Goal: Task Accomplishment & Management: Use online tool/utility

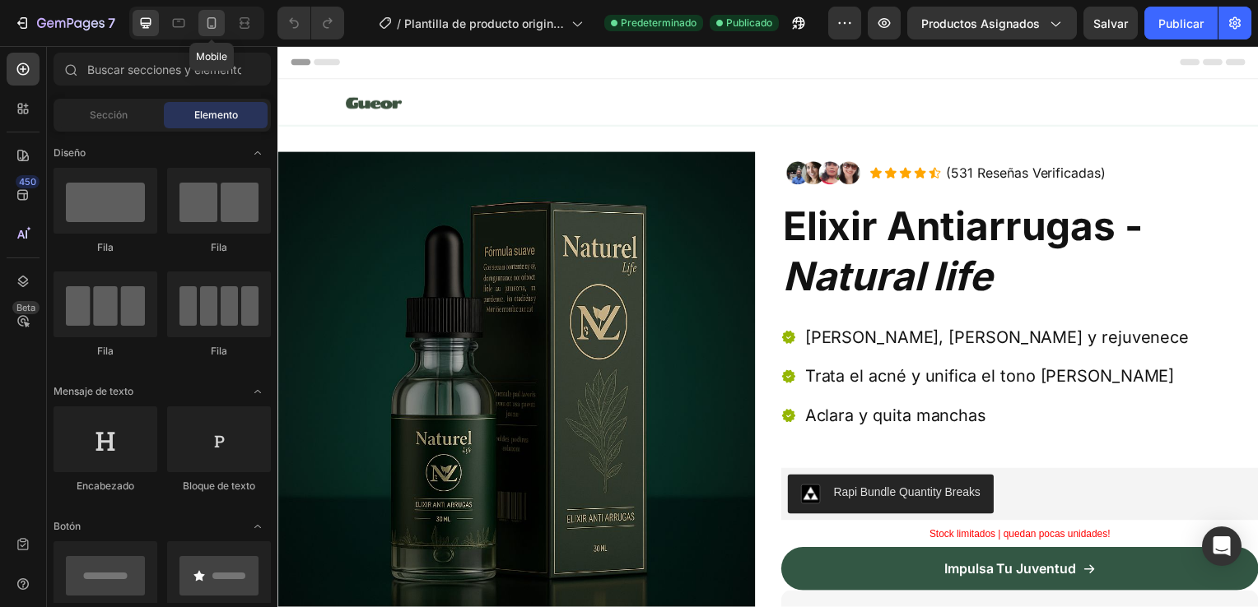
click at [207, 30] on icon at bounding box center [211, 23] width 16 height 16
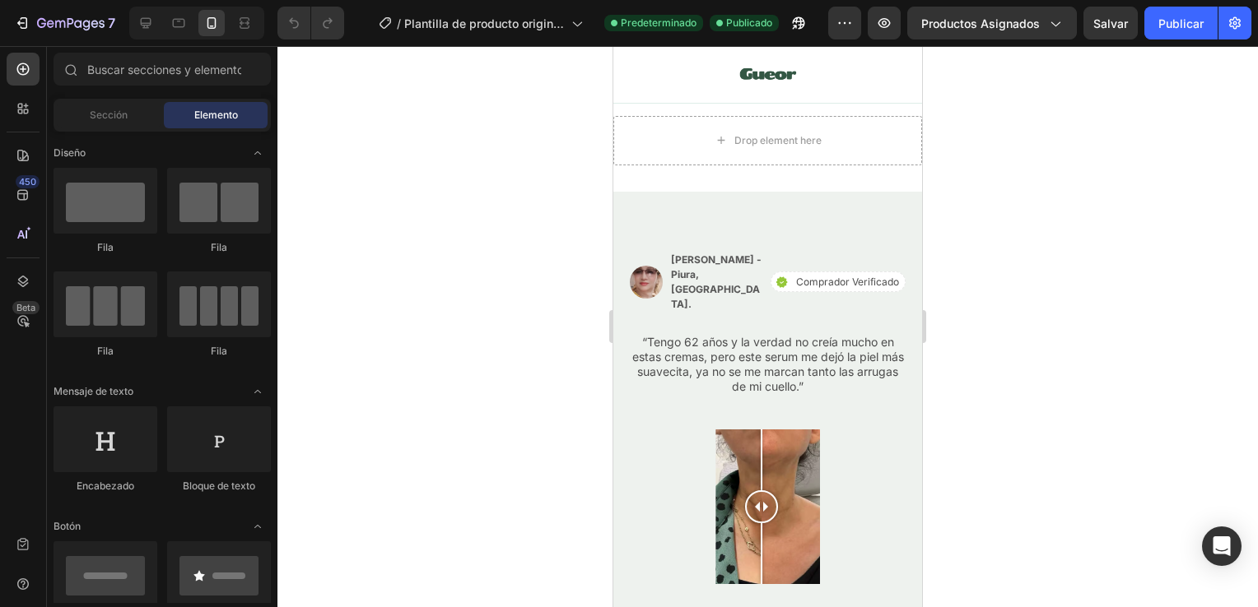
scroll to position [3397, 0]
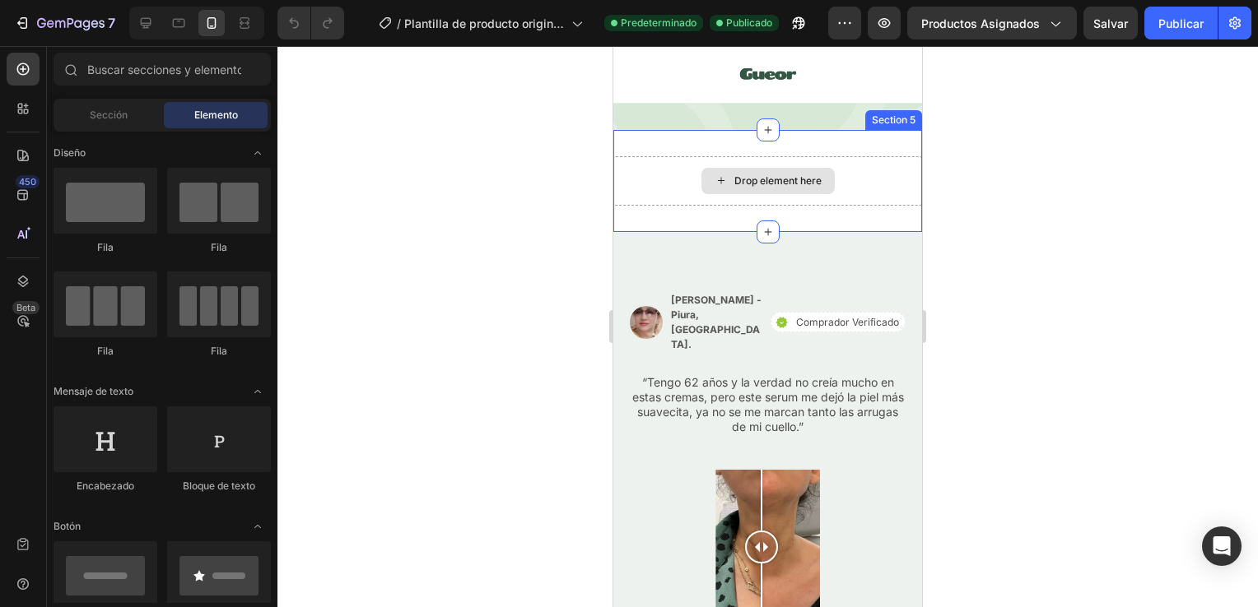
click at [863, 196] on div "Drop element here" at bounding box center [767, 180] width 309 height 49
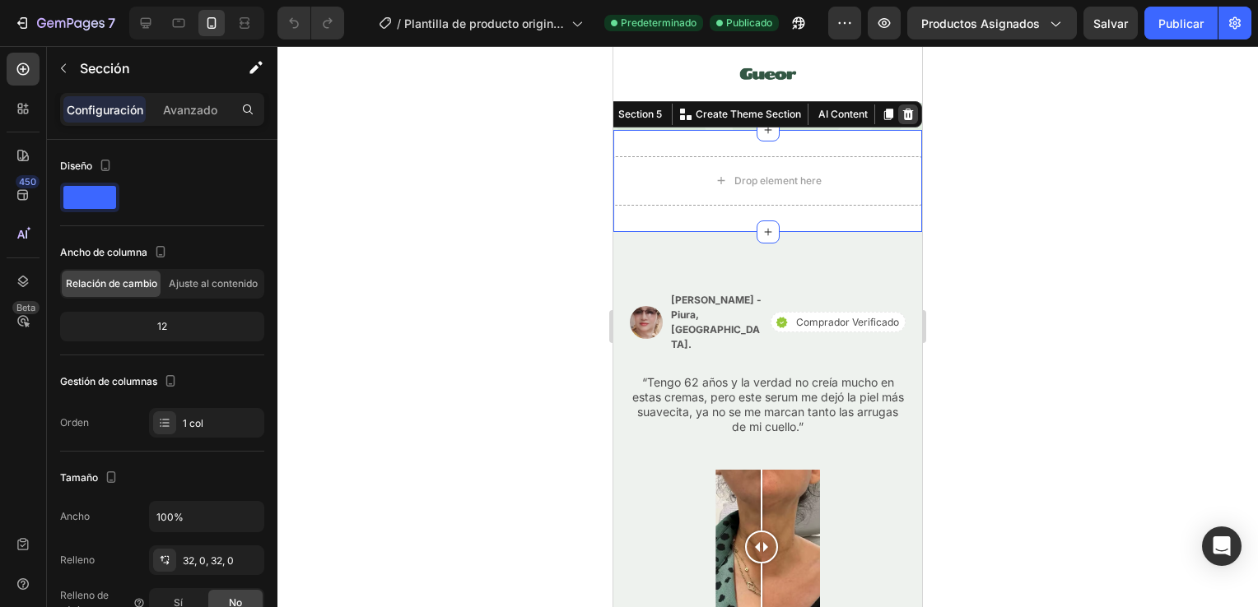
click at [903, 111] on icon at bounding box center [908, 115] width 11 height 12
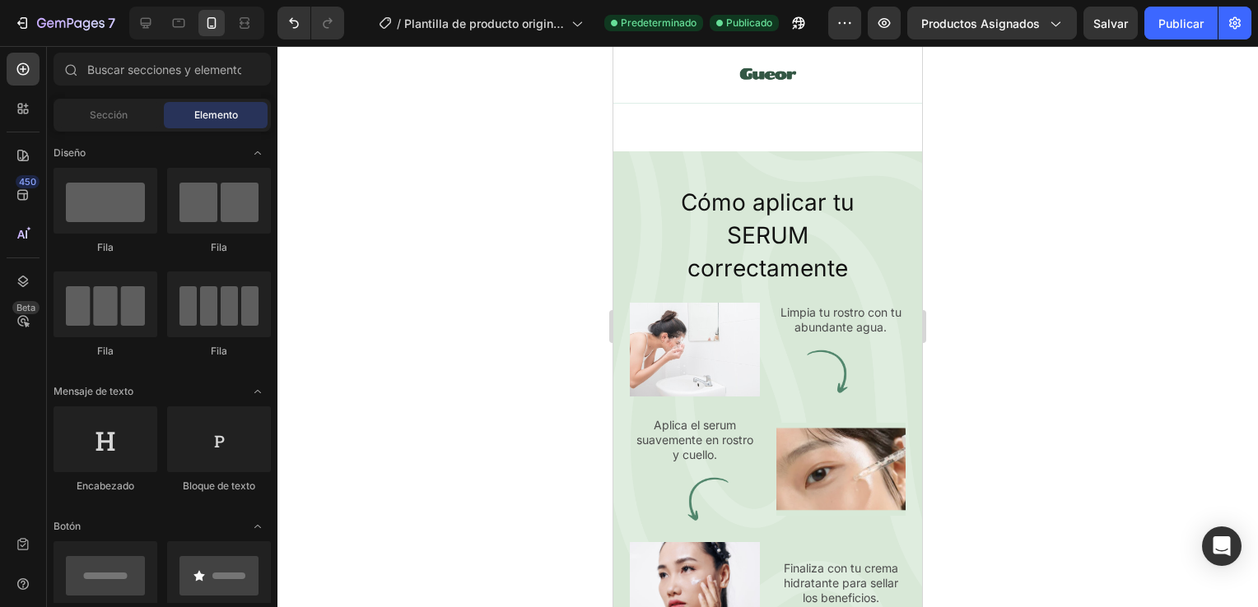
scroll to position [2833, 0]
click at [786, 333] on p "Limpia tu rostro con tu abundante agua." at bounding box center [841, 319] width 127 height 30
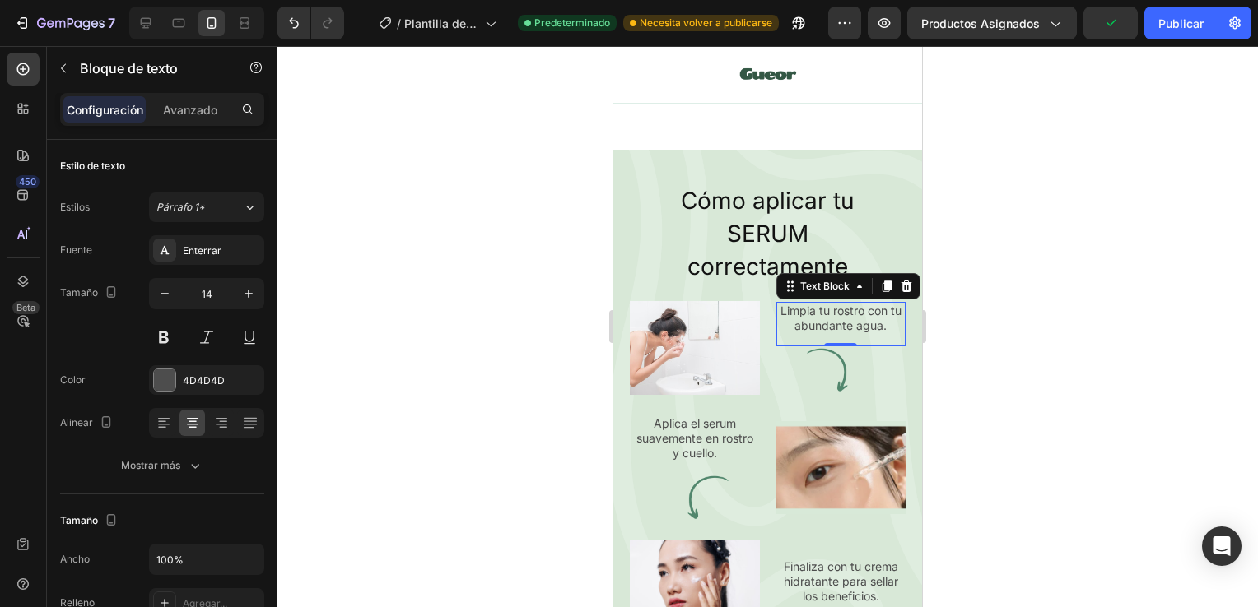
click at [792, 333] on p "Limpia tu rostro con tu abundante agua." at bounding box center [841, 319] width 127 height 30
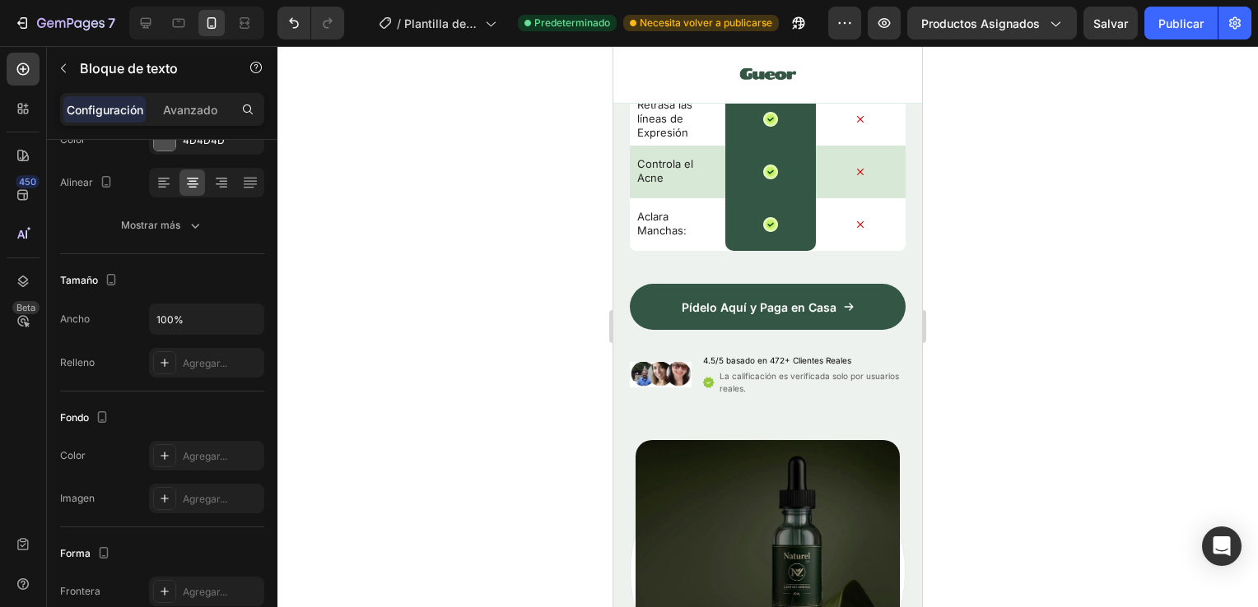
scroll to position [4509, 0]
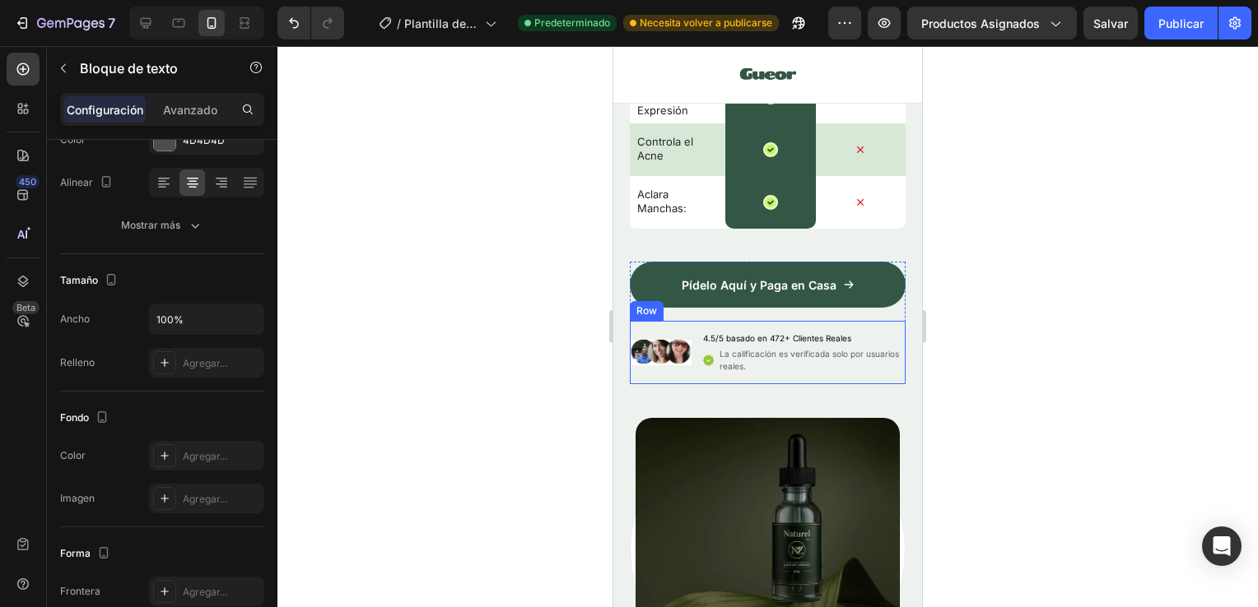
click at [691, 367] on div "Image 4.5/5 basado en 472+ Clientes Reales Text Block Icon La calificación es v…" at bounding box center [768, 352] width 276 height 63
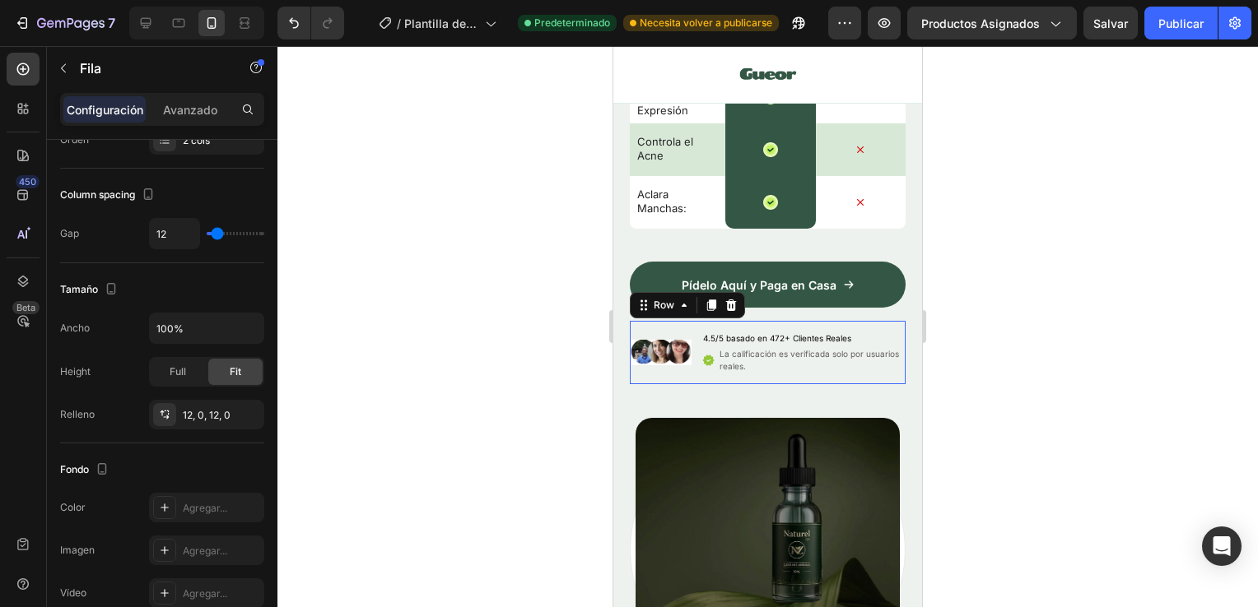
scroll to position [0, 0]
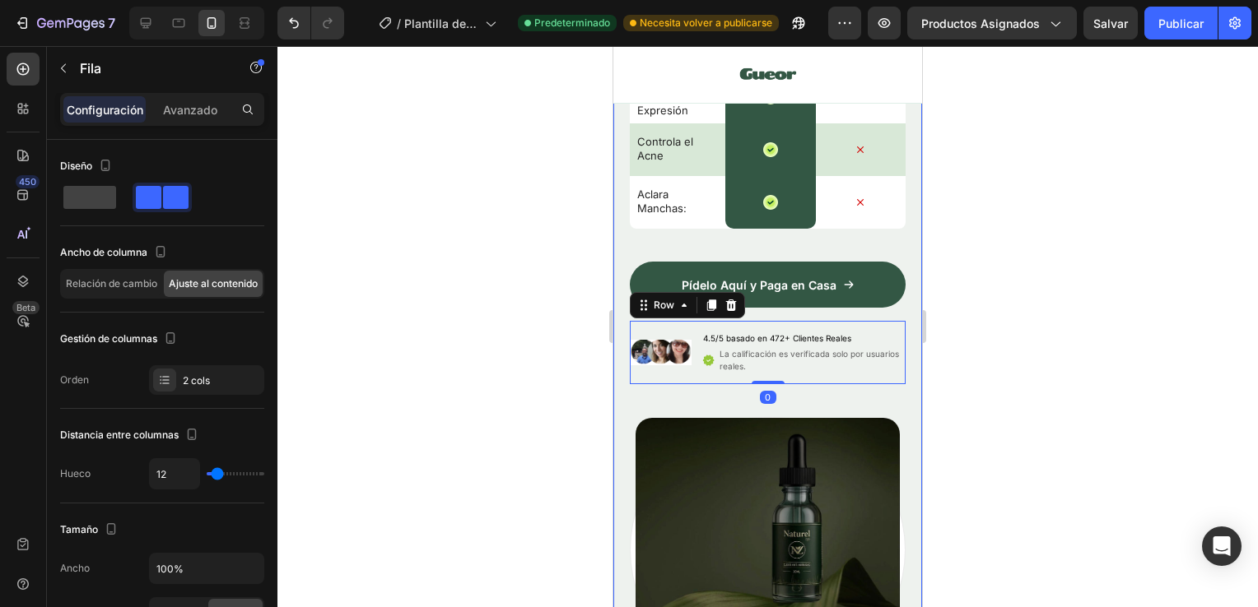
click at [668, 392] on div "El impulso diario de la naturaleza Text Block Row Elixir Antiarrugas: Tu impuls…" at bounding box center [768, 70] width 276 height 1225
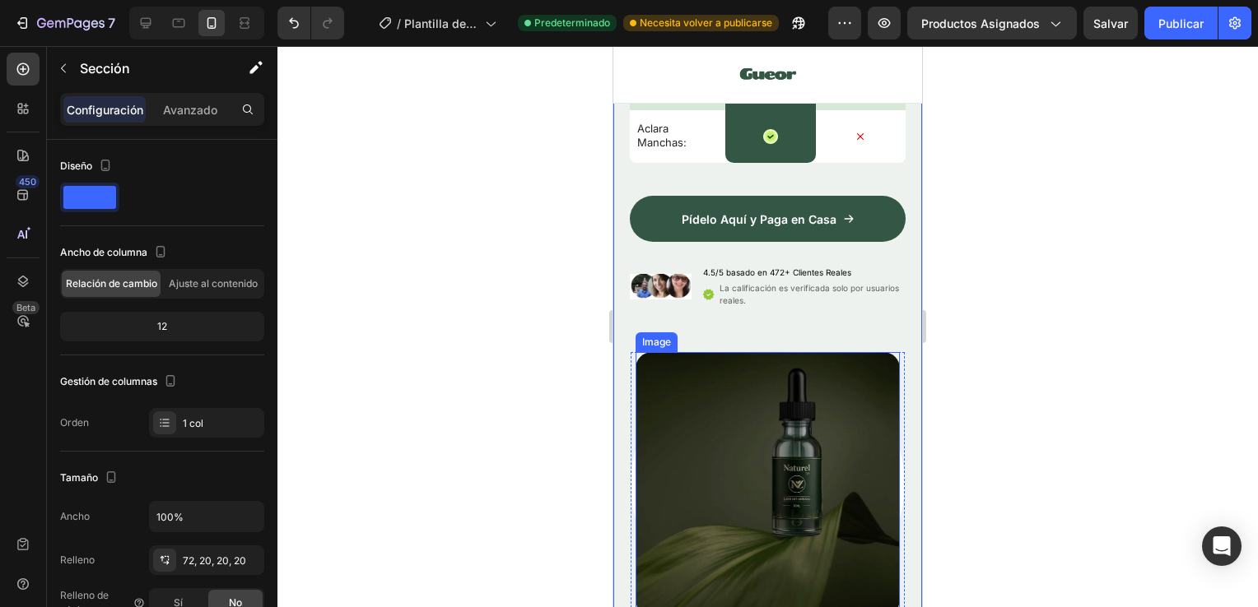
scroll to position [4786, 0]
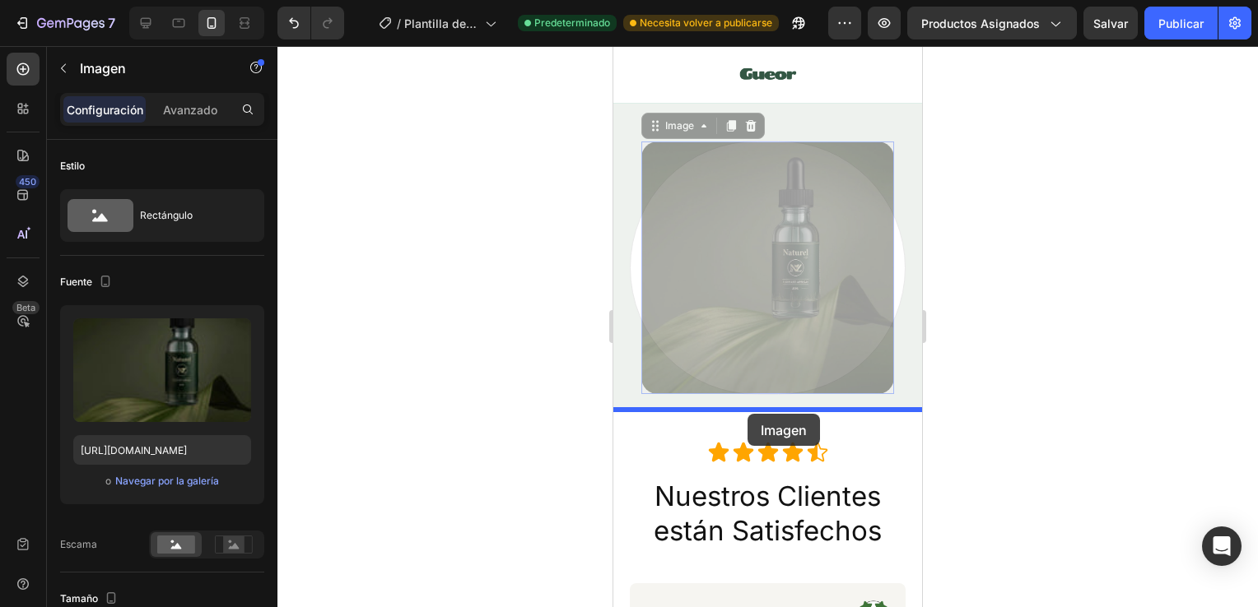
drag, startPoint x: 751, startPoint y: 286, endPoint x: 747, endPoint y: 414, distance: 128.4
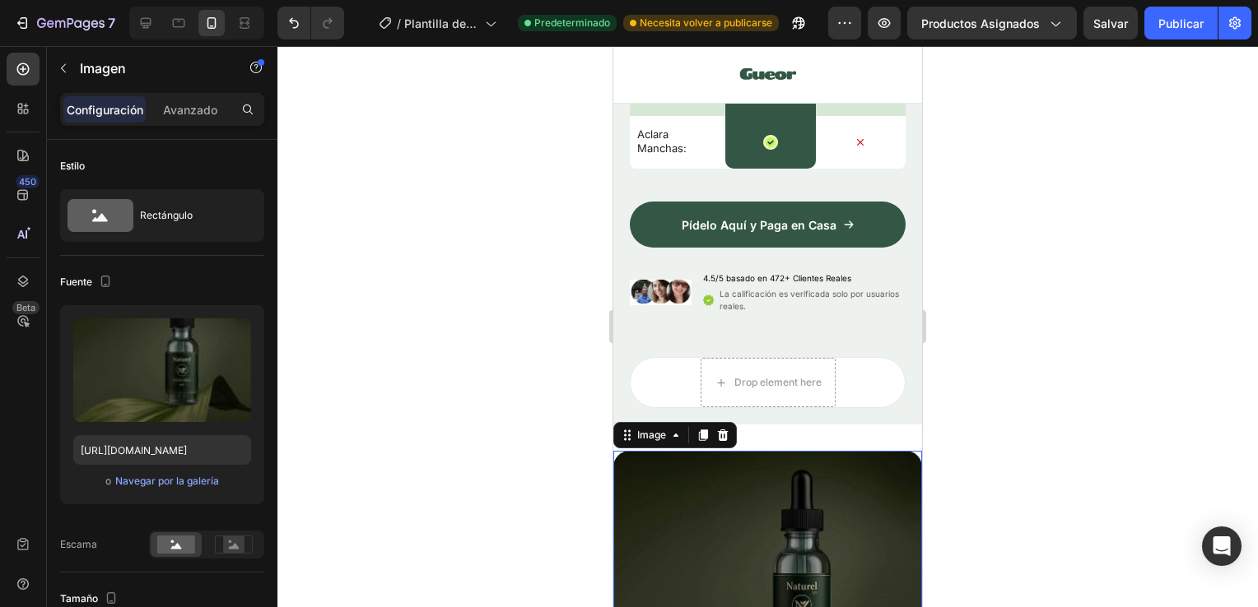
scroll to position [4569, 0]
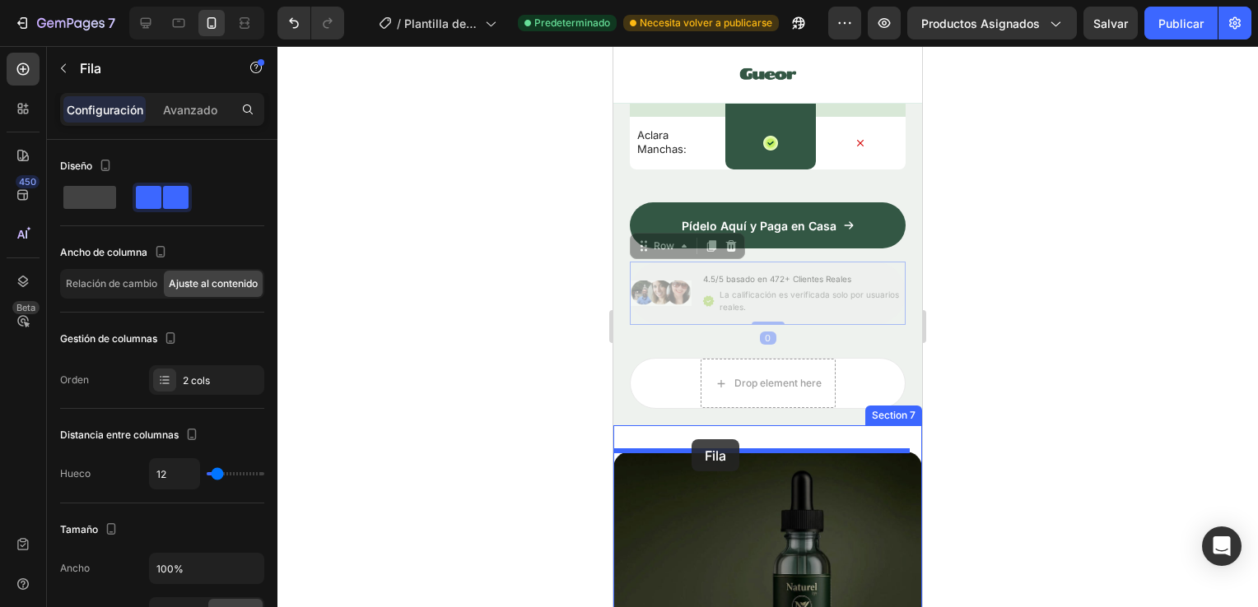
drag, startPoint x: 698, startPoint y: 273, endPoint x: 691, endPoint y: 439, distance: 166.4
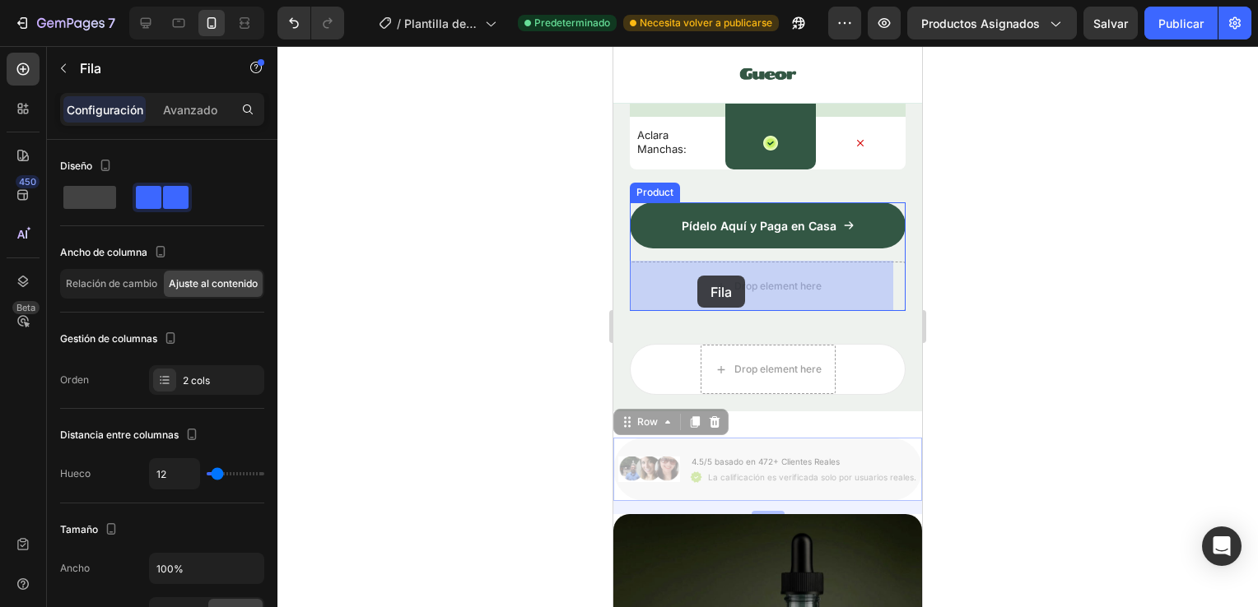
drag, startPoint x: 669, startPoint y: 448, endPoint x: 695, endPoint y: 281, distance: 169.1
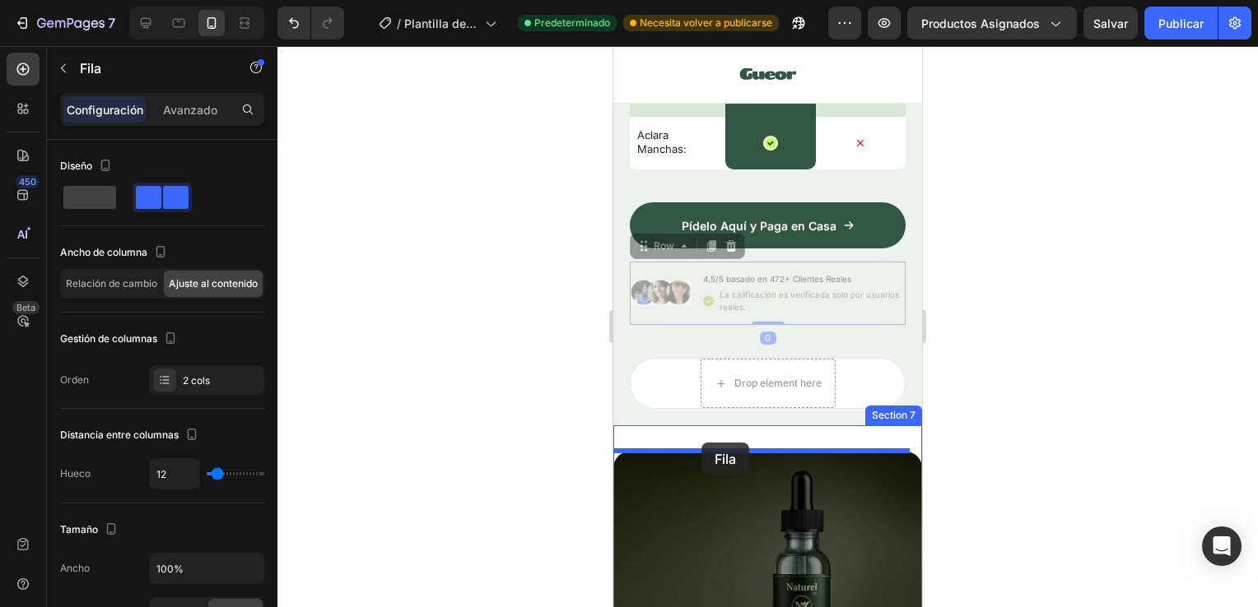
drag, startPoint x: 689, startPoint y: 272, endPoint x: 701, endPoint y: 443, distance: 171.6
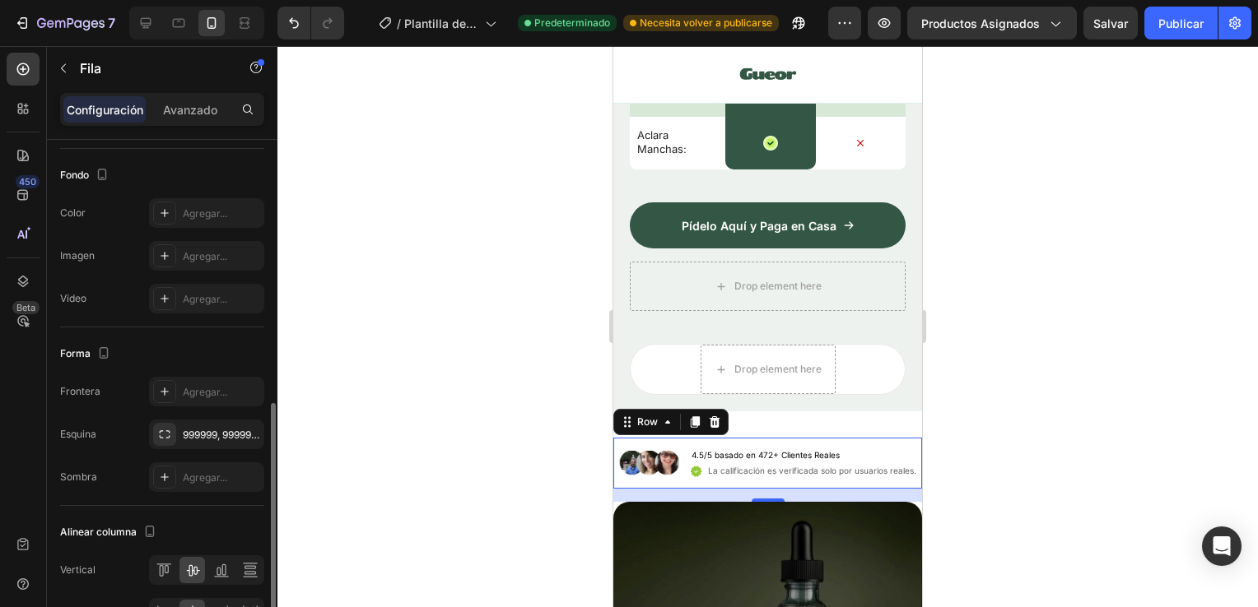
scroll to position [632, 0]
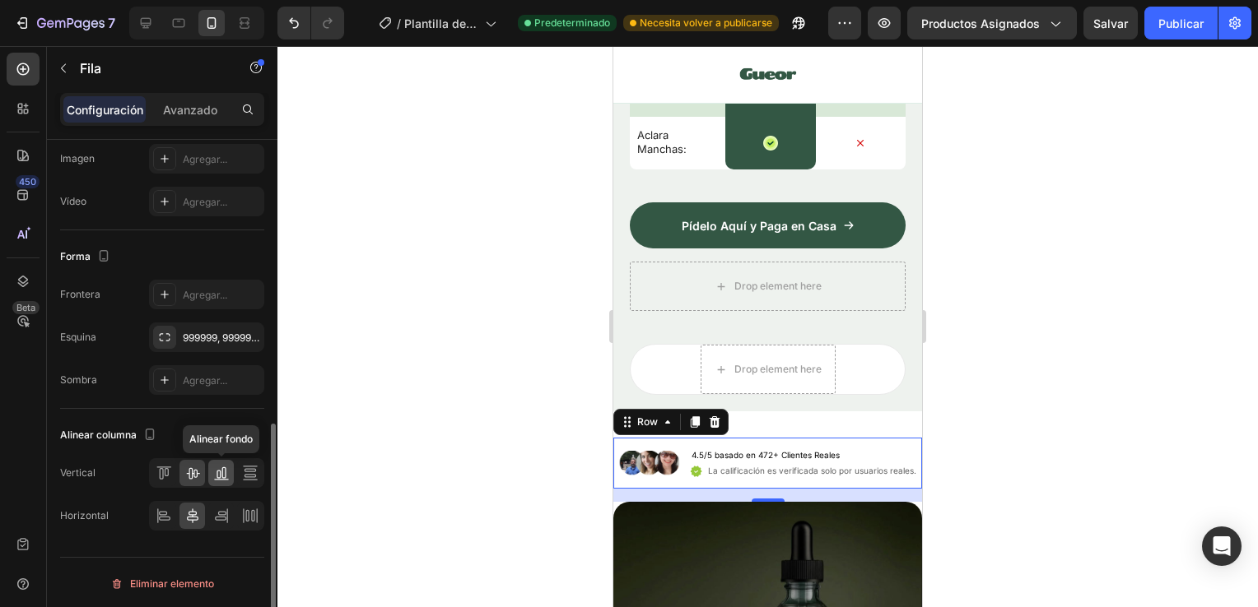
click at [212, 469] on div at bounding box center [221, 473] width 26 height 26
click at [192, 469] on icon at bounding box center [192, 474] width 13 height 12
click at [219, 521] on icon at bounding box center [221, 516] width 16 height 16
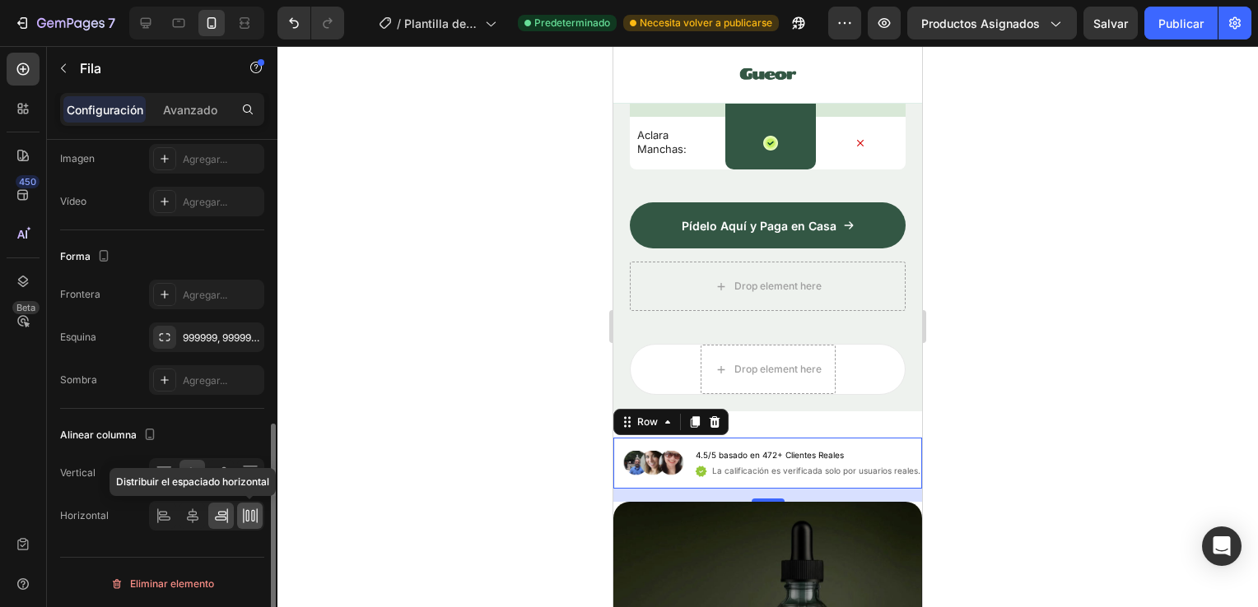
click at [239, 518] on div at bounding box center [250, 516] width 26 height 26
click at [189, 508] on icon at bounding box center [192, 516] width 16 height 16
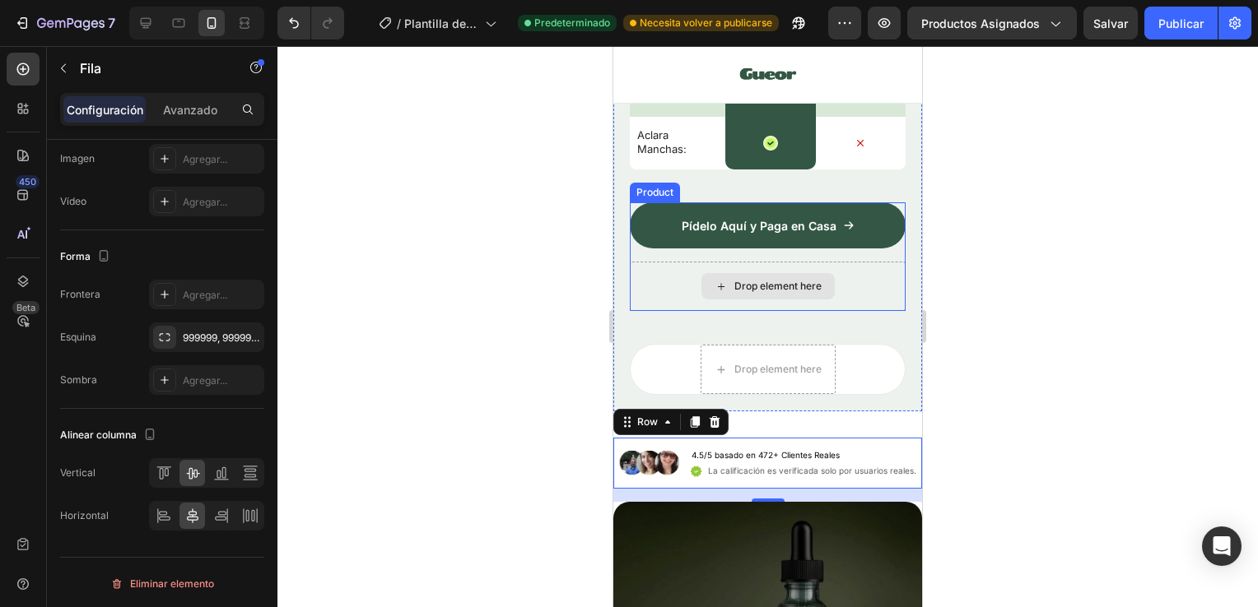
click at [842, 283] on div "Drop element here" at bounding box center [768, 286] width 276 height 49
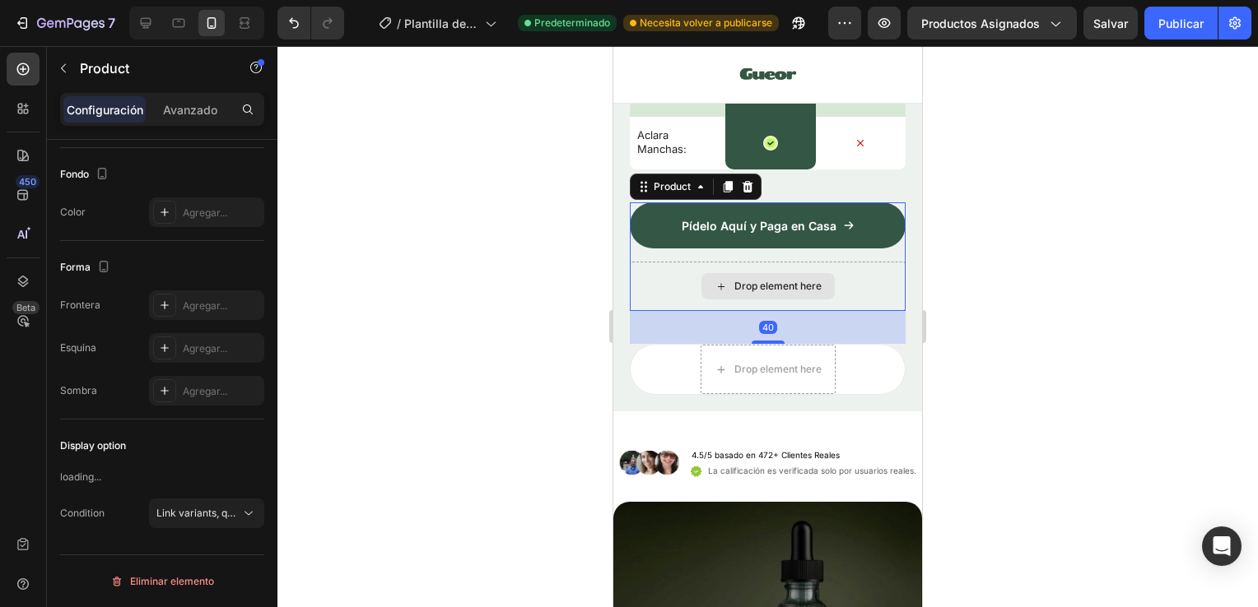
scroll to position [0, 0]
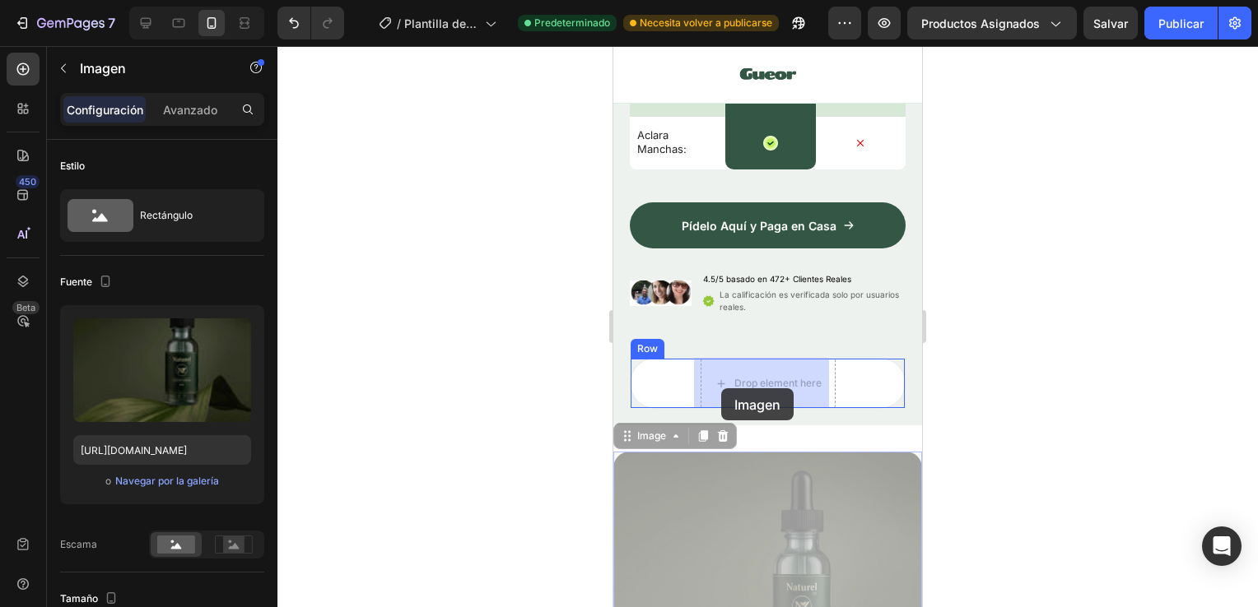
drag, startPoint x: 683, startPoint y: 571, endPoint x: 718, endPoint y: 394, distance: 180.5
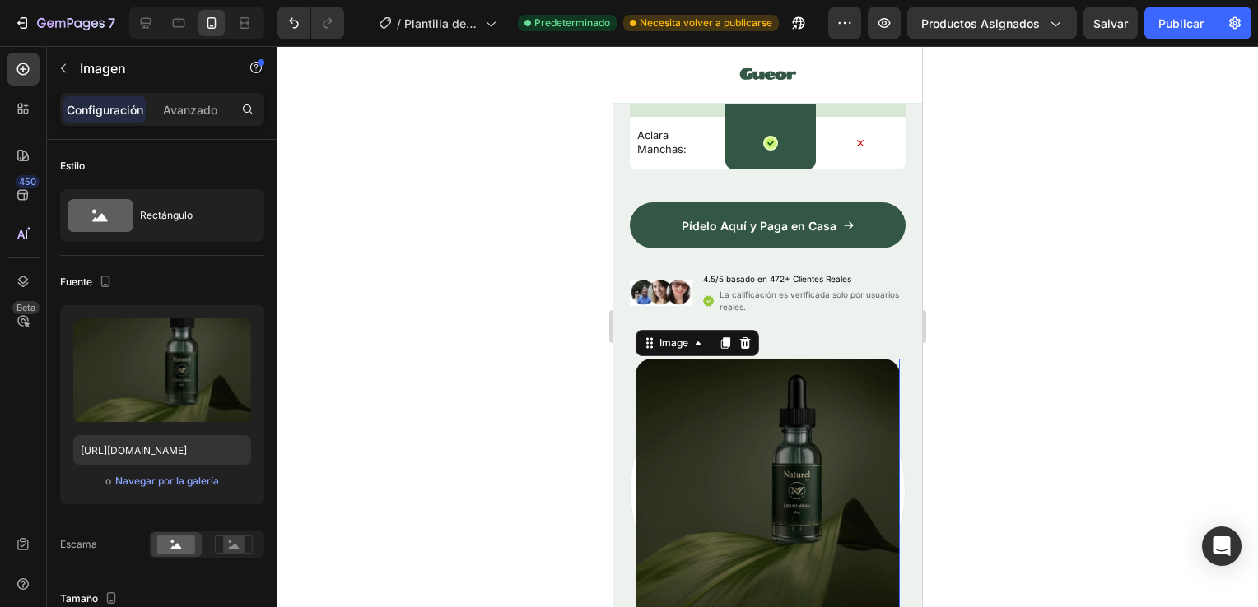
scroll to position [4904, 0]
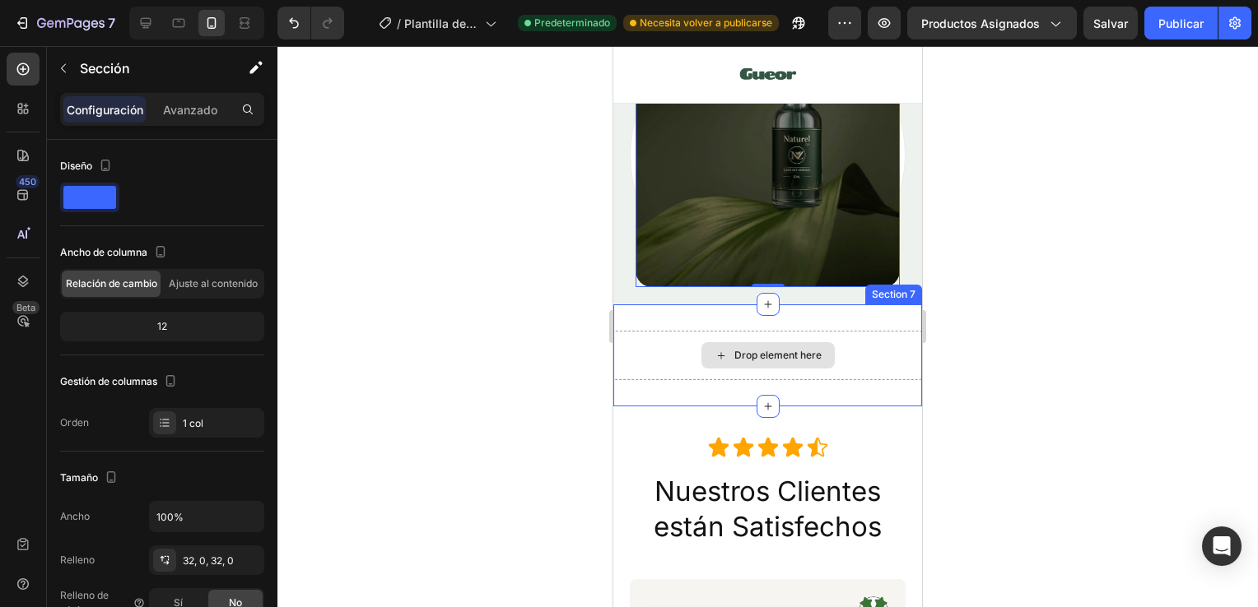
click at [874, 343] on div "Drop element here" at bounding box center [767, 355] width 309 height 49
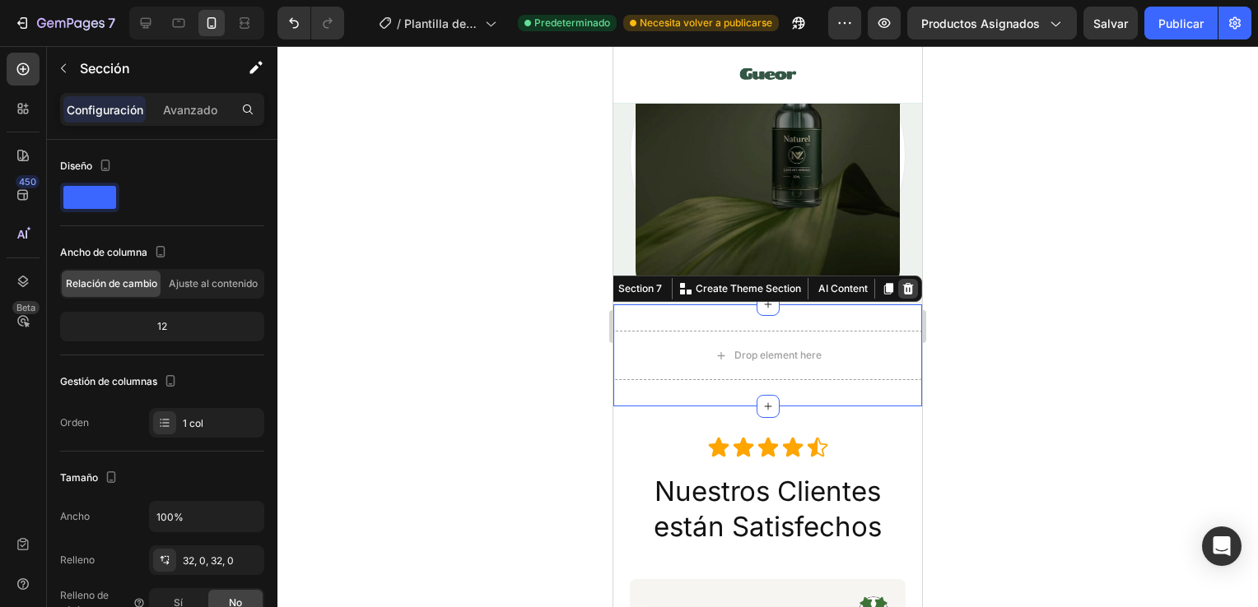
click at [899, 285] on div at bounding box center [908, 289] width 20 height 20
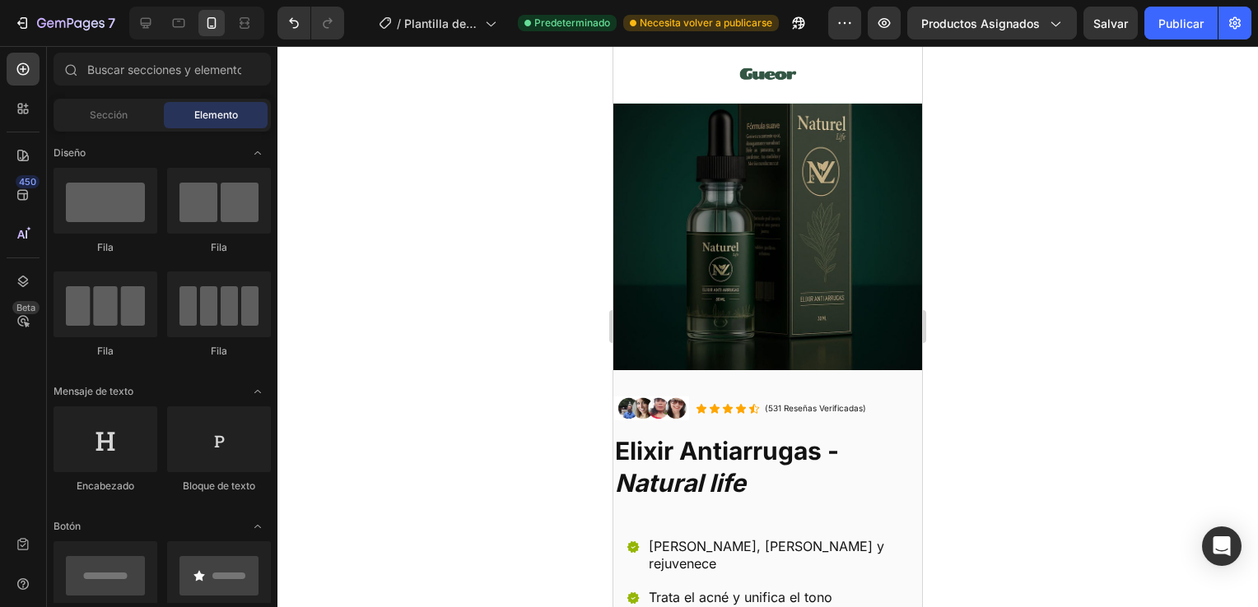
scroll to position [0, 0]
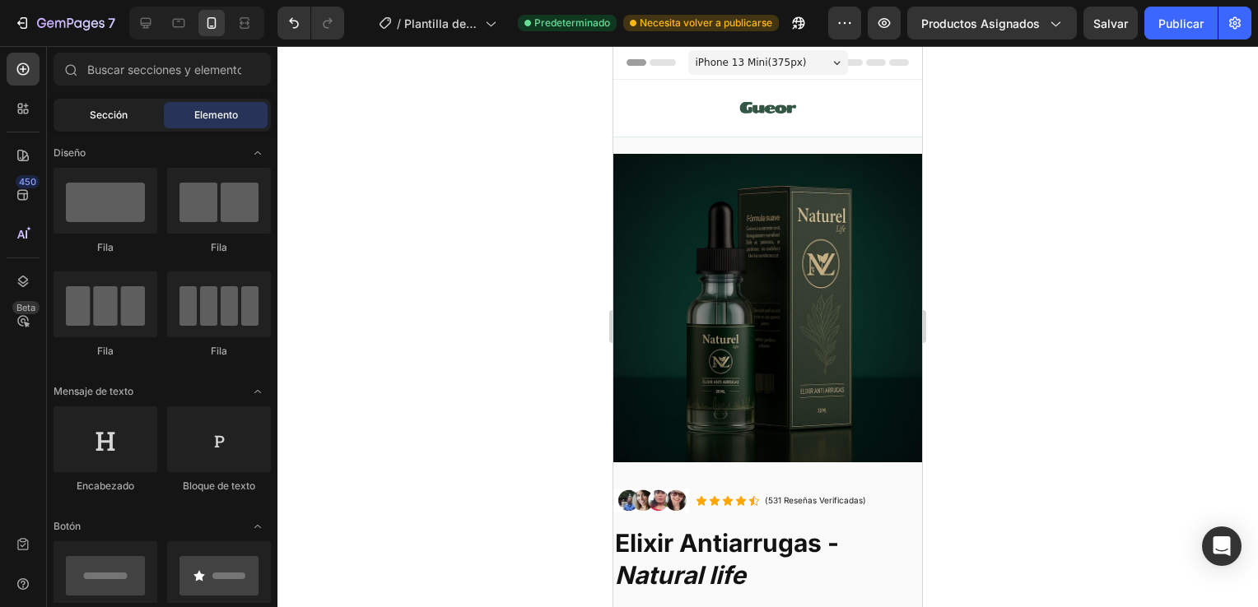
click at [122, 116] on span "Sección" at bounding box center [109, 115] width 38 height 15
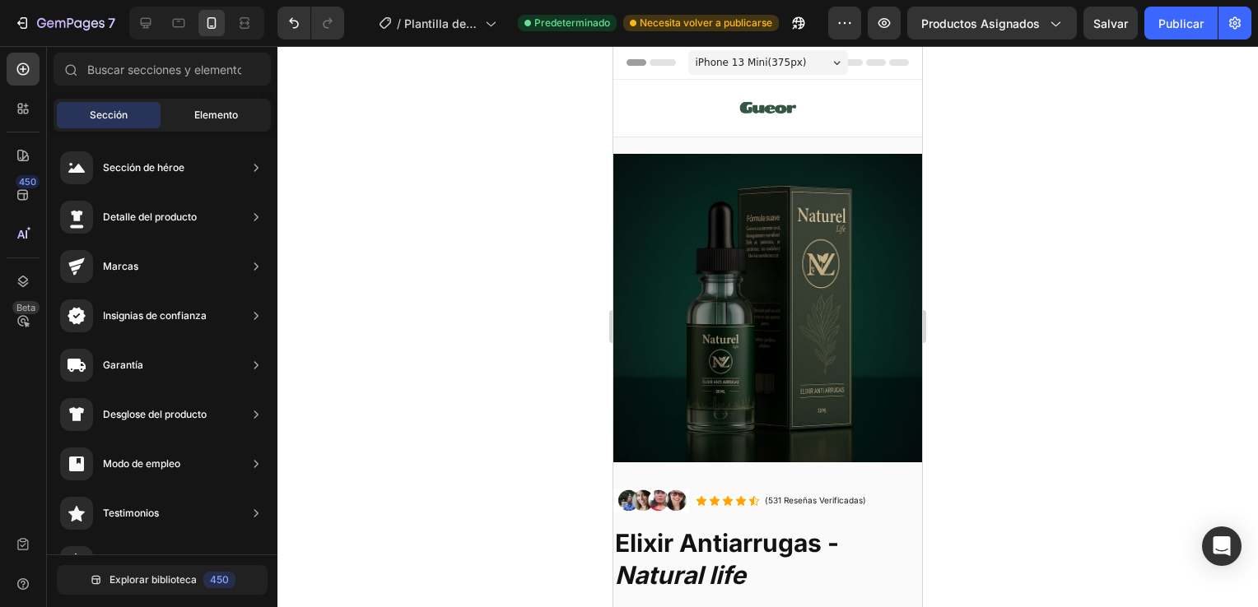
click at [199, 117] on span "Elemento" at bounding box center [216, 115] width 44 height 15
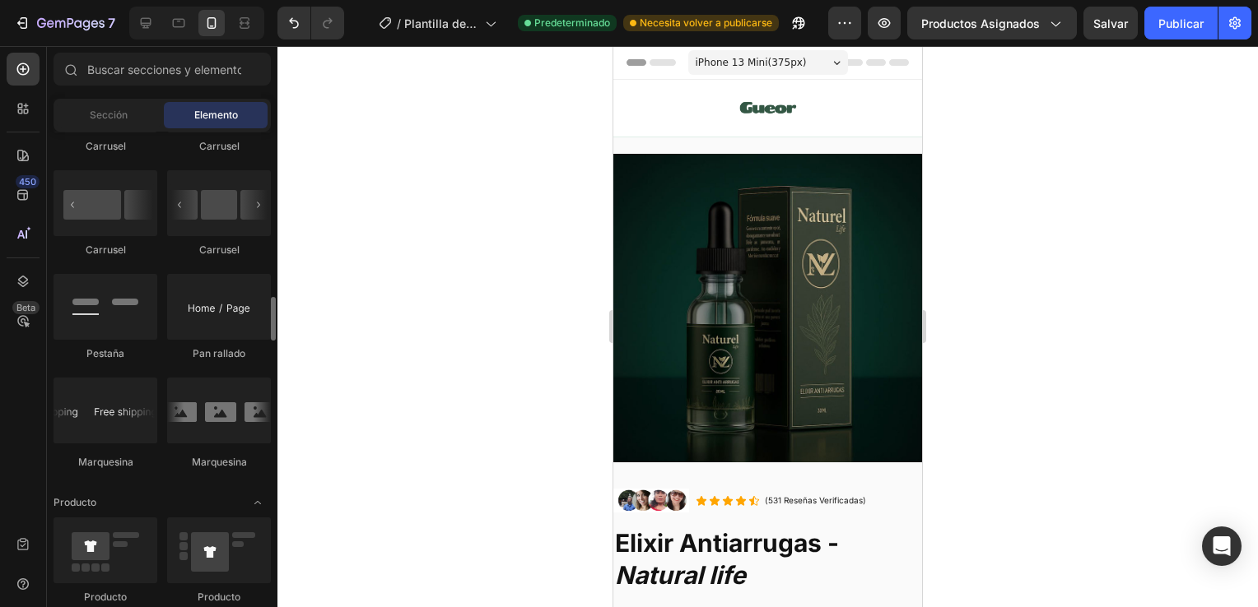
scroll to position [1776, 0]
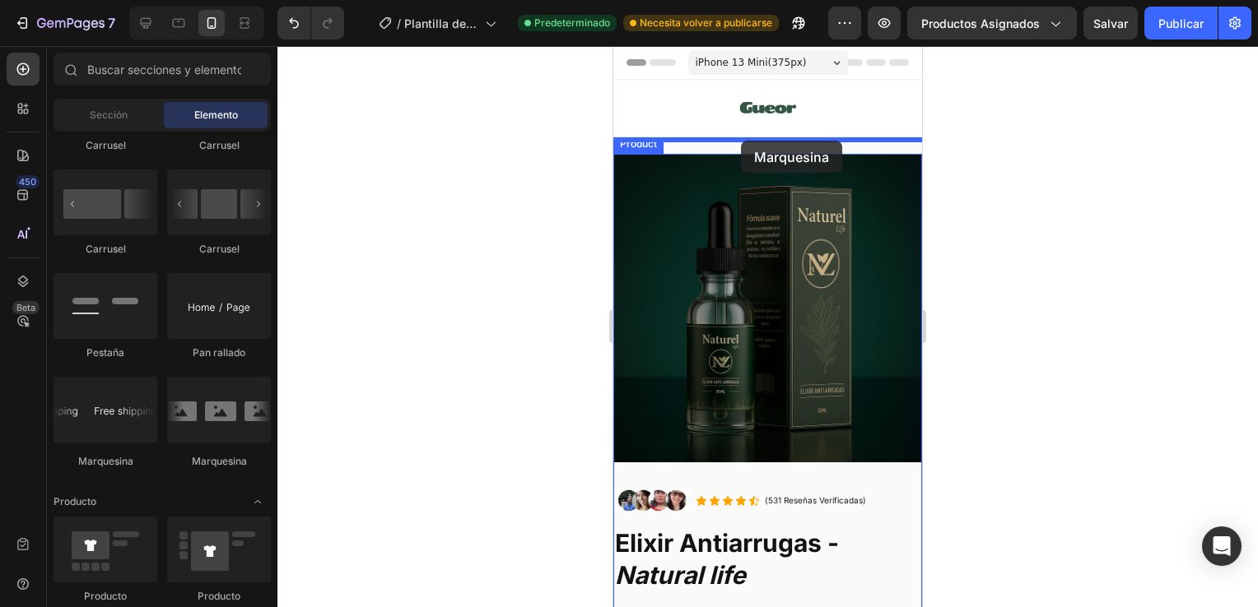
drag, startPoint x: 737, startPoint y: 479, endPoint x: 821, endPoint y: 263, distance: 232.2
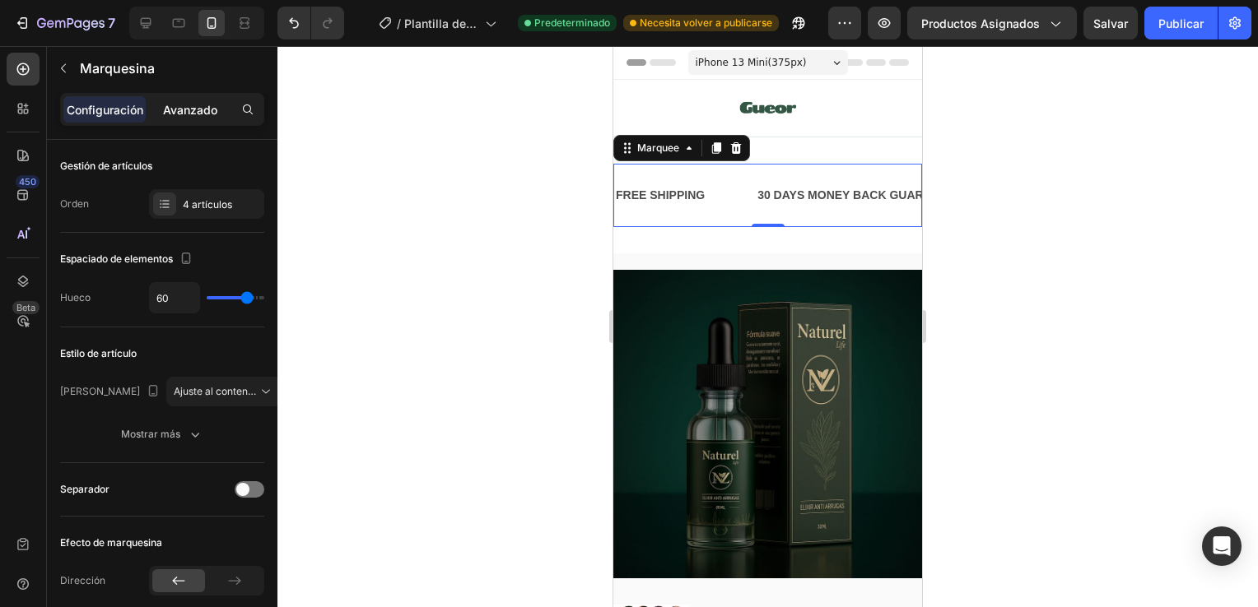
click at [181, 98] on div "Avanzado" at bounding box center [190, 109] width 82 height 26
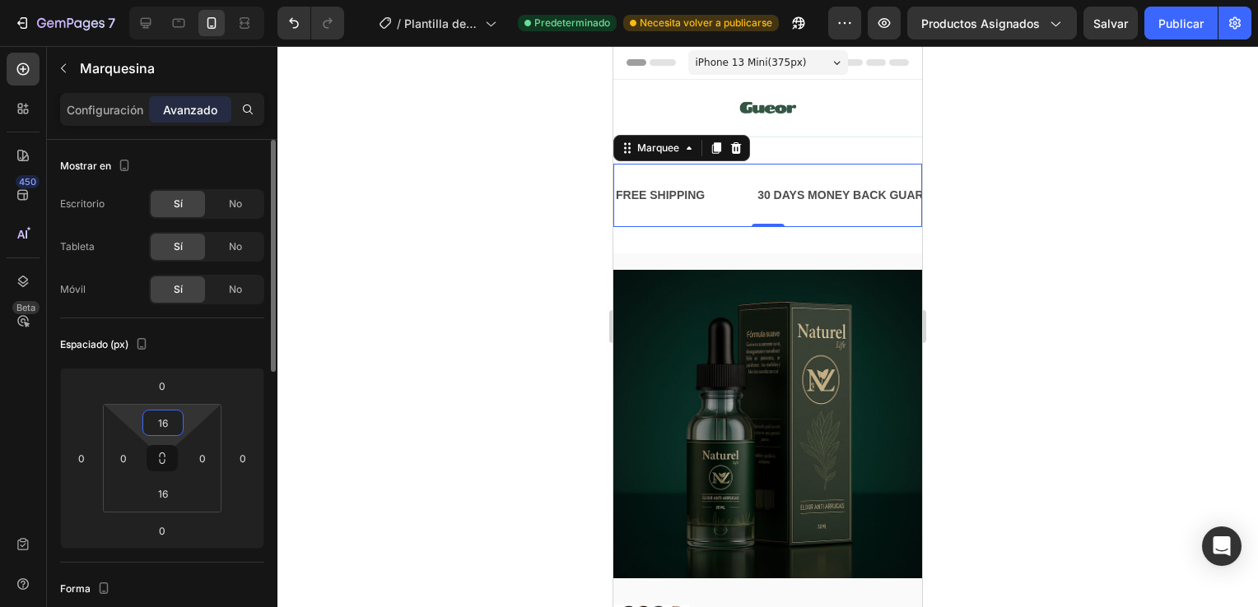
click at [165, 422] on input "16" at bounding box center [162, 423] width 33 height 25
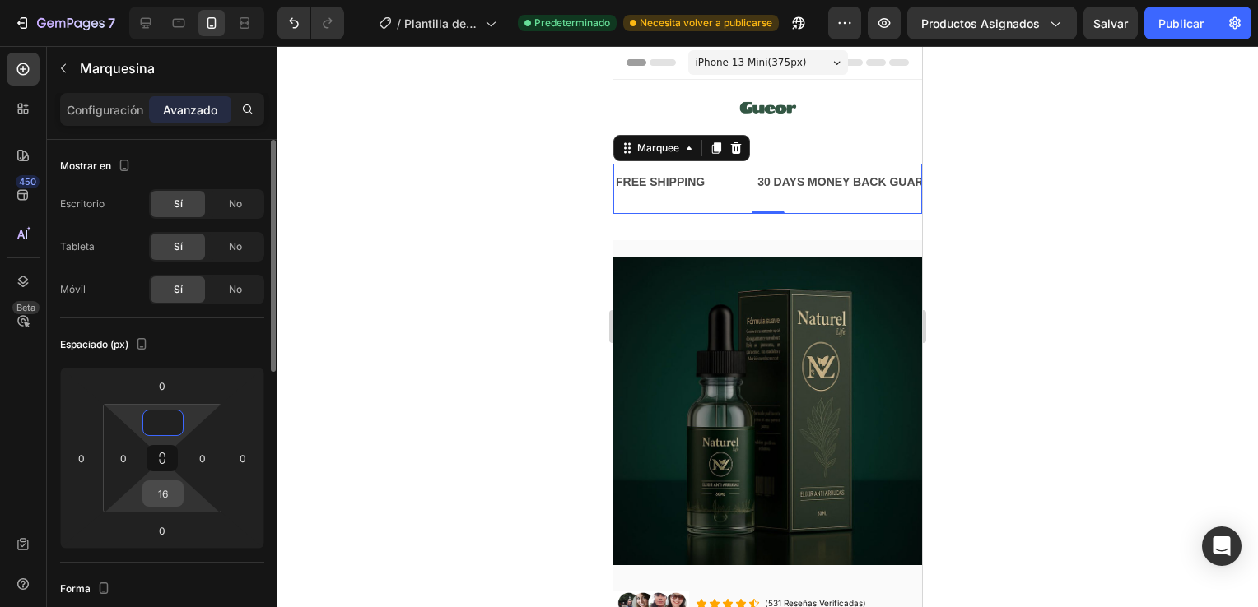
type input "0"
click at [169, 493] on input "16" at bounding box center [162, 493] width 33 height 25
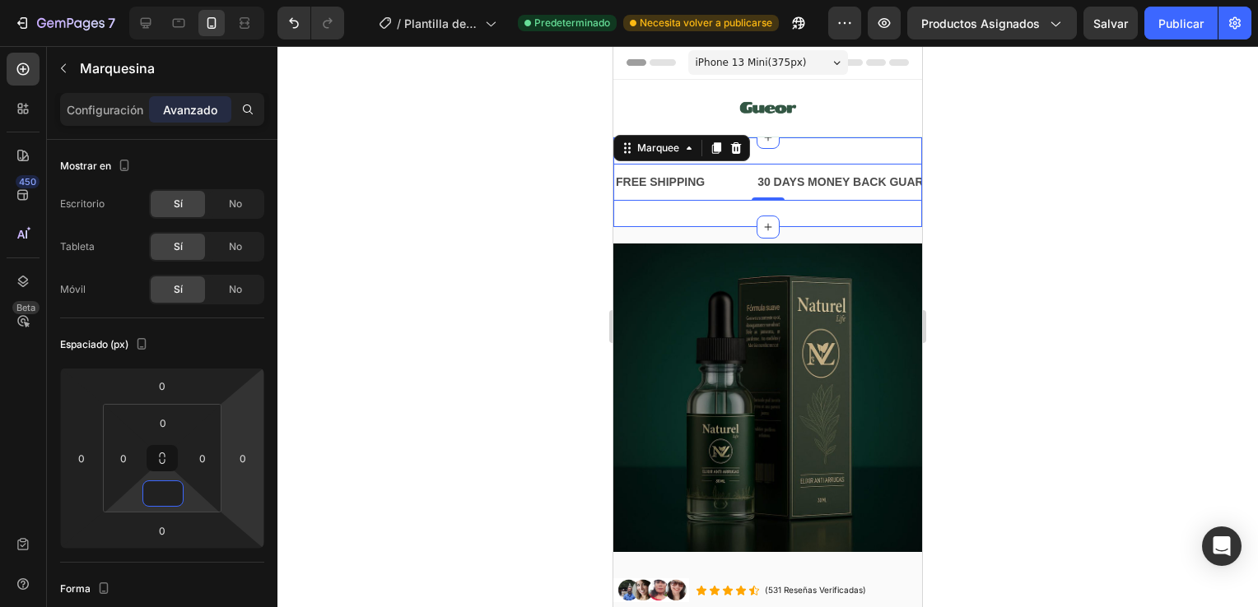
click at [723, 208] on div "FREE SHIPPING Text Block 30 DAYS MONEY BACK GUARANTEE Text Block LIMITED TIME 5…" at bounding box center [767, 182] width 309 height 90
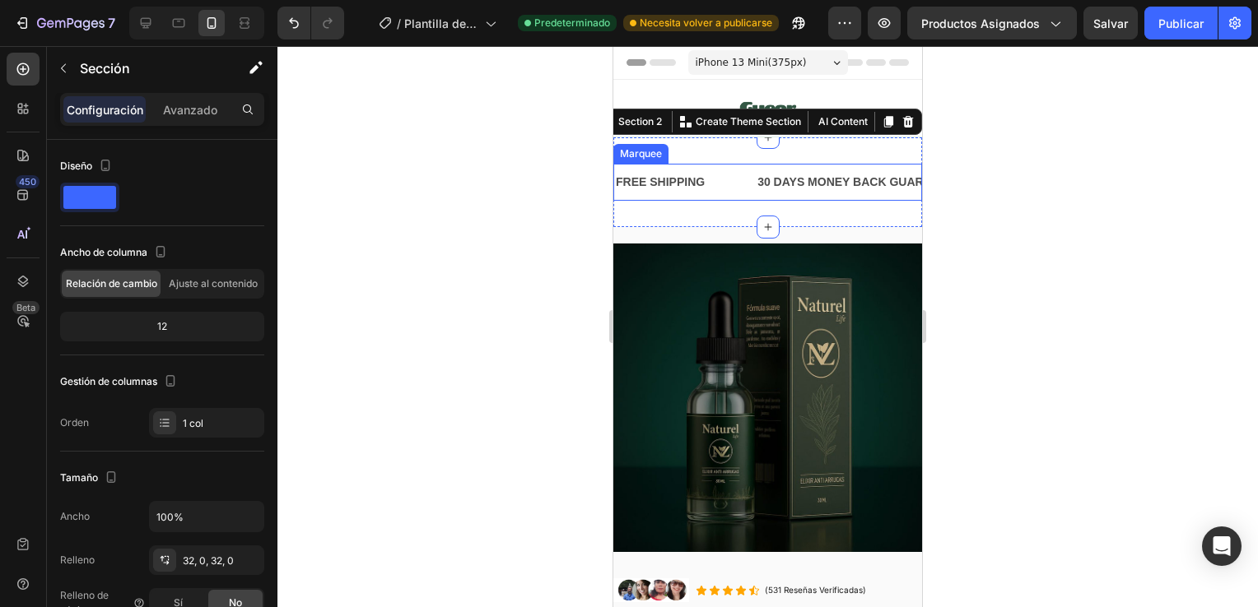
click at [727, 167] on div "FREE SHIPPING Text Block" at bounding box center [685, 182] width 142 height 37
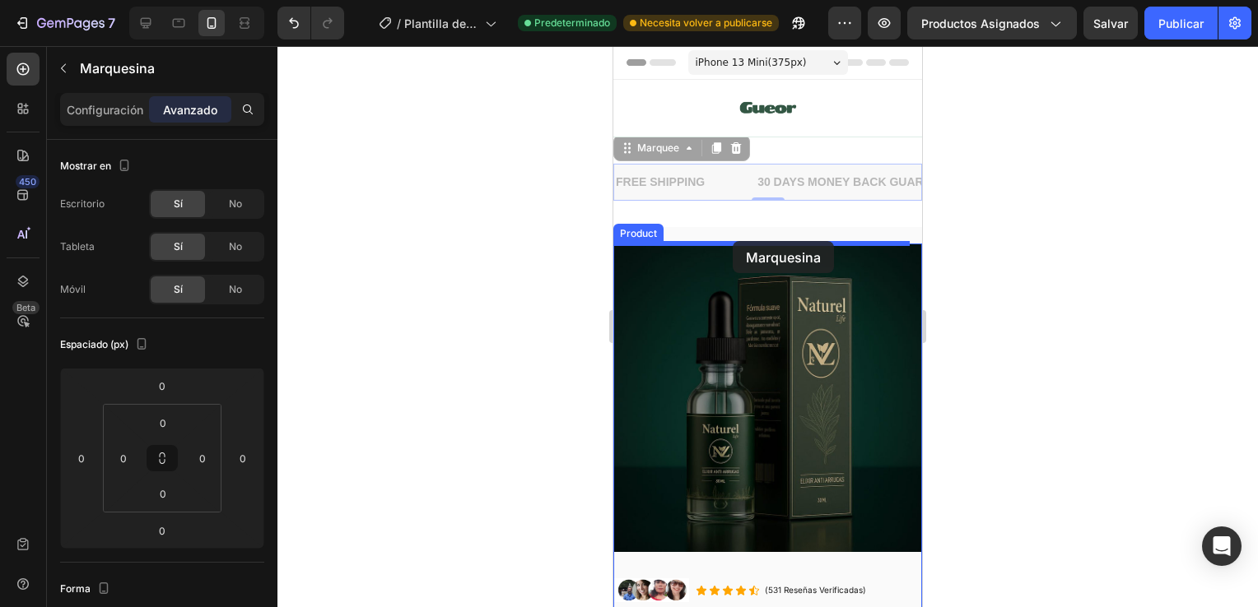
drag, startPoint x: 727, startPoint y: 167, endPoint x: 732, endPoint y: 241, distance: 74.3
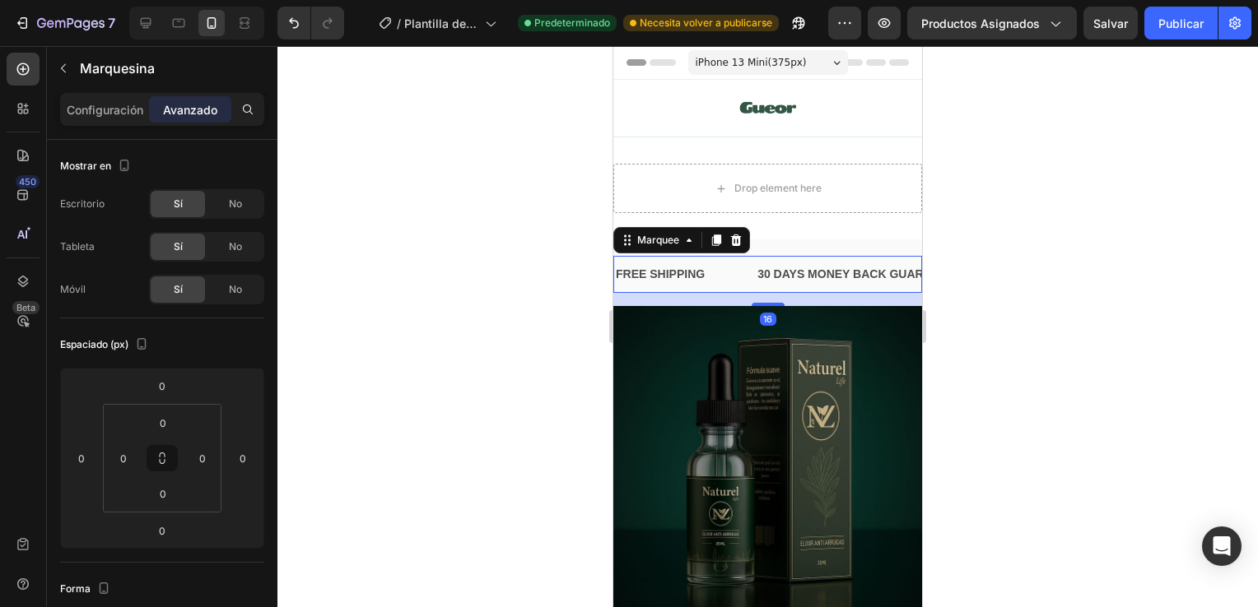
click at [1063, 204] on div at bounding box center [767, 326] width 980 height 561
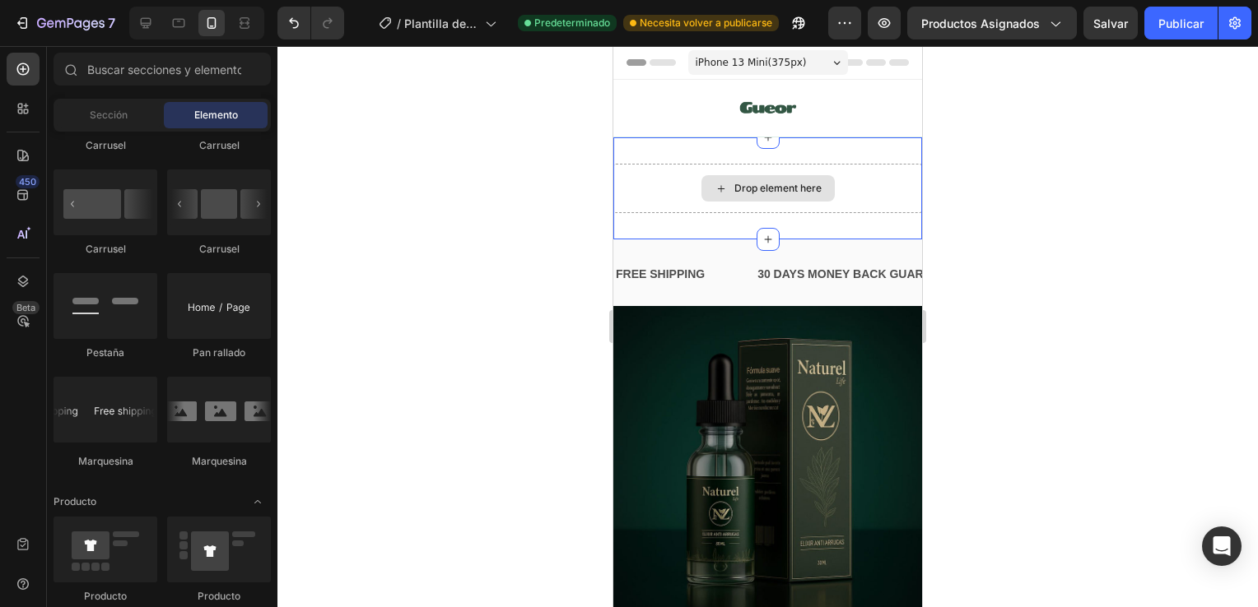
click at [866, 192] on div "Drop element here" at bounding box center [767, 188] width 309 height 49
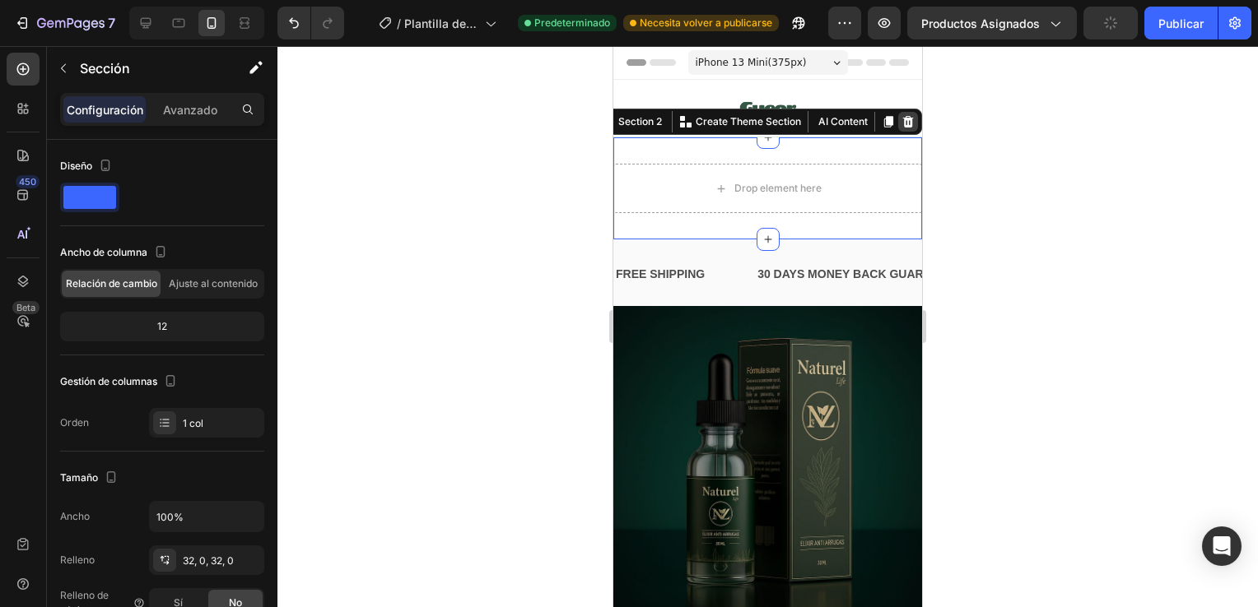
click at [898, 129] on div at bounding box center [908, 122] width 20 height 20
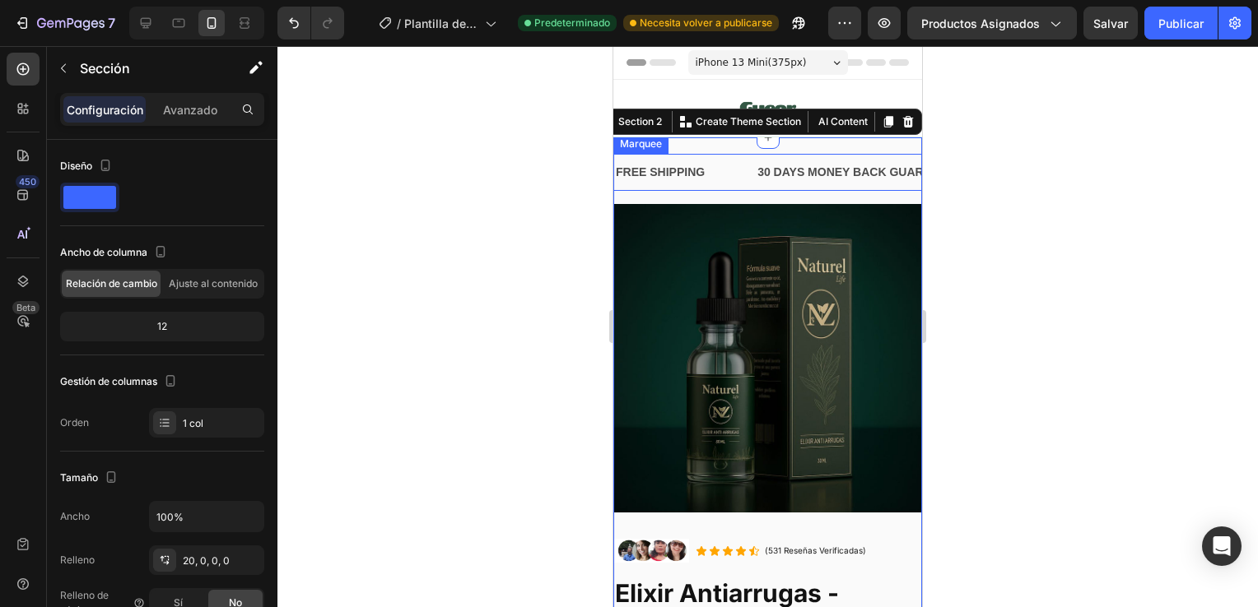
click at [727, 174] on div "FREE SHIPPING Text Block" at bounding box center [685, 172] width 142 height 37
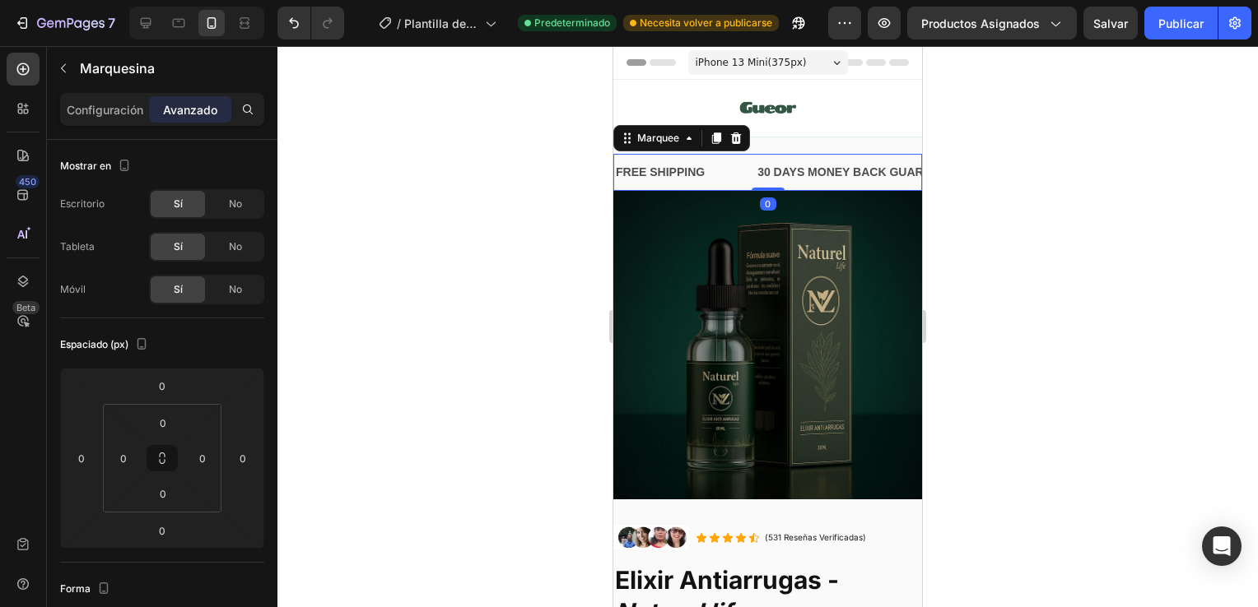
drag, startPoint x: 757, startPoint y: 202, endPoint x: 760, endPoint y: 170, distance: 32.3
click at [760, 170] on div "FREE SHIPPING Text Block 30 DAYS MONEY BACK GUARANTEE Text Block LIMITED TIME 5…" at bounding box center [767, 172] width 309 height 37
click at [759, 154] on div "30 DAYS MONEY BACK GUARANTEE Text Block" at bounding box center [860, 172] width 208 height 37
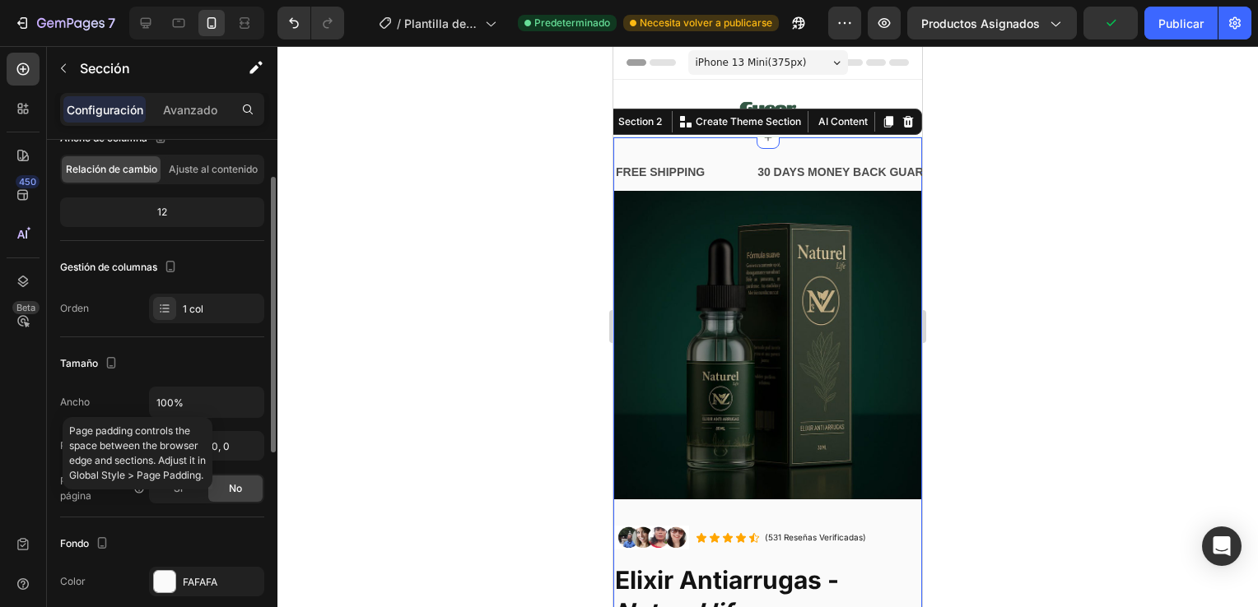
scroll to position [115, 0]
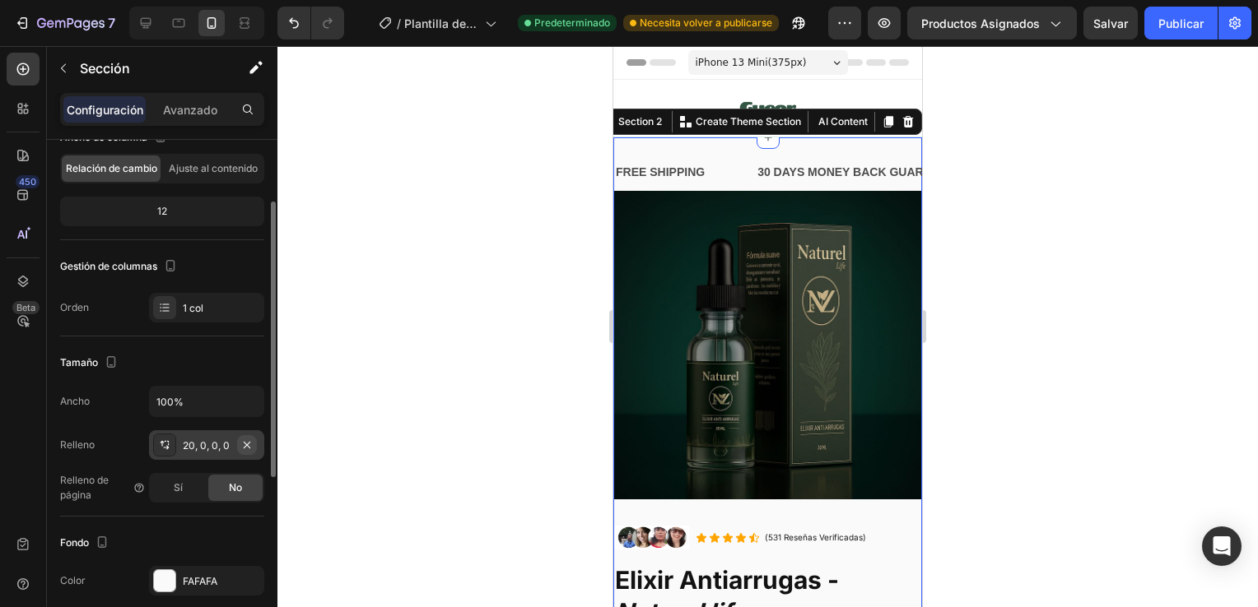
click at [250, 439] on icon "button" at bounding box center [246, 445] width 13 height 13
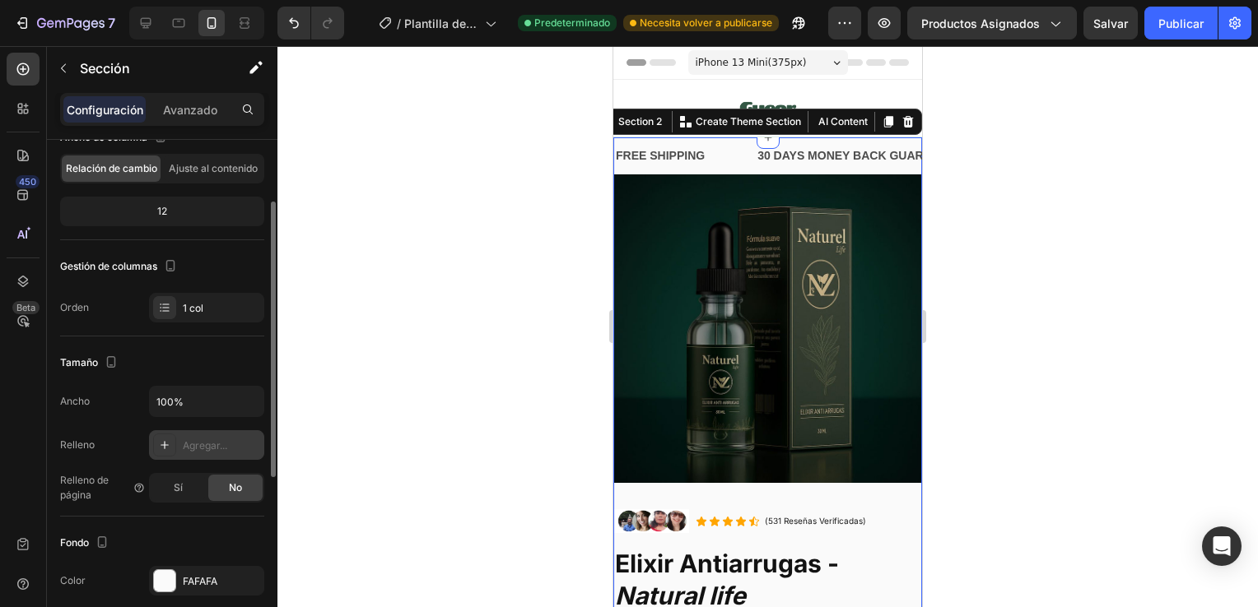
click at [932, 211] on div at bounding box center [767, 326] width 980 height 561
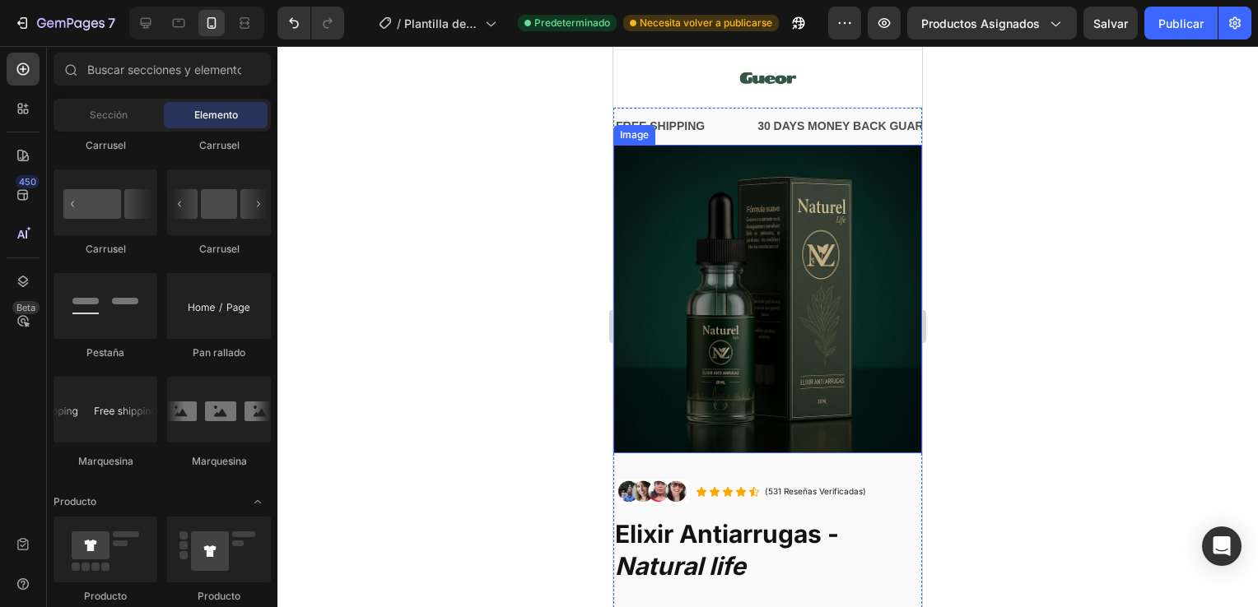
scroll to position [0, 0]
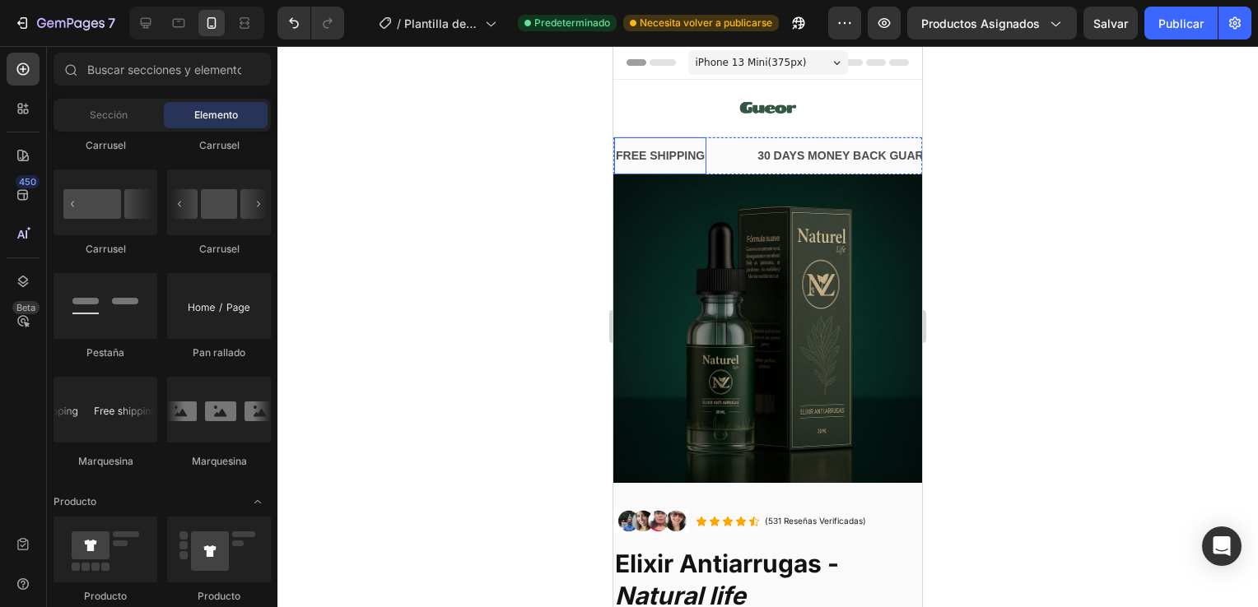
click at [700, 148] on div "FREE SHIPPING" at bounding box center [660, 156] width 92 height 24
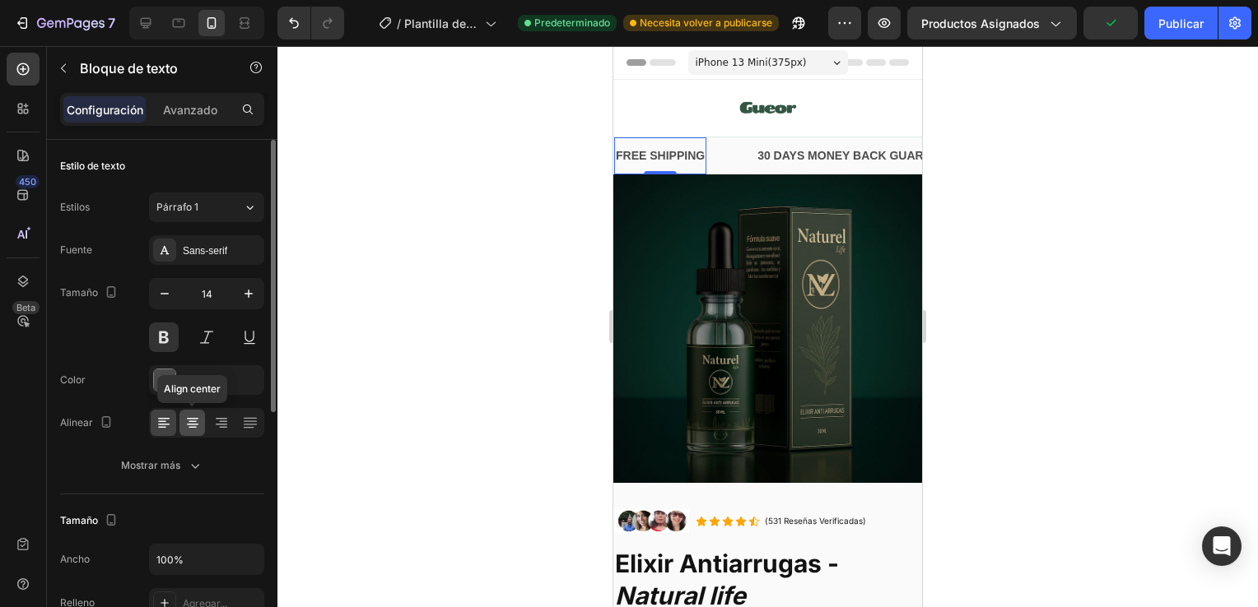
click at [198, 419] on icon at bounding box center [192, 423] width 16 height 16
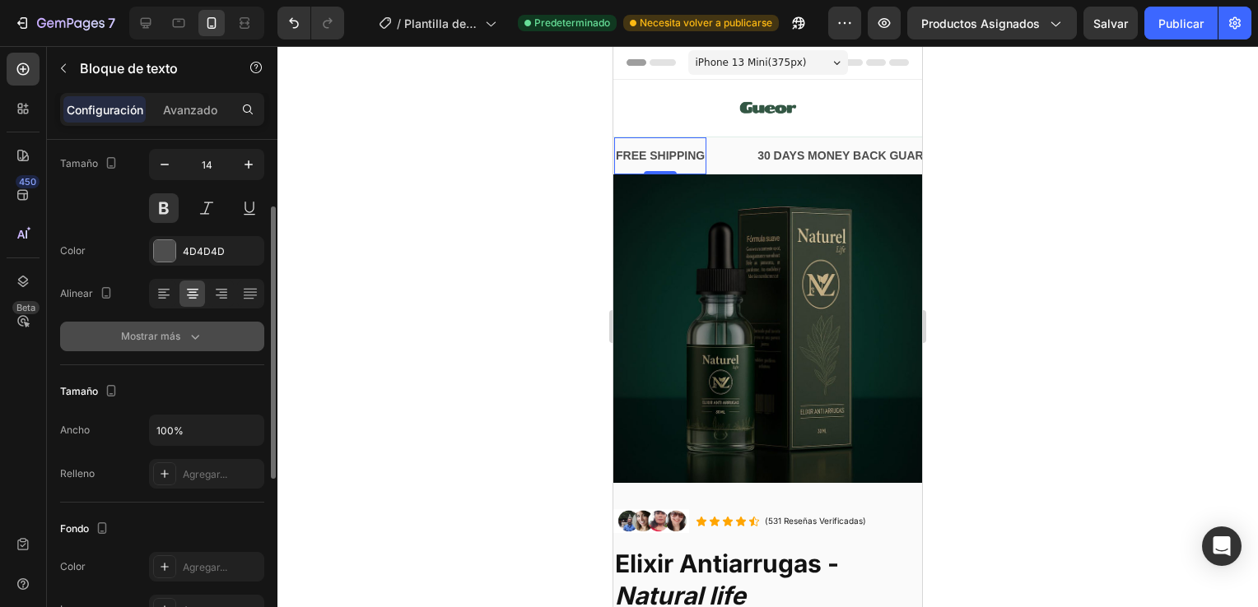
scroll to position [128, 0]
click at [188, 323] on button "Mostrar más" at bounding box center [162, 338] width 204 height 30
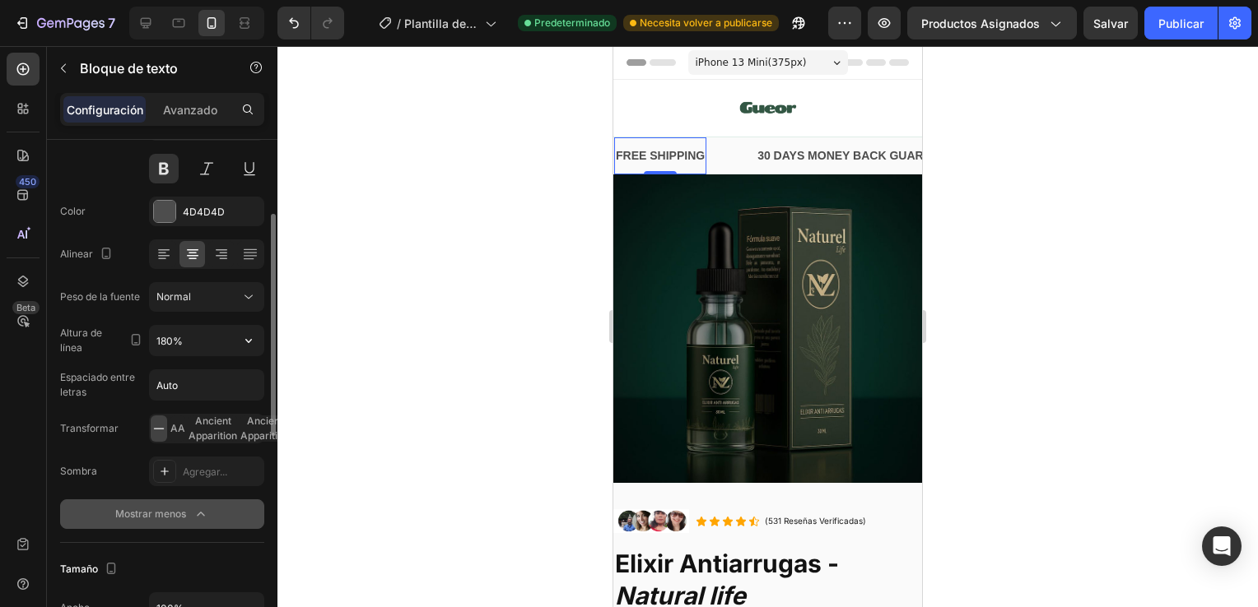
scroll to position [170, 0]
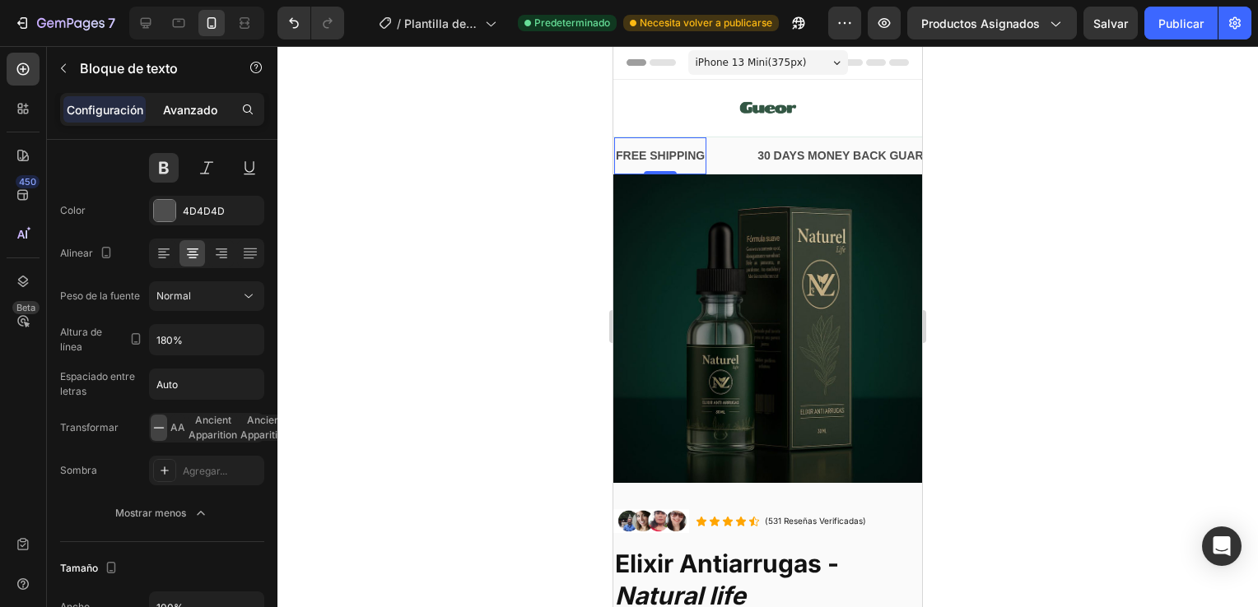
click at [174, 115] on p "Avanzado" at bounding box center [190, 109] width 54 height 17
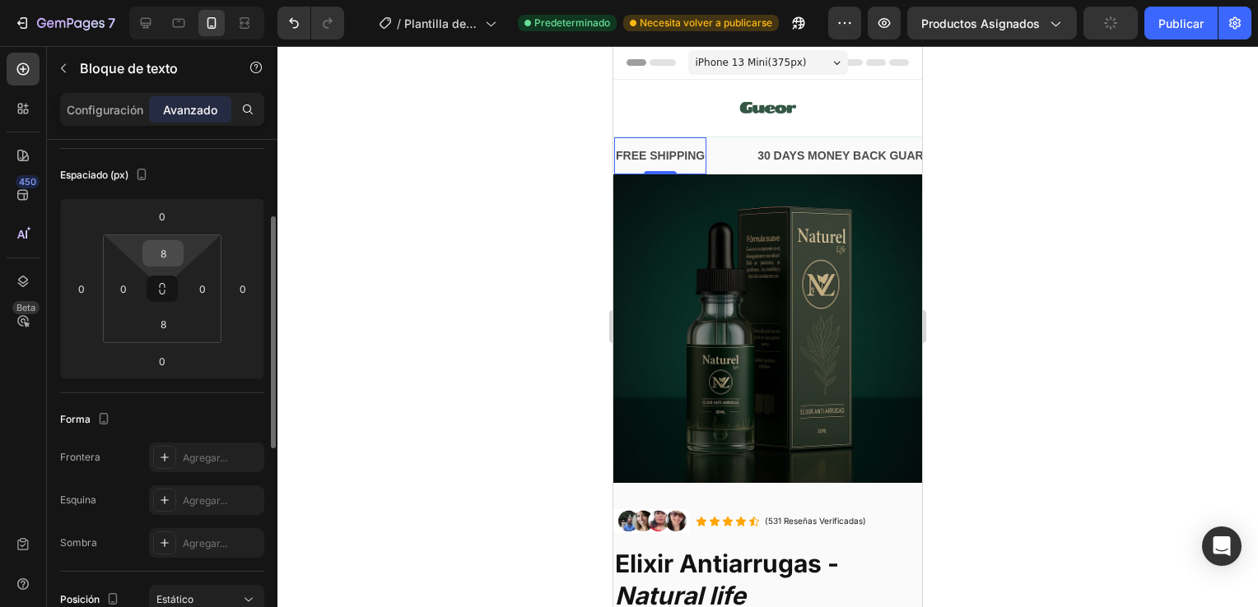
click at [165, 258] on input "8" at bounding box center [162, 253] width 33 height 25
type input "0"
click at [169, 328] on input "8" at bounding box center [162, 324] width 33 height 25
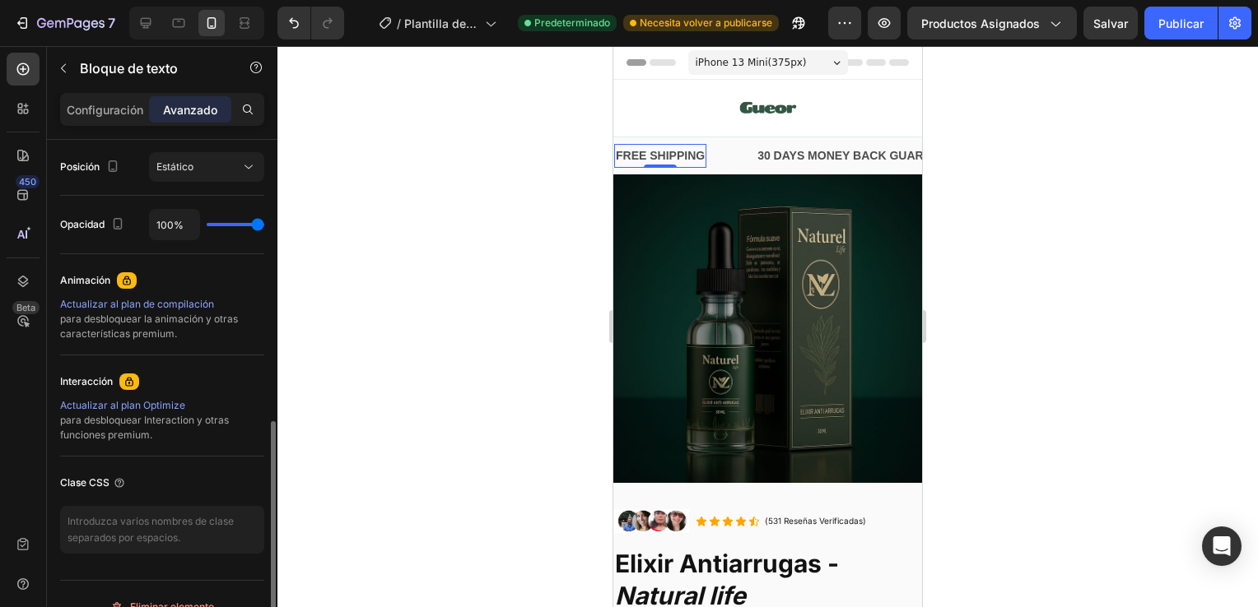
scroll to position [612, 0]
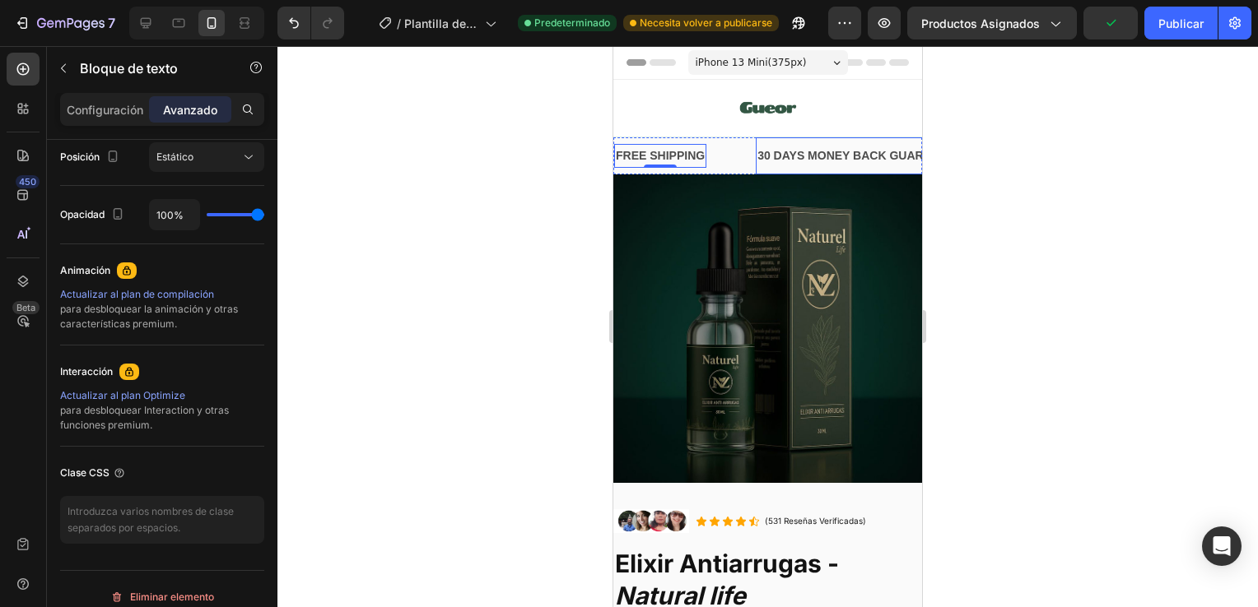
click at [828, 156] on div "30 DAYS MONEY BACK GUARANTEE" at bounding box center [860, 156] width 208 height 24
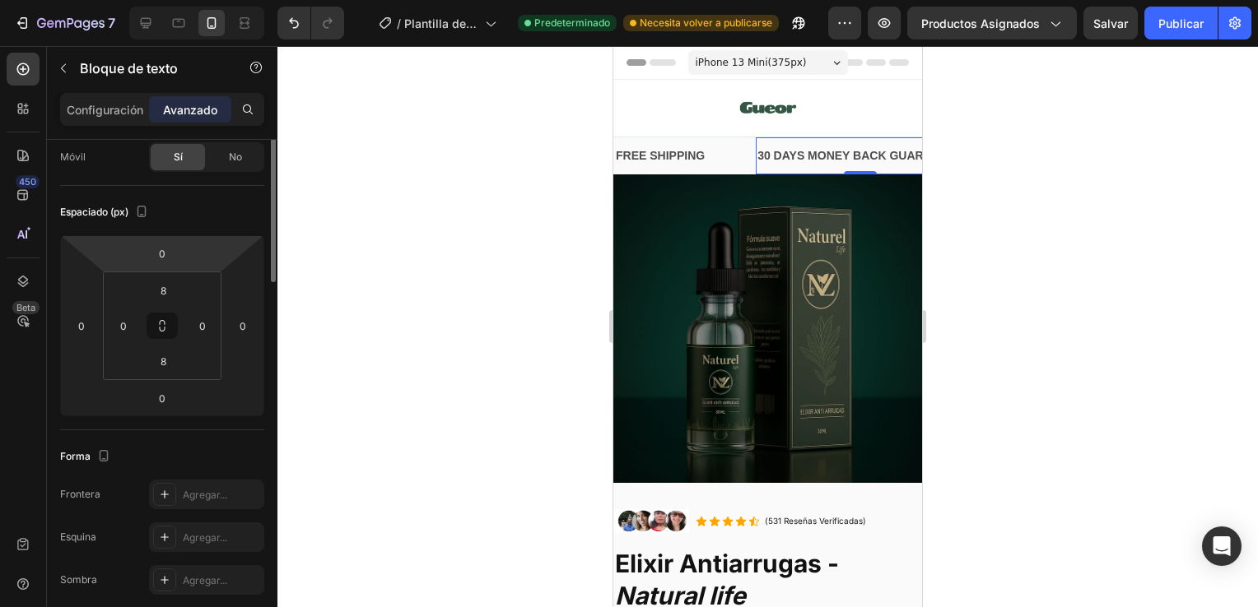
scroll to position [29, 0]
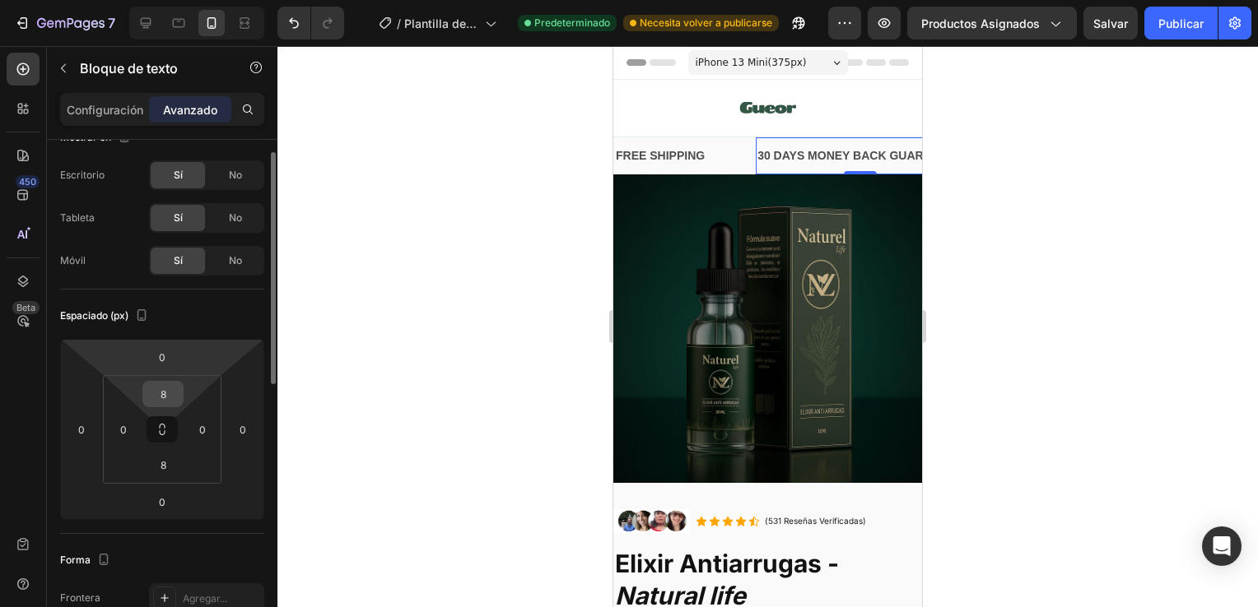
click at [171, 400] on input "8" at bounding box center [162, 394] width 33 height 25
type input "0"
click at [171, 469] on input "8" at bounding box center [162, 465] width 33 height 25
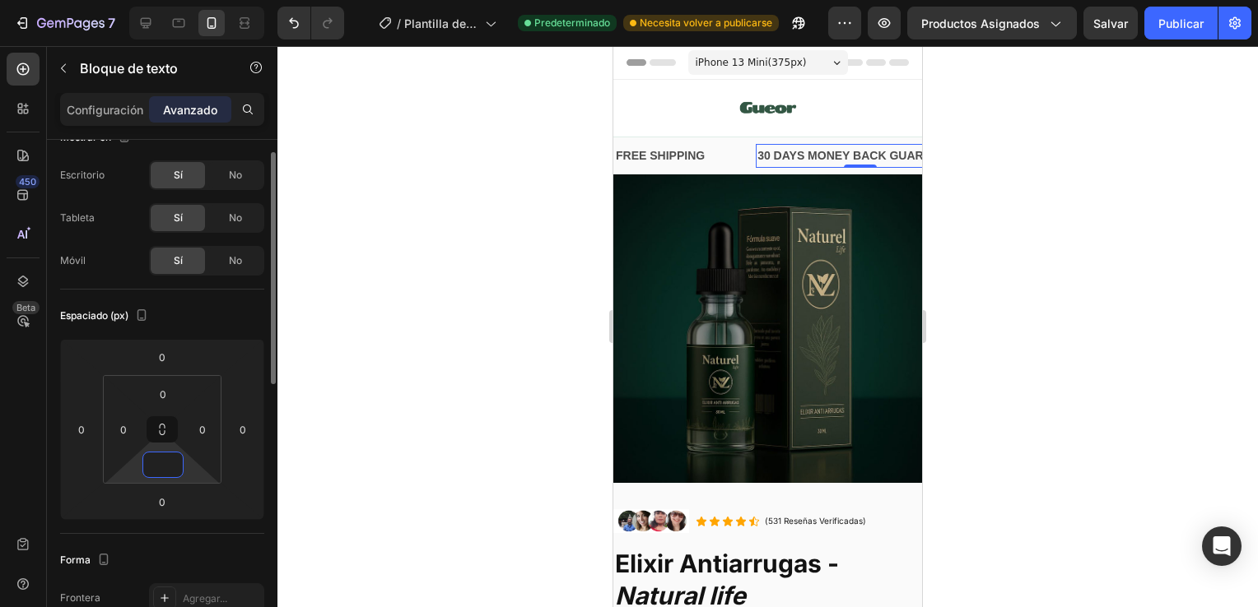
scroll to position [0, 0]
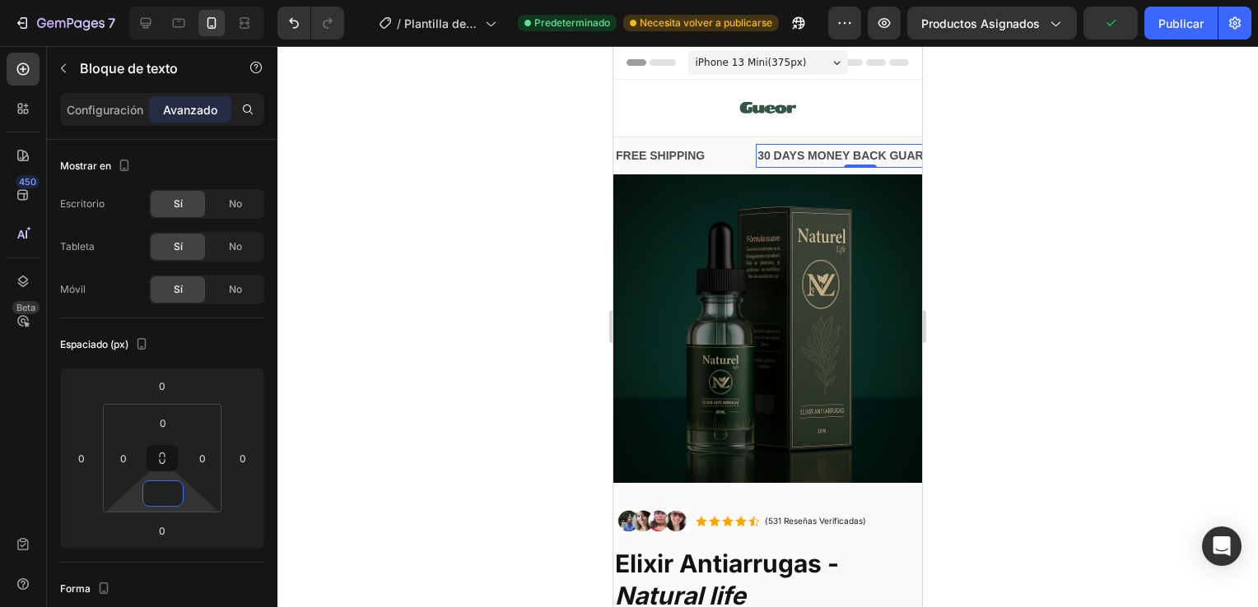
click at [880, 153] on div "30 DAYS MONEY BACK GUARANTEE" at bounding box center [860, 156] width 208 height 24
type input "0"
click at [108, 109] on p "Configuración" at bounding box center [105, 109] width 77 height 17
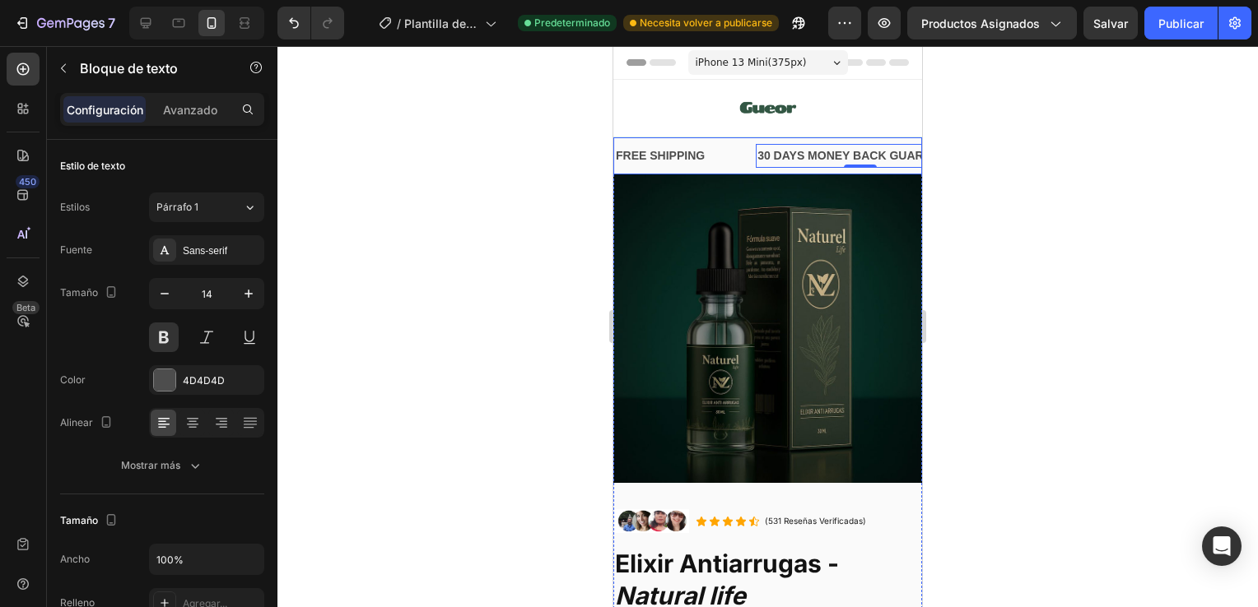
click at [724, 147] on div "FREE SHIPPING Text Block" at bounding box center [685, 156] width 142 height 24
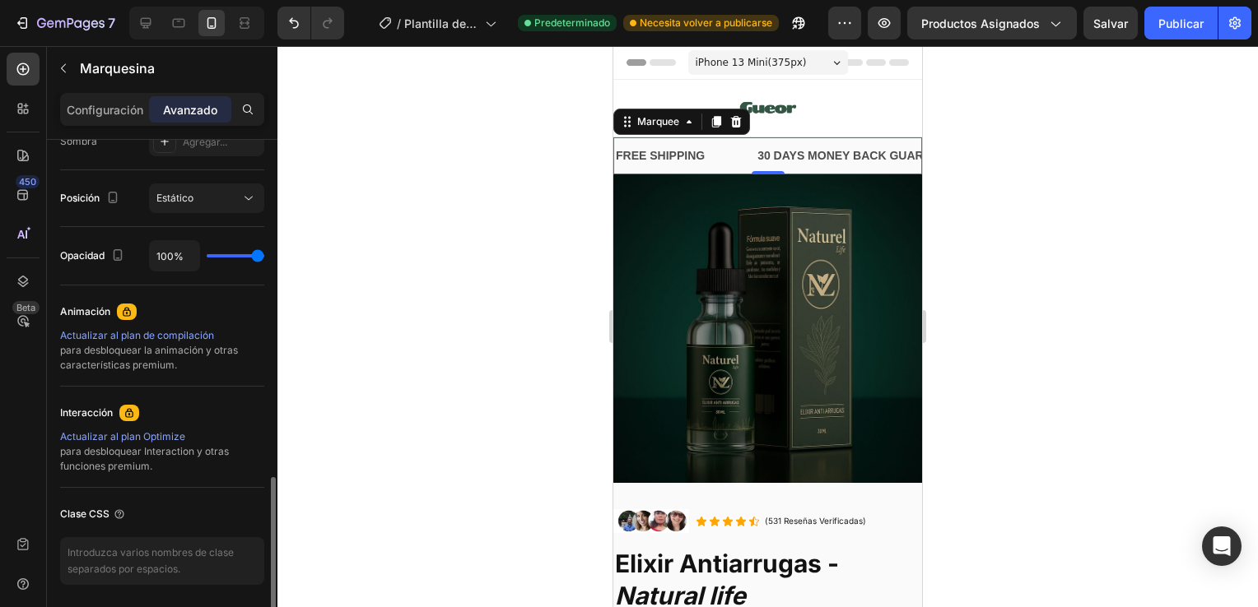
scroll to position [625, 0]
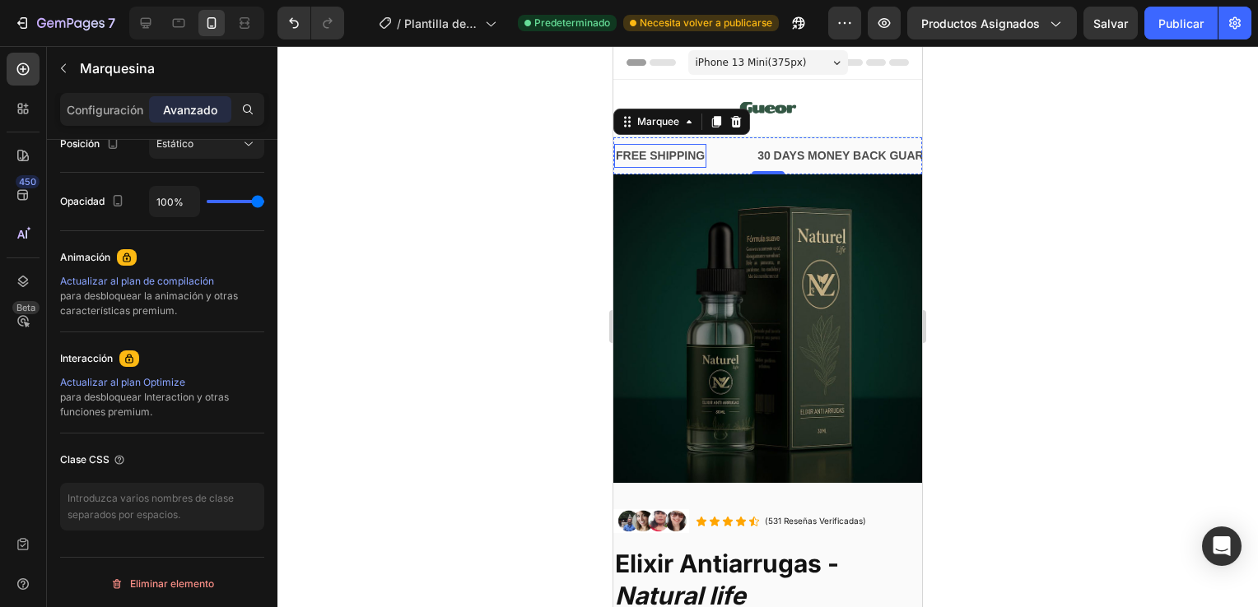
click at [679, 159] on p "FREE SHIPPING" at bounding box center [660, 156] width 89 height 21
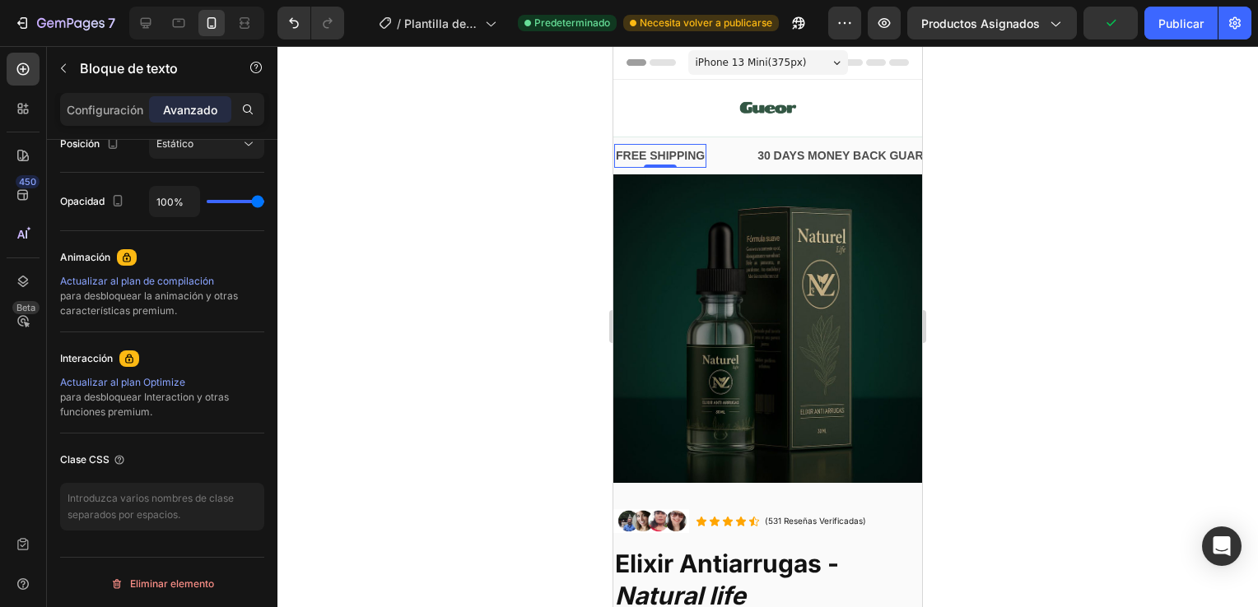
scroll to position [0, 0]
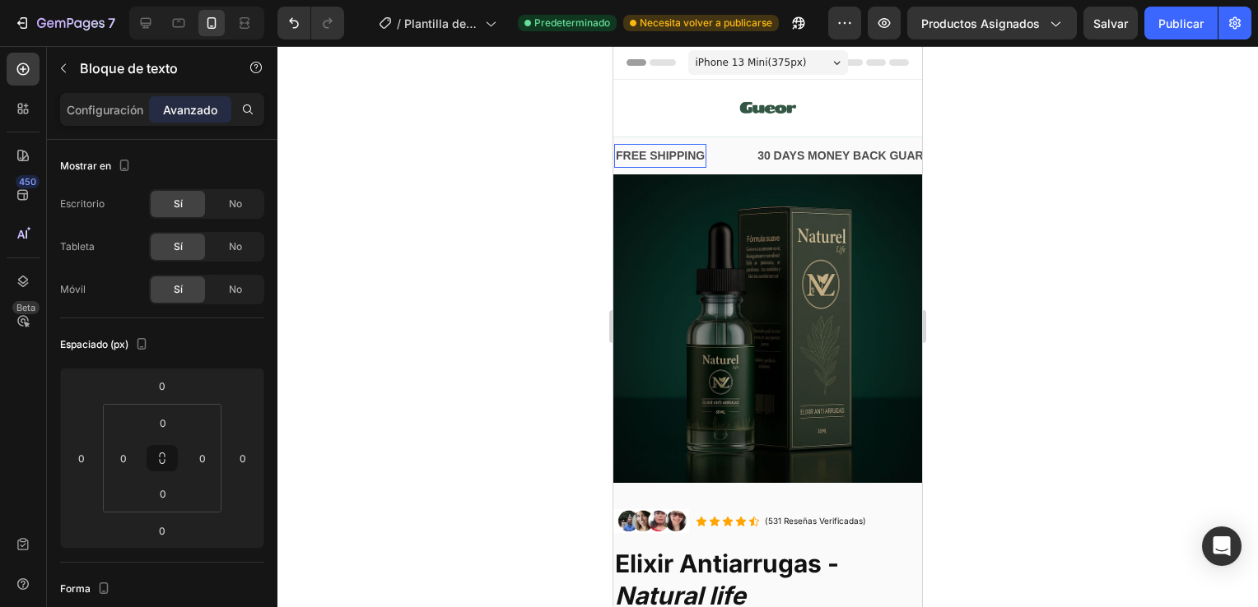
click at [703, 153] on p "FREE SHIPPING" at bounding box center [660, 156] width 89 height 21
click at [816, 158] on p "30 DAYS MONEY BACK GUARANTEE" at bounding box center [906, 156] width 205 height 21
click at [900, 156] on p "30 DAYS MONEY BACK GUARANTEE" at bounding box center [906, 156] width 205 height 21
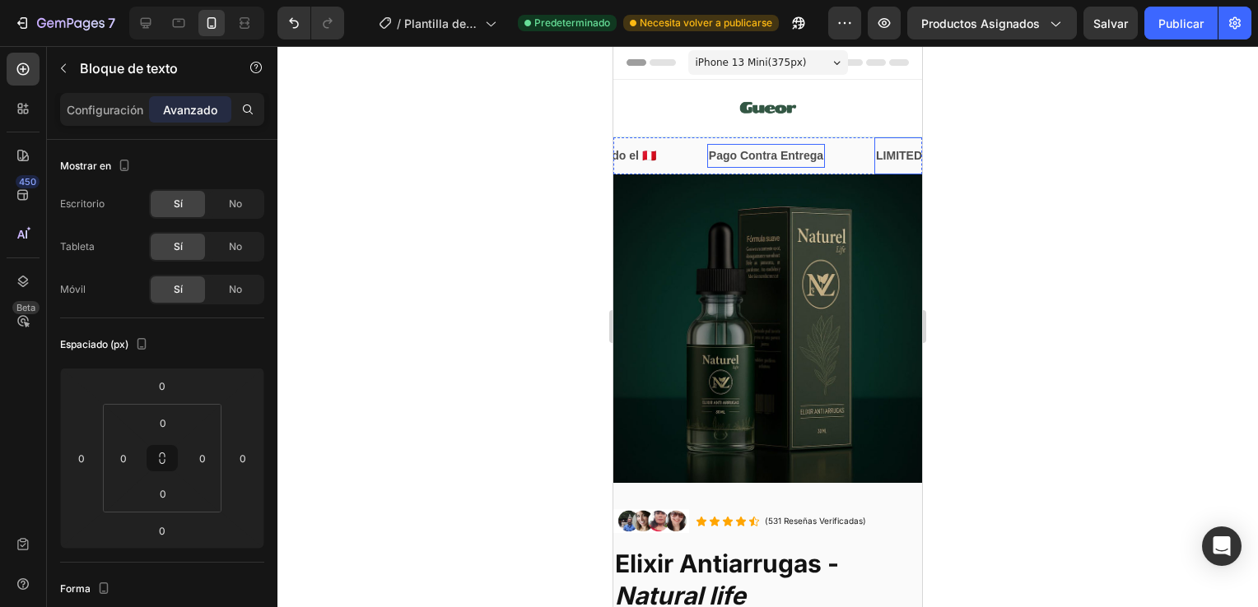
click at [892, 159] on div "LIMITED TIME 50% OFF SALE" at bounding box center [957, 156] width 166 height 24
click at [892, 159] on p "LIMITED TIME 50% OFF SALE" at bounding box center [957, 156] width 163 height 21
click at [876, 153] on p "LIMITED TIME 50% OFF SALE" at bounding box center [957, 156] width 163 height 21
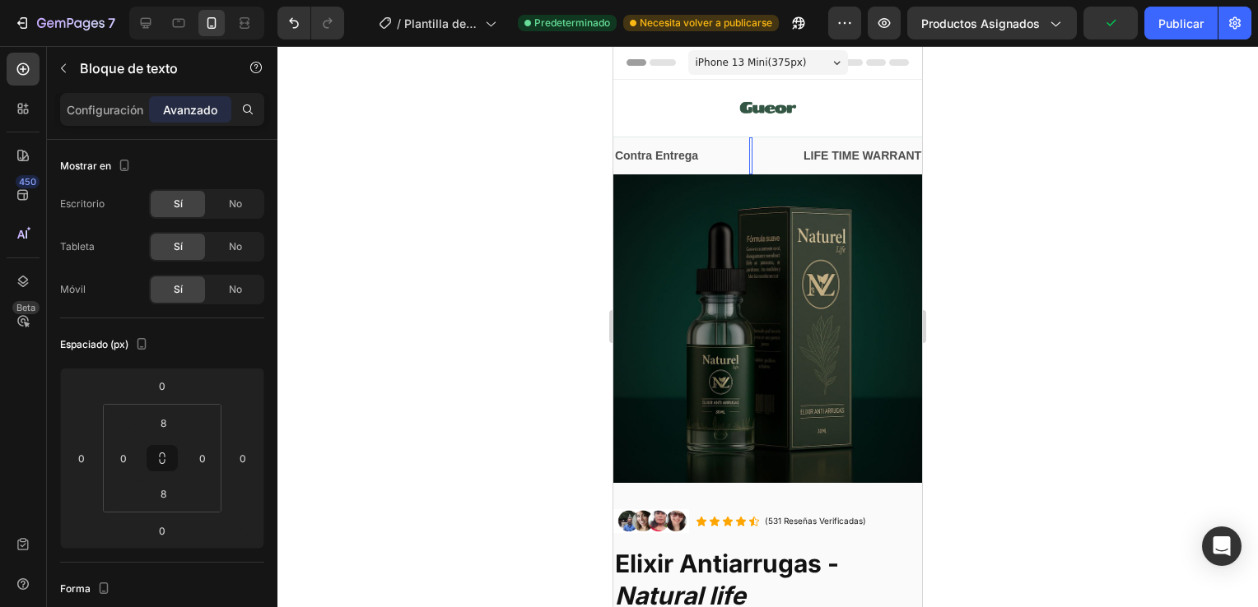
click at [874, 153] on div "LIFE TIME WARRANTY" at bounding box center [866, 156] width 128 height 24
click at [874, 153] on p "LIFE TIME WARRANTY" at bounding box center [865, 156] width 125 height 21
click at [1000, 165] on div at bounding box center [767, 326] width 980 height 561
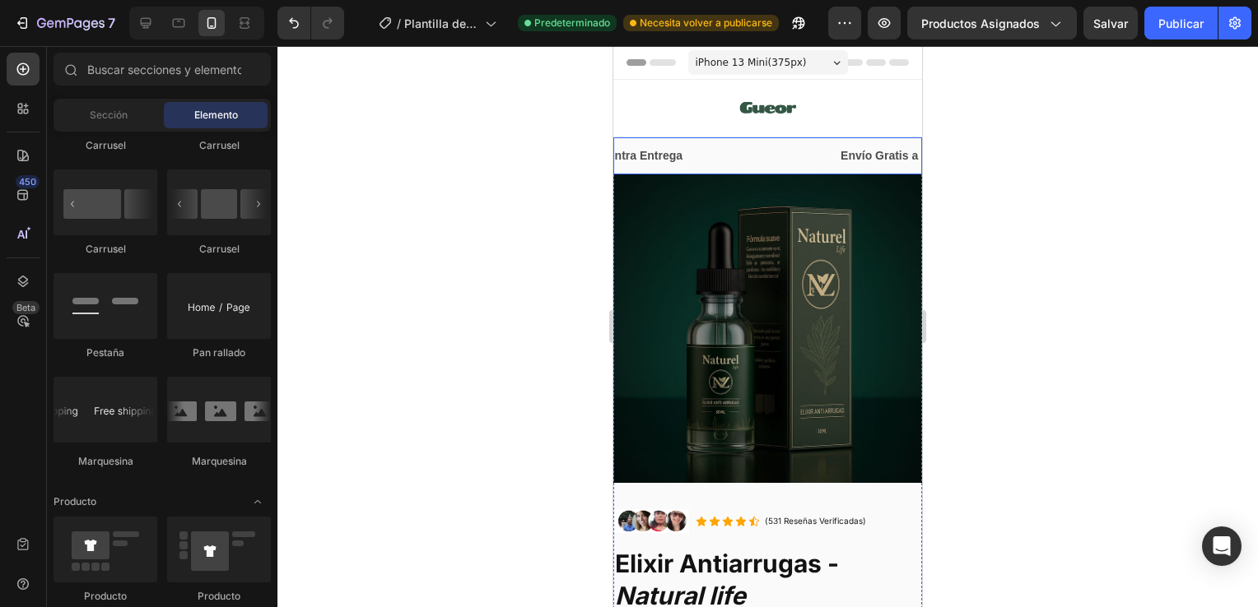
click at [751, 156] on div "Text Block" at bounding box center [759, 155] width 53 height 37
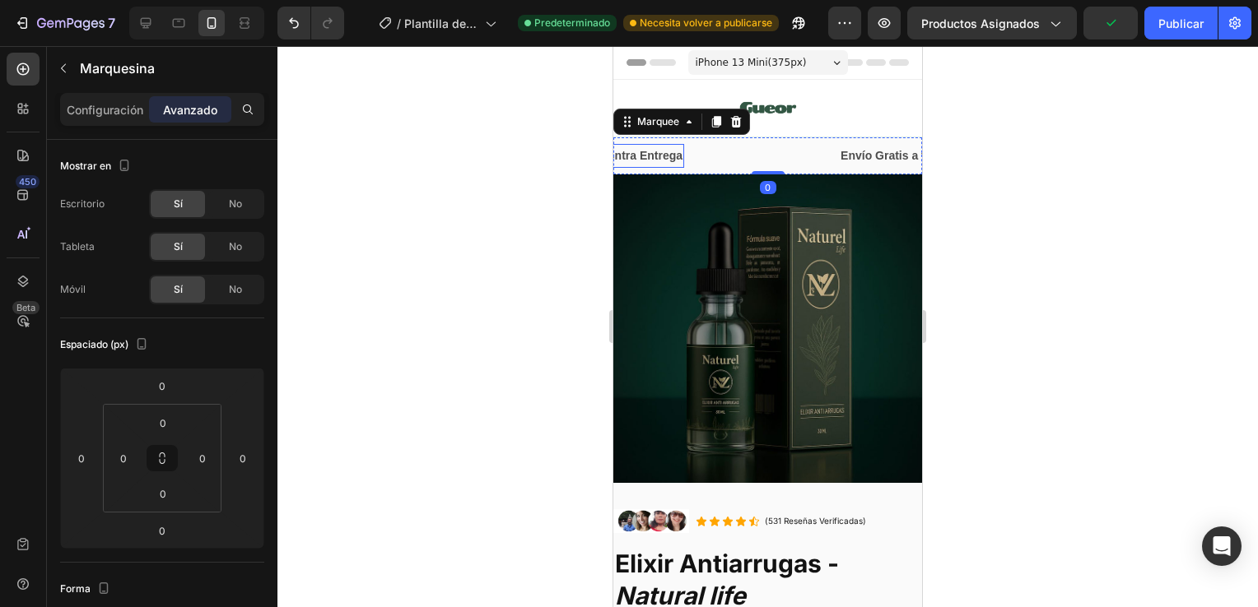
click at [654, 156] on p "Pago Contra Entrega" at bounding box center [625, 156] width 114 height 21
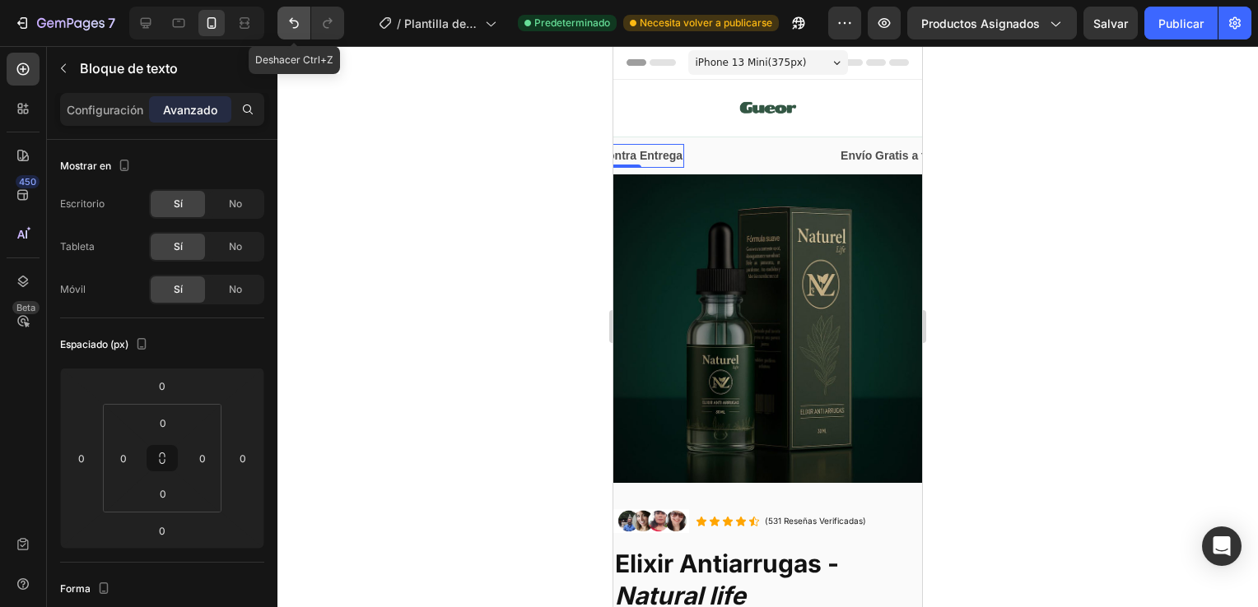
click at [293, 28] on icon "Deshacer/Rehacer" at bounding box center [294, 23] width 10 height 11
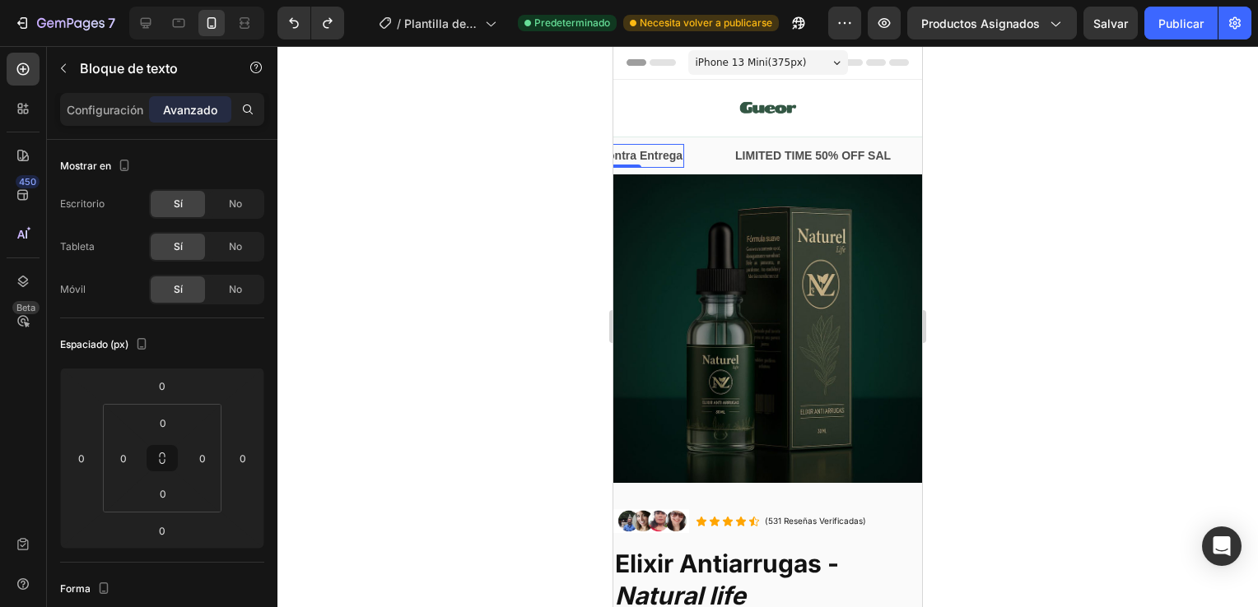
click at [452, 466] on div at bounding box center [767, 326] width 980 height 561
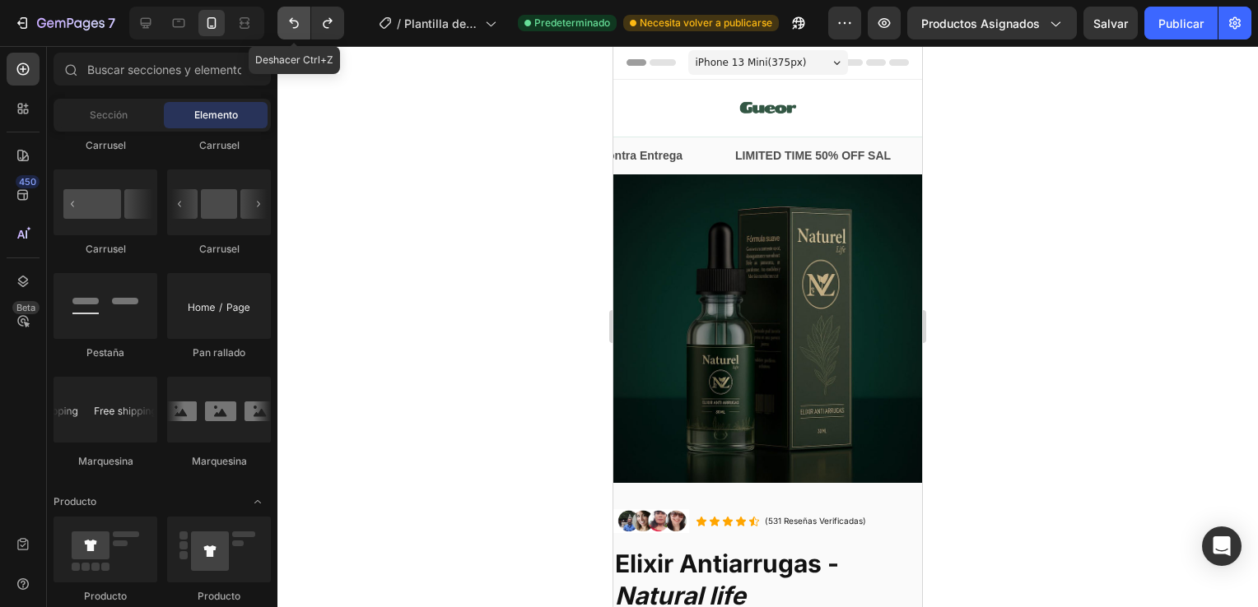
click at [302, 25] on button "Deshacer/Rehacer" at bounding box center [293, 23] width 33 height 33
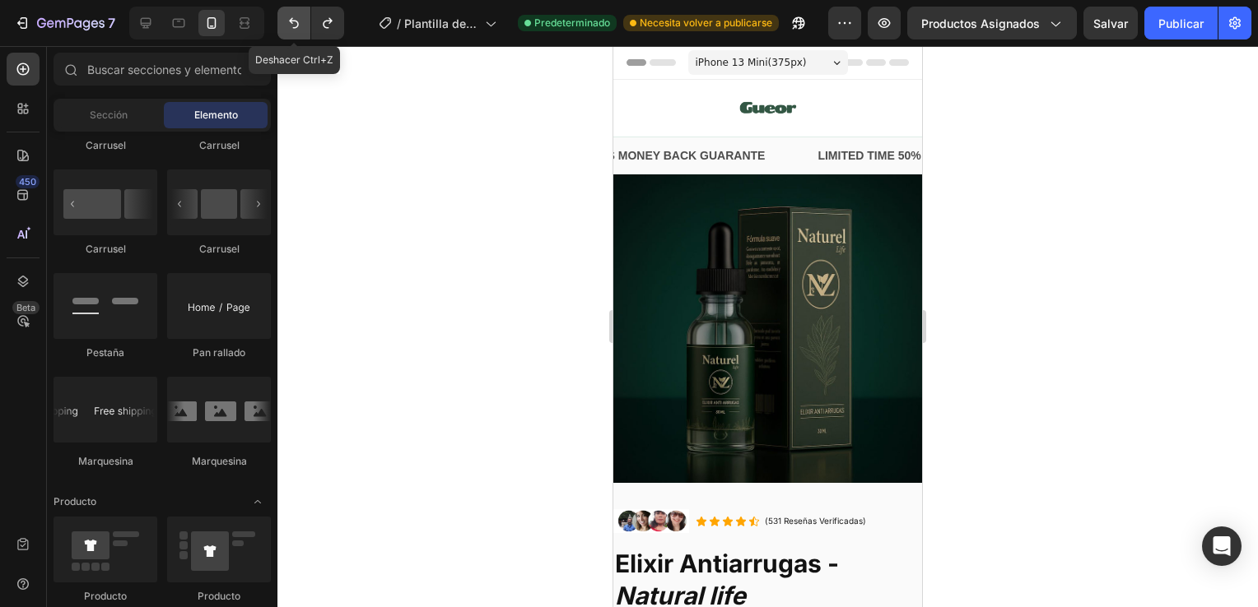
click at [302, 25] on button "Deshacer/Rehacer" at bounding box center [293, 23] width 33 height 33
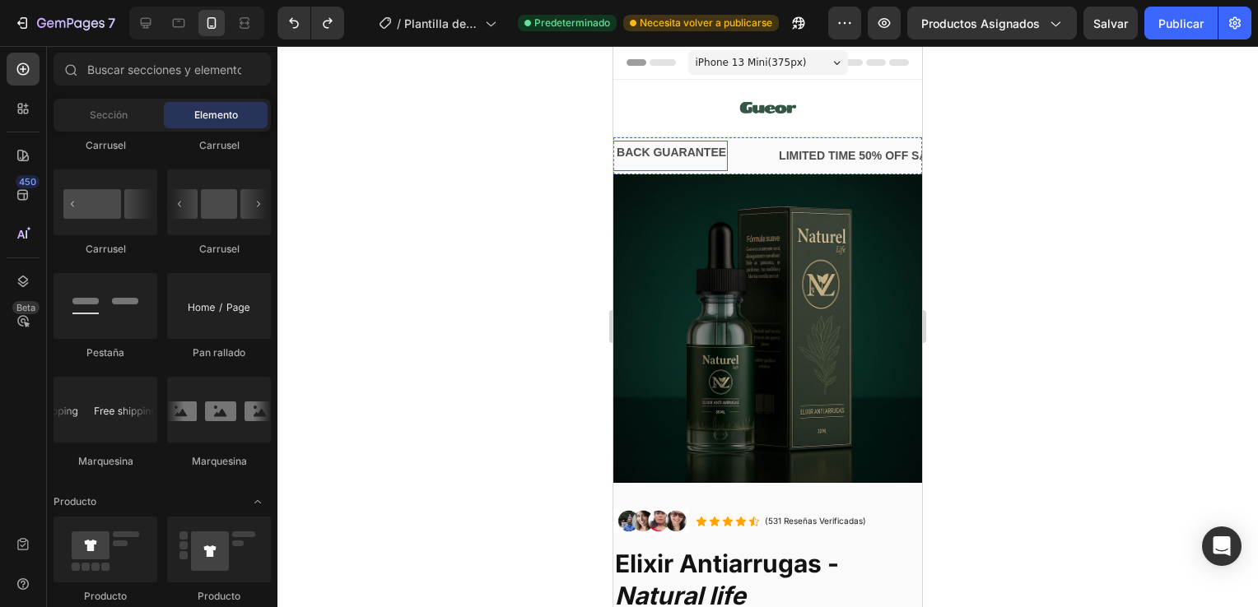
click at [720, 153] on div "30 DAYS MONEY BACK GUARANTEE" at bounding box center [623, 153] width 208 height 24
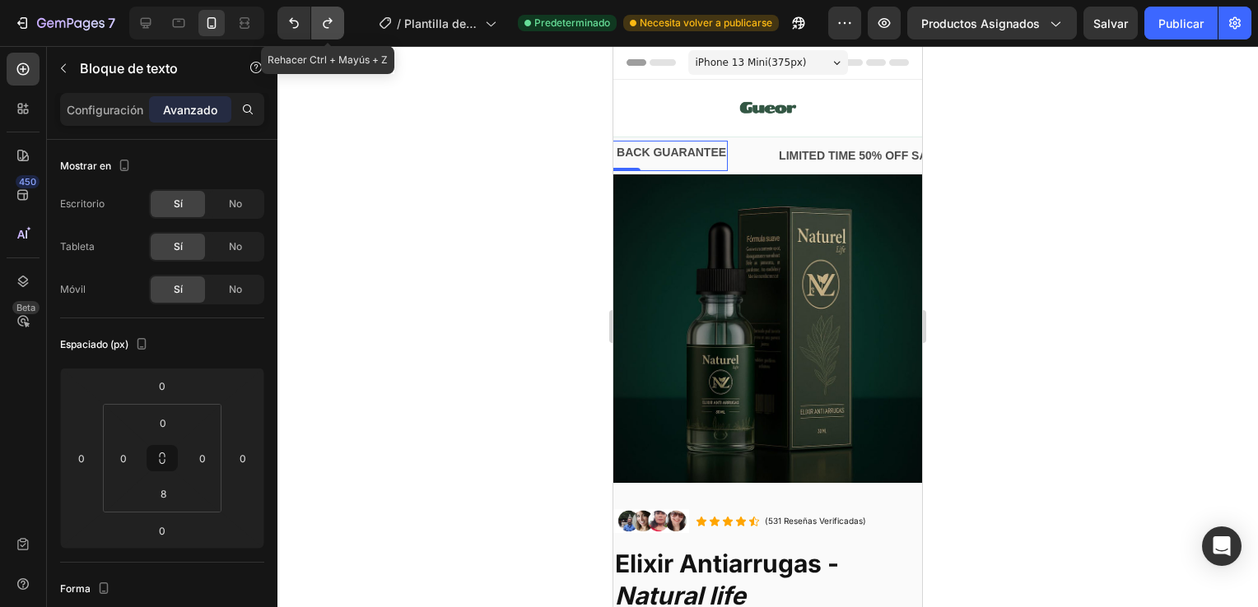
click at [342, 15] on button "Deshacer/Rehacer" at bounding box center [327, 23] width 33 height 33
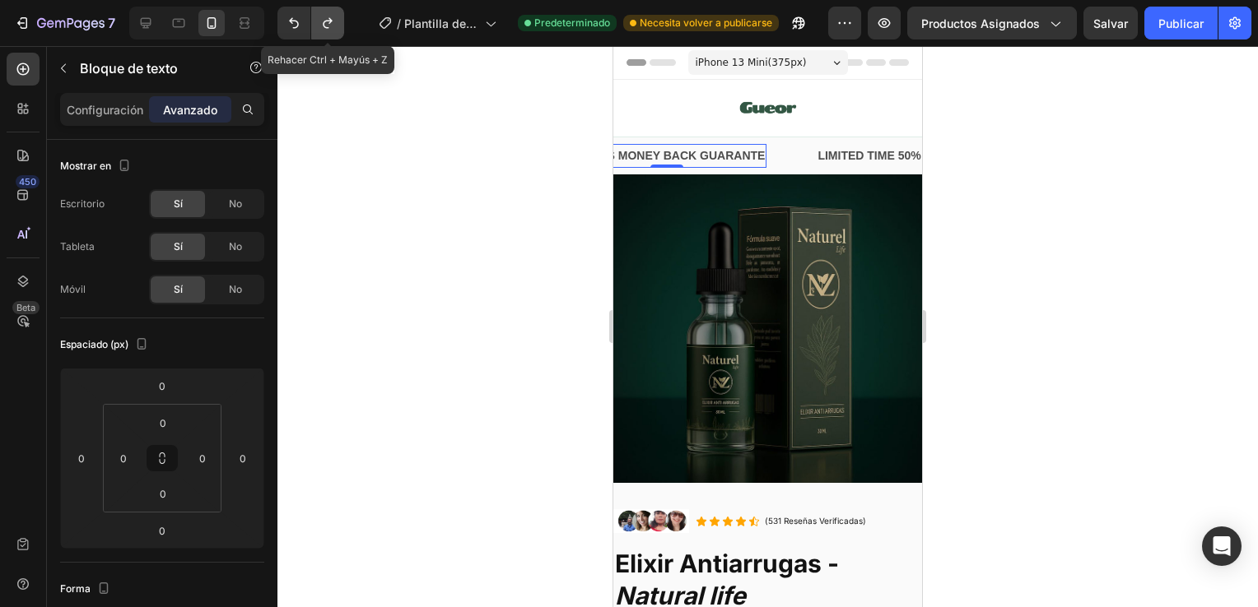
click at [342, 15] on button "Deshacer/Rehacer" at bounding box center [327, 23] width 33 height 33
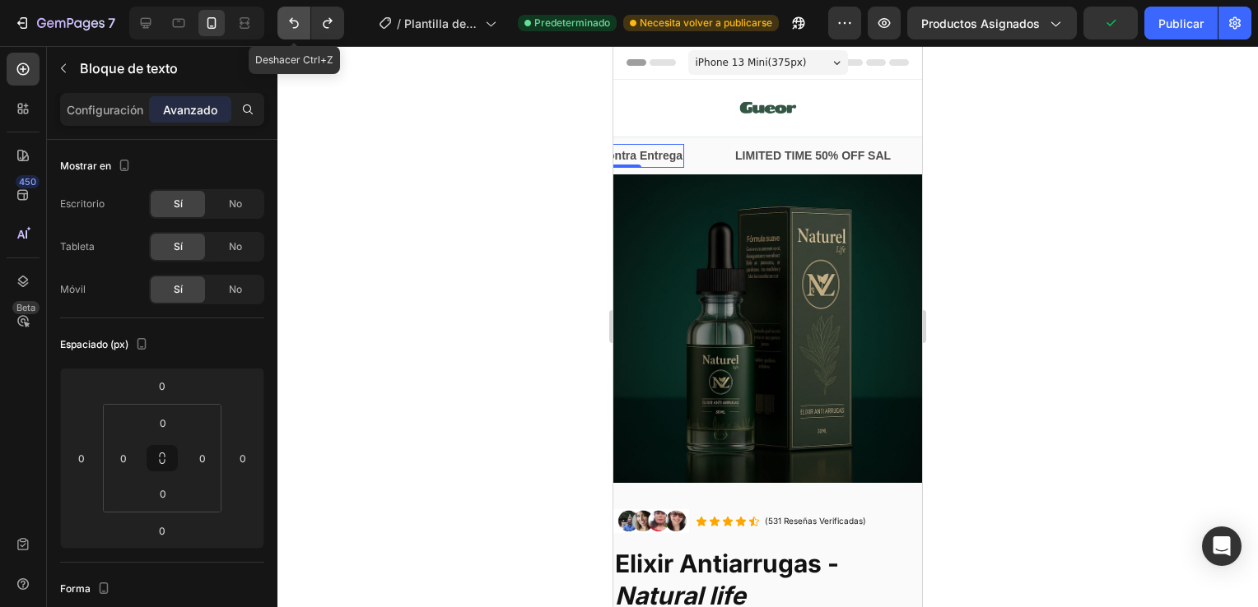
click at [303, 18] on button "Deshacer/Rehacer" at bounding box center [293, 23] width 33 height 33
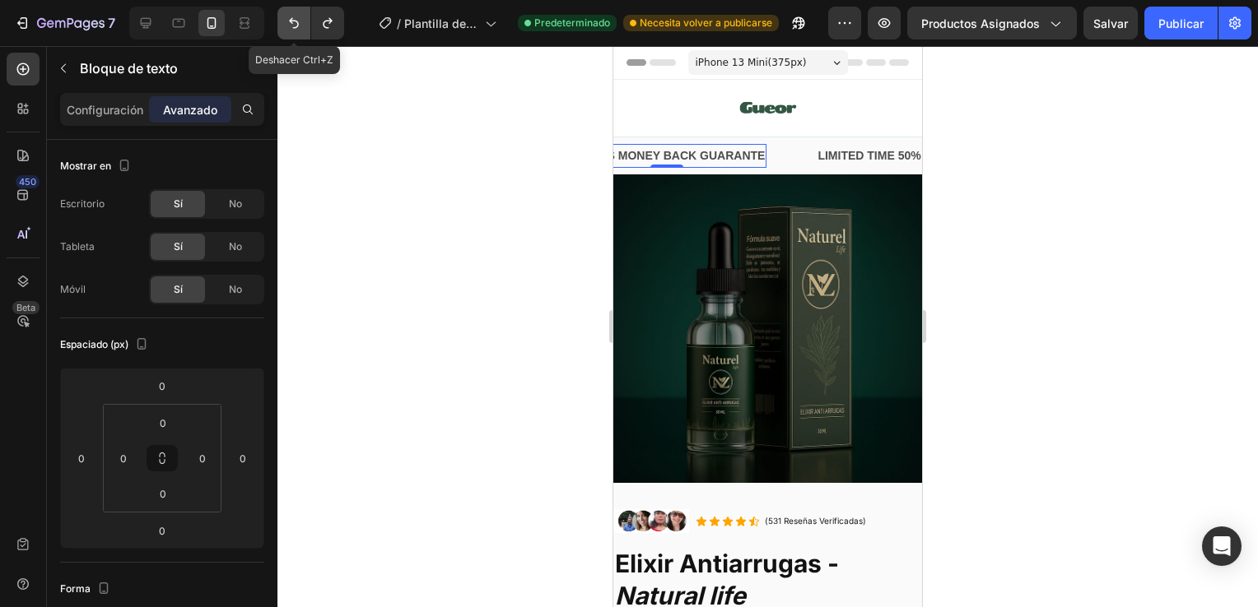
click at [303, 18] on button "Deshacer/Rehacer" at bounding box center [293, 23] width 33 height 33
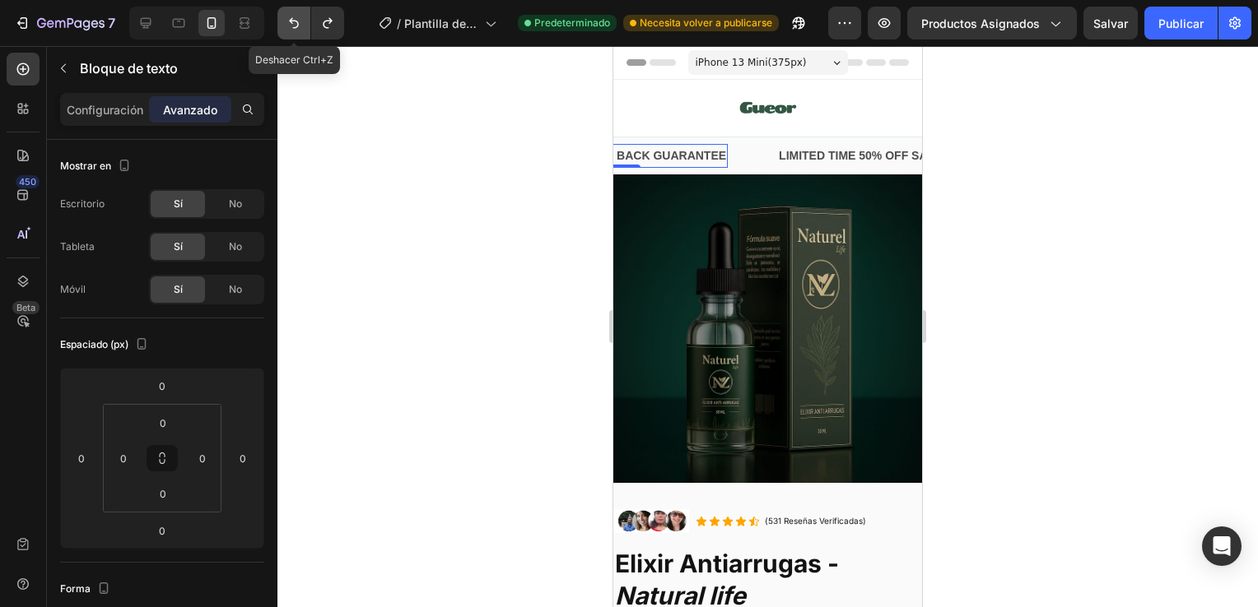
type input "8"
click at [303, 18] on button "Deshacer/Rehacer" at bounding box center [293, 23] width 33 height 33
type input "8"
click at [303, 18] on button "Deshacer/Rehacer" at bounding box center [293, 23] width 33 height 33
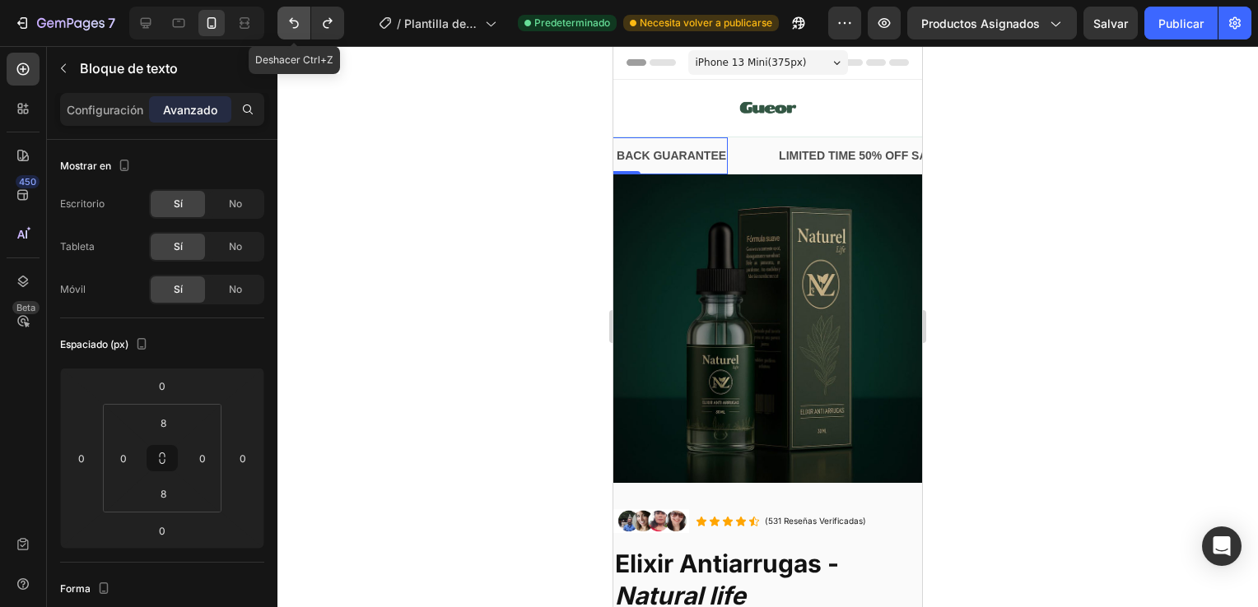
click at [303, 18] on button "Deshacer/Rehacer" at bounding box center [293, 23] width 33 height 33
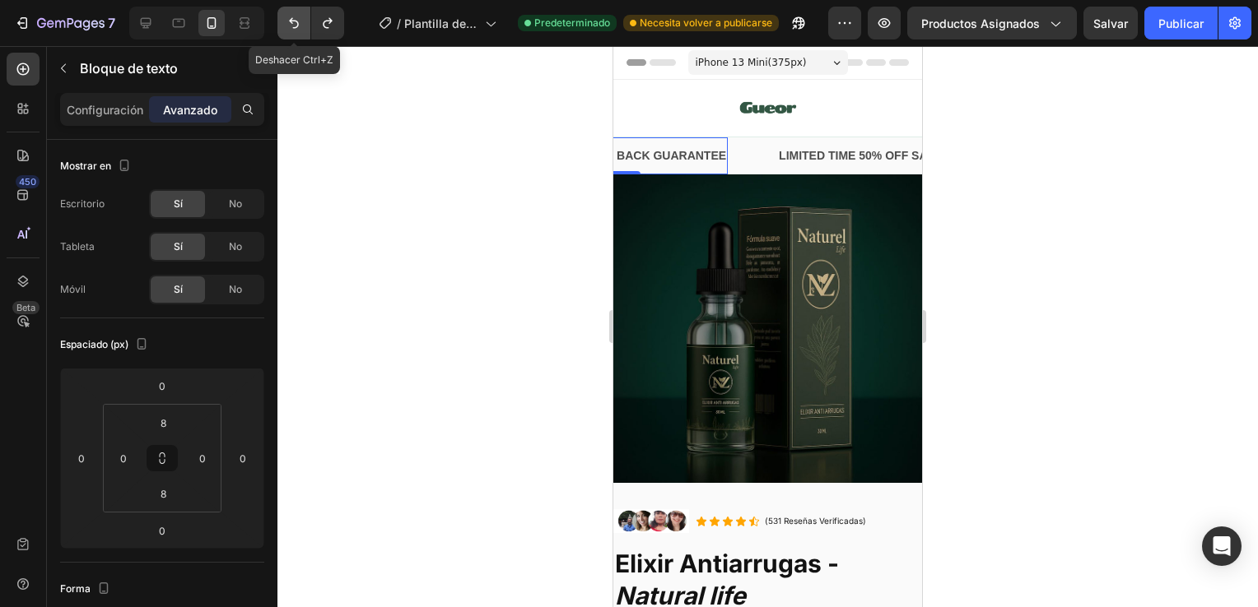
click at [303, 18] on button "Deshacer/Rehacer" at bounding box center [293, 23] width 33 height 33
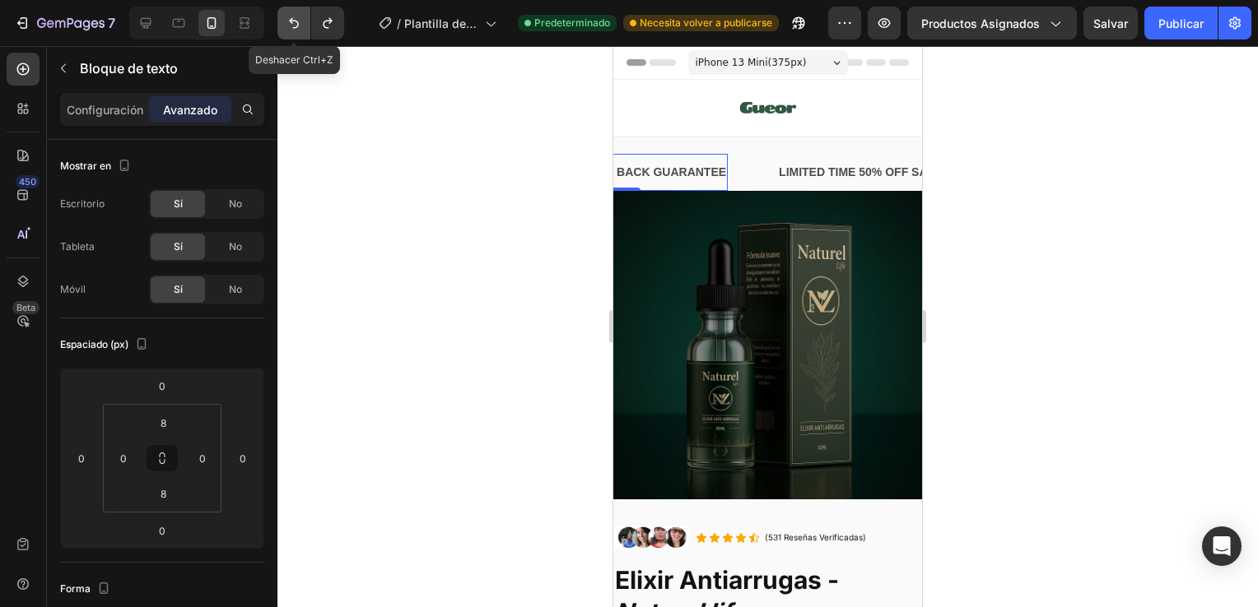
click at [303, 18] on button "Deshacer/Rehacer" at bounding box center [293, 23] width 33 height 33
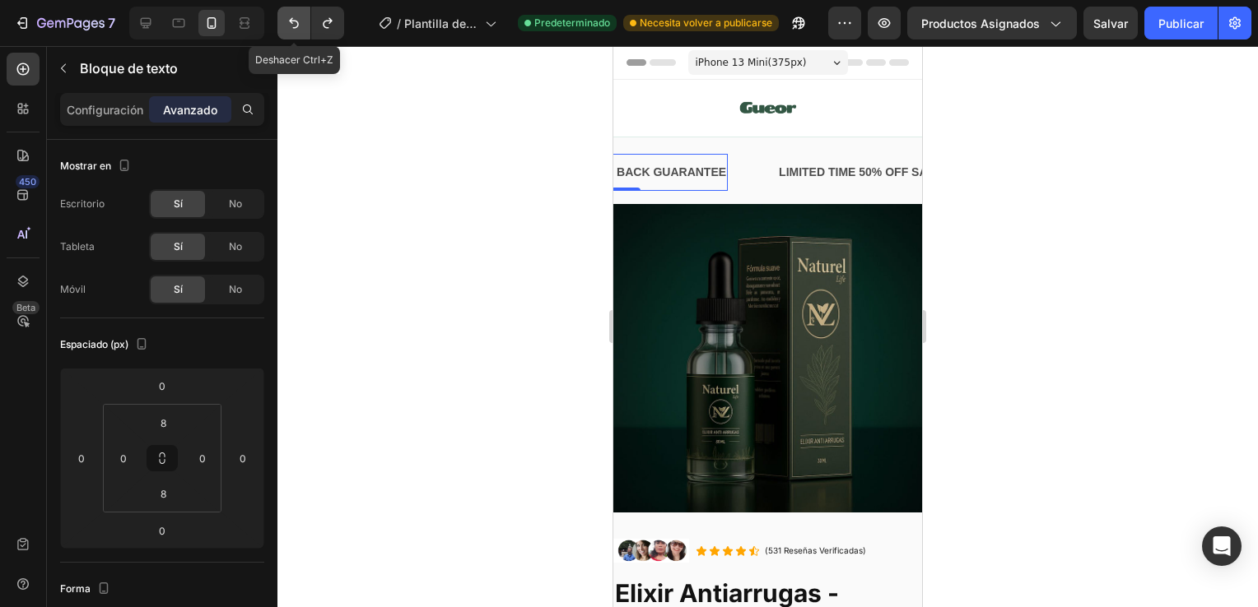
click at [303, 18] on button "Deshacer/Rehacer" at bounding box center [293, 23] width 33 height 33
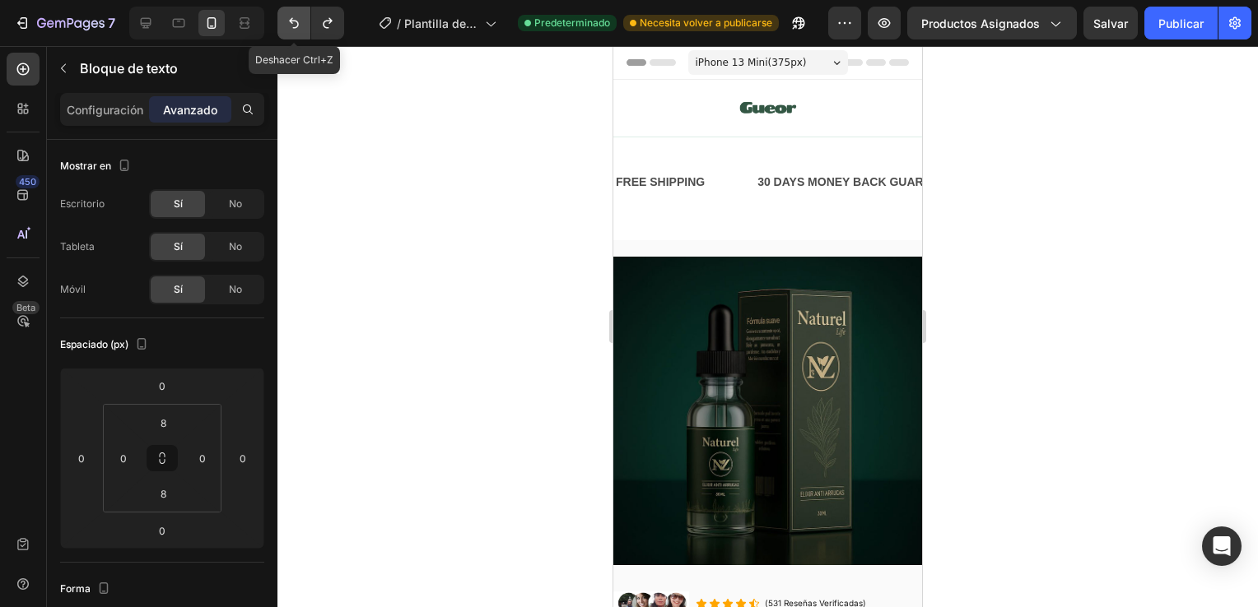
click at [303, 18] on button "Deshacer/Rehacer" at bounding box center [293, 23] width 33 height 33
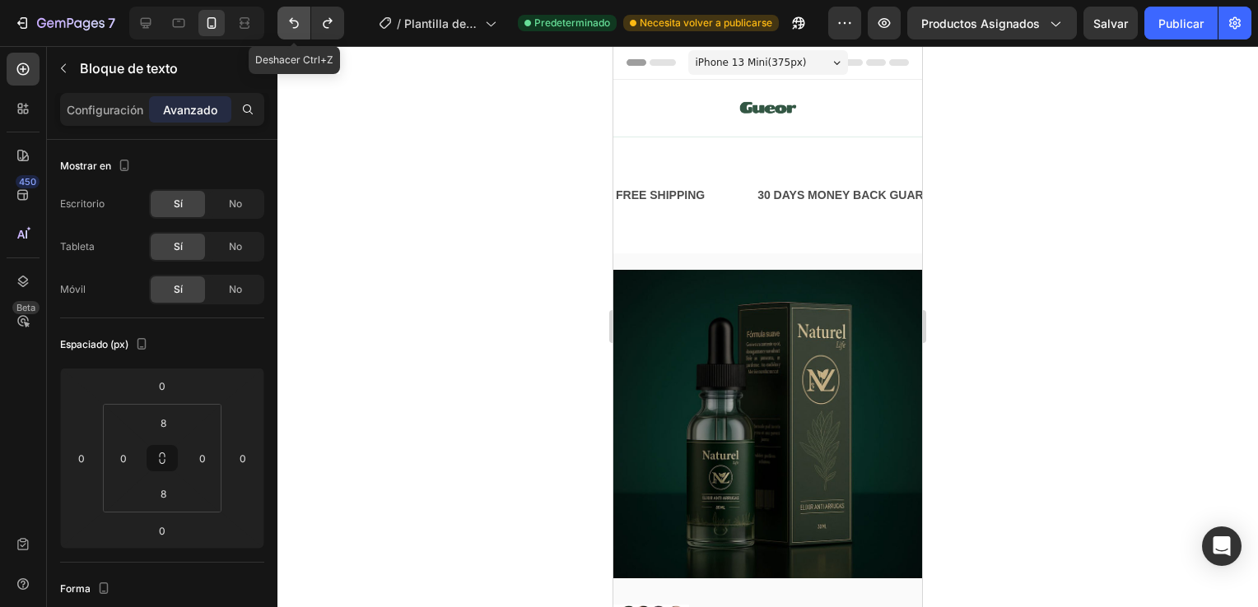
click at [303, 18] on button "Deshacer/Rehacer" at bounding box center [293, 23] width 33 height 33
click at [340, 19] on button "Deshacer/Rehacer" at bounding box center [327, 23] width 33 height 33
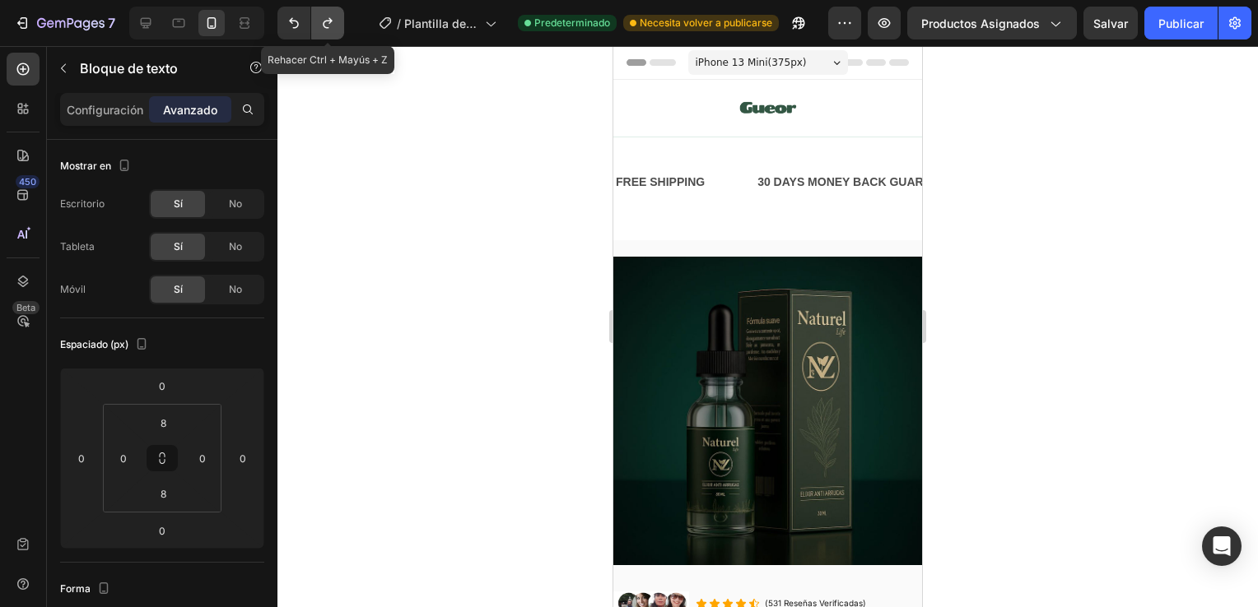
click at [340, 19] on button "Deshacer/Rehacer" at bounding box center [327, 23] width 33 height 33
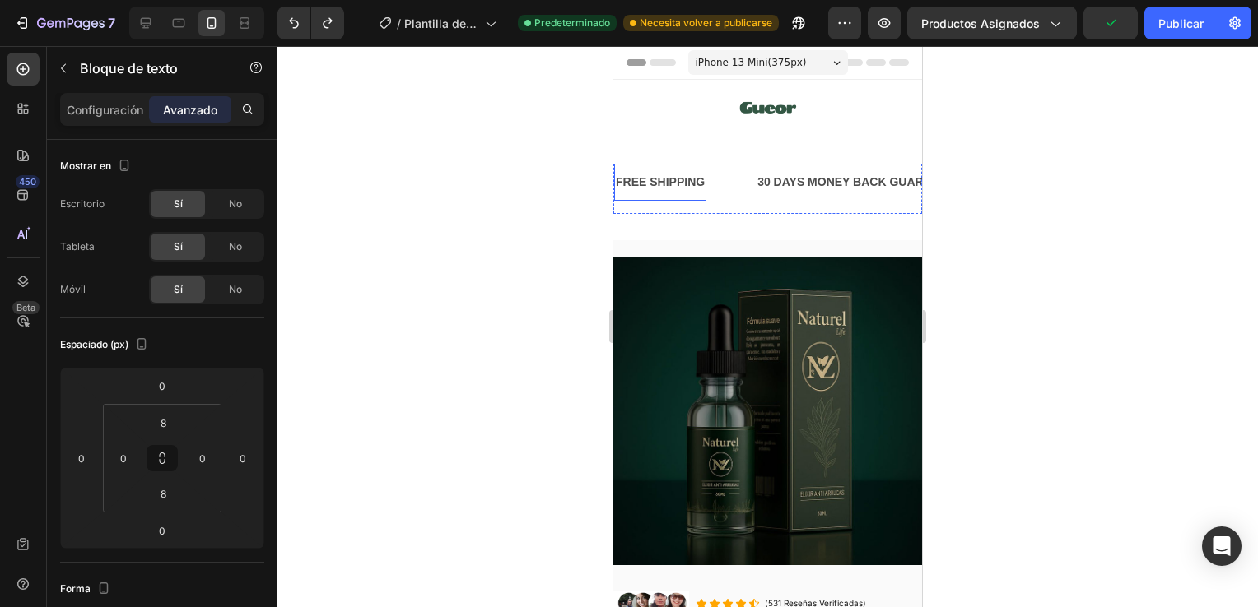
click at [679, 183] on div "FREE SHIPPING" at bounding box center [660, 182] width 92 height 24
click at [723, 191] on div "FREE SHIPPING Text Block 0" at bounding box center [685, 182] width 142 height 37
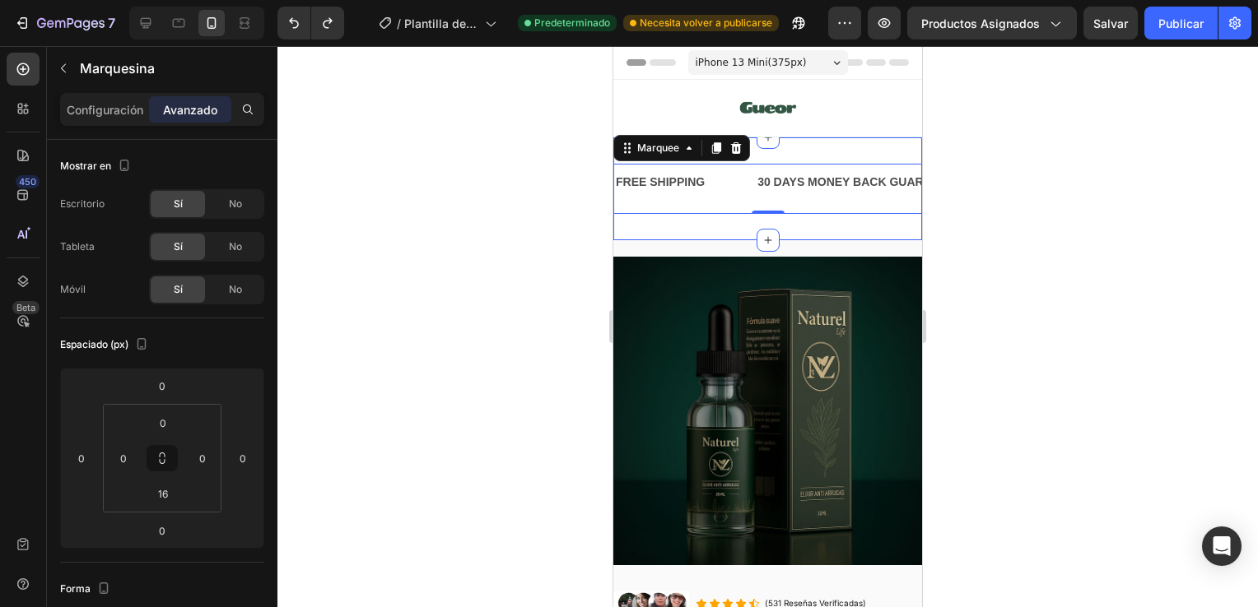
click at [796, 141] on div "FREE SHIPPING Text Block 30 DAYS MONEY BACK GUARANTEE Text Block LIMITED TIME 5…" at bounding box center [767, 188] width 309 height 103
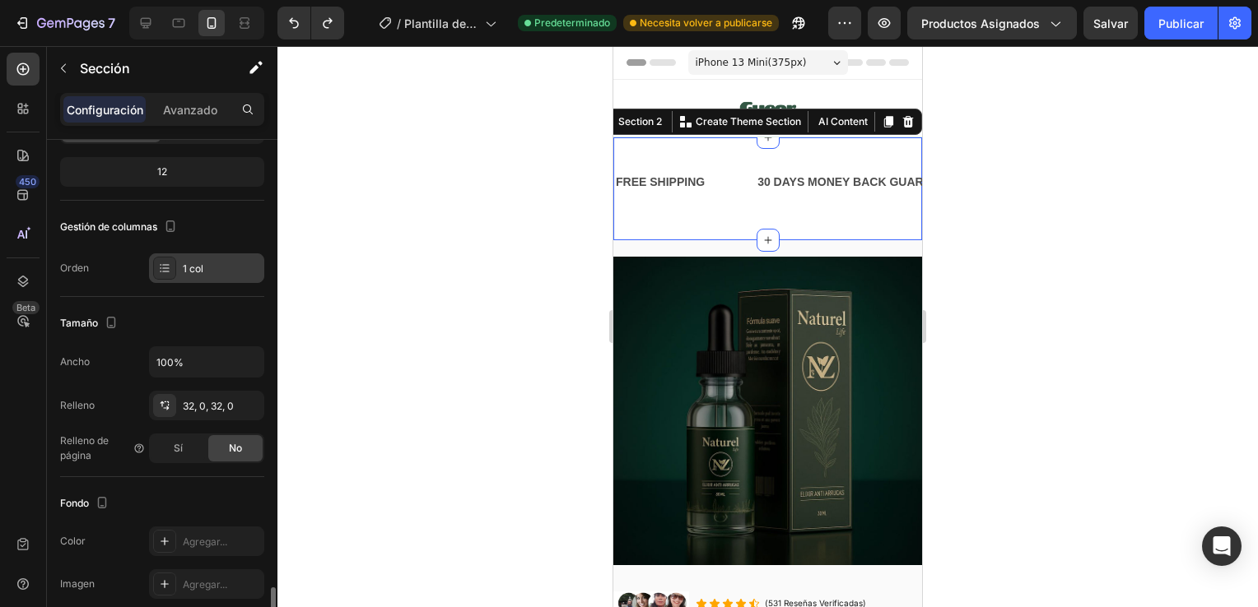
scroll to position [0, 0]
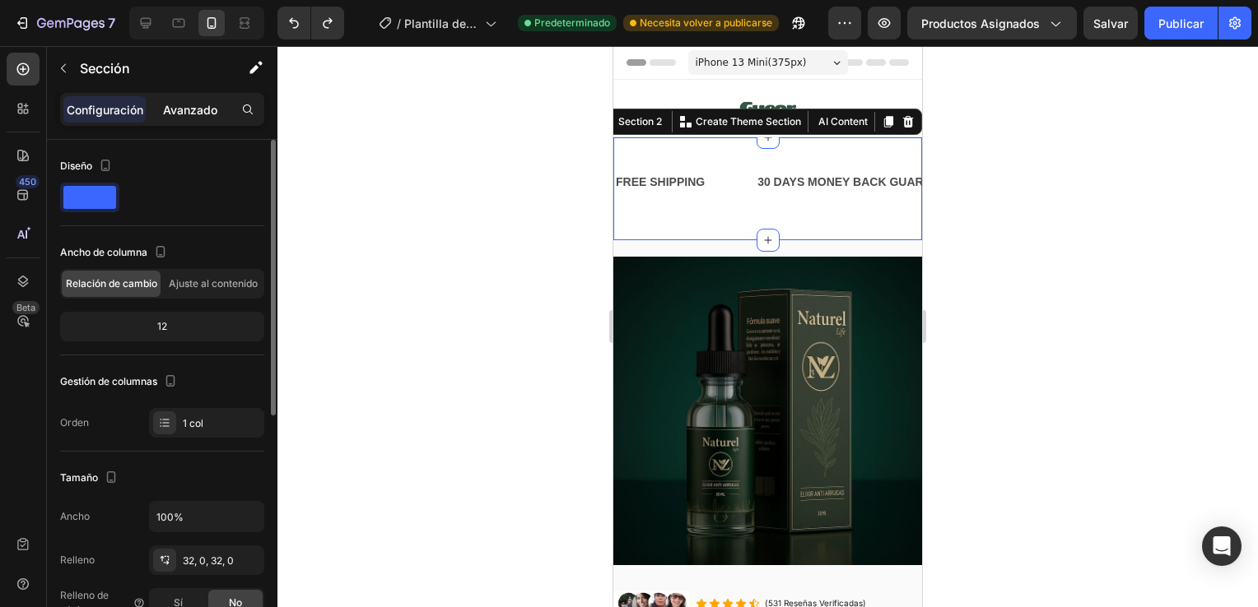
click at [177, 96] on div "Avanzado" at bounding box center [190, 109] width 82 height 26
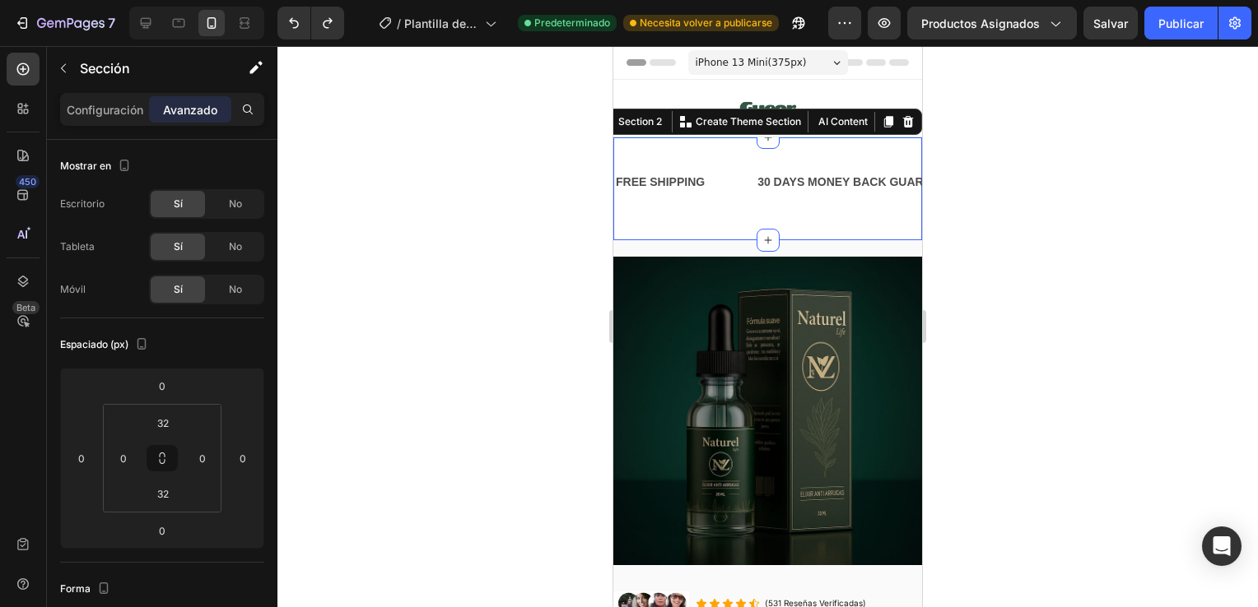
click at [174, 133] on div "Configuración Avanzado" at bounding box center [162, 116] width 230 height 47
click at [701, 170] on div "FREE SHIPPING" at bounding box center [660, 182] width 92 height 24
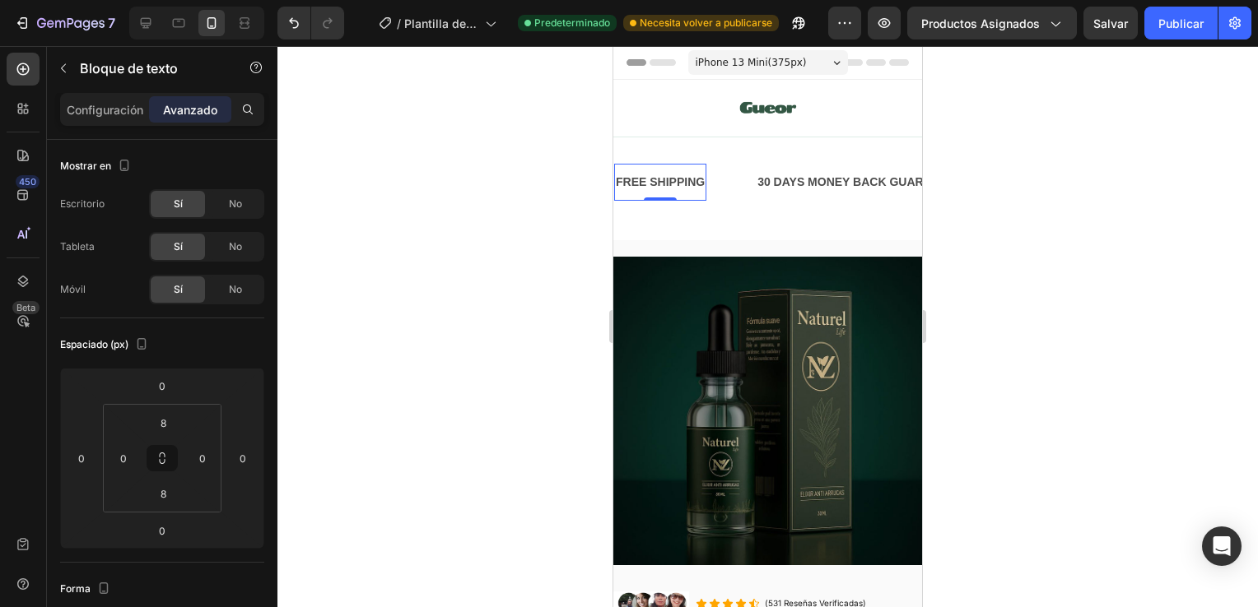
click at [702, 176] on div "FREE SHIPPING" at bounding box center [660, 182] width 92 height 24
click at [702, 176] on p "FREE SHIPPING" at bounding box center [660, 182] width 89 height 21
click at [702, 180] on p "FREE SHIPPING" at bounding box center [660, 182] width 89 height 21
click at [881, 168] on div "30 DAYS MONEY BACK GUARANTEE Text Block" at bounding box center [885, 182] width 208 height 37
click at [881, 168] on div "30 DAYS MONEY BACK GUARANTEE Text Block 0" at bounding box center [885, 182] width 208 height 37
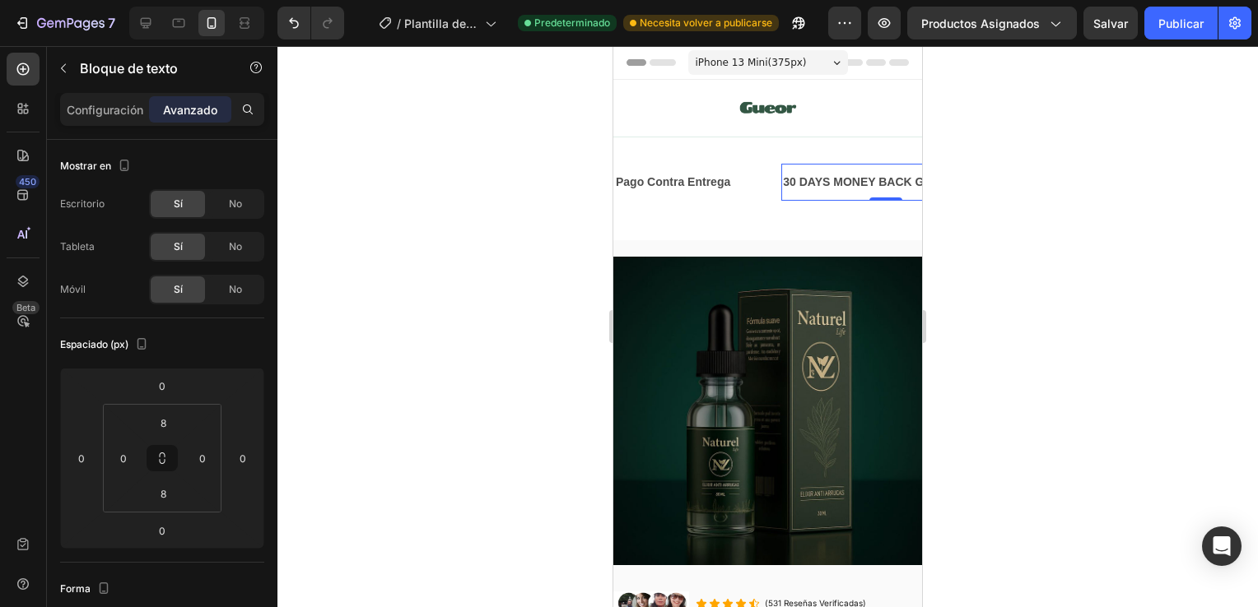
click at [894, 184] on div "30 DAYS MONEY BACK GUARANTEE" at bounding box center [885, 182] width 208 height 24
click at [894, 184] on p "30 DAYS MONEY BACK GUARANTEE" at bounding box center [885, 182] width 205 height 21
click at [899, 178] on div "LIMITED TIME 50% OFF SALE" at bounding box center [974, 182] width 166 height 24
click at [891, 183] on div "LIMITED TIME 50% OFF SALE" at bounding box center [974, 182] width 166 height 24
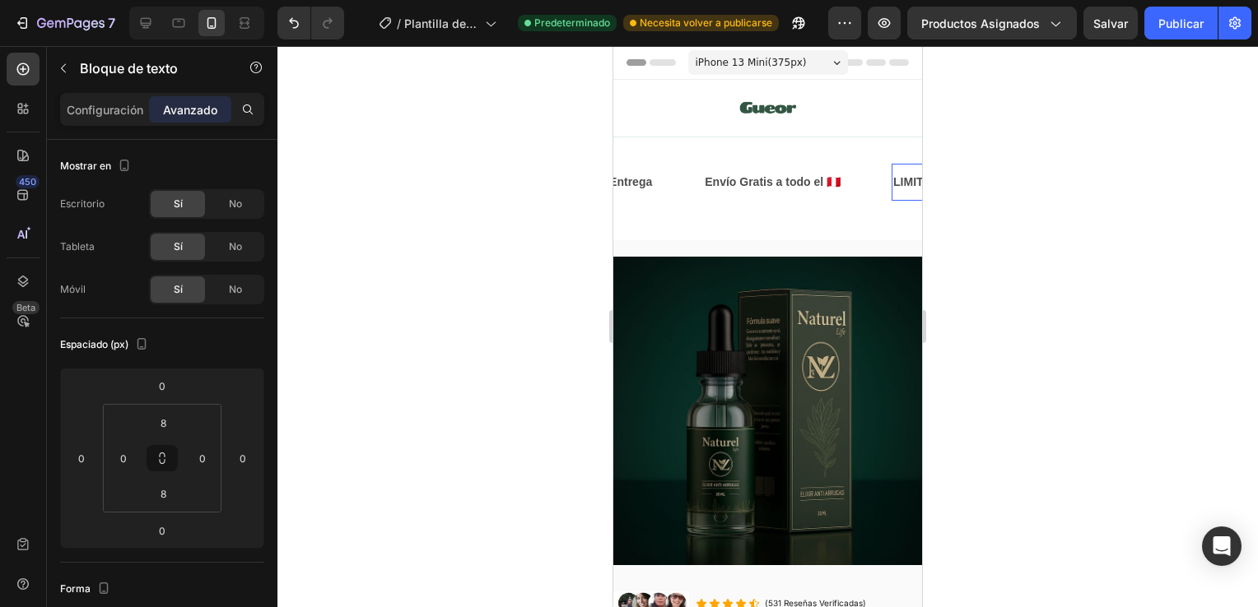
click at [893, 183] on p "LIMITED TIME 50% OFF SALE" at bounding box center [974, 182] width 163 height 21
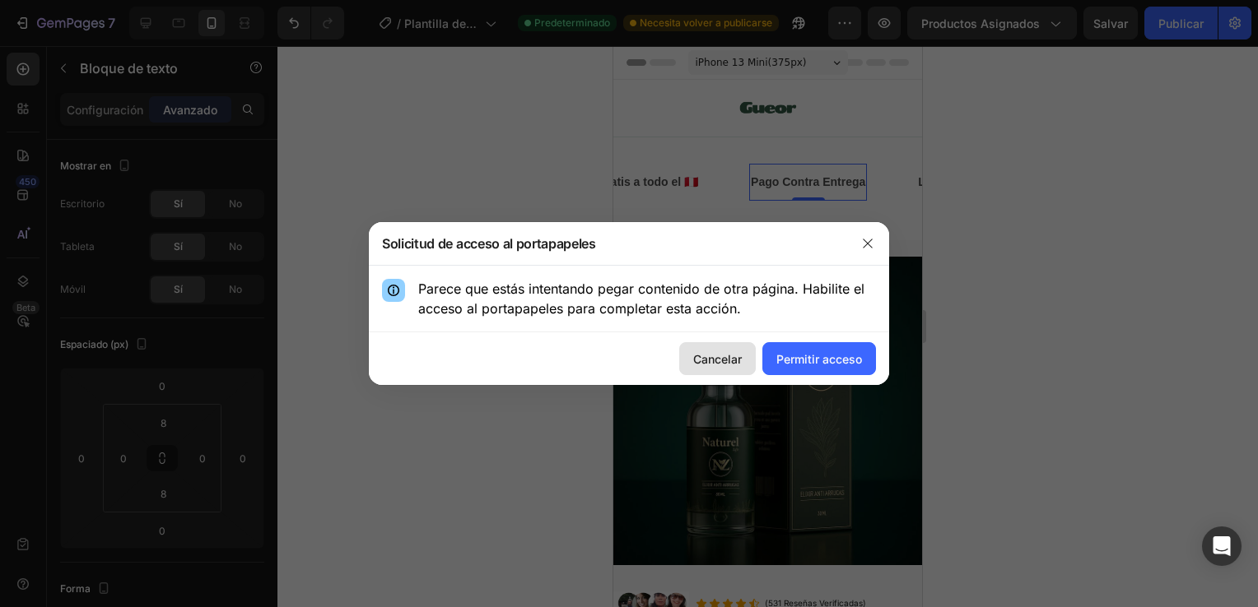
click at [714, 365] on font "Cancelar" at bounding box center [717, 359] width 49 height 17
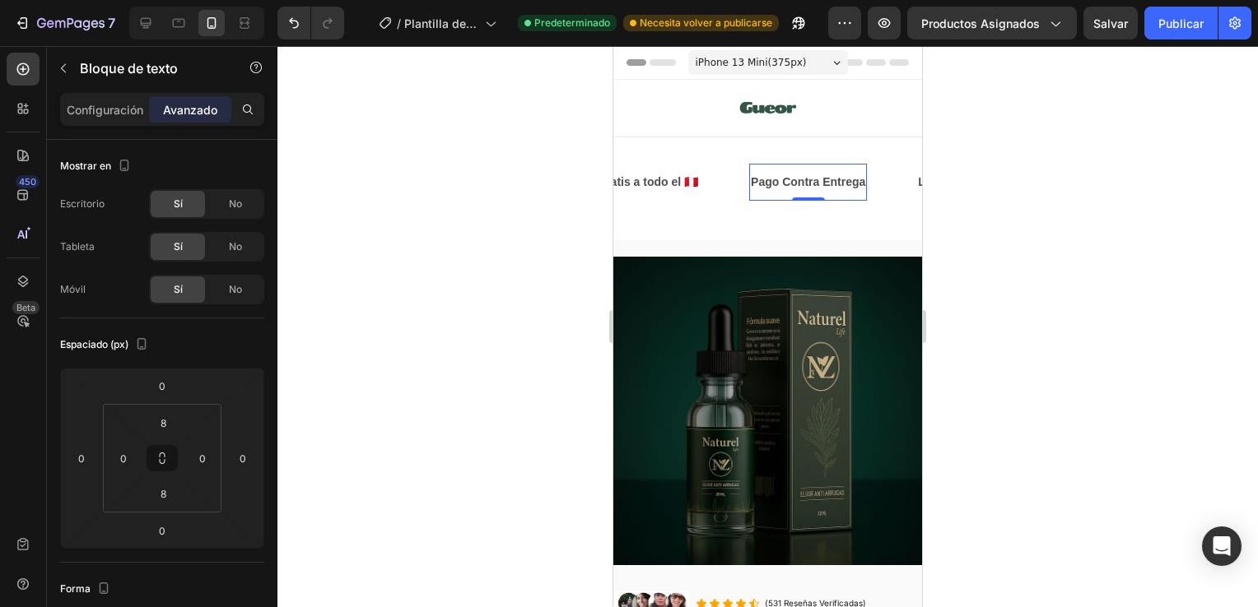
click at [847, 188] on p "Pago Contra Entrega" at bounding box center [808, 182] width 114 height 21
click at [857, 183] on p "Pago Contra Entrega" at bounding box center [808, 182] width 114 height 21
click at [885, 176] on div "Pago Contra Entrega Text Block 0" at bounding box center [832, 182] width 167 height 37
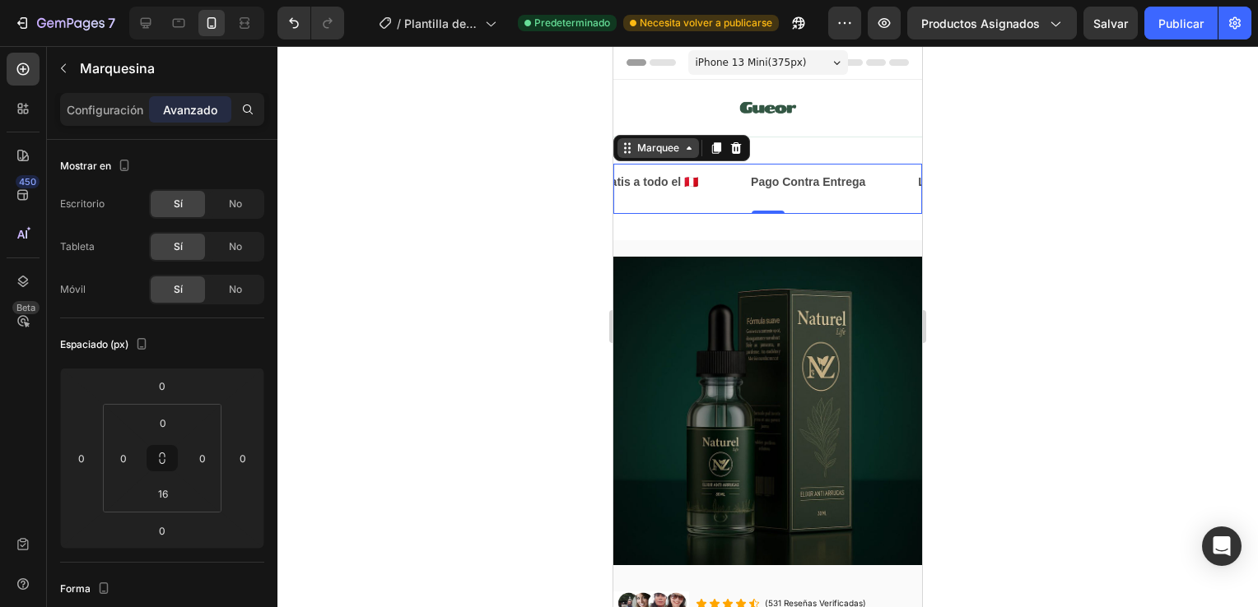
click at [691, 143] on icon at bounding box center [688, 148] width 13 height 13
click at [686, 186] on p "Envío Gratis a todo el 🇵🇪" at bounding box center [630, 182] width 136 height 21
click at [724, 183] on div "Envío Gratis a todo el 🇵🇪 Text Block 0" at bounding box center [654, 182] width 188 height 37
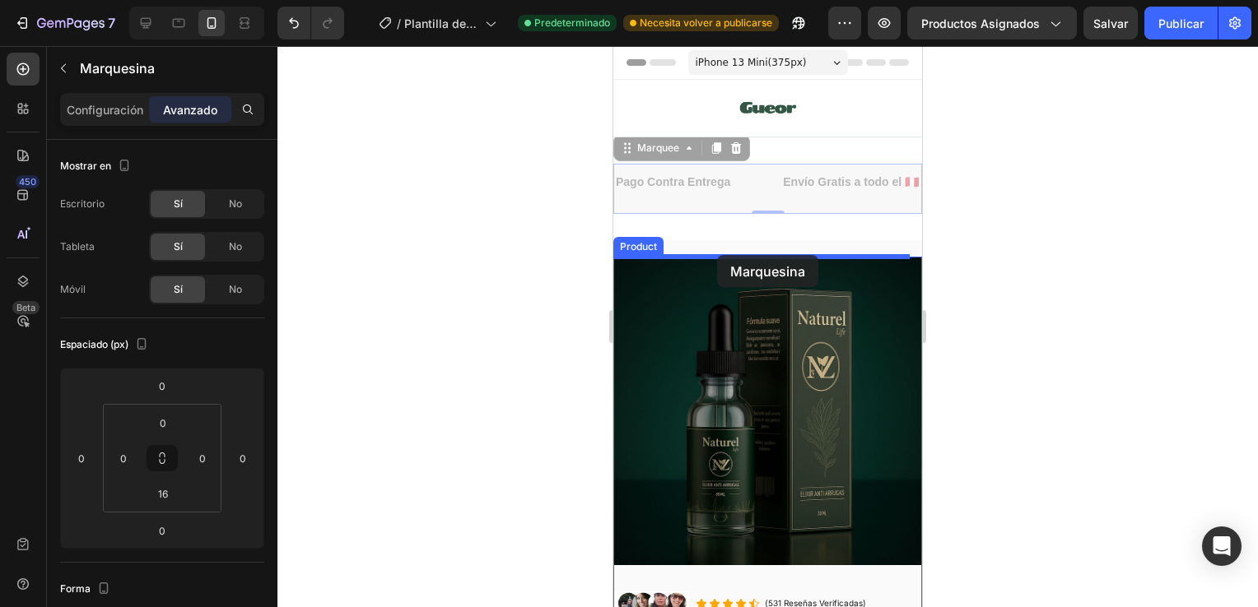
drag, startPoint x: 724, startPoint y: 183, endPoint x: 717, endPoint y: 252, distance: 69.5
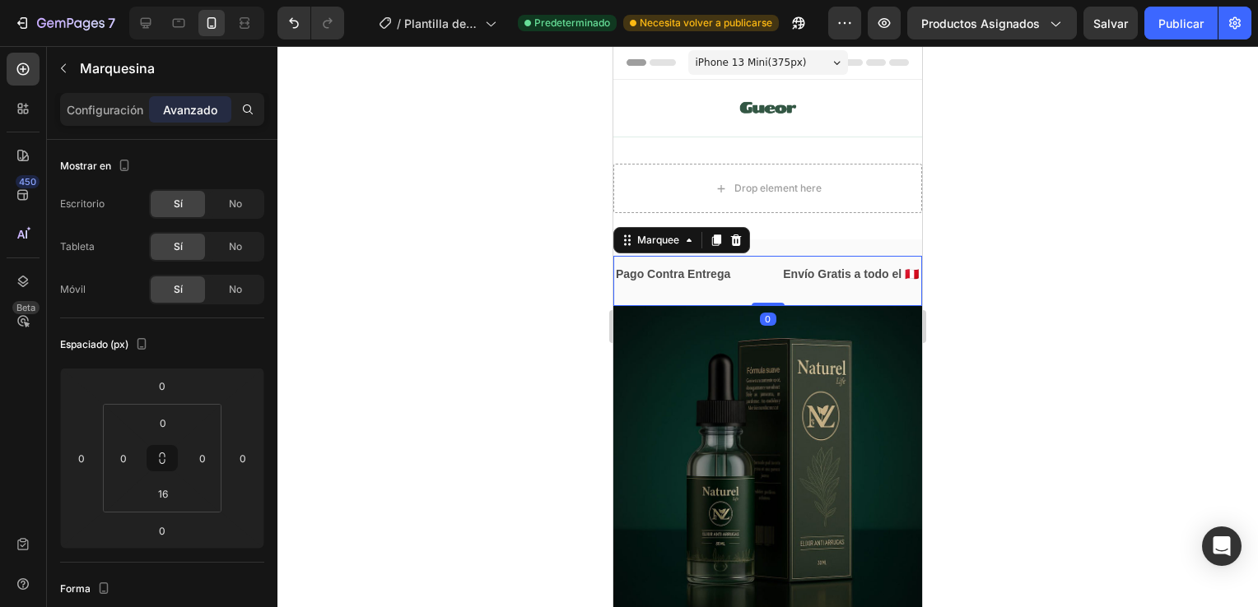
drag, startPoint x: 770, startPoint y: 316, endPoint x: 774, endPoint y: 258, distance: 57.8
click at [774, 258] on div "Pago Contra Entrega Text Block Envío Gratis a todo el 🇵🇪 Text Block Pago Contra…" at bounding box center [767, 281] width 309 height 50
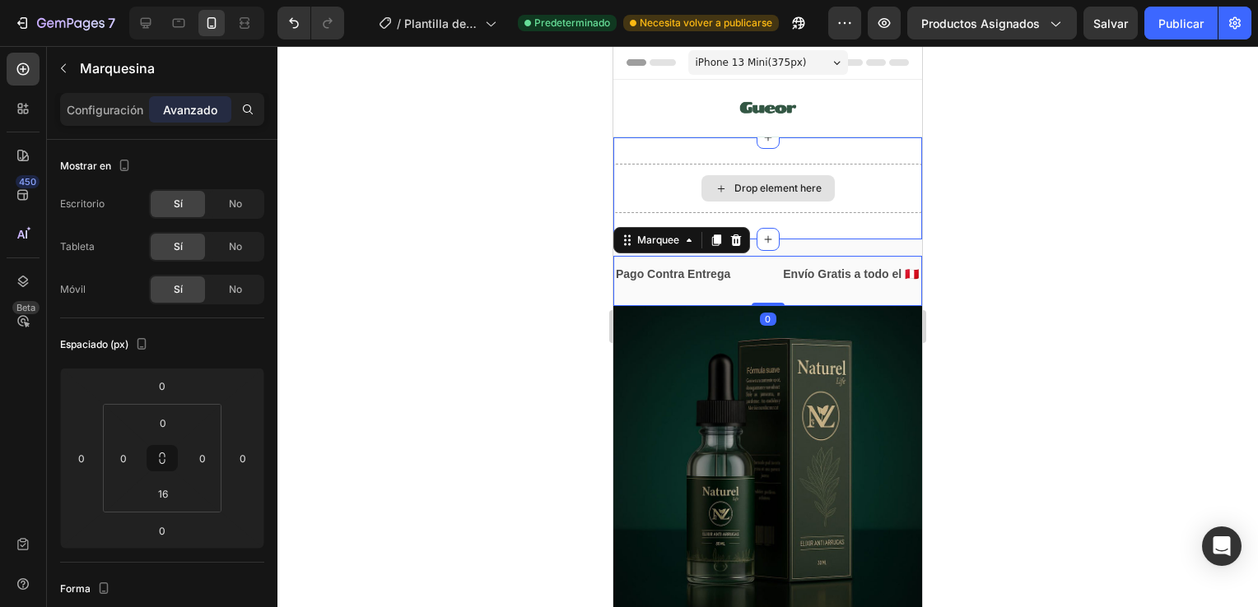
click at [865, 179] on div "Drop element here" at bounding box center [767, 188] width 309 height 49
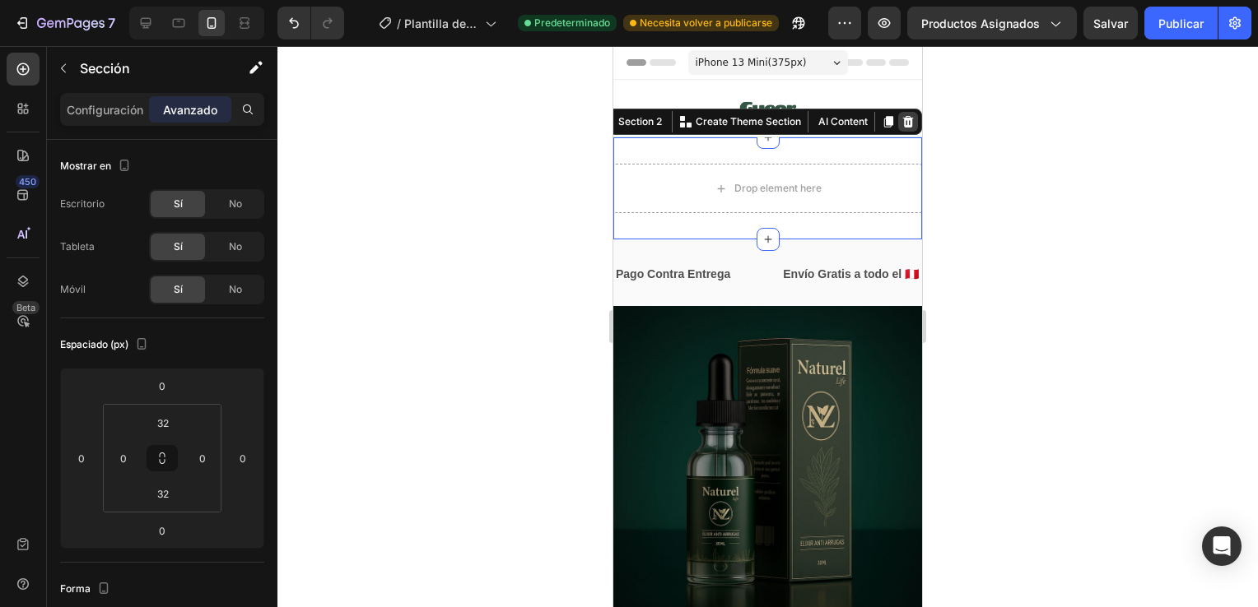
click at [901, 119] on icon at bounding box center [907, 121] width 13 height 13
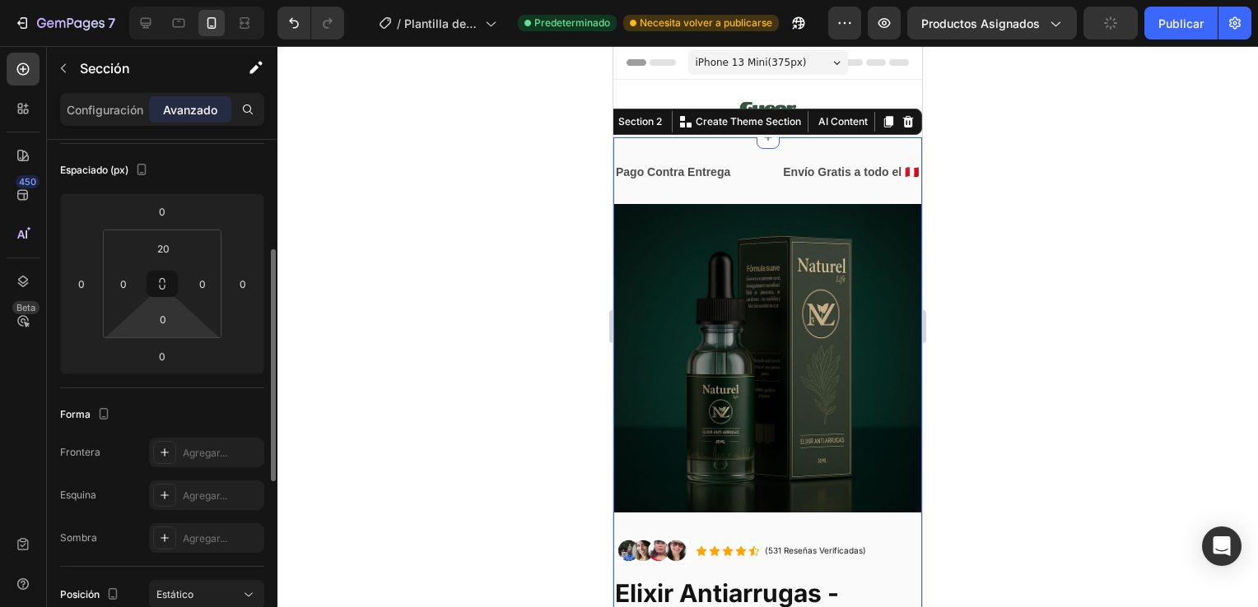
scroll to position [200, 0]
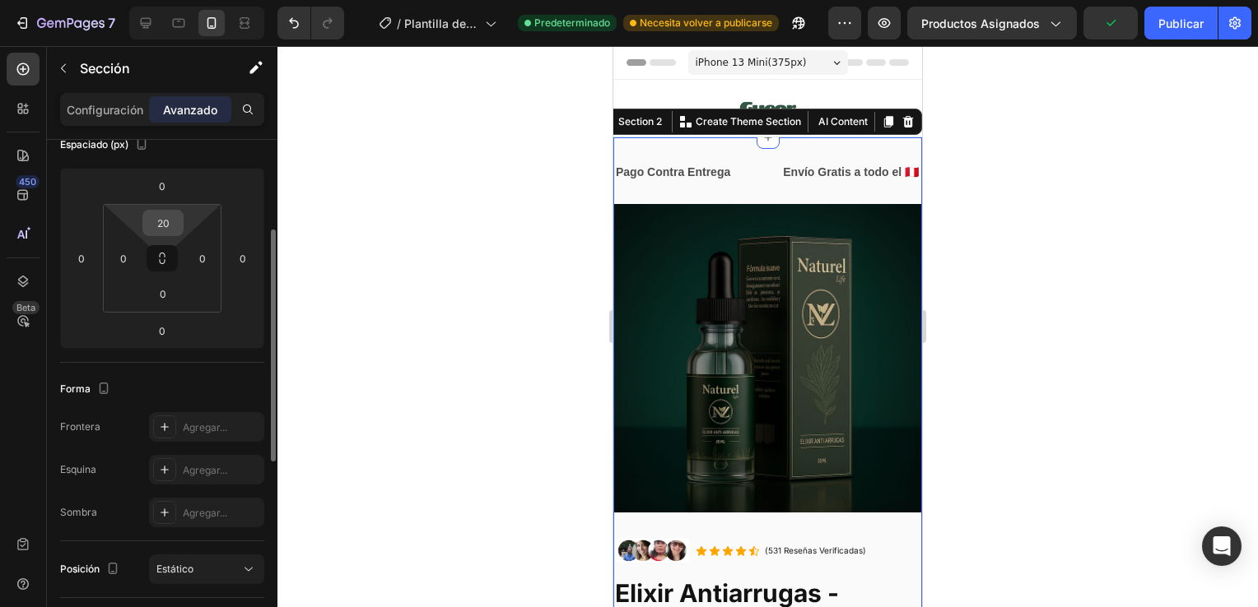
click at [177, 215] on input "20" at bounding box center [162, 223] width 33 height 25
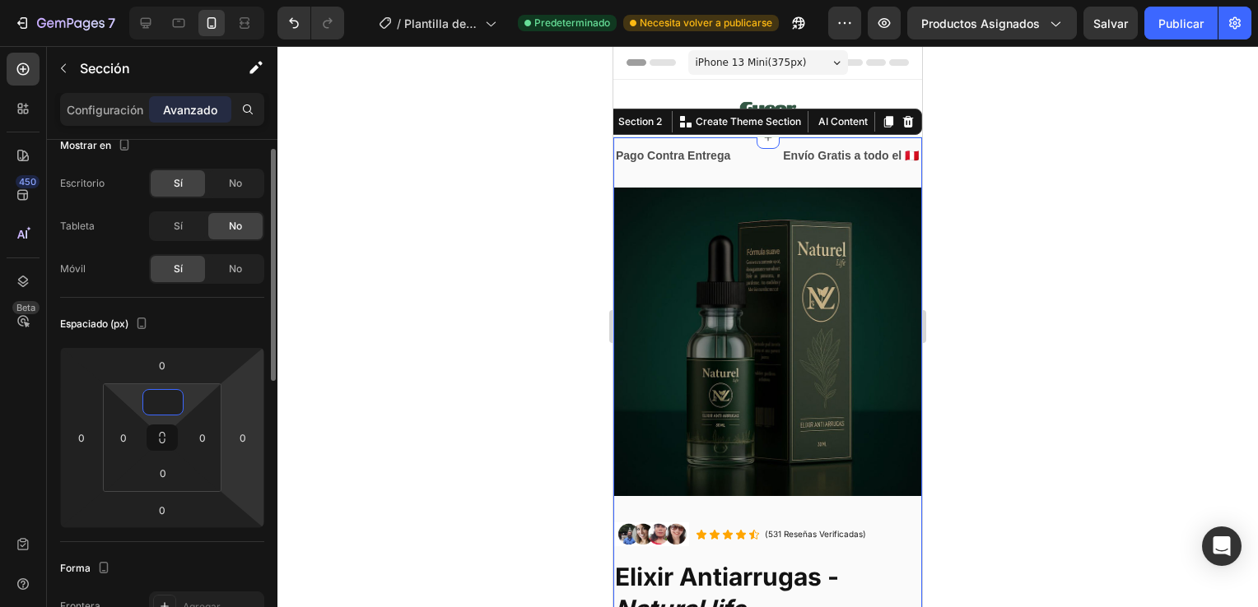
scroll to position [0, 0]
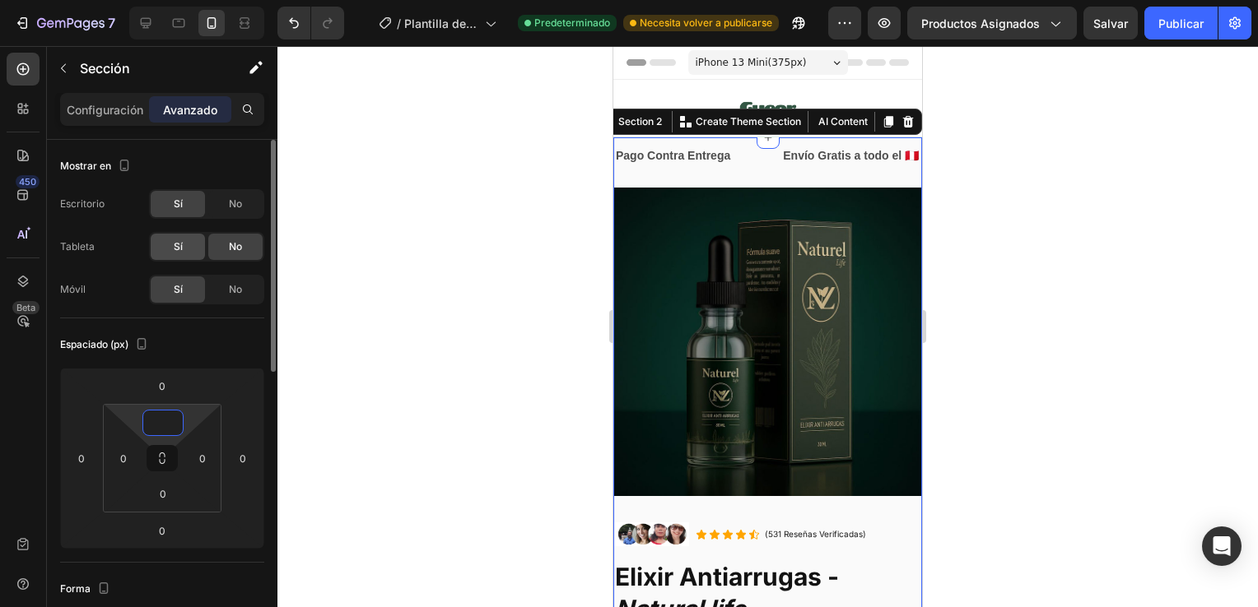
type input "0"
click at [179, 244] on span "Sí" at bounding box center [178, 246] width 9 height 15
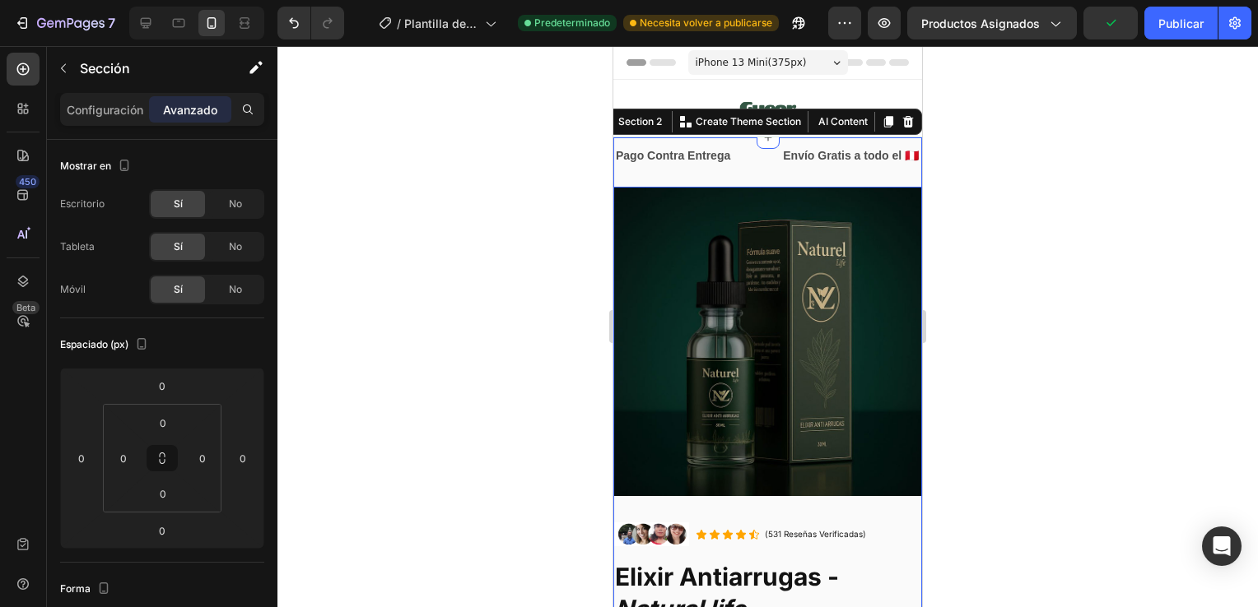
click at [763, 160] on div "Pago Contra Entrega Text Block" at bounding box center [697, 155] width 167 height 37
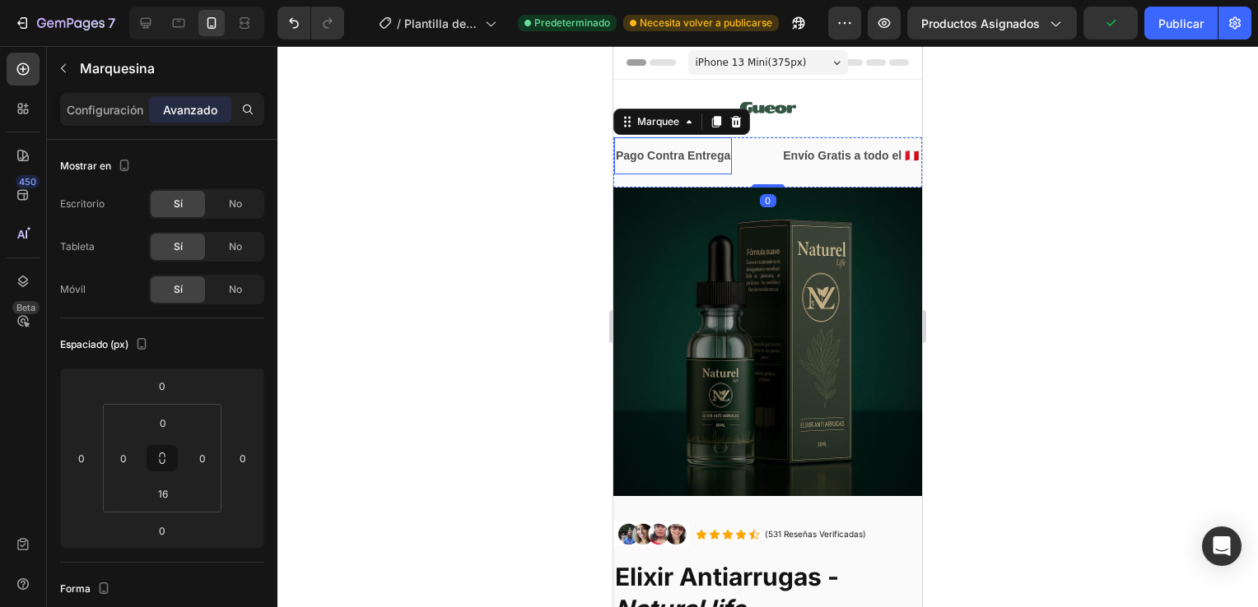
click at [718, 153] on p "Pago Contra Entrega" at bounding box center [673, 156] width 114 height 21
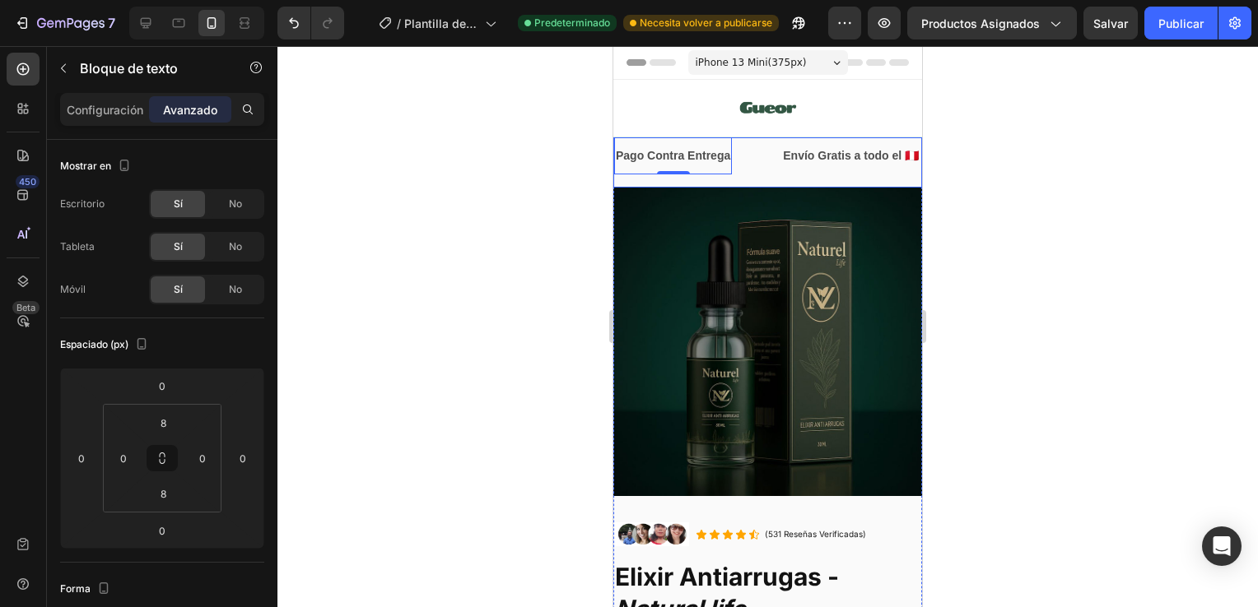
click at [751, 156] on div "Pago Contra Entrega Text Block 0" at bounding box center [697, 155] width 167 height 37
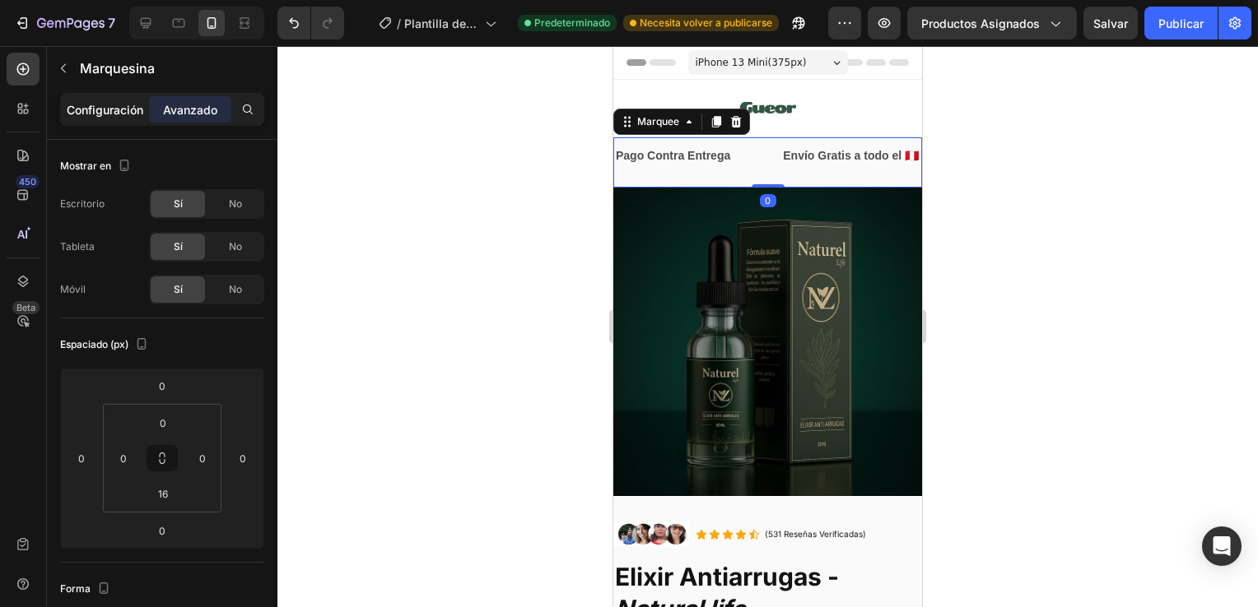
click at [132, 113] on p "Configuración" at bounding box center [105, 109] width 77 height 17
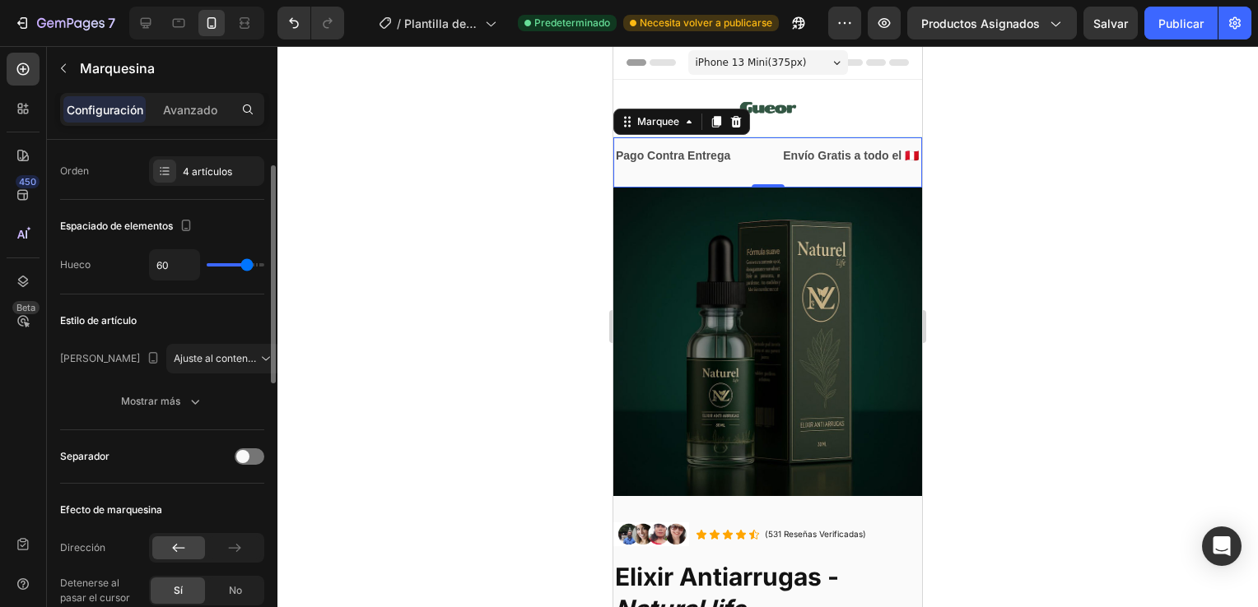
scroll to position [56, 0]
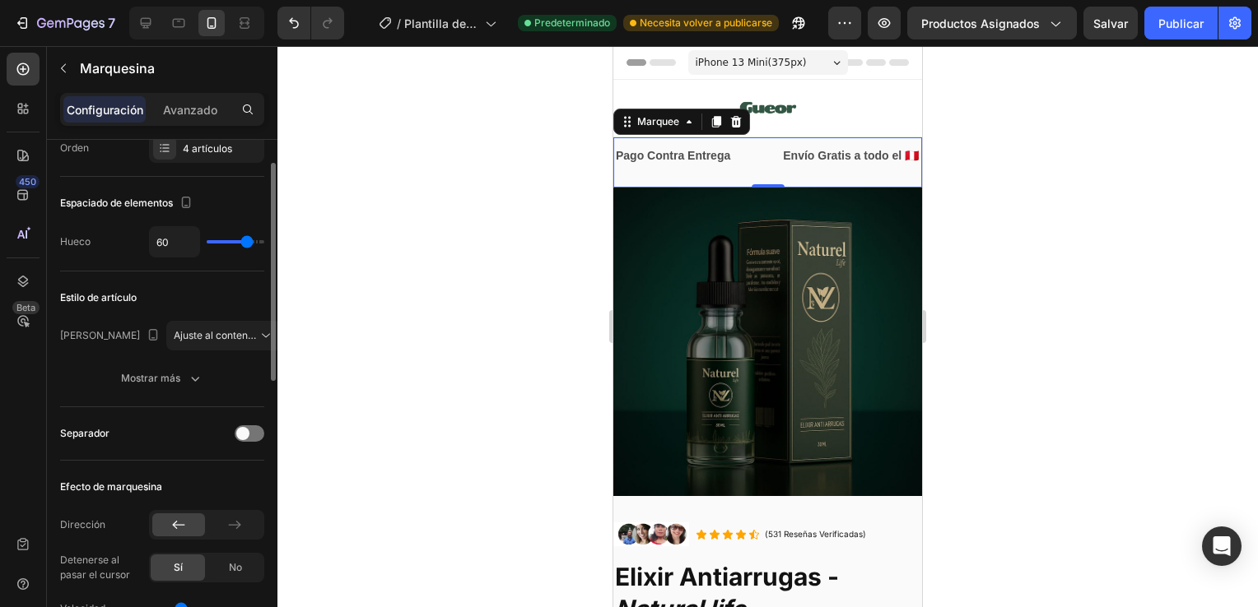
type input "19"
type input "0"
type input "80"
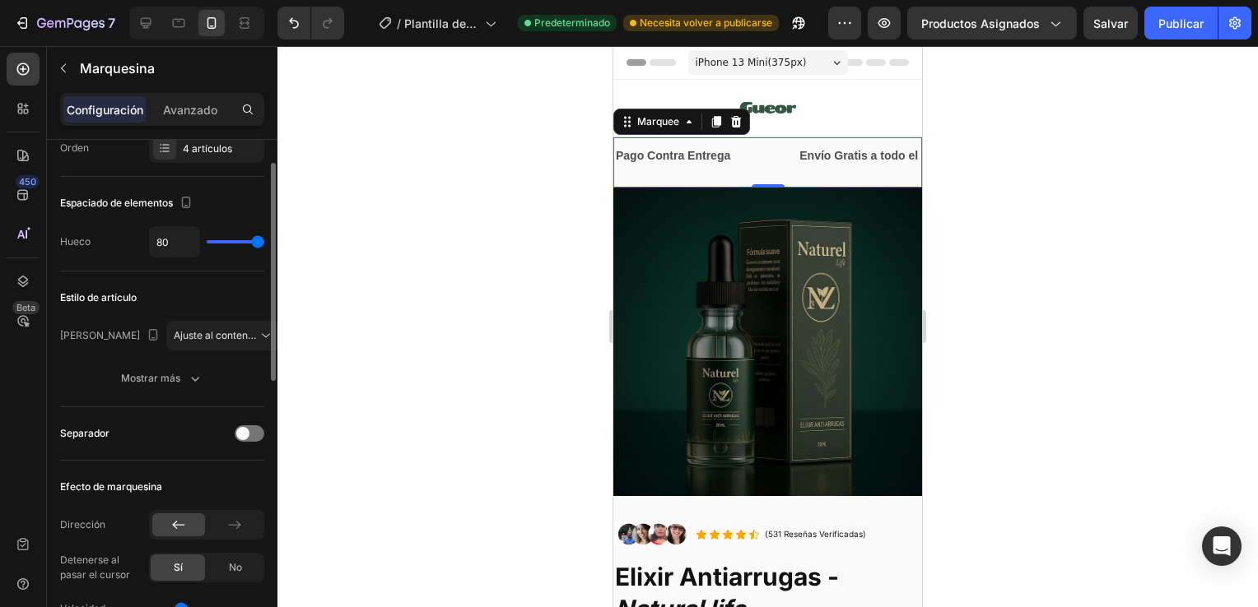
drag, startPoint x: 249, startPoint y: 244, endPoint x: 451, endPoint y: 215, distance: 204.6
type input "80"
click at [264, 240] on input "range" at bounding box center [236, 241] width 58 height 3
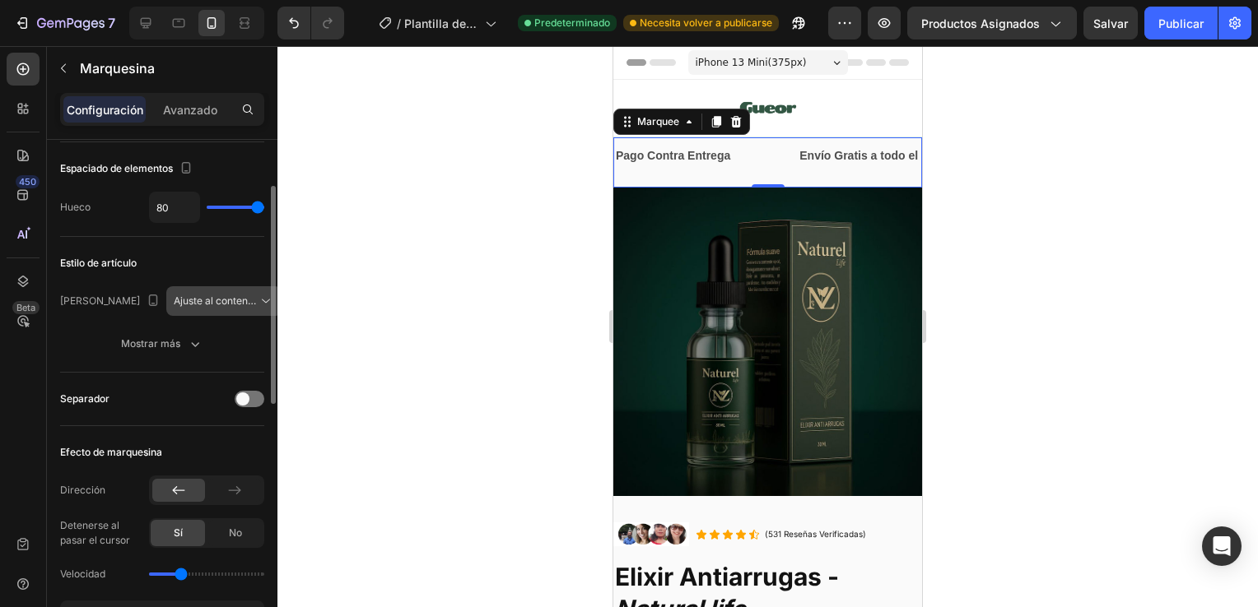
scroll to position [96, 0]
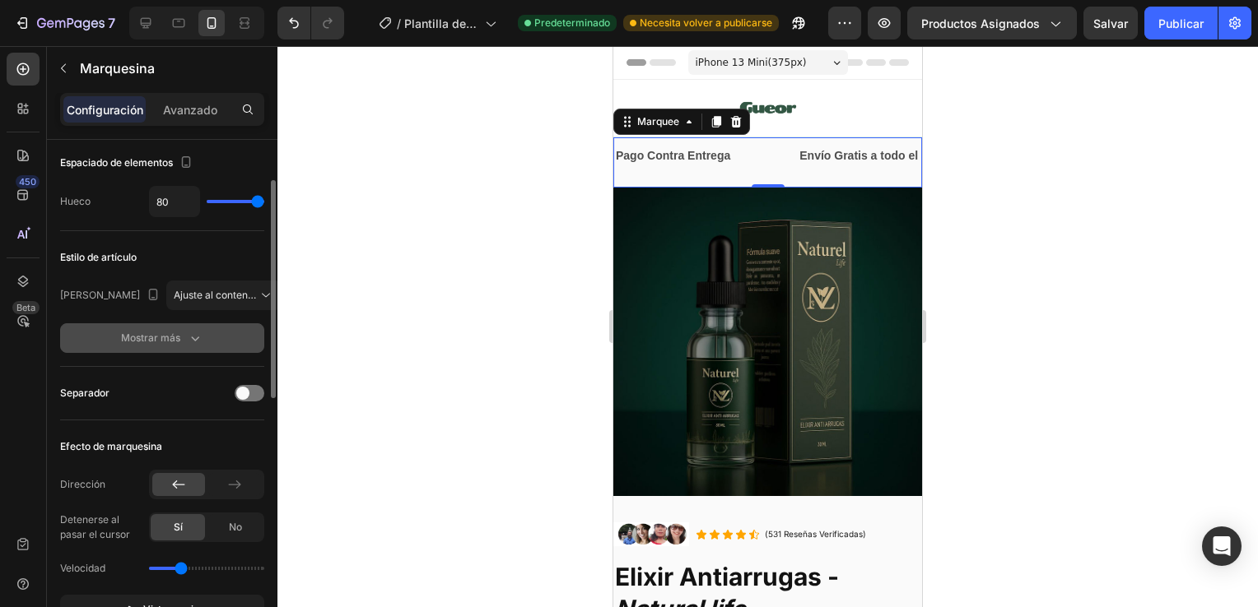
click at [189, 331] on icon "button" at bounding box center [195, 338] width 16 height 16
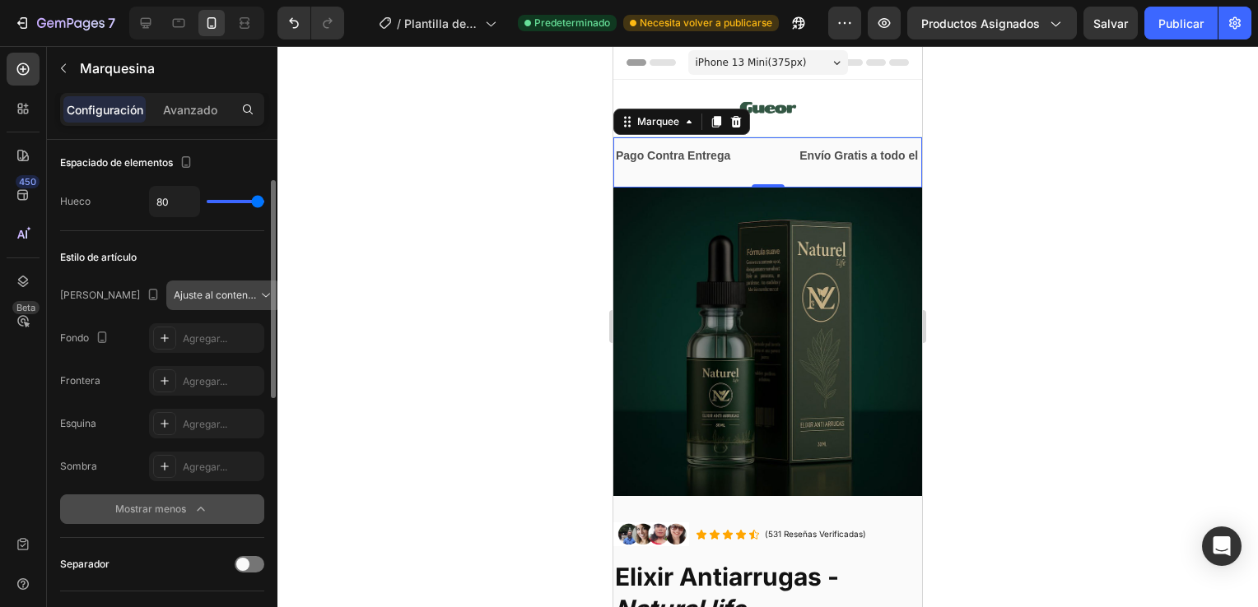
click at [258, 287] on icon at bounding box center [266, 295] width 16 height 16
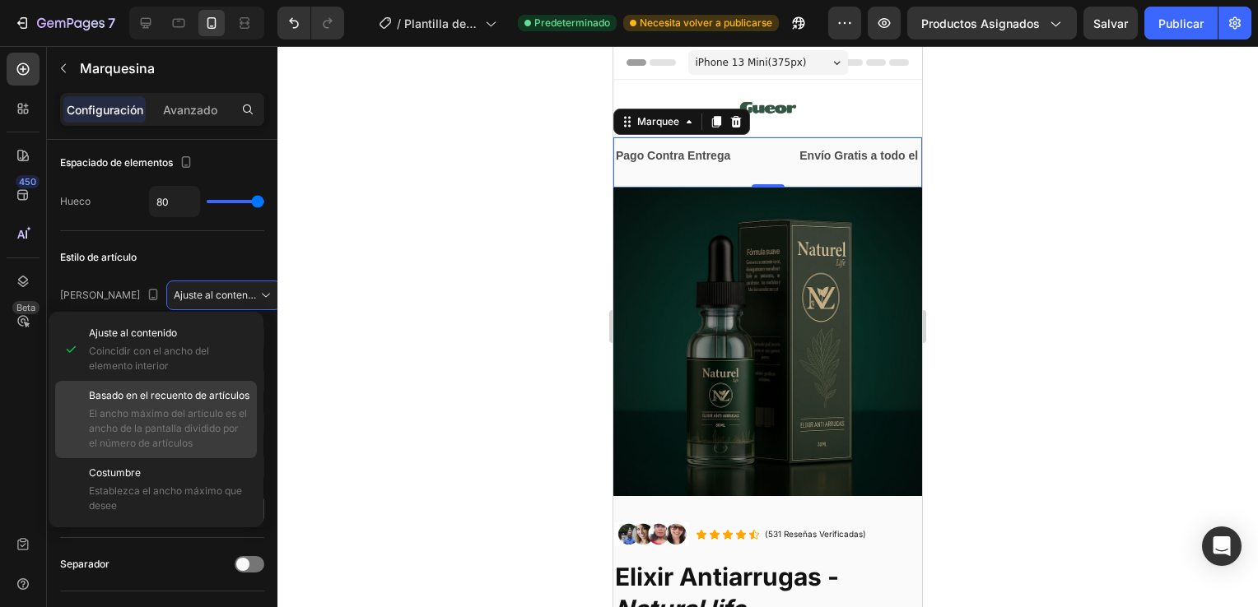
click at [198, 422] on span "El ancho máximo del artículo es el ancho de la pantalla dividido por el número …" at bounding box center [168, 429] width 158 height 44
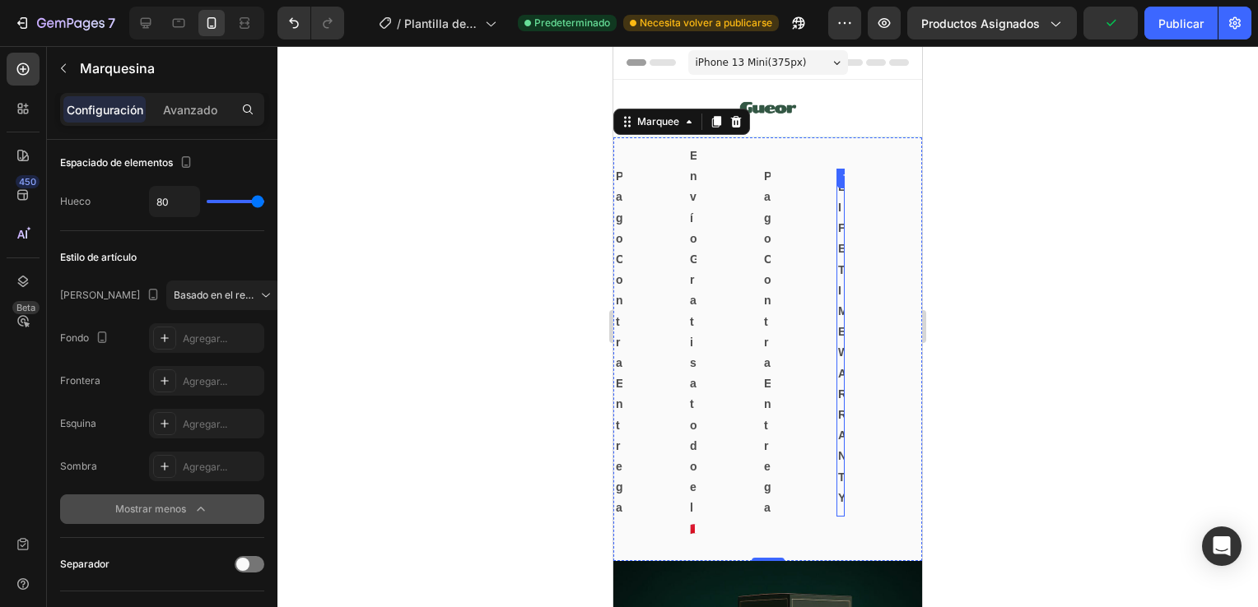
click at [842, 214] on div "LIFE TIME WARRANTY" at bounding box center [840, 342] width 8 height 335
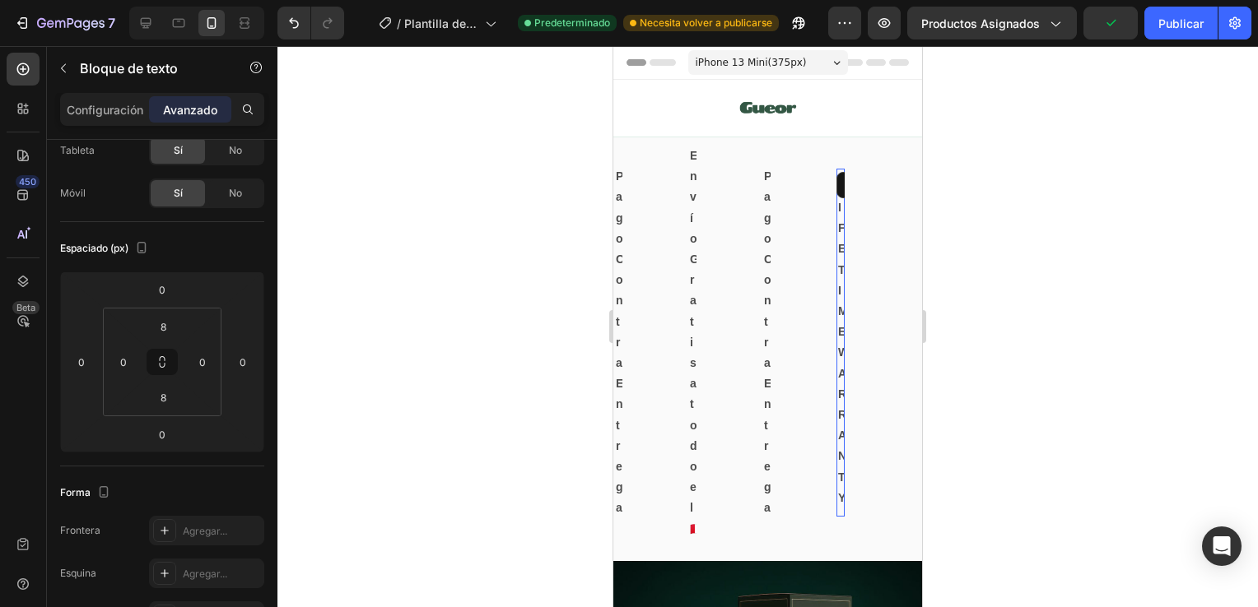
click at [842, 214] on div "LIFE TIME WARRANTY" at bounding box center [840, 342] width 8 height 335
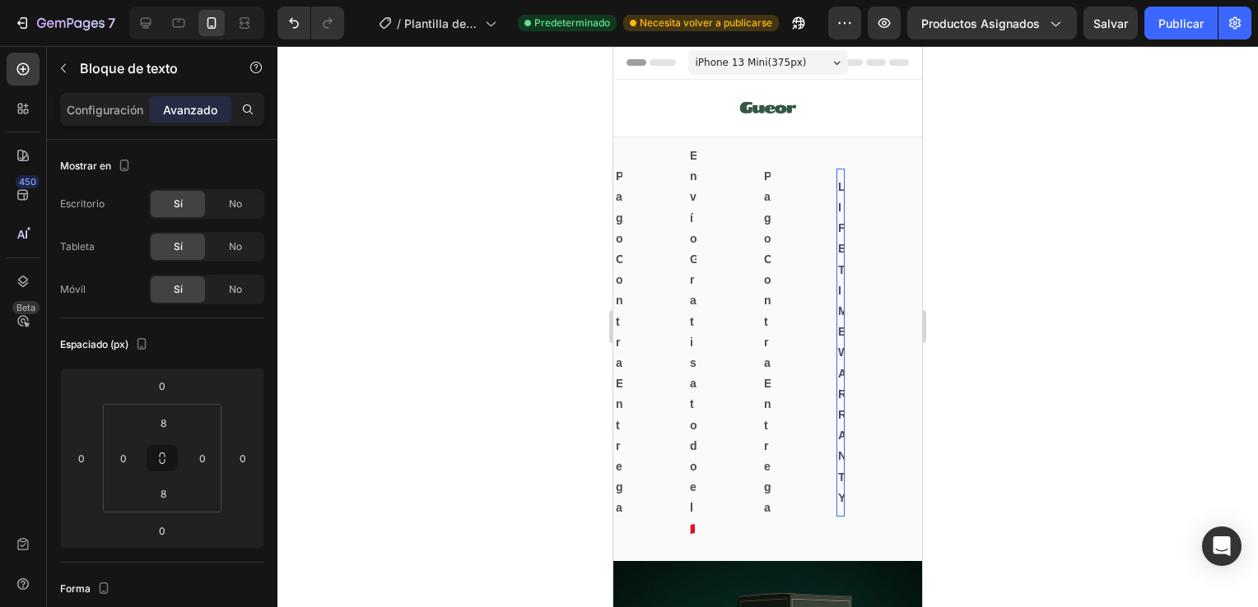
click at [836, 502] on div "LIFE TIME WARRANTY" at bounding box center [840, 342] width 8 height 335
click at [844, 470] on div "E TIME WARRANTY Text Block 0" at bounding box center [873, 343] width 74 height 286
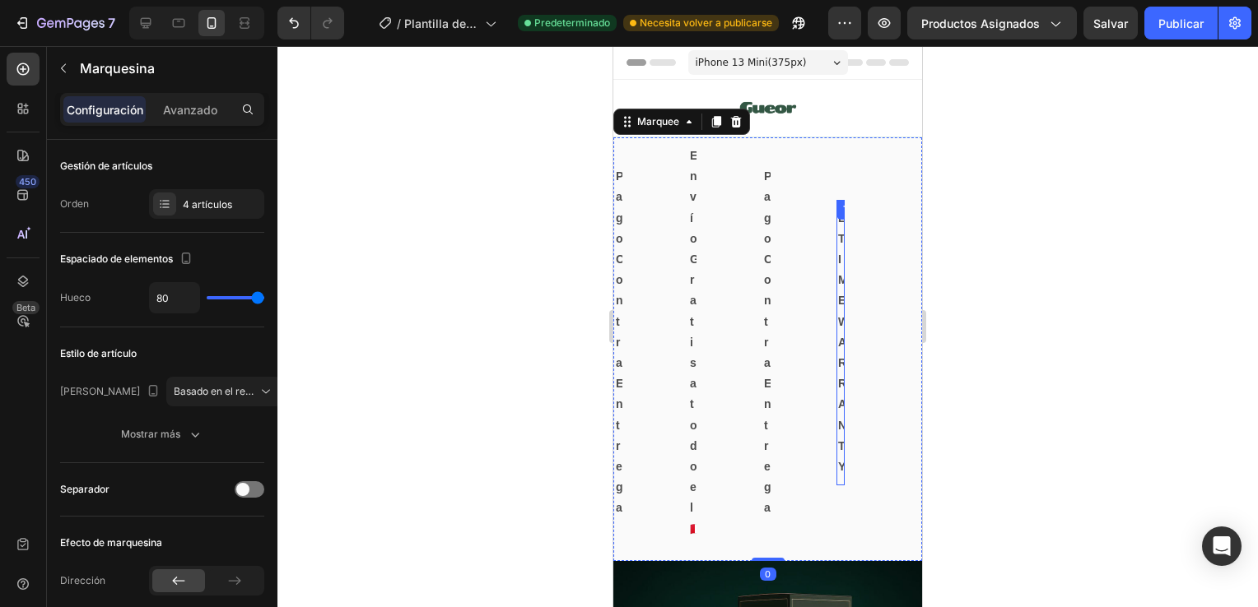
click at [839, 467] on p "E TIME WARRANTY" at bounding box center [840, 343] width 5 height 270
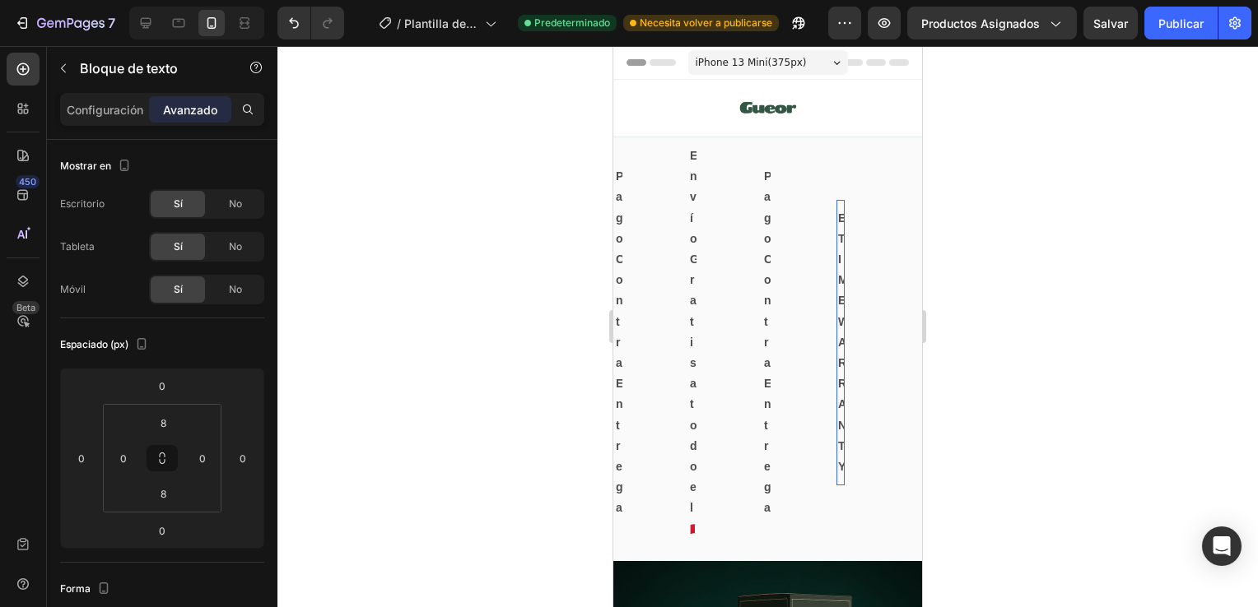
click at [839, 467] on p "E TIME WARRANTY" at bounding box center [840, 343] width 5 height 270
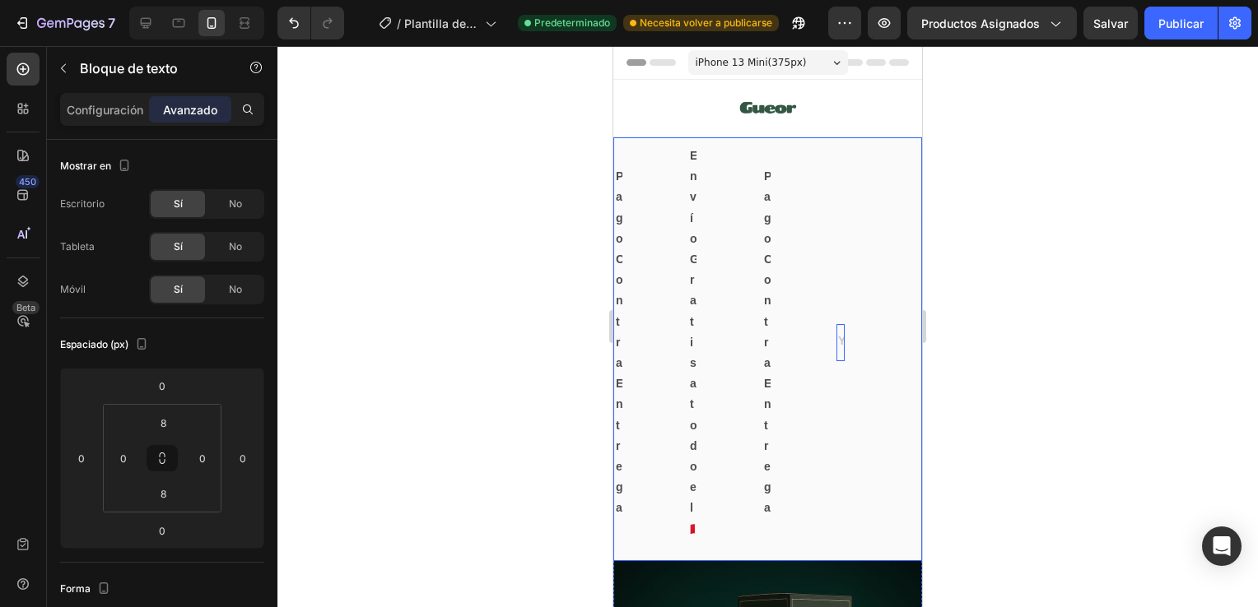
scroll to position [0, 3]
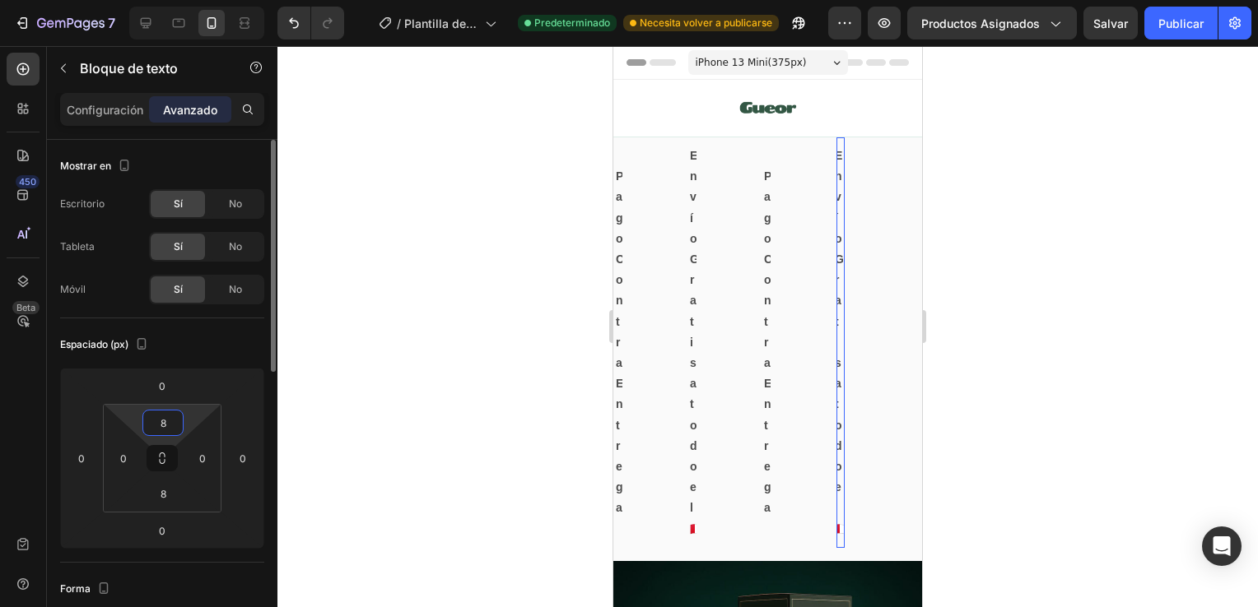
click at [172, 415] on input "8" at bounding box center [162, 423] width 33 height 25
type input "0"
click at [171, 489] on input "8" at bounding box center [162, 493] width 33 height 25
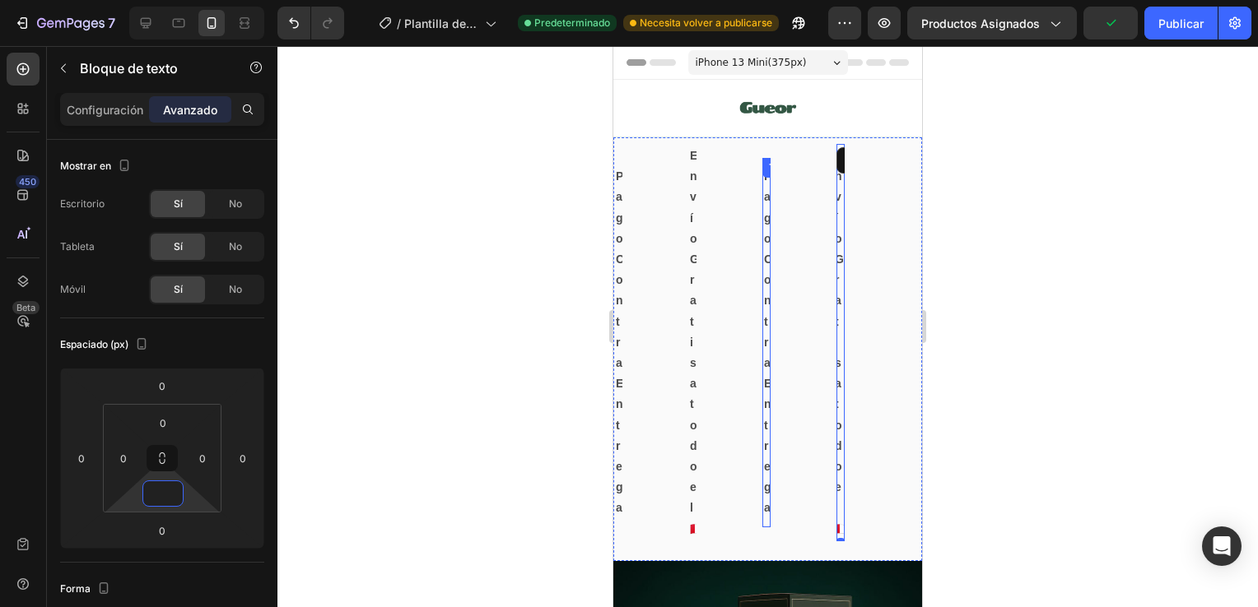
click at [764, 273] on p "Pago Contra Entrega" at bounding box center [766, 342] width 5 height 352
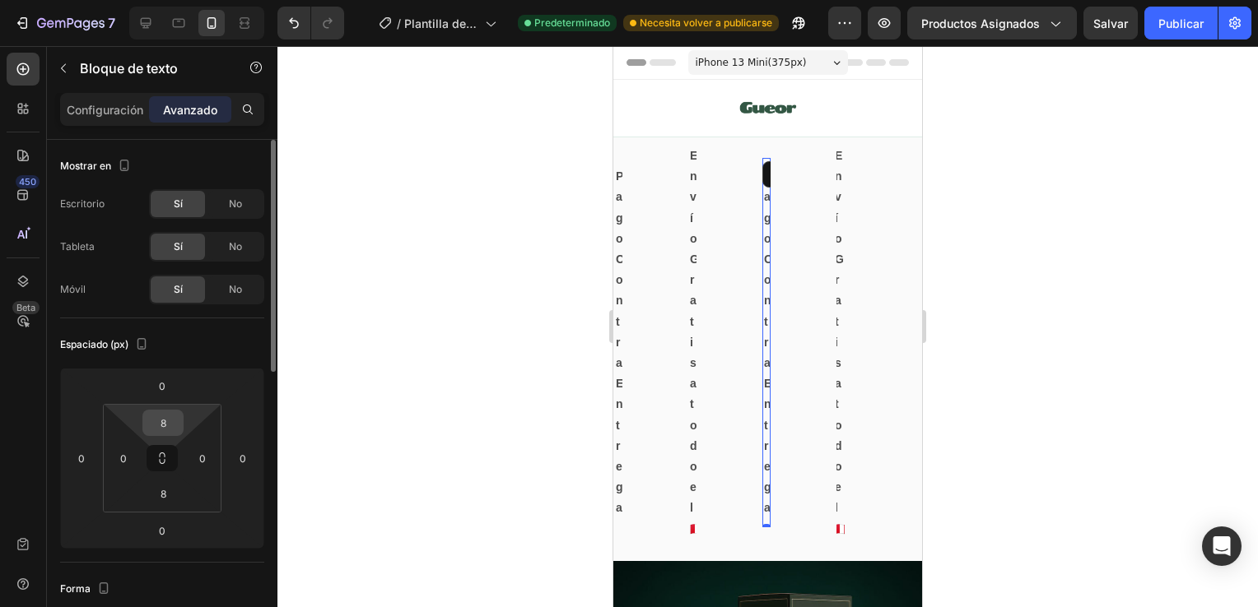
click at [177, 430] on input "8" at bounding box center [162, 423] width 33 height 25
type input "0"
click at [170, 487] on input "8" at bounding box center [162, 493] width 33 height 25
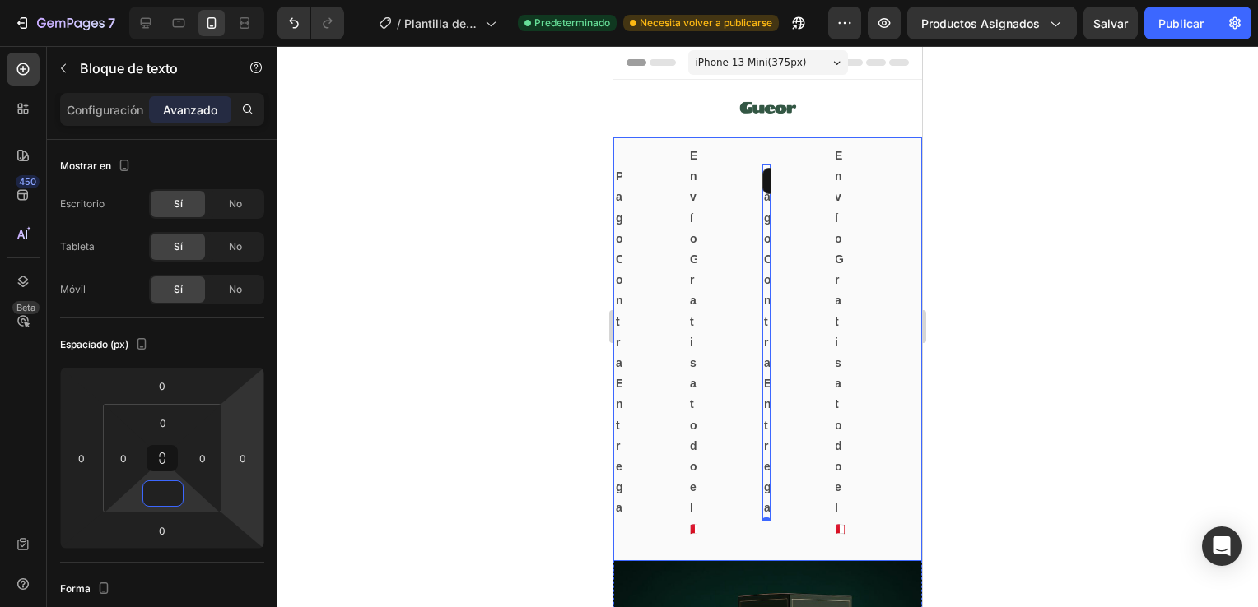
click at [686, 277] on div "Pago Contra Entrega Text Block" at bounding box center [651, 342] width 74 height 369
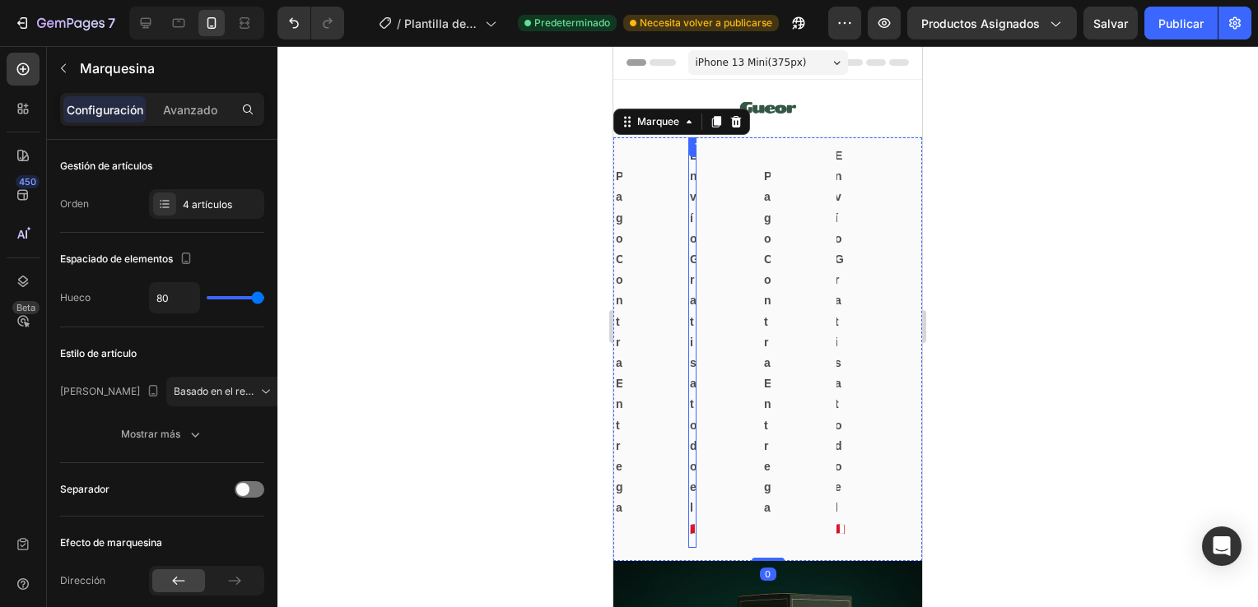
click at [694, 277] on p "Envío Gratis a todo el 🇵🇪" at bounding box center [692, 343] width 5 height 394
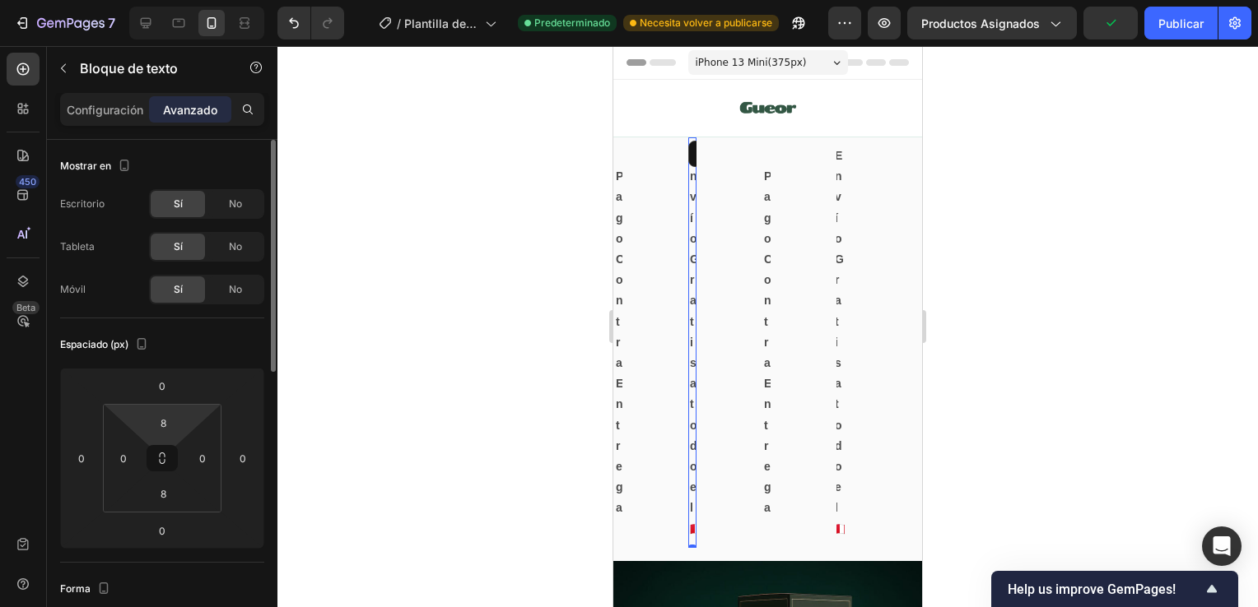
click at [177, 0] on html "7 / Plantilla de producto original de Shopify Predeterminado Necesita volver a …" at bounding box center [629, 0] width 1258 height 0
click at [170, 416] on input "8" at bounding box center [162, 423] width 33 height 25
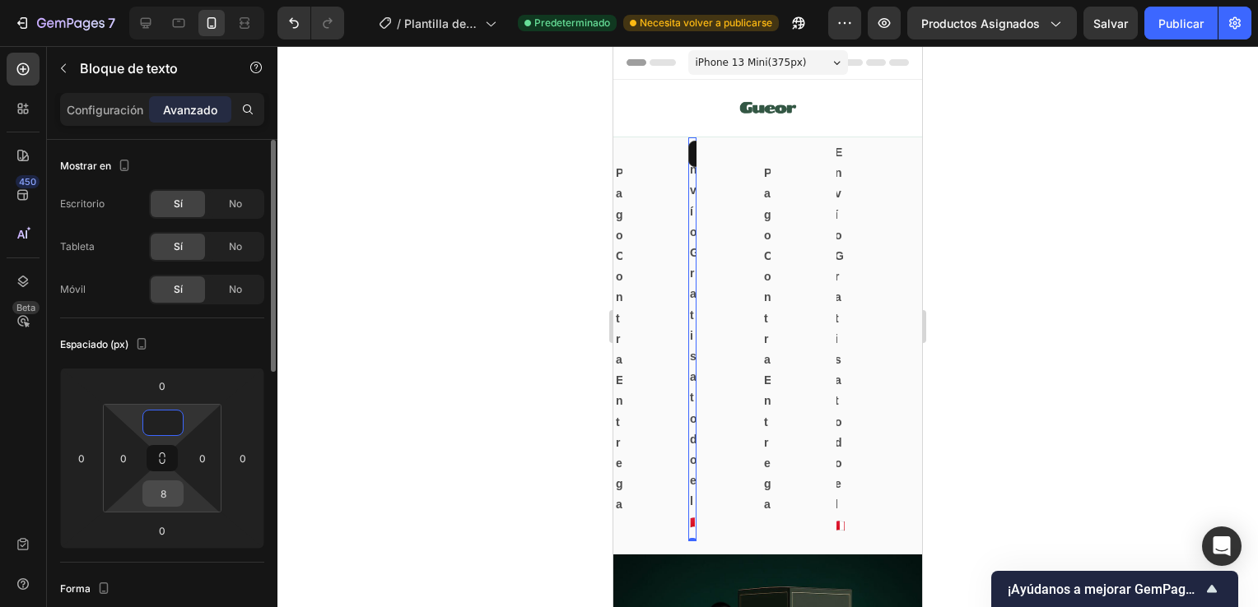
type input "0"
click at [166, 491] on input "8" at bounding box center [162, 493] width 33 height 25
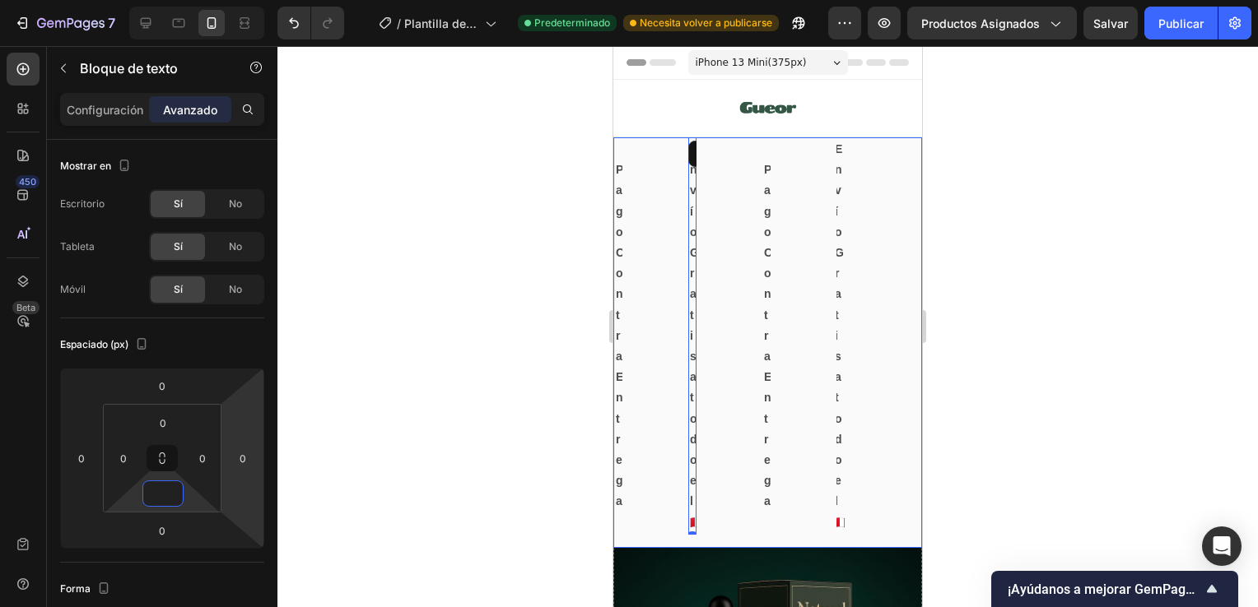
click at [624, 260] on div "Pago Contra Entrega Text Block" at bounding box center [651, 335] width 74 height 369
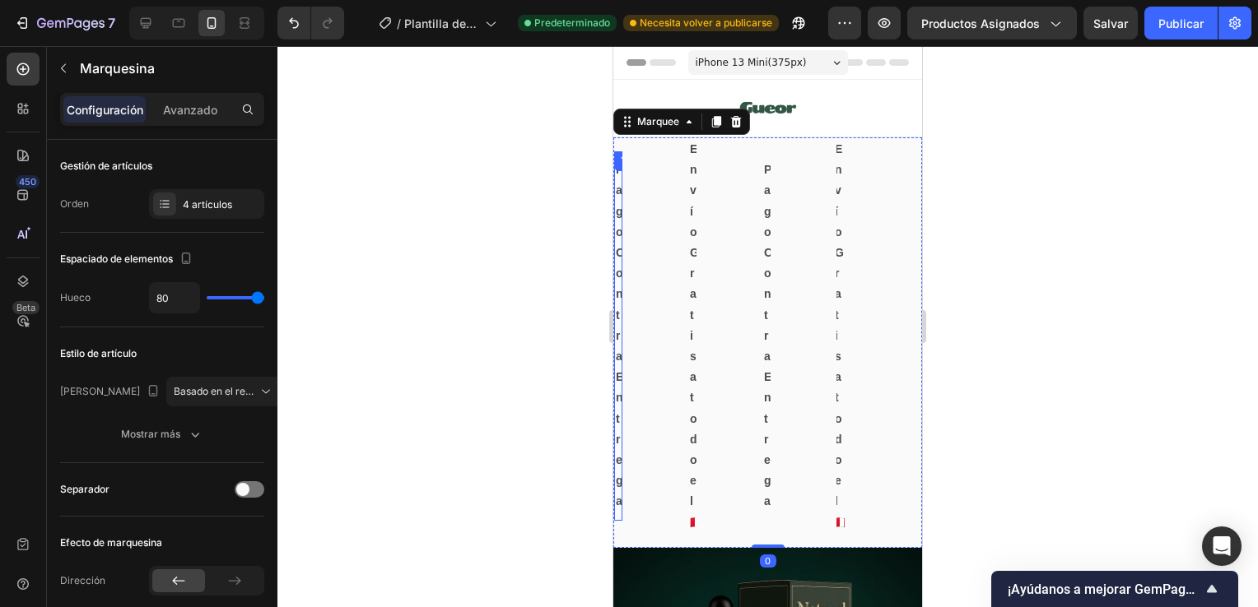
click at [617, 258] on p "Pago Contra Entrega" at bounding box center [618, 336] width 5 height 352
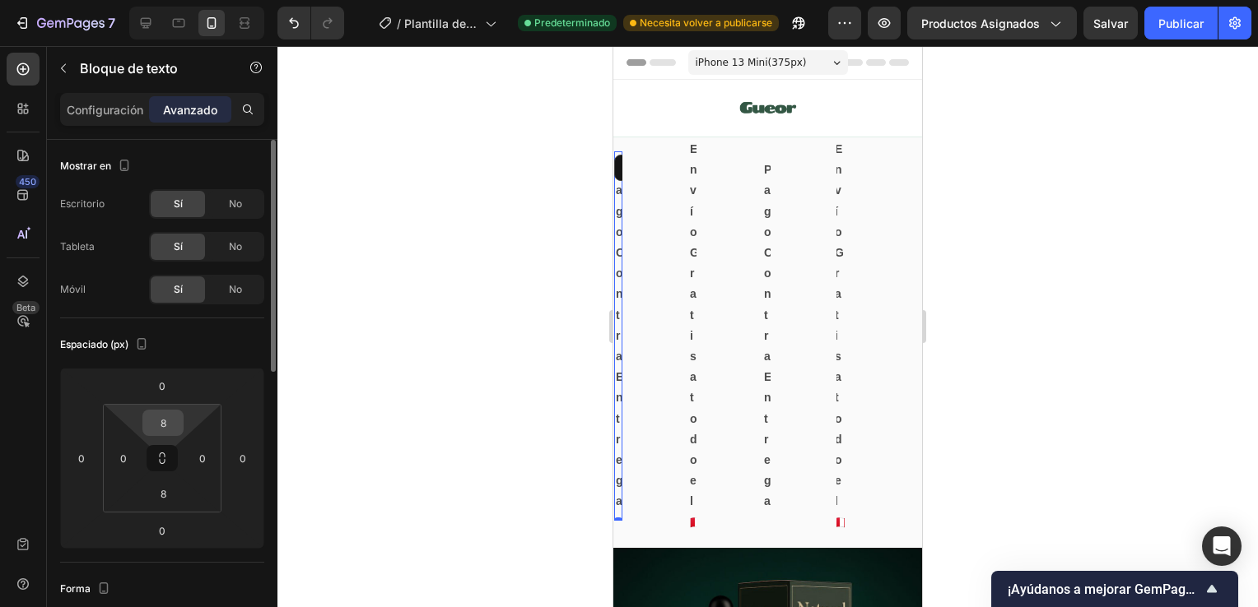
click at [165, 427] on input "8" at bounding box center [162, 423] width 33 height 25
type input "0"
click at [171, 489] on input "8" at bounding box center [162, 493] width 33 height 25
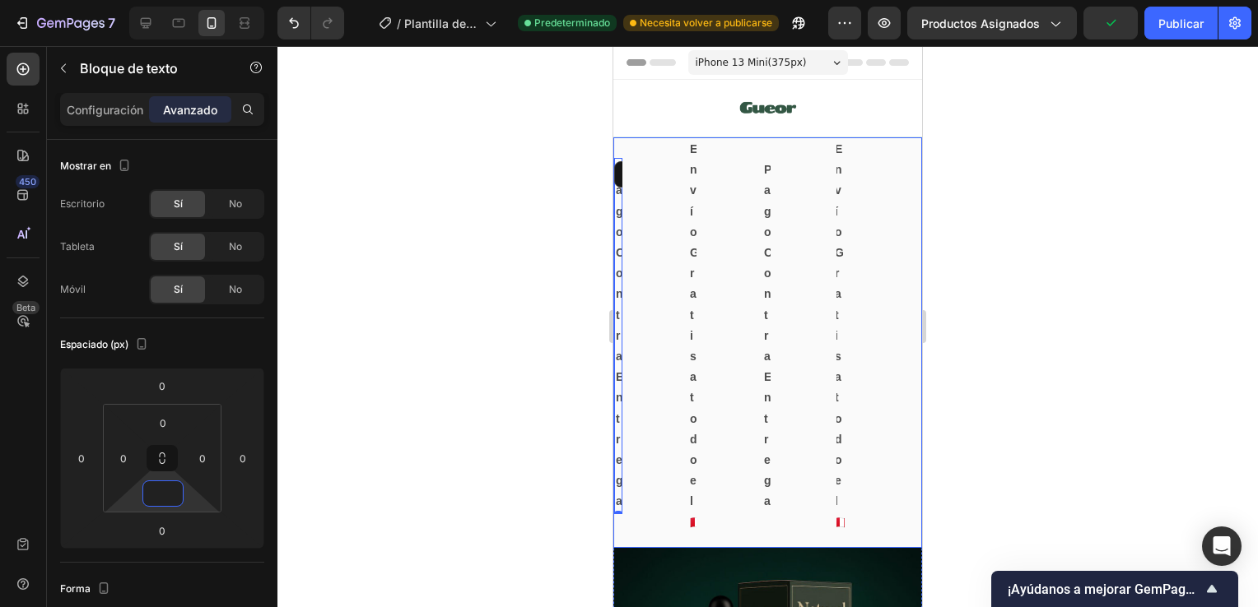
click at [667, 249] on div "Pago Contra Entrega Text Block 0" at bounding box center [651, 336] width 74 height 356
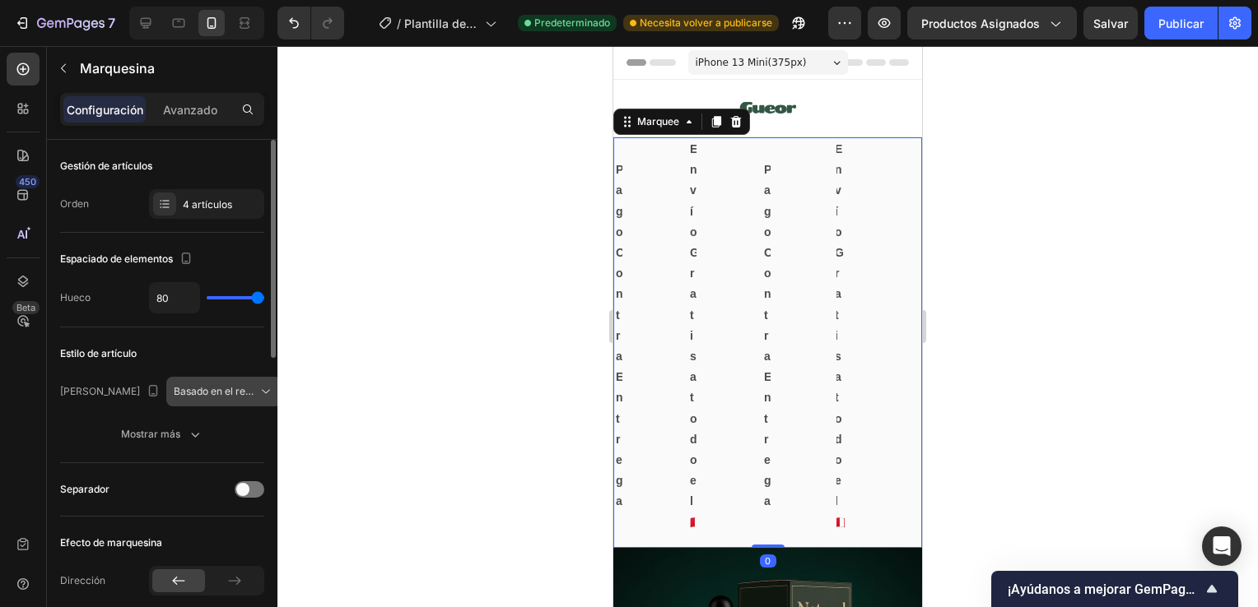
click at [226, 393] on span "Basado en el recuento de artículos" at bounding box center [254, 391] width 160 height 12
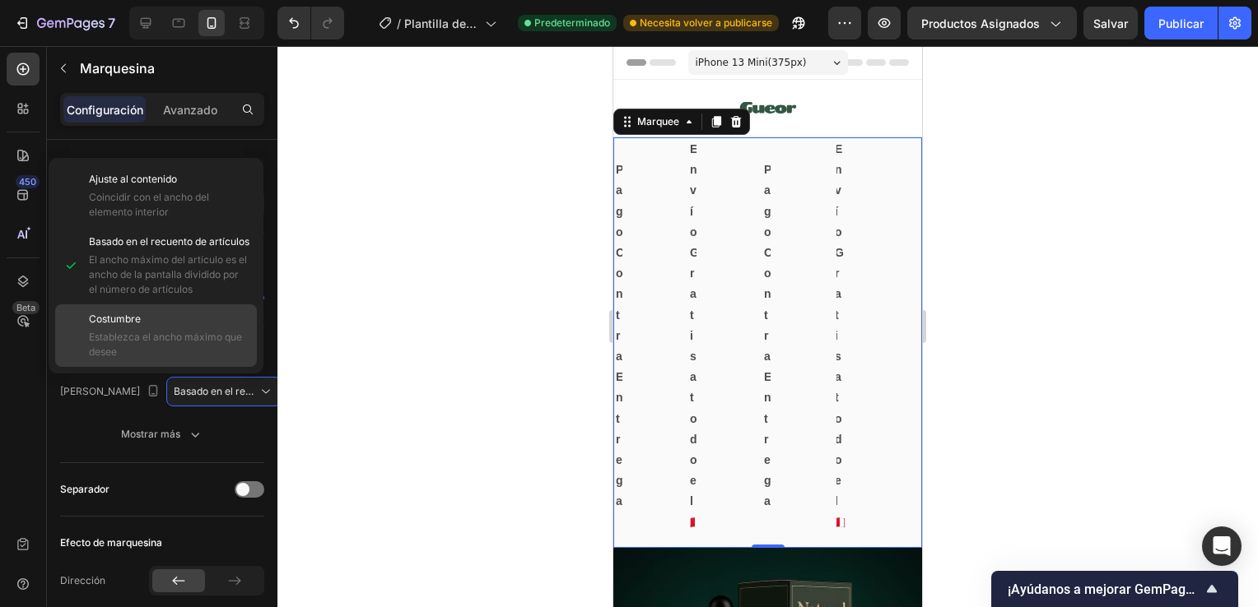
click at [193, 347] on span "Establezca el ancho máximo que desee" at bounding box center [168, 345] width 158 height 30
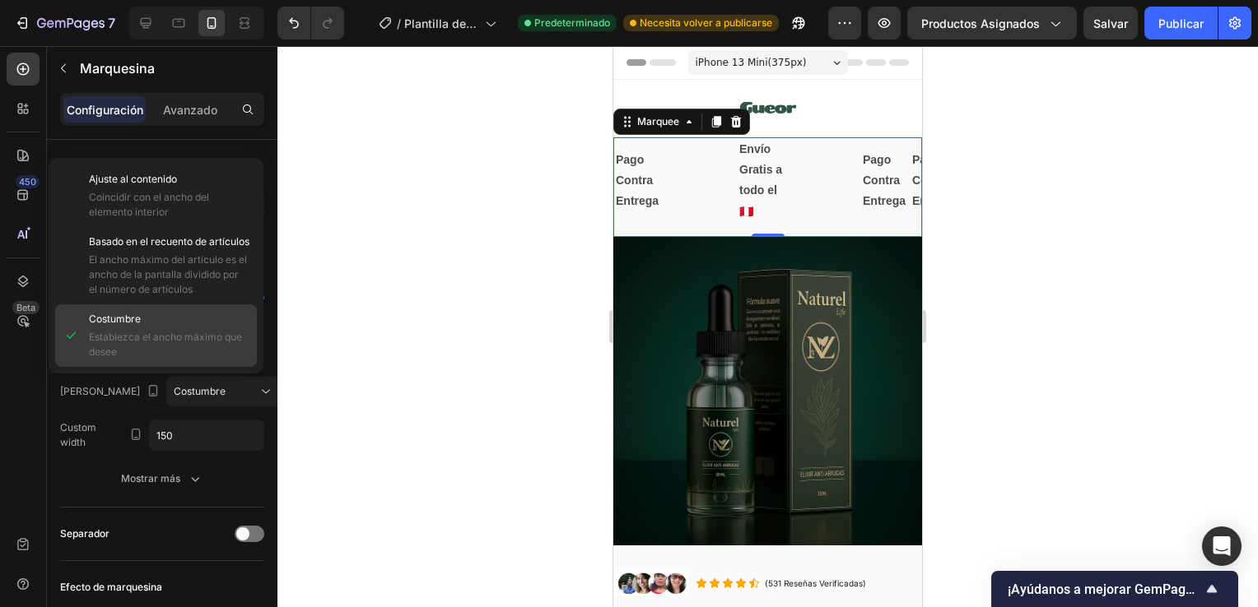
scroll to position [0, 0]
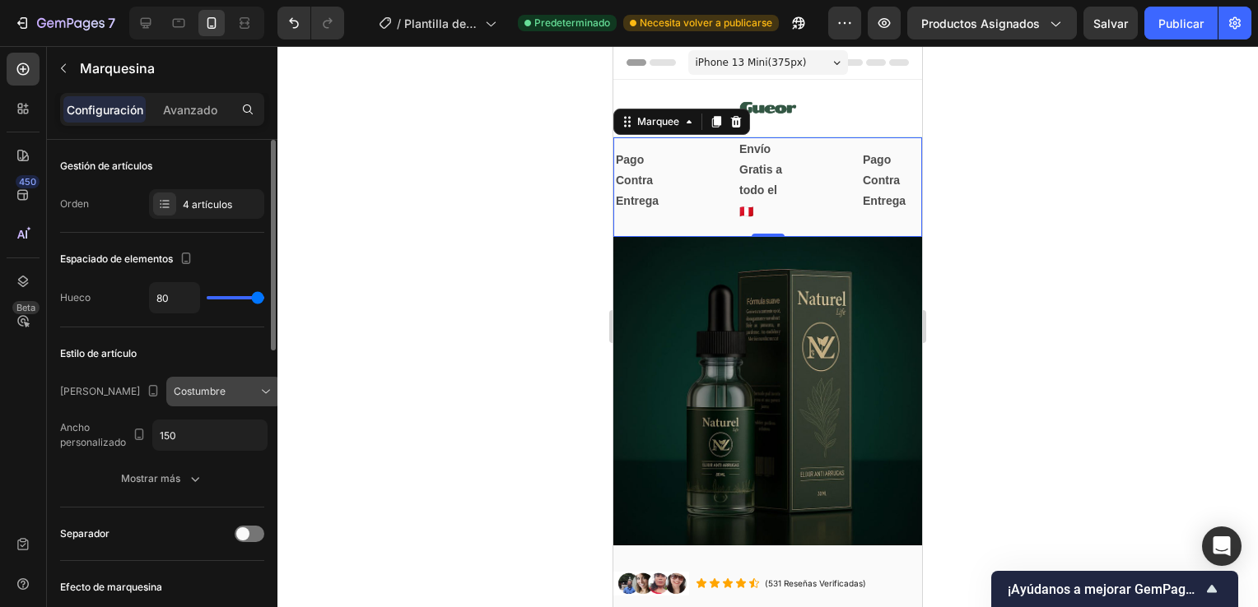
click at [217, 384] on div "Costumbre" at bounding box center [216, 391] width 84 height 15
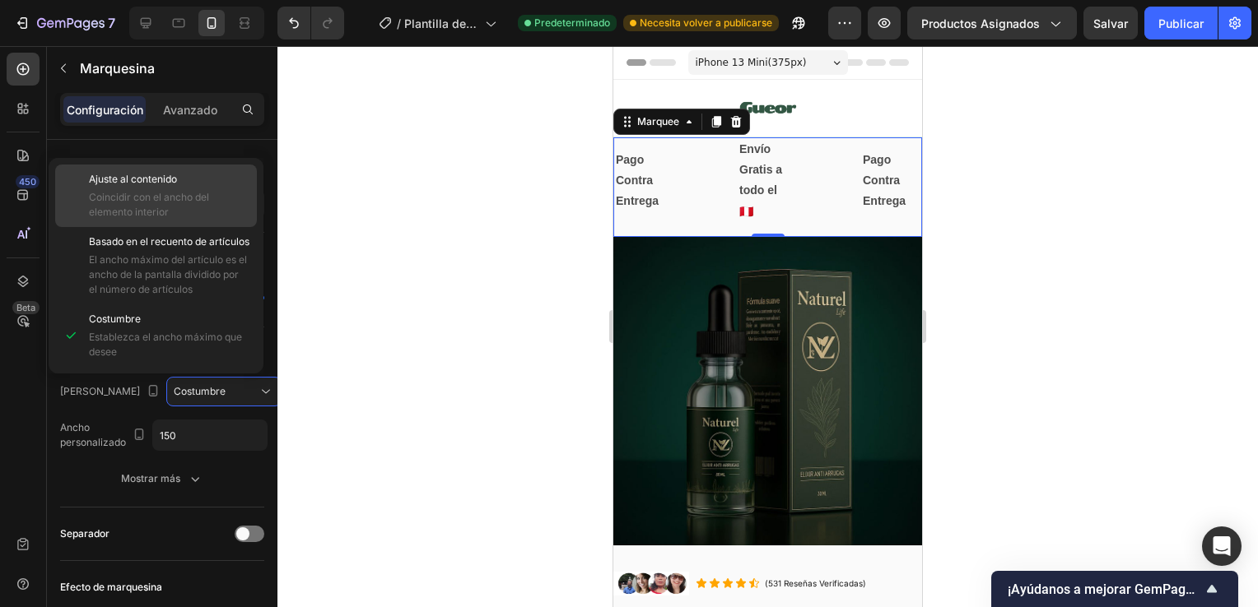
click at [191, 193] on span "Coincidir con el ancho del elemento interior" at bounding box center [168, 205] width 158 height 30
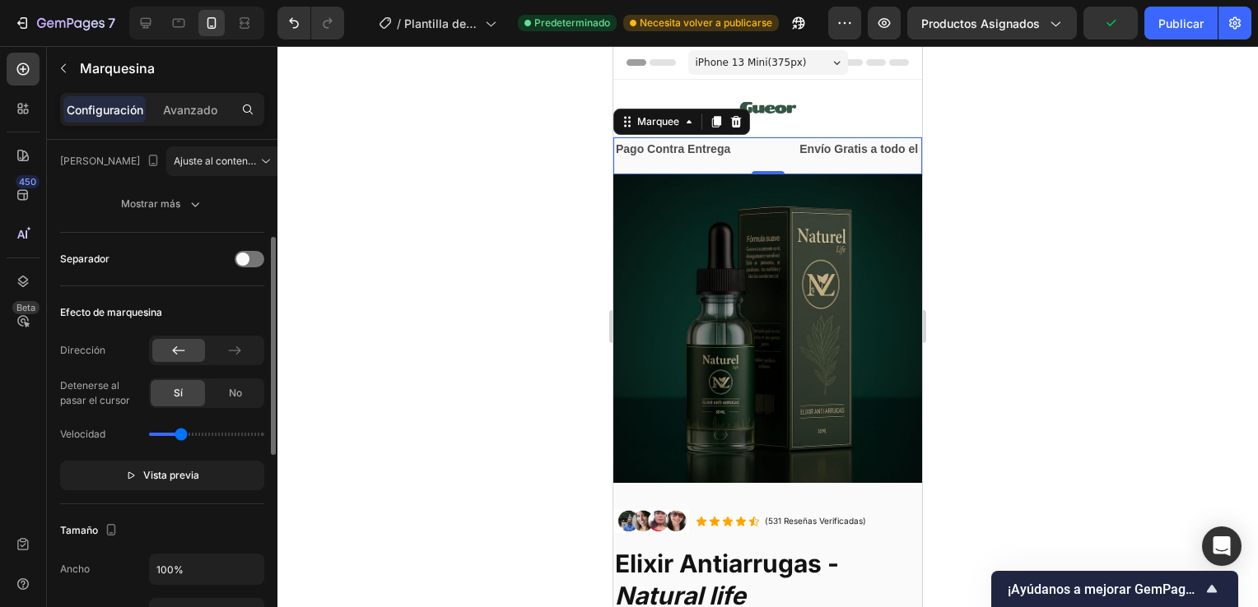
scroll to position [230, 0]
click at [153, 472] on span "Vista previa" at bounding box center [171, 475] width 56 height 16
type input "0.6"
click at [171, 433] on input "range" at bounding box center [206, 434] width 115 height 3
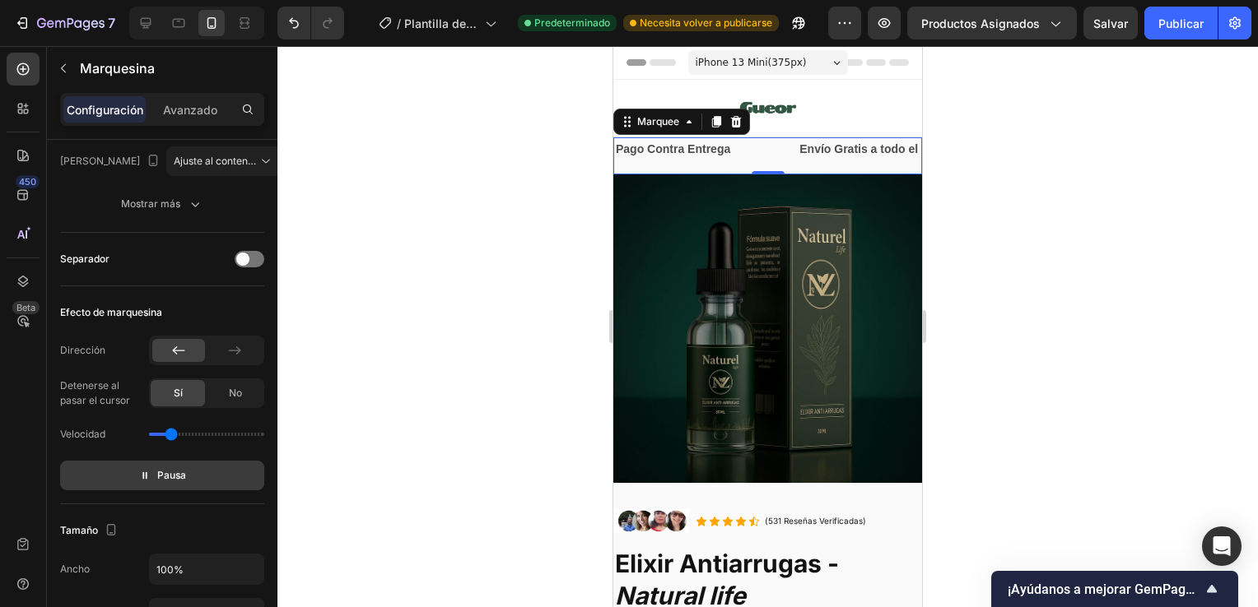
click at [422, 354] on div at bounding box center [767, 326] width 980 height 561
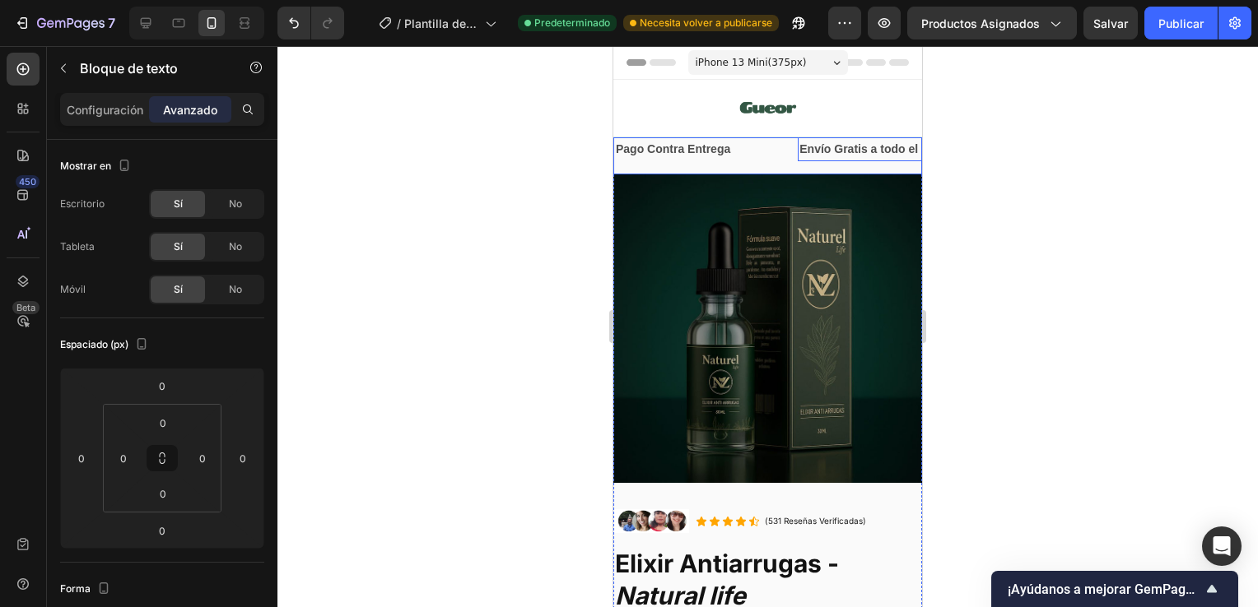
click at [1078, 151] on div "Pago Contra Entrega Text Block" at bounding box center [1170, 149] width 184 height 24
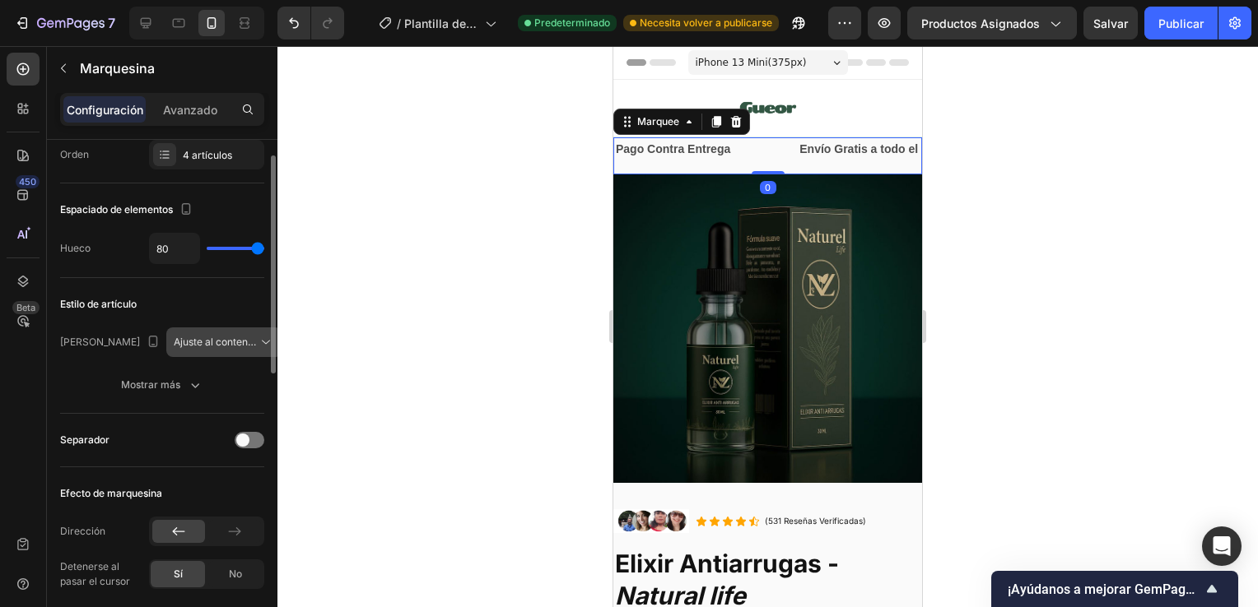
scroll to position [49, 0]
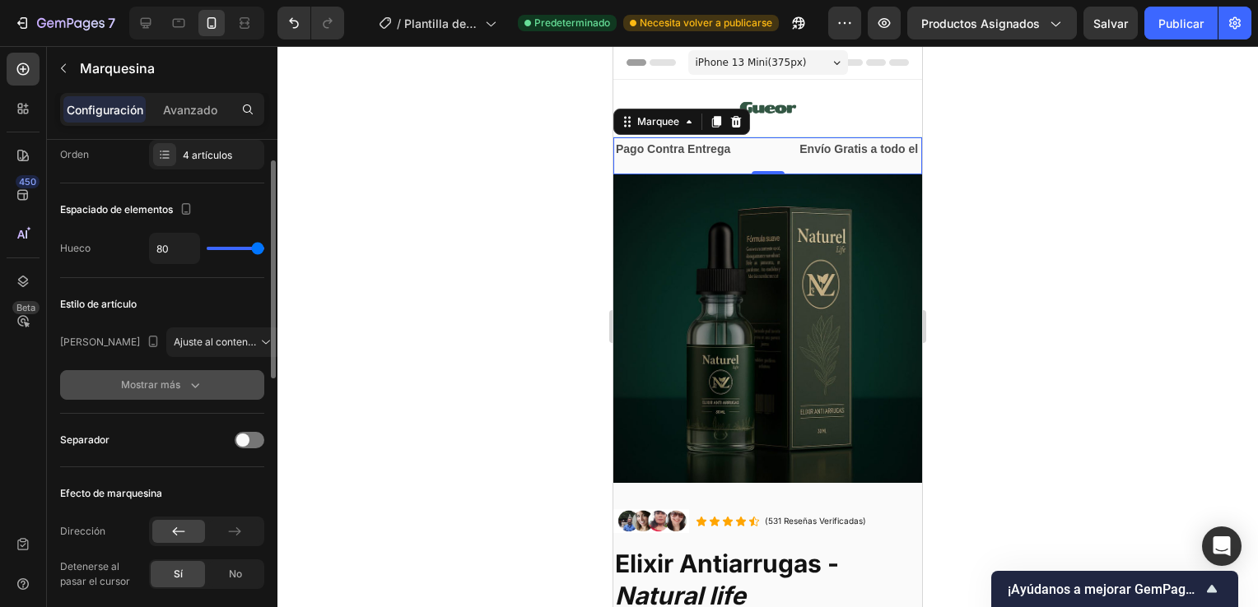
click at [183, 381] on div "Mostrar más" at bounding box center [162, 385] width 82 height 16
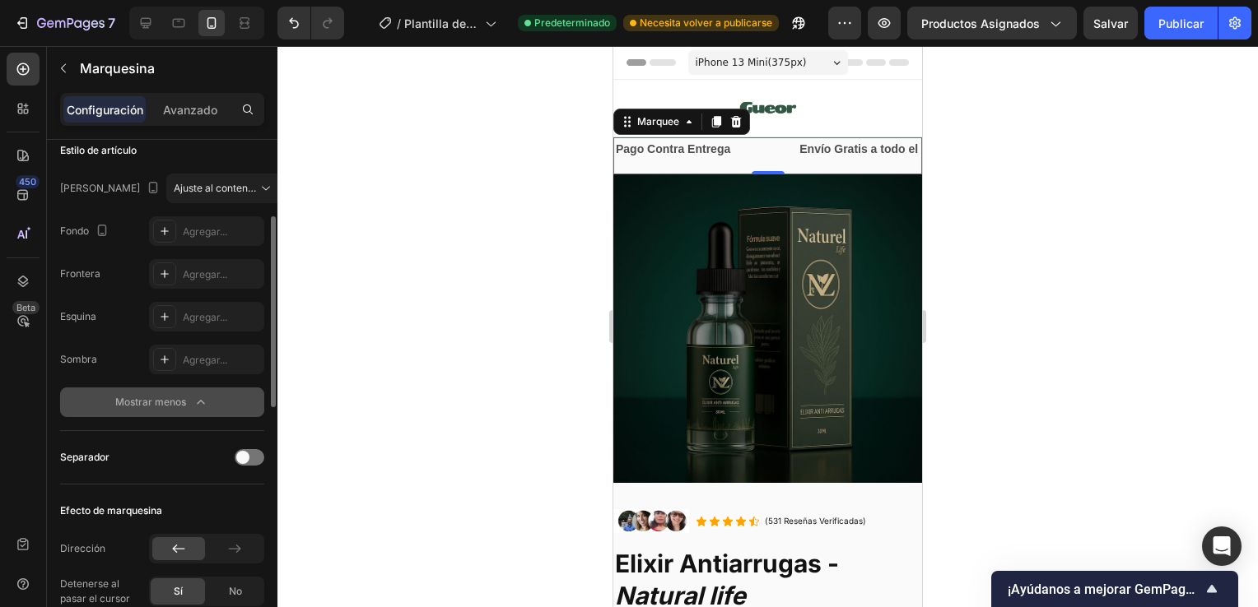
scroll to position [204, 0]
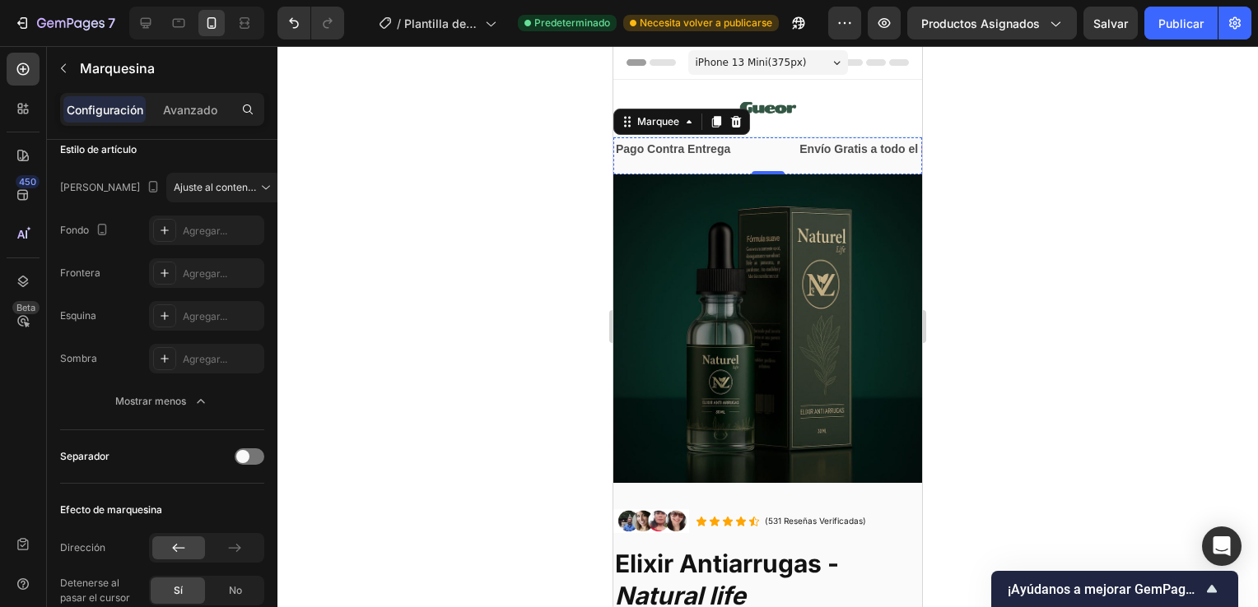
click at [867, 146] on p "Pago Contra Entrega" at bounding box center [924, 149] width 114 height 21
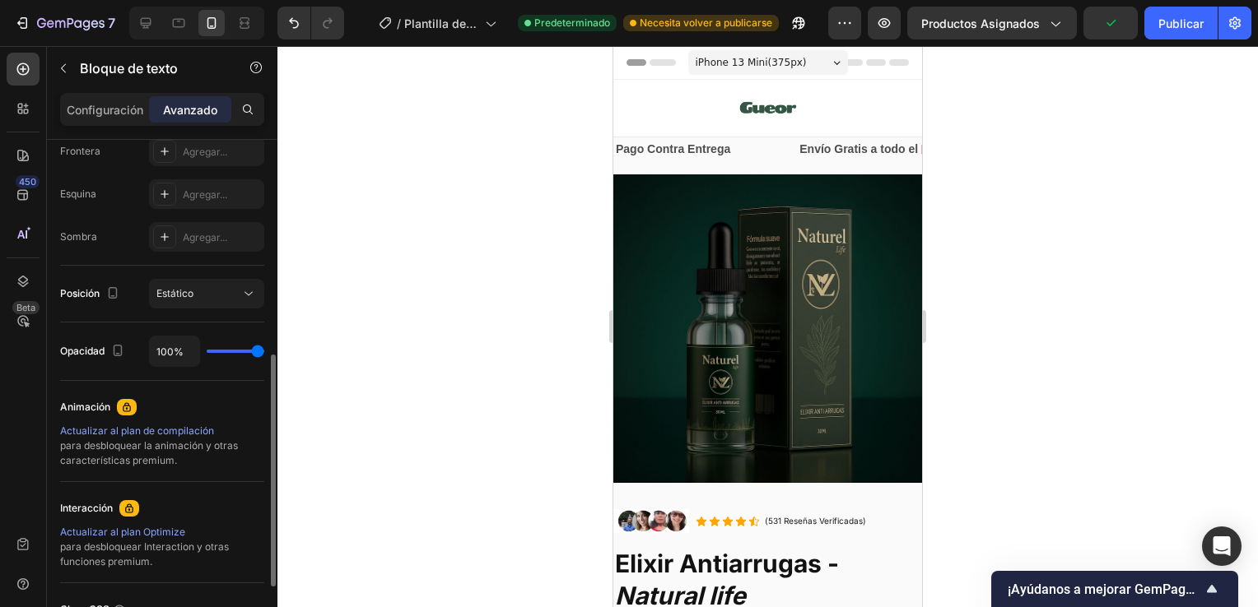
scroll to position [625, 0]
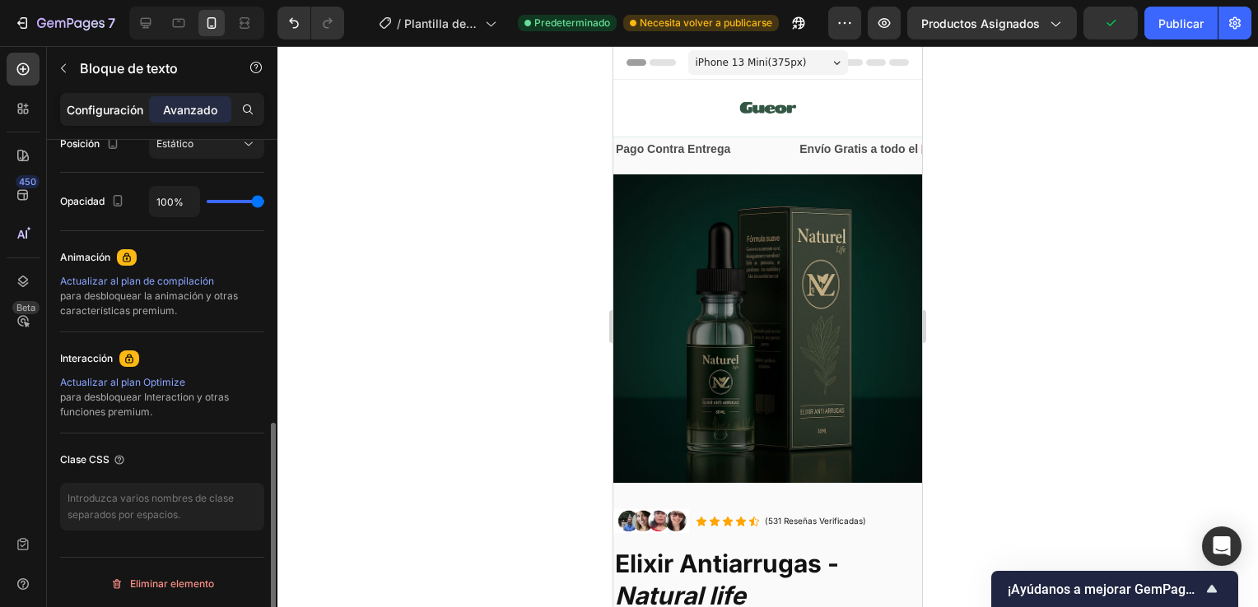
click at [120, 101] on p "Configuración" at bounding box center [105, 109] width 77 height 17
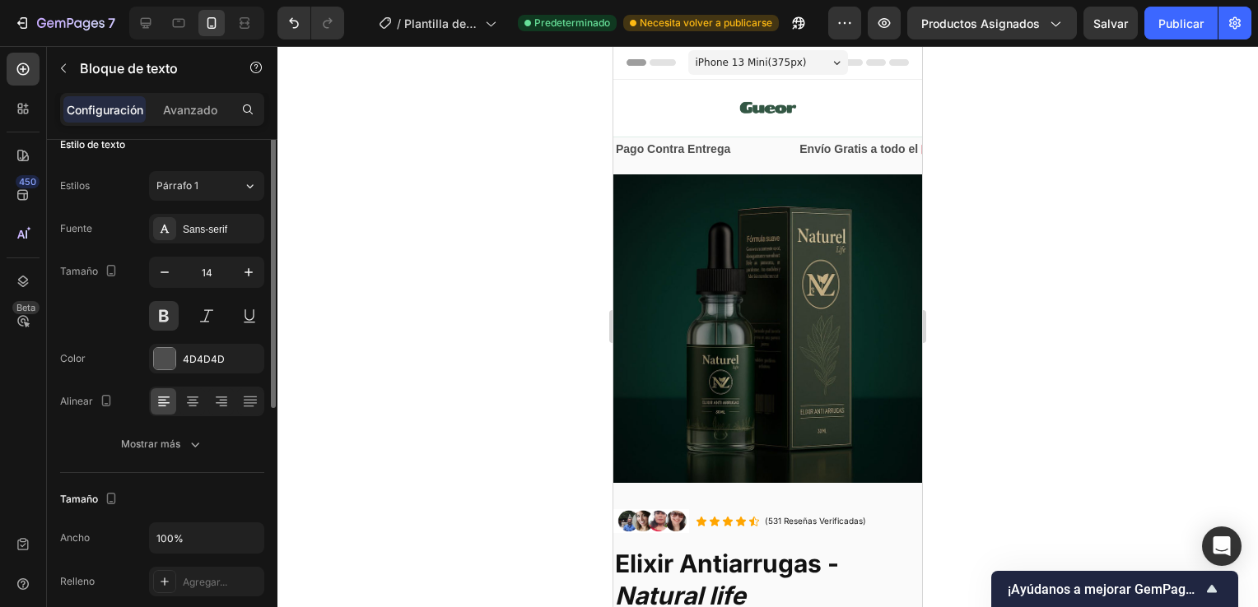
scroll to position [0, 0]
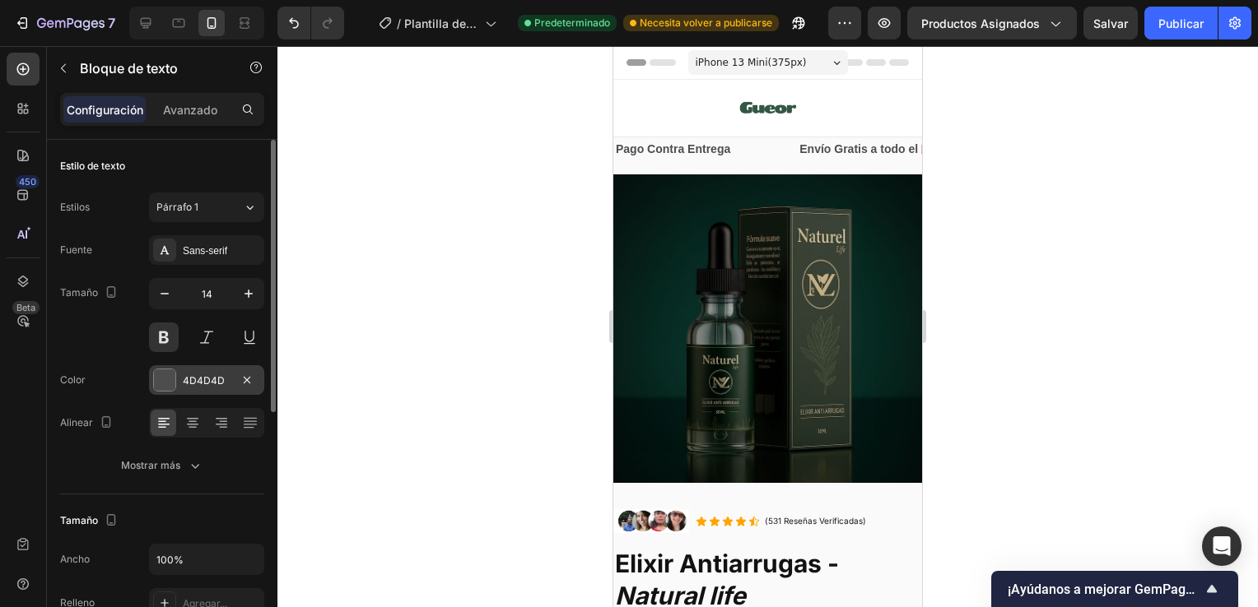
click at [221, 369] on div "4D4D4D" at bounding box center [206, 380] width 115 height 30
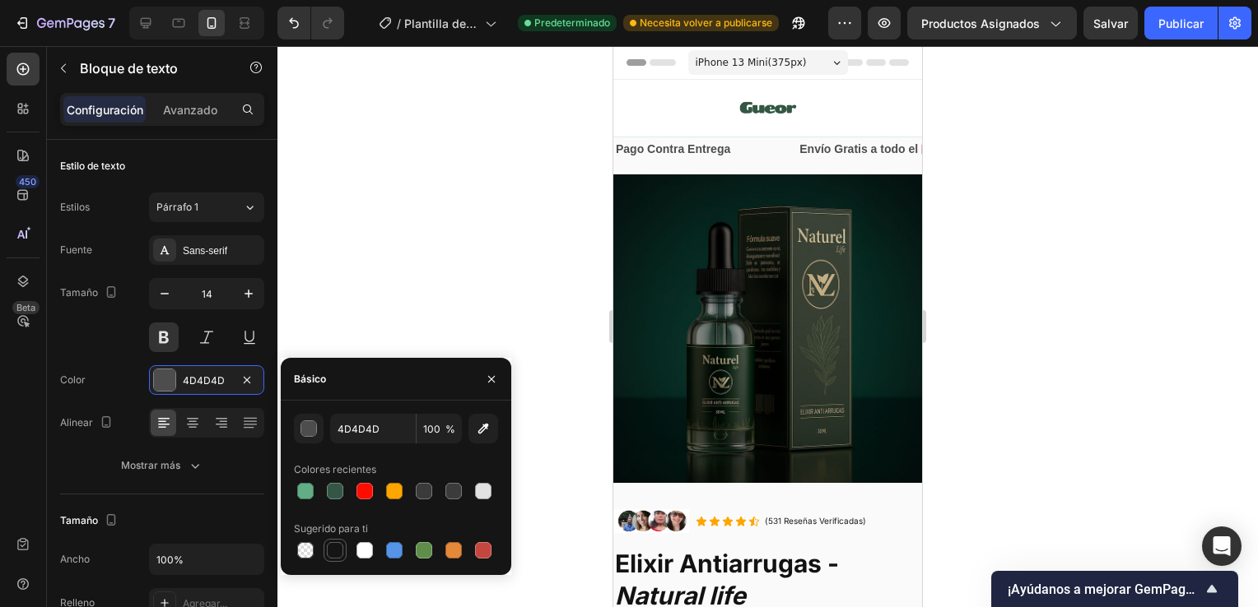
click at [329, 551] on div at bounding box center [335, 550] width 16 height 16
type input "151515"
click at [746, 149] on p "Envío Gratis a todo el 🇵🇪" at bounding box center [679, 149] width 136 height 21
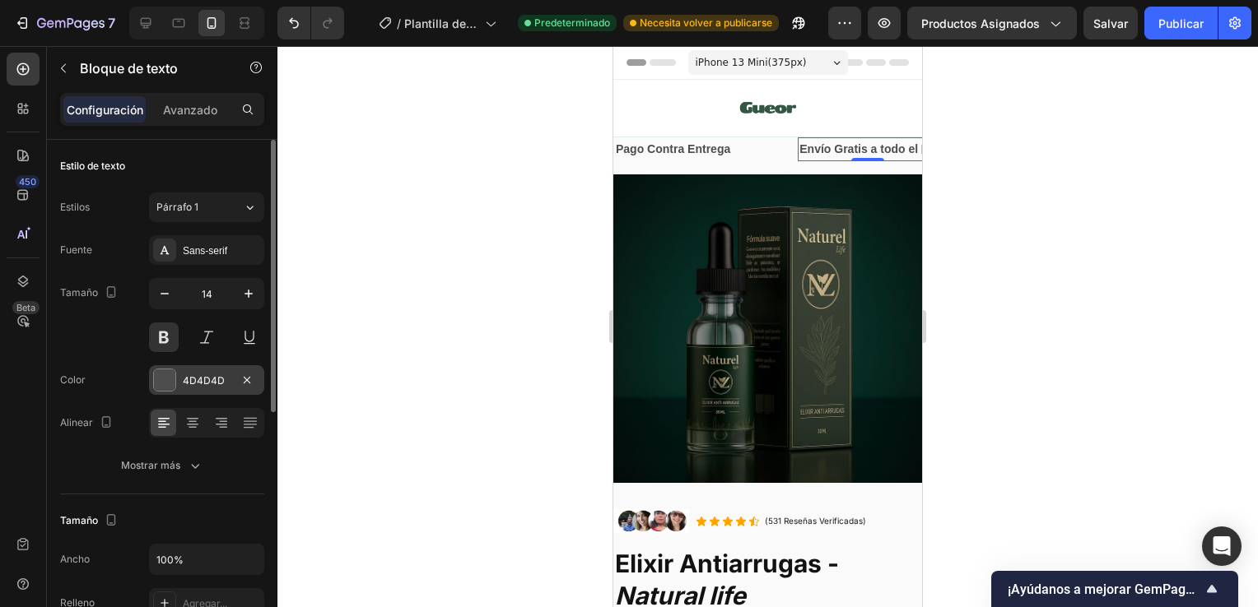
click at [165, 380] on div at bounding box center [164, 380] width 21 height 21
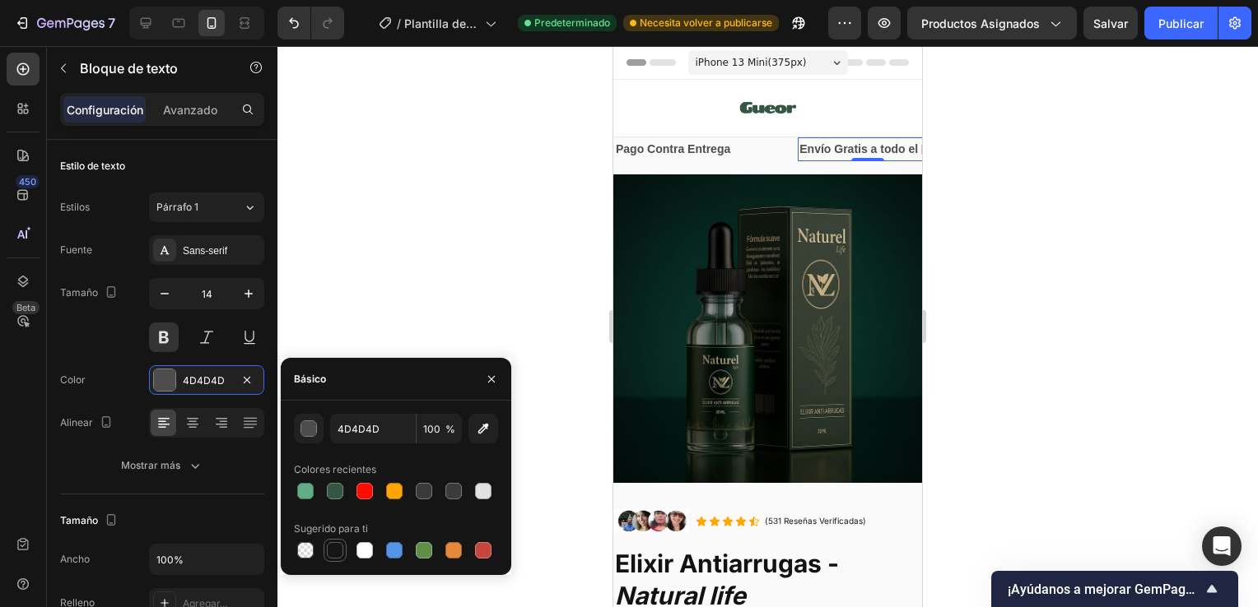
click at [331, 551] on div at bounding box center [335, 550] width 16 height 16
type input "151515"
click at [970, 144] on p "Envío Gratis a todo el 🇵🇪" at bounding box center [1038, 149] width 136 height 21
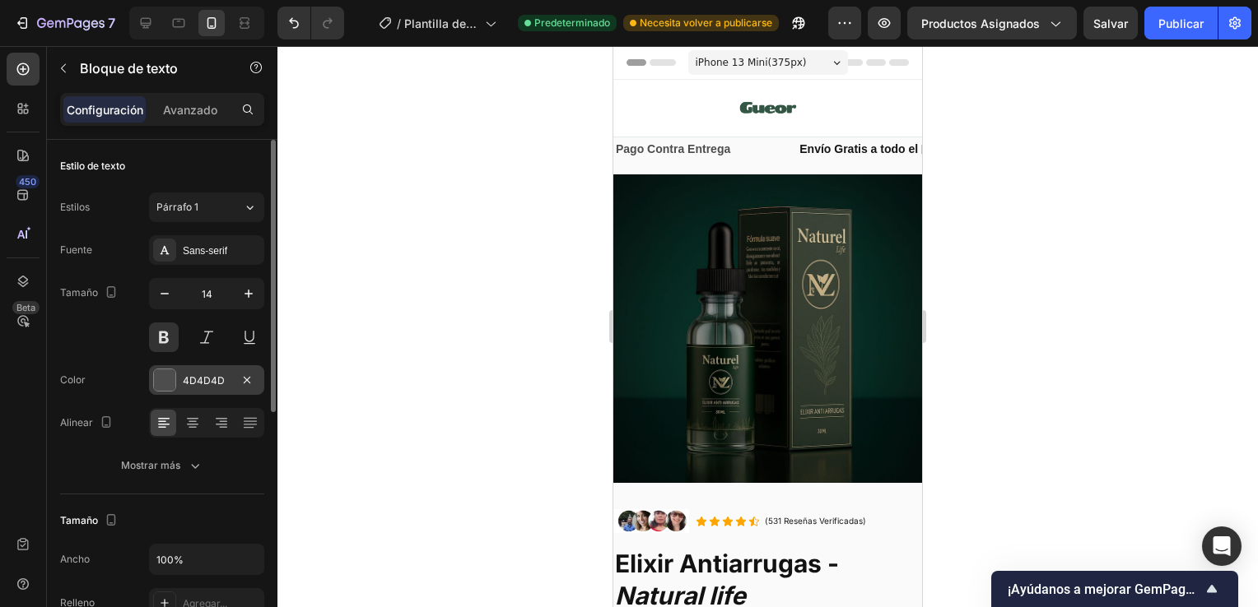
click at [168, 379] on div at bounding box center [164, 380] width 21 height 21
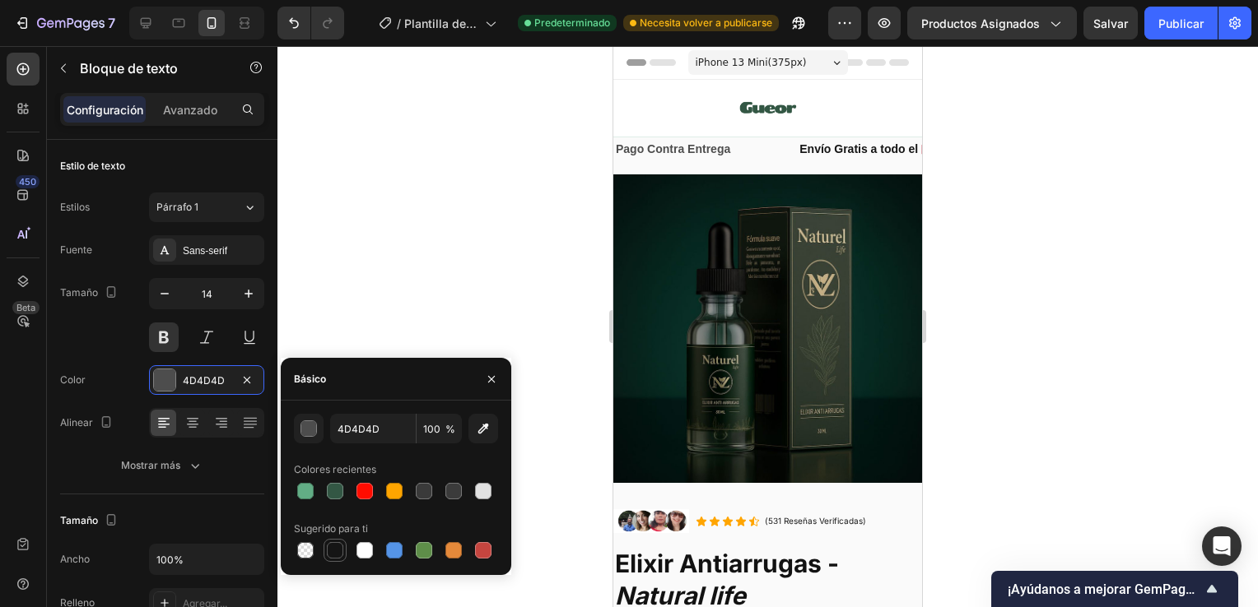
click at [338, 548] on div at bounding box center [335, 550] width 16 height 16
type input "151515"
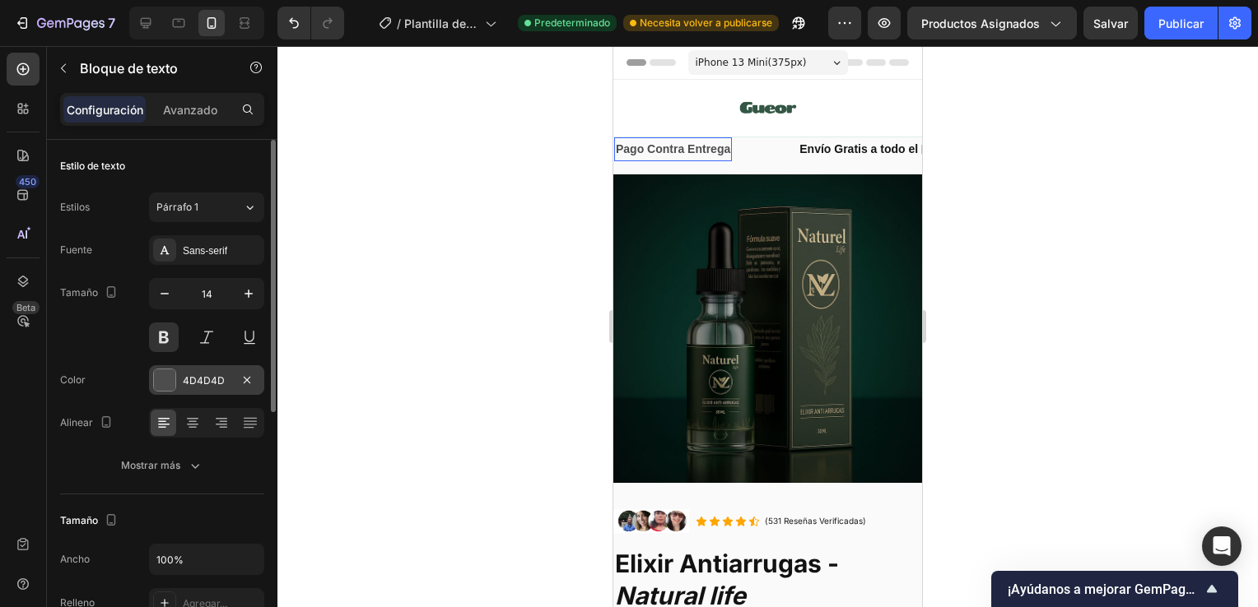
click at [173, 378] on div at bounding box center [164, 380] width 21 height 21
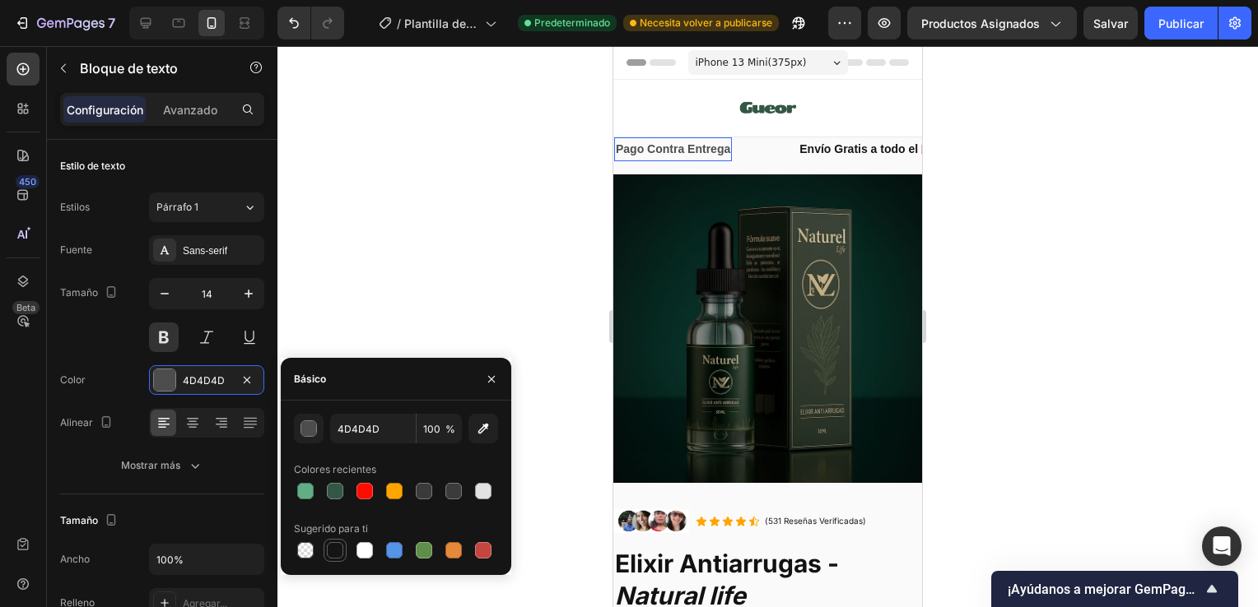
click at [336, 545] on div at bounding box center [335, 550] width 16 height 16
type input "151515"
click at [760, 156] on div "Envío Gratis a todo el 🇵🇪 Text Block" at bounding box center [780, 149] width 205 height 24
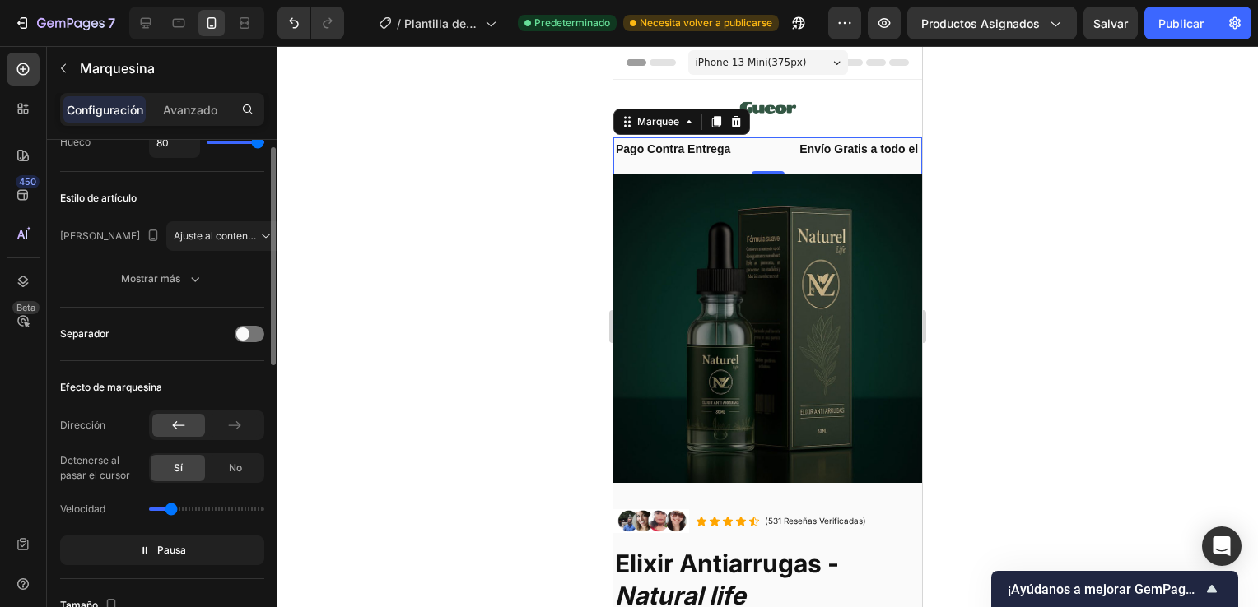
scroll to position [113, 0]
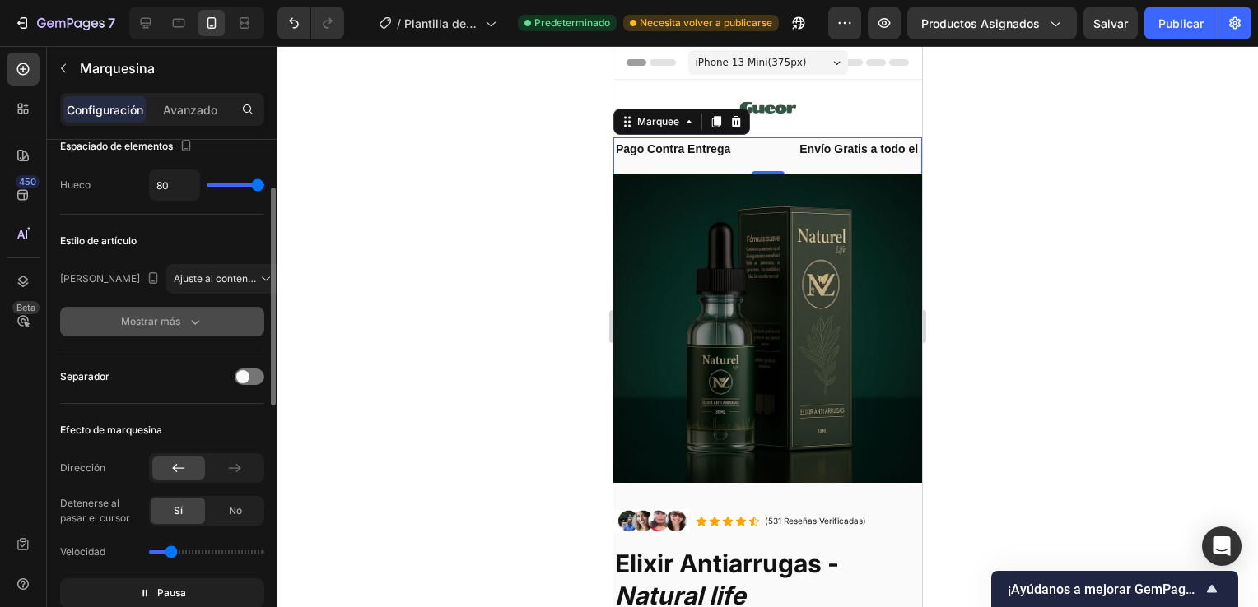
click at [160, 308] on button "Mostrar más" at bounding box center [162, 322] width 204 height 30
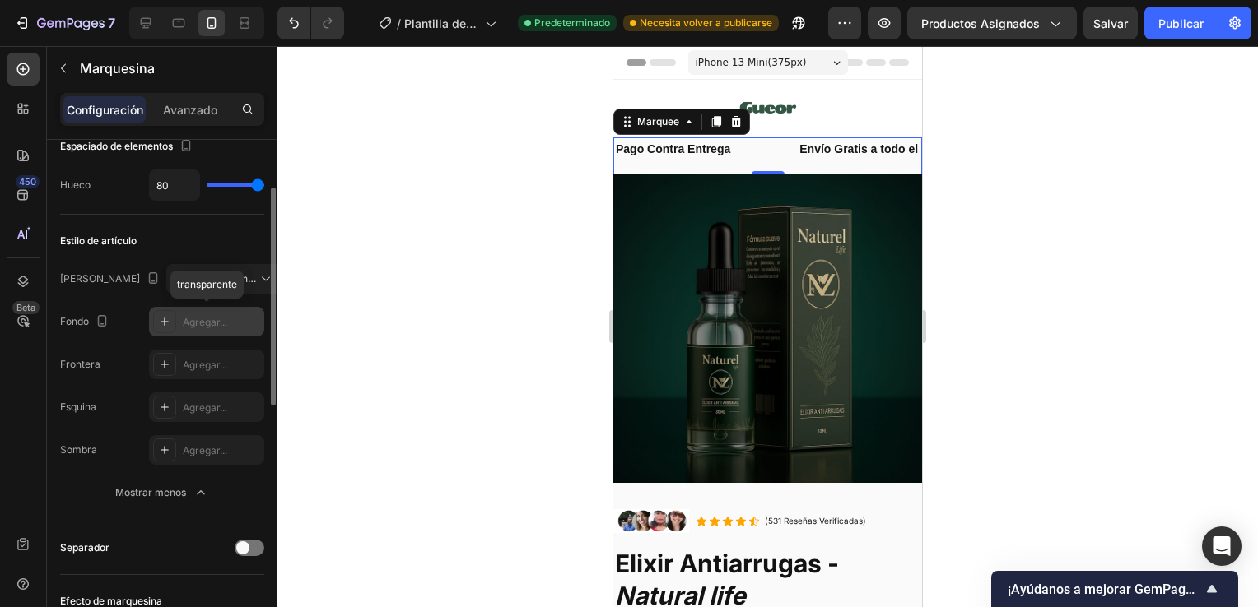
click at [178, 313] on div "Agregar..." at bounding box center [206, 322] width 115 height 30
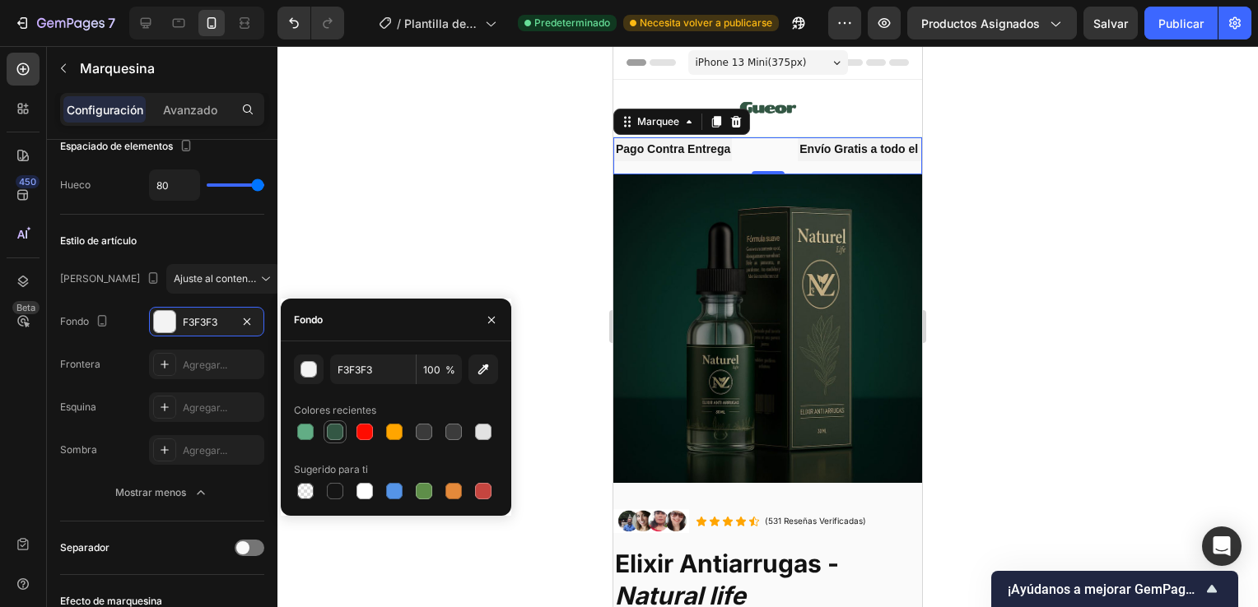
click at [337, 436] on div at bounding box center [335, 432] width 16 height 16
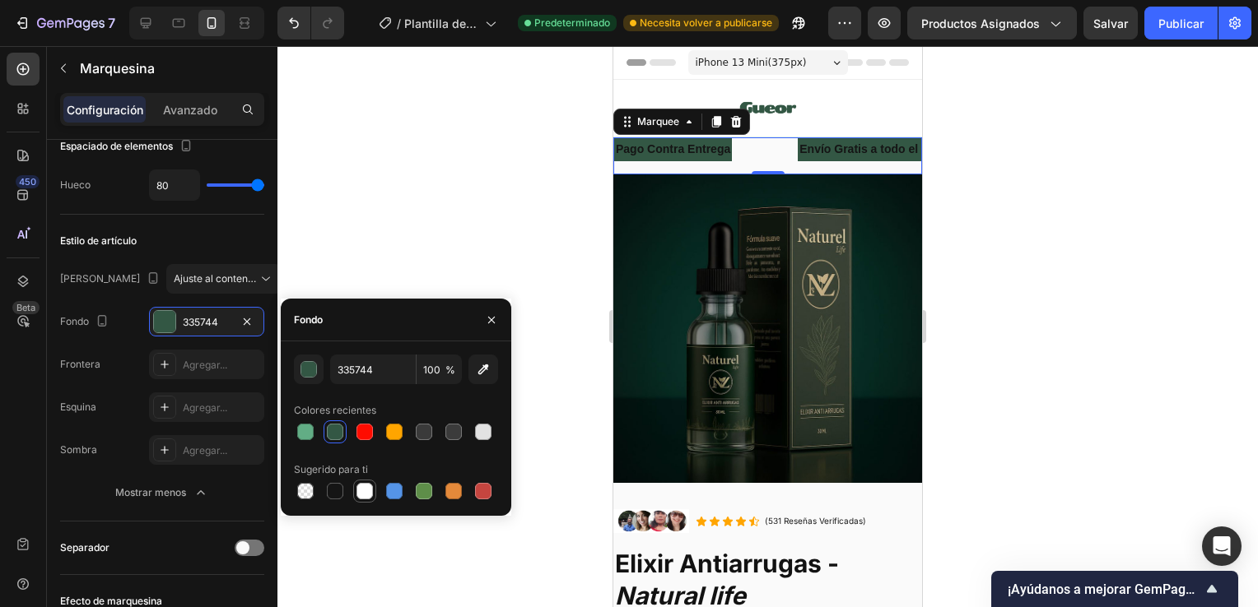
click at [364, 489] on div at bounding box center [364, 491] width 16 height 16
type input "FFFFFF"
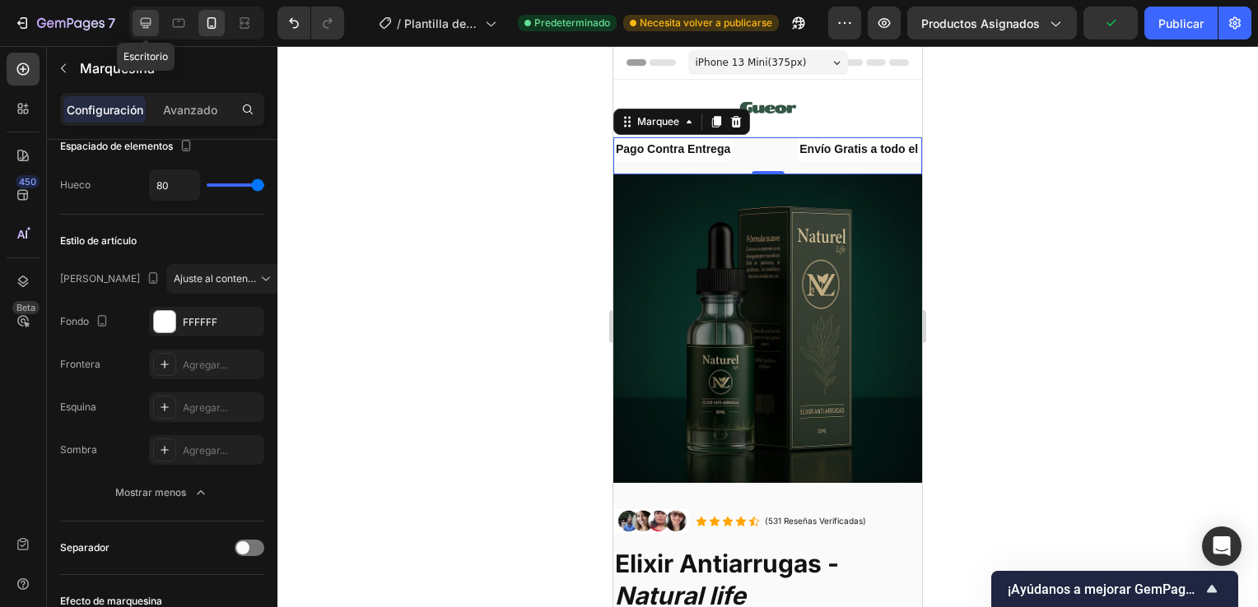
click at [152, 28] on icon at bounding box center [145, 23] width 16 height 16
type input "60"
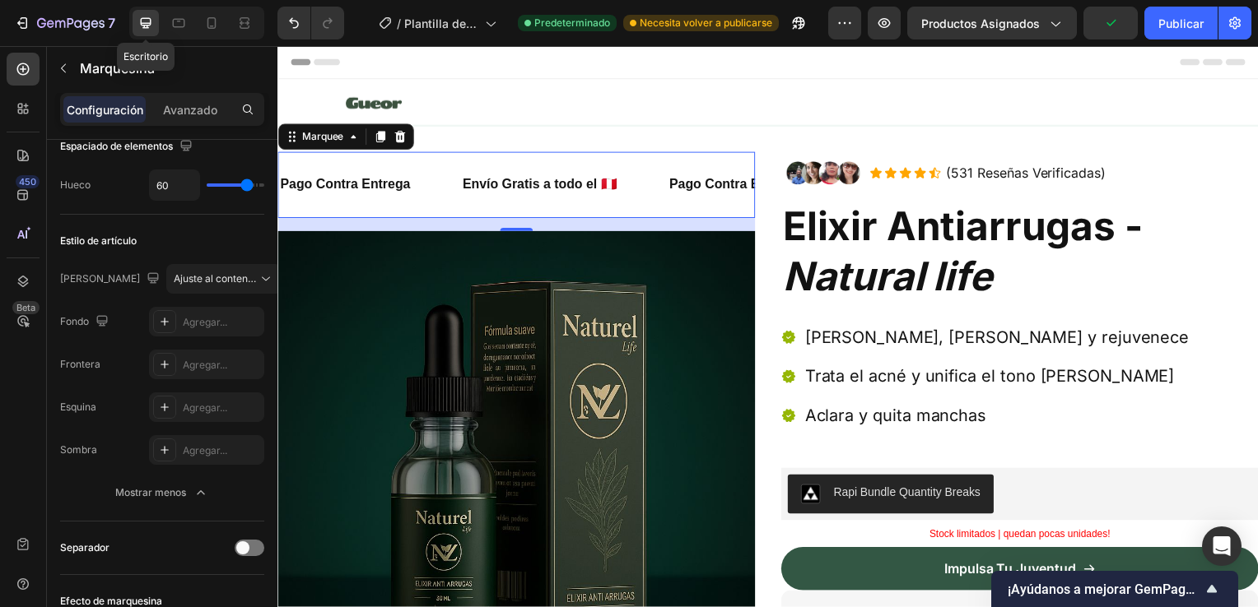
scroll to position [49, 0]
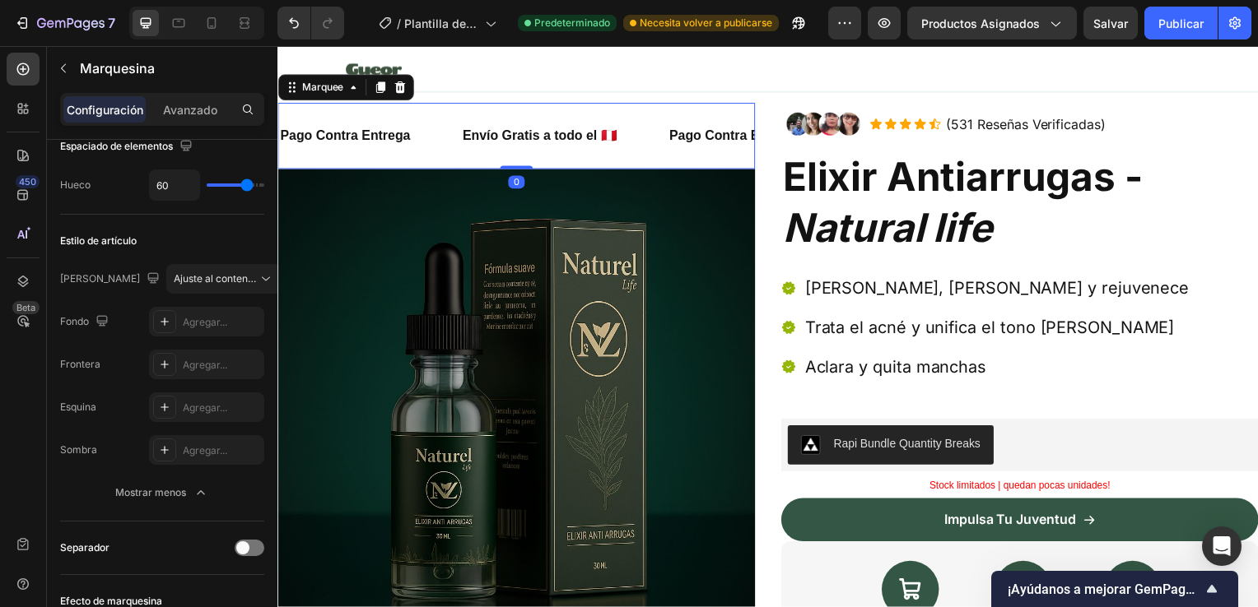
drag, startPoint x: 513, startPoint y: 181, endPoint x: 454, endPoint y: 91, distance: 107.8
click at [518, 155] on div "Pago Contra Entrega Text Block Envío Gratis a todo el 🇵🇪 Text Block Pago Contra…" at bounding box center [517, 137] width 481 height 67
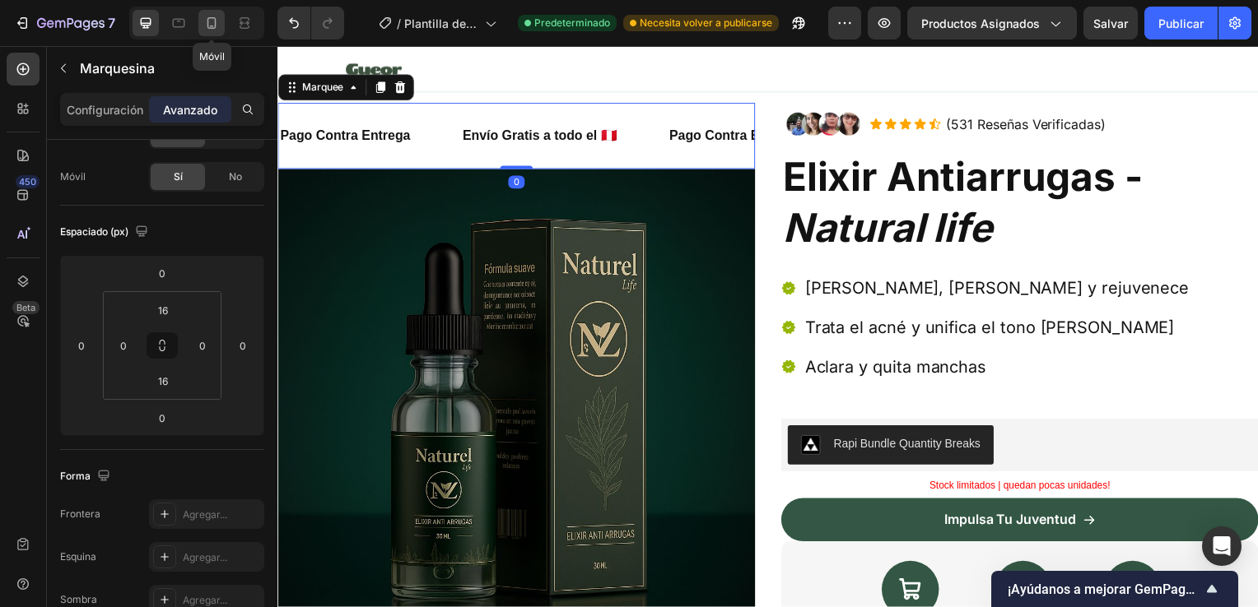
click at [212, 26] on icon at bounding box center [212, 27] width 4 height 2
type input "0"
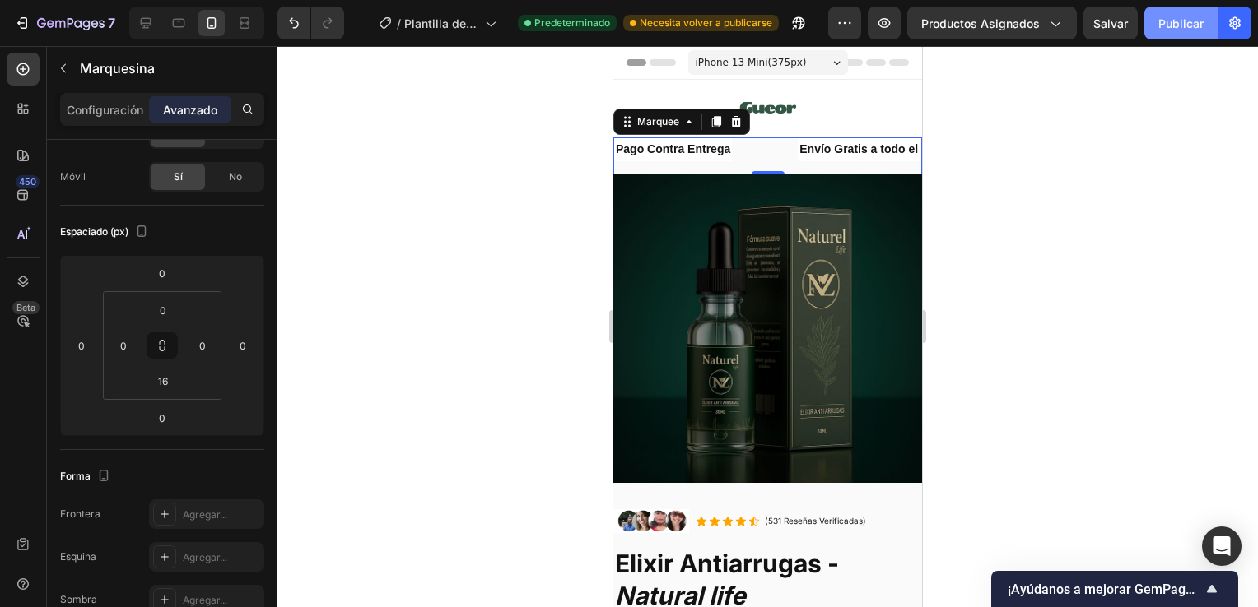
click at [1163, 17] on font "Publicar" at bounding box center [1180, 23] width 45 height 17
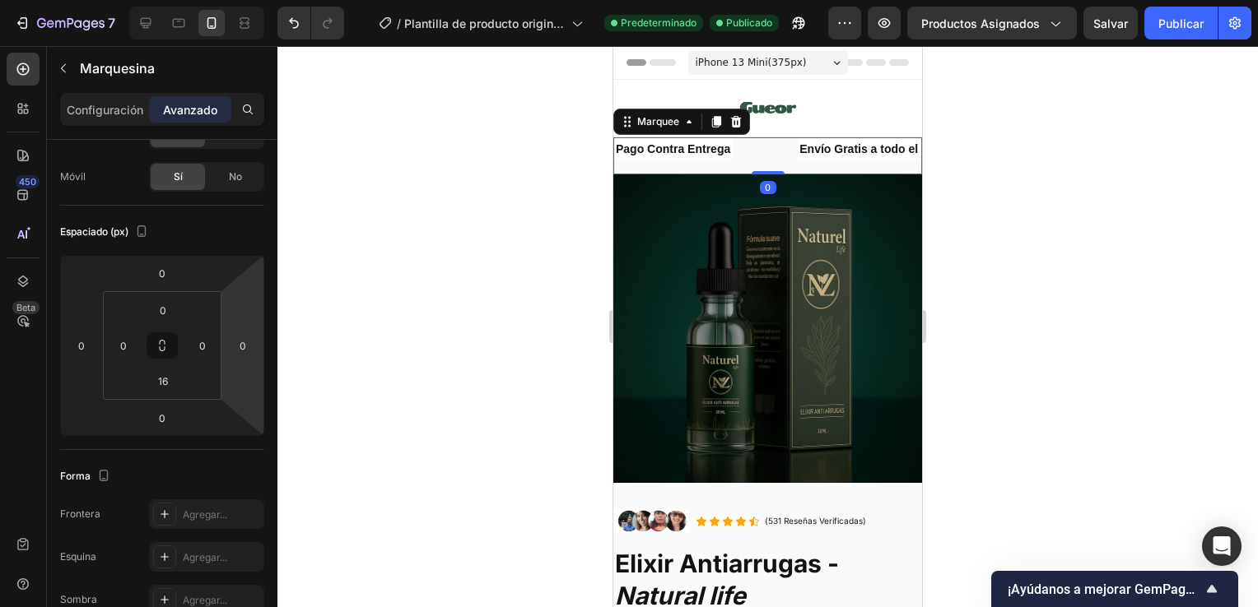
click at [778, 154] on div "Pago Contra Entrega Text Block" at bounding box center [706, 149] width 184 height 24
click at [700, 151] on p "Pago Contra Entrega" at bounding box center [673, 149] width 114 height 21
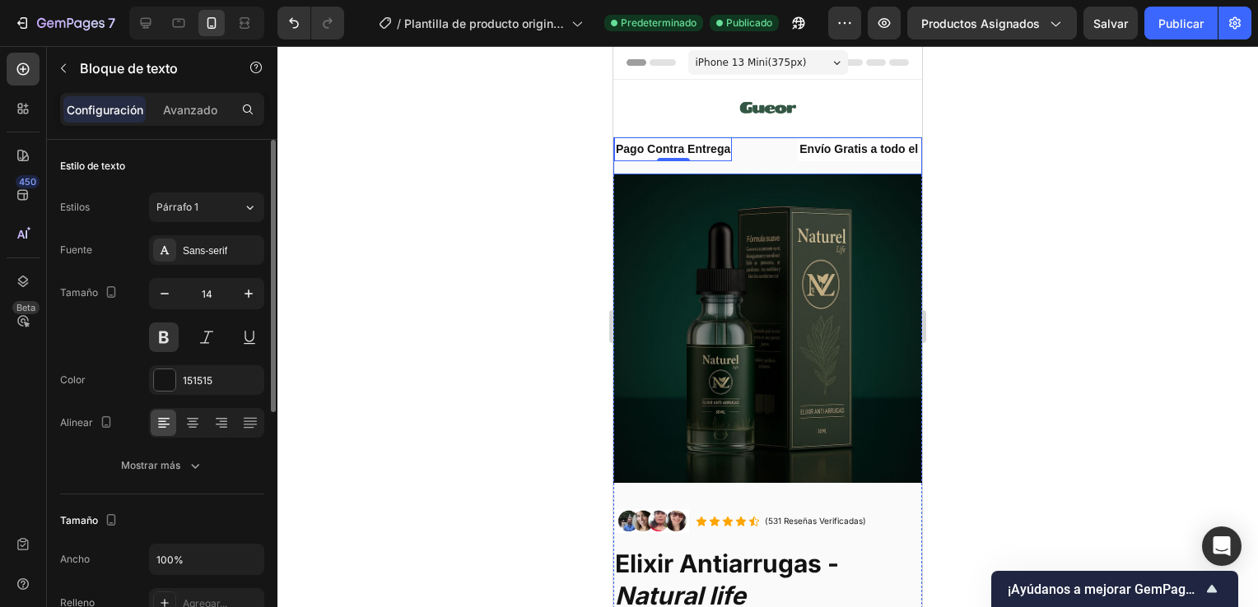
click at [756, 147] on div "Pago Contra Entrega Text Block 0" at bounding box center [706, 149] width 184 height 24
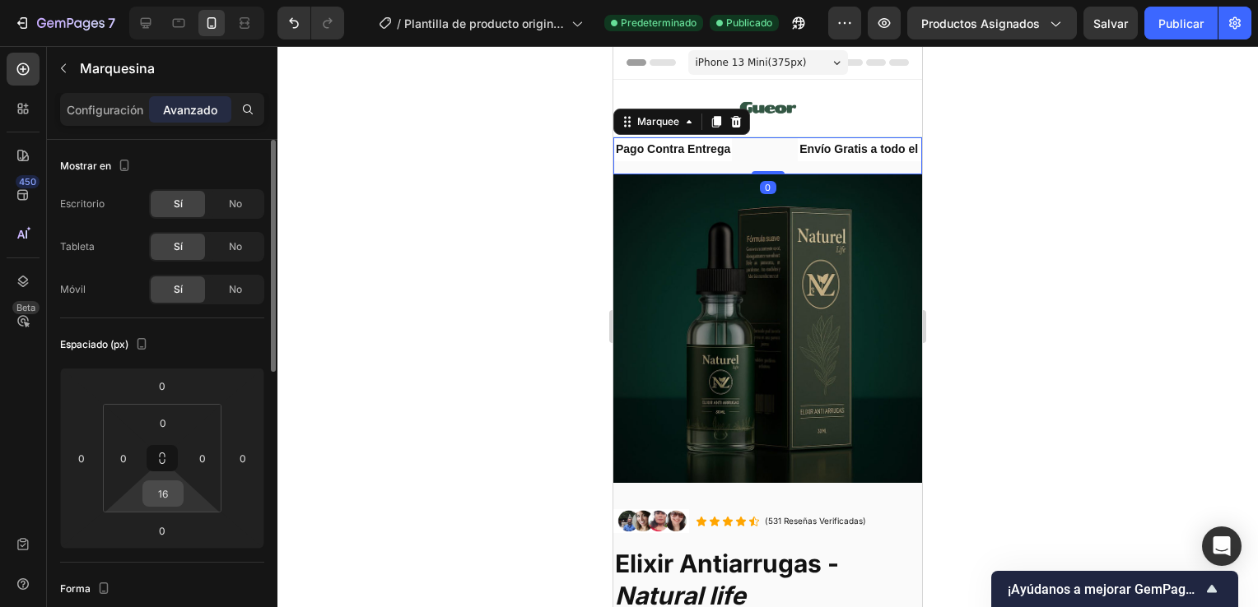
click at [180, 499] on div "16" at bounding box center [162, 494] width 41 height 26
click at [175, 496] on input "16" at bounding box center [162, 493] width 33 height 25
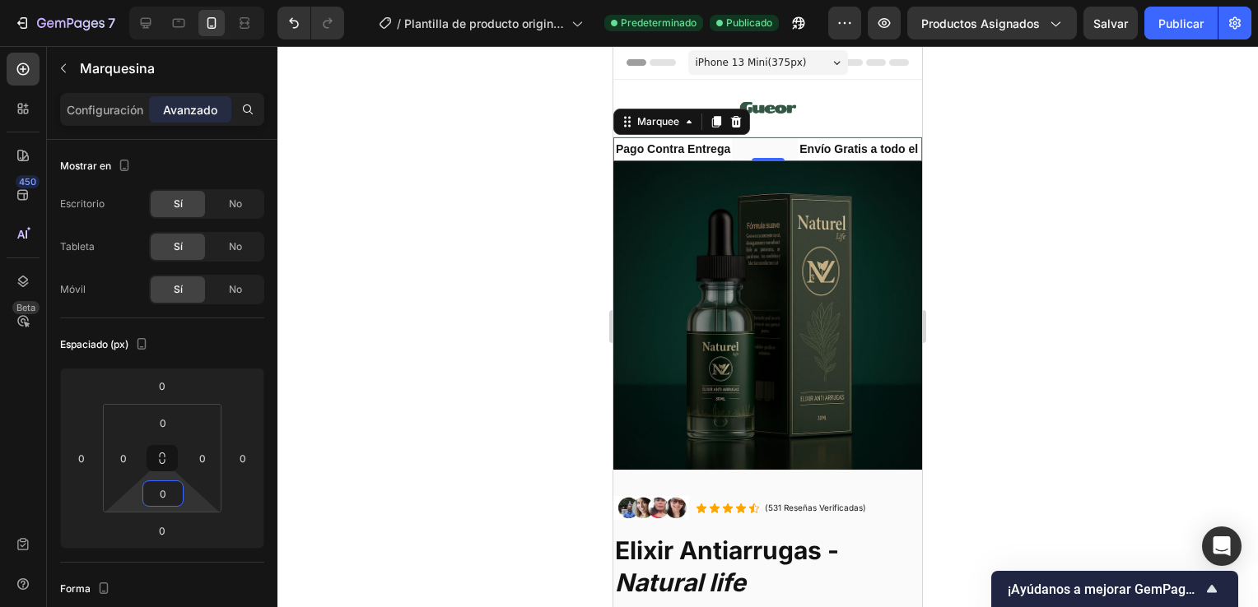
click at [362, 291] on div at bounding box center [767, 326] width 980 height 561
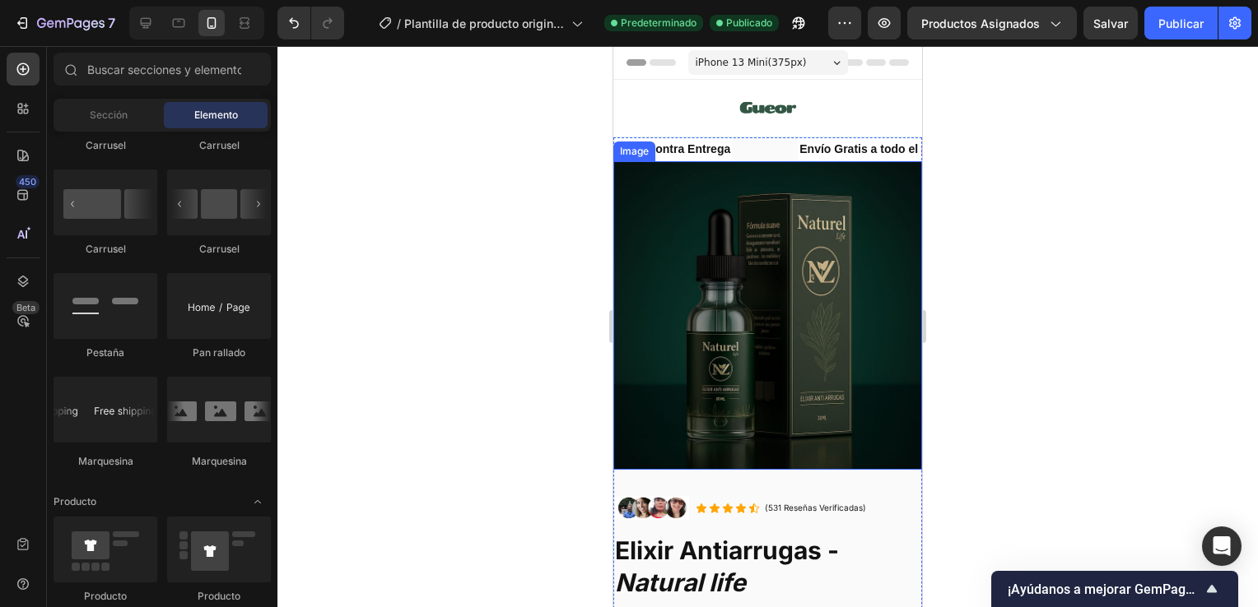
click at [765, 168] on img at bounding box center [767, 315] width 309 height 309
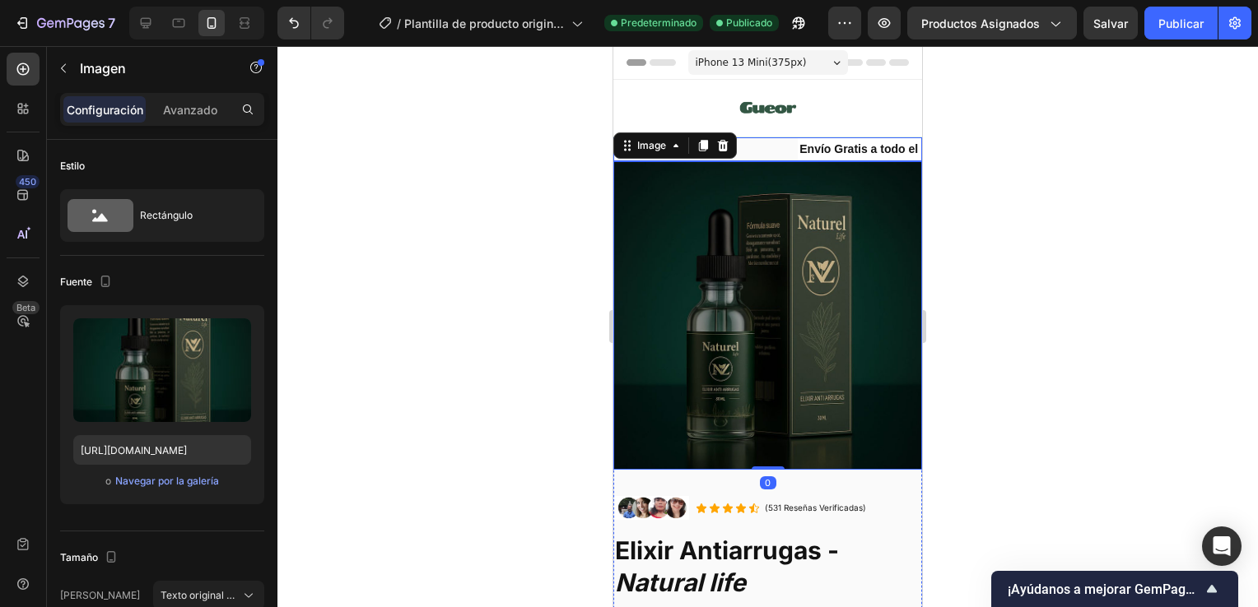
click at [770, 145] on div "Pago Contra Entrega Text Block" at bounding box center [706, 149] width 184 height 24
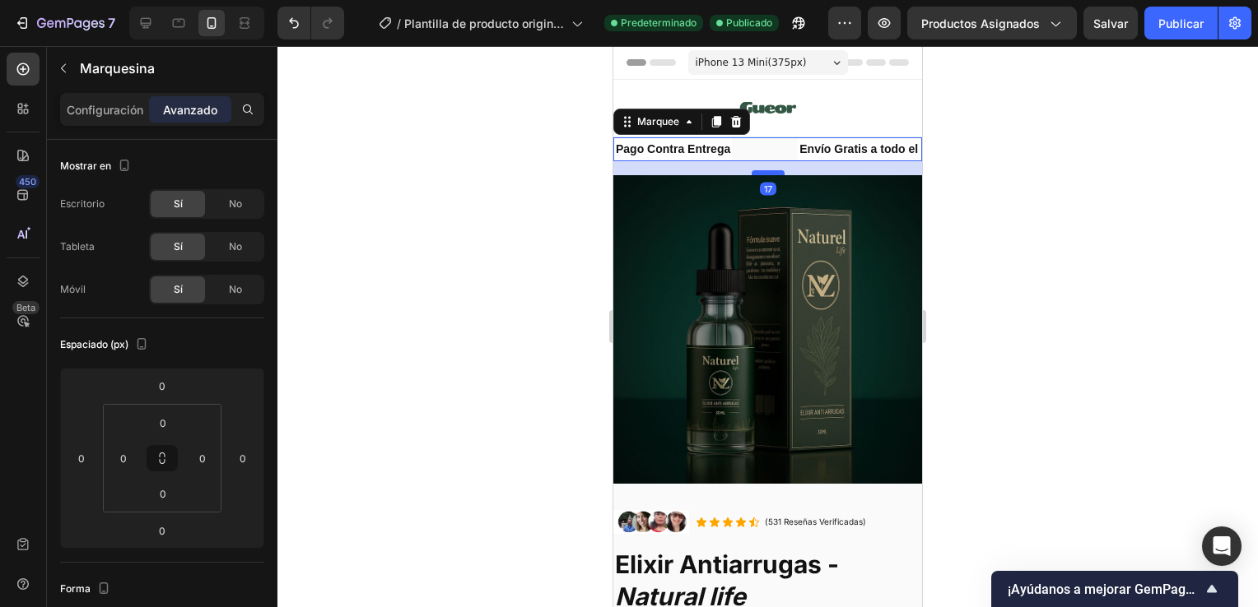
drag, startPoint x: 765, startPoint y: 157, endPoint x: 775, endPoint y: 171, distance: 17.1
click at [775, 171] on div at bounding box center [767, 172] width 33 height 5
type input "17"
click at [574, 170] on div at bounding box center [767, 326] width 980 height 561
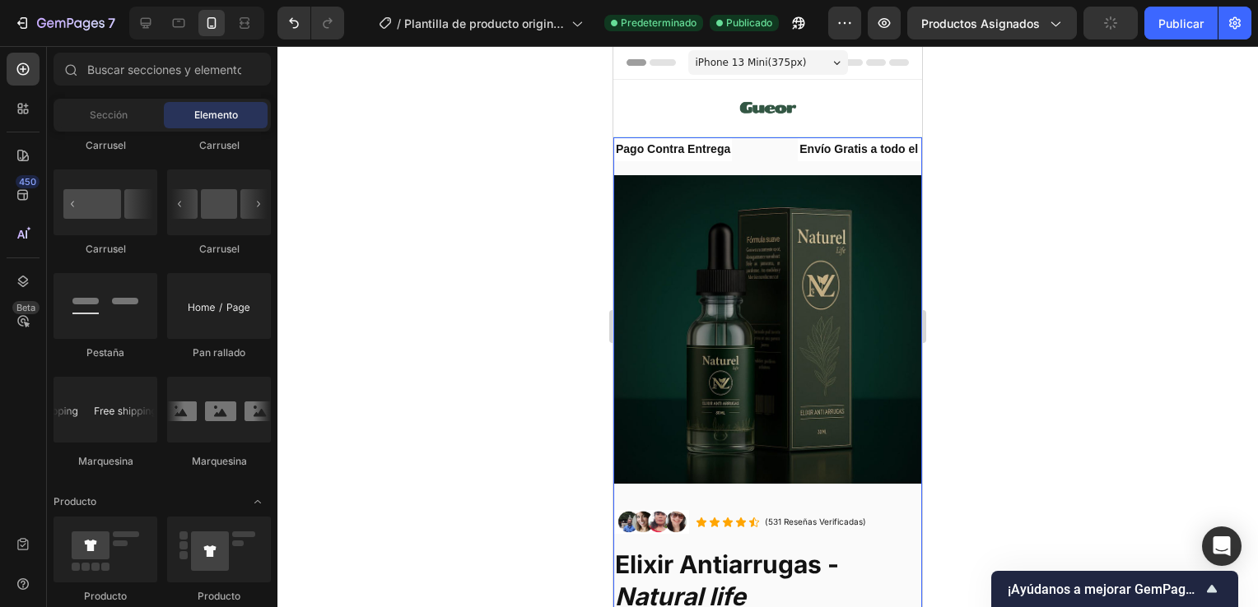
click at [748, 161] on div "Pago Contra Entrega Text Block Envío Gratis a todo el 🇵🇪 Text Block Pago Contra…" at bounding box center [767, 156] width 309 height 38
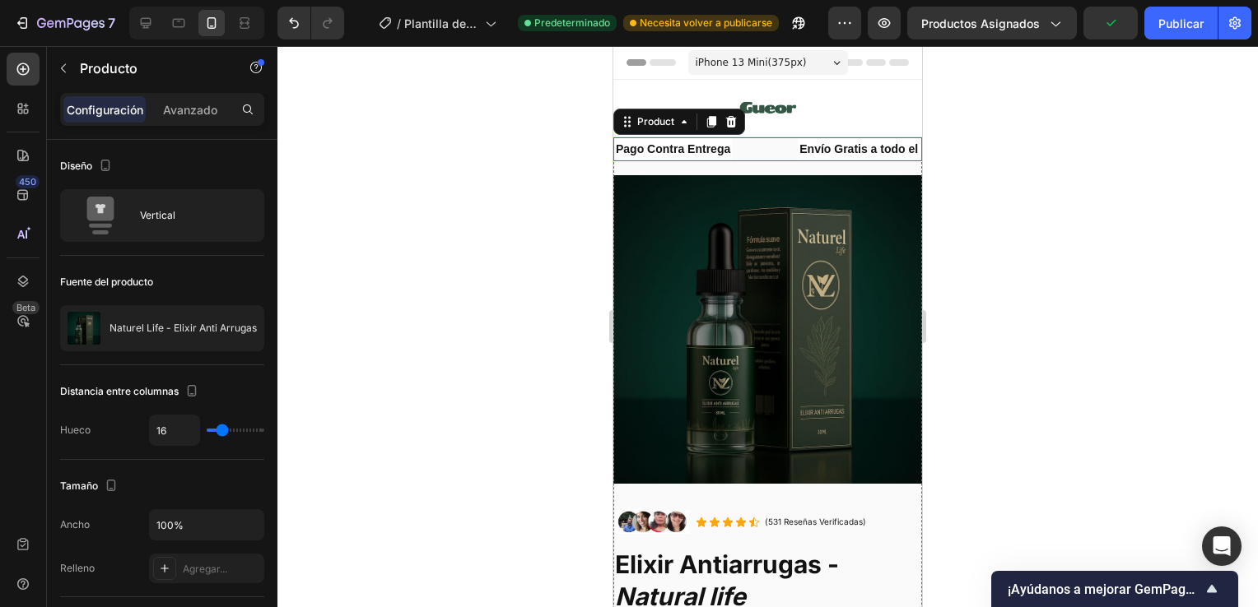
click at [742, 146] on div "Pago Contra Entrega Text Block" at bounding box center [706, 149] width 184 height 24
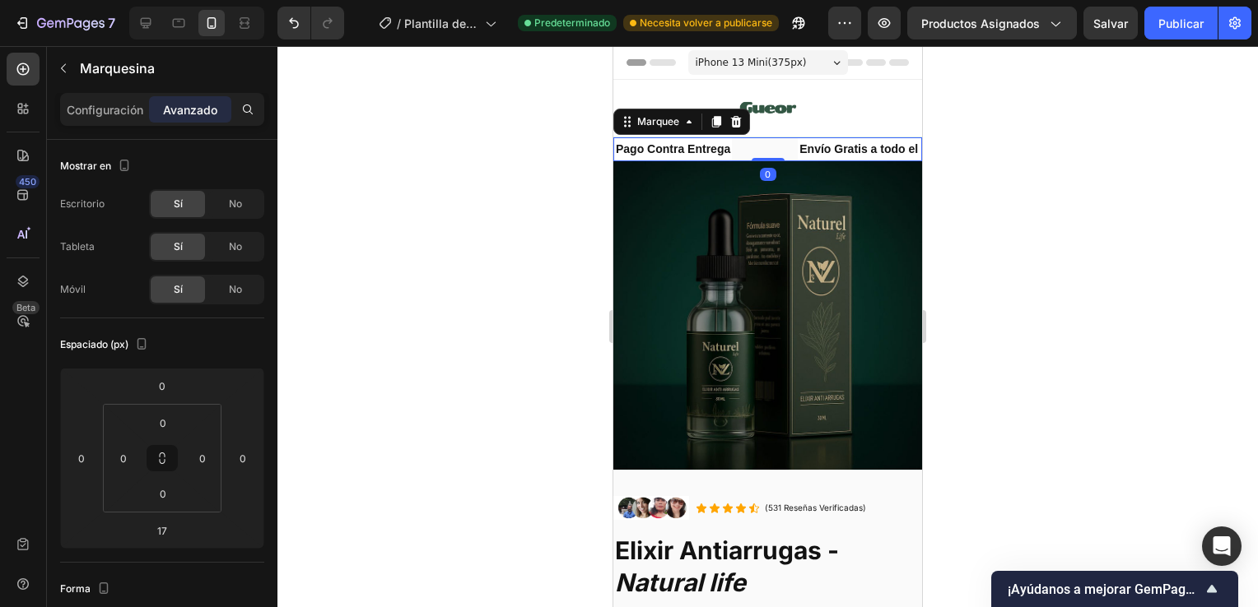
drag, startPoint x: 769, startPoint y: 172, endPoint x: 789, endPoint y: 119, distance: 56.5
type input "0"
click at [990, 143] on div at bounding box center [767, 326] width 980 height 561
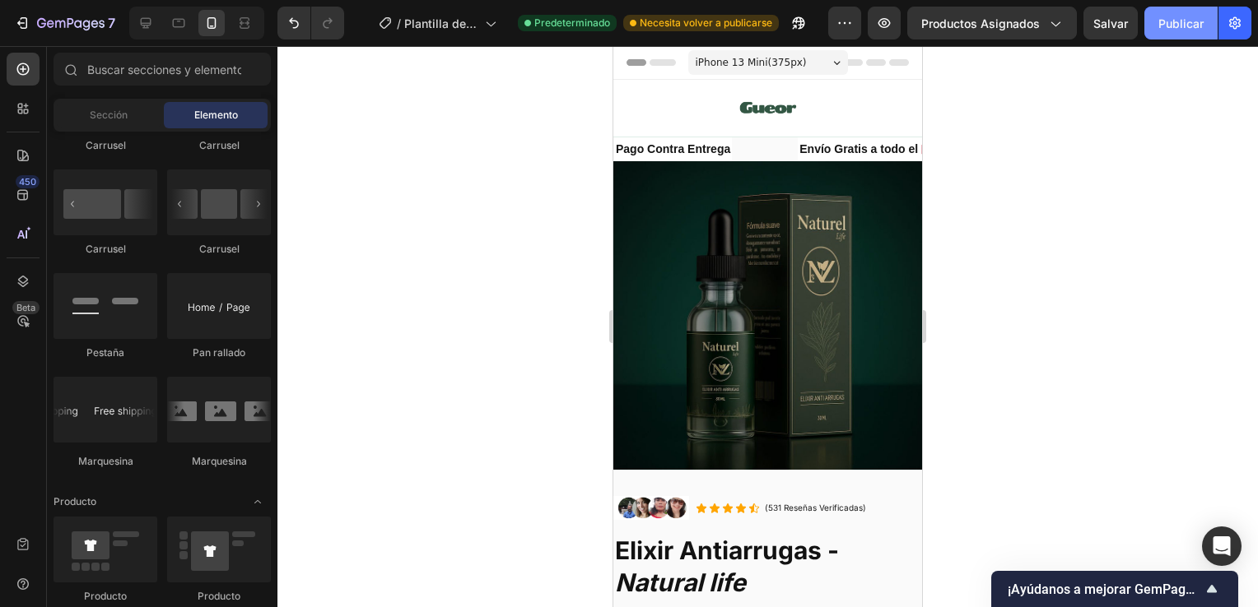
click at [1193, 11] on button "Publicar" at bounding box center [1180, 23] width 73 height 33
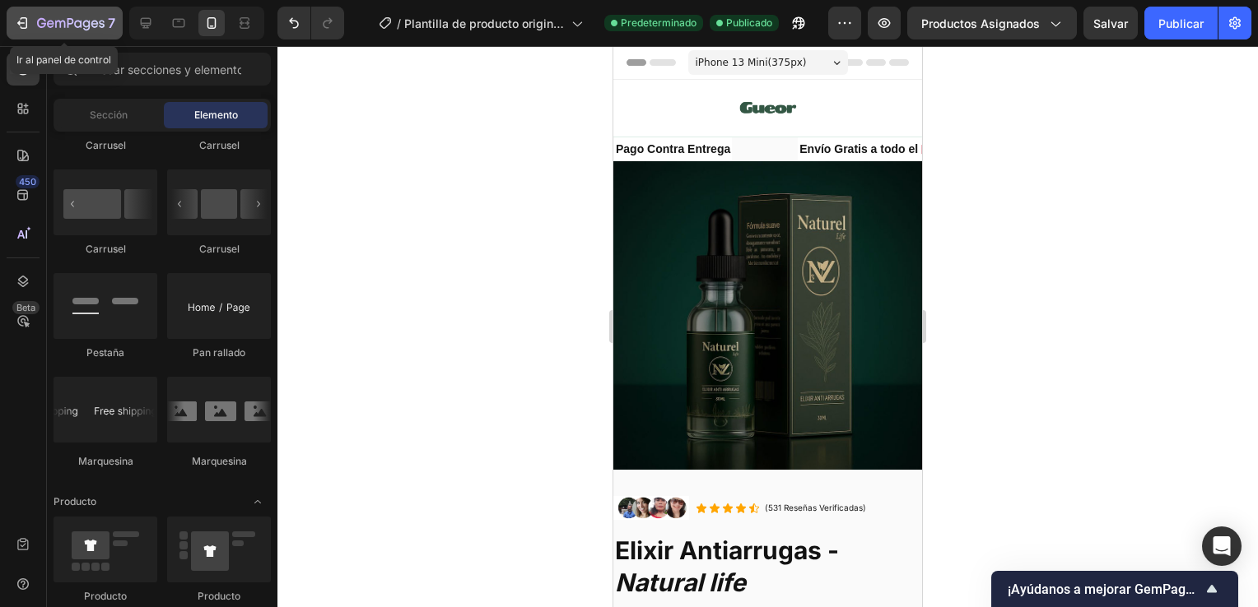
click at [33, 27] on div "7" at bounding box center [64, 23] width 101 height 20
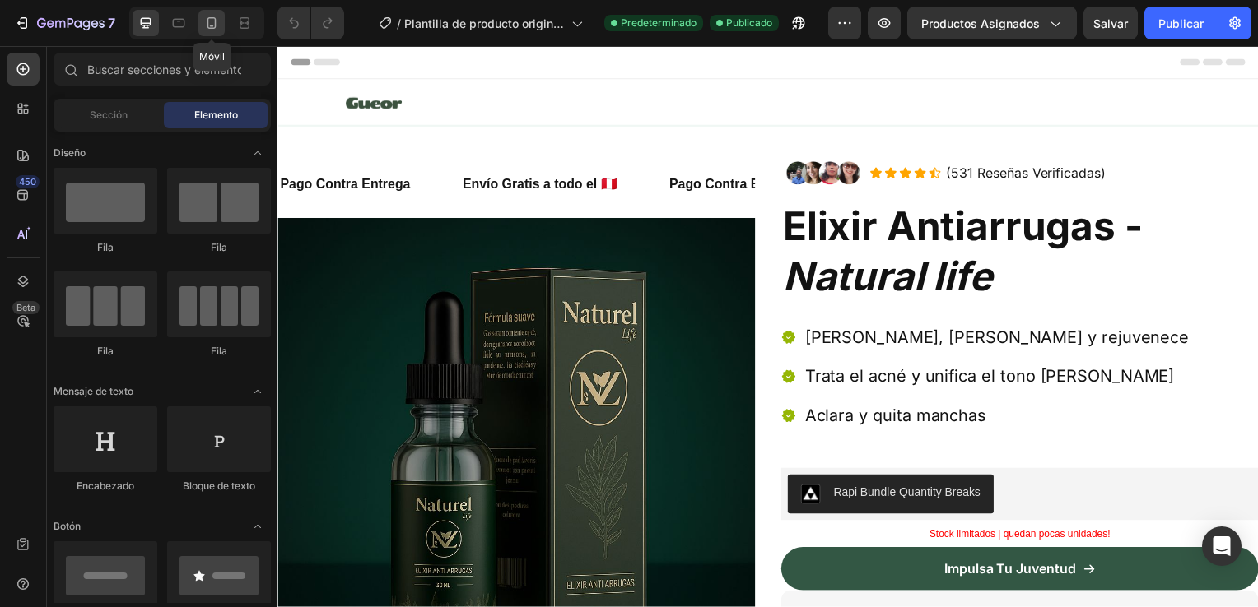
click at [214, 15] on icon at bounding box center [211, 23] width 16 height 16
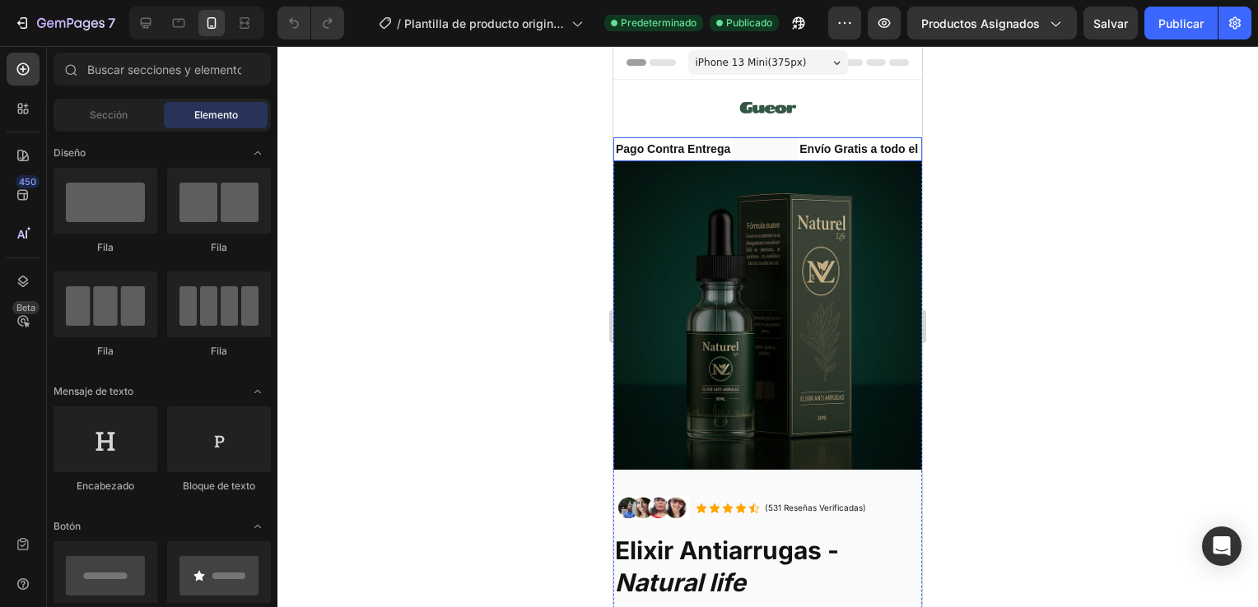
click at [766, 146] on div "Pago Contra Entrega Text Block" at bounding box center [706, 149] width 184 height 24
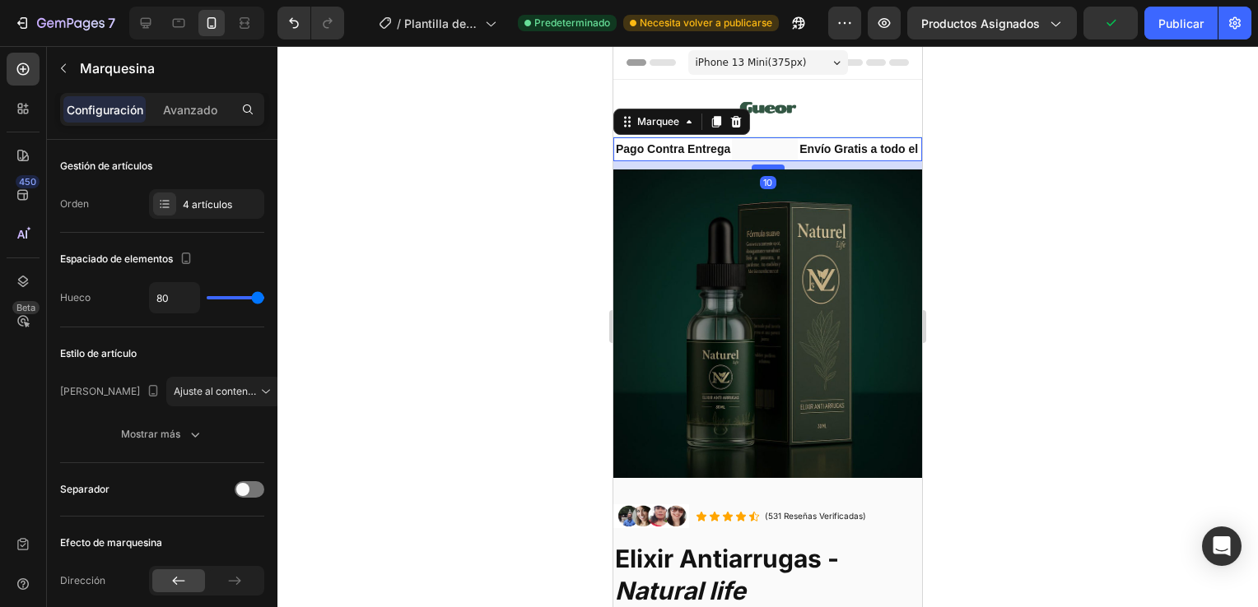
drag, startPoint x: 765, startPoint y: 160, endPoint x: 776, endPoint y: 170, distance: 14.6
click at [776, 170] on div at bounding box center [767, 167] width 33 height 5
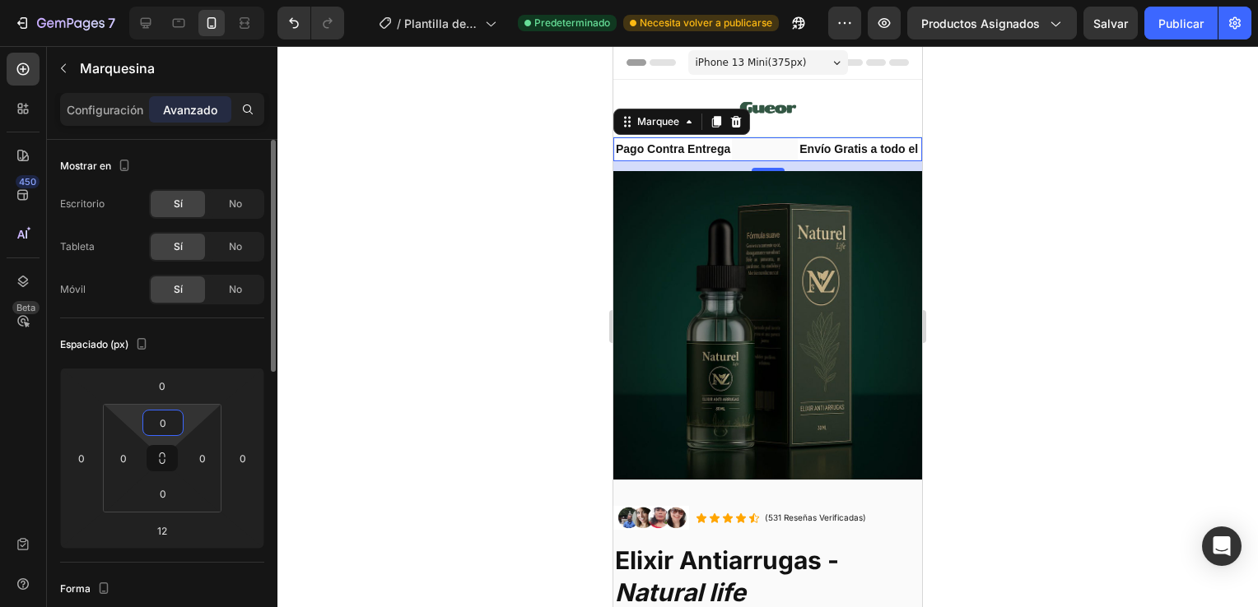
click at [171, 424] on input "0" at bounding box center [162, 423] width 33 height 25
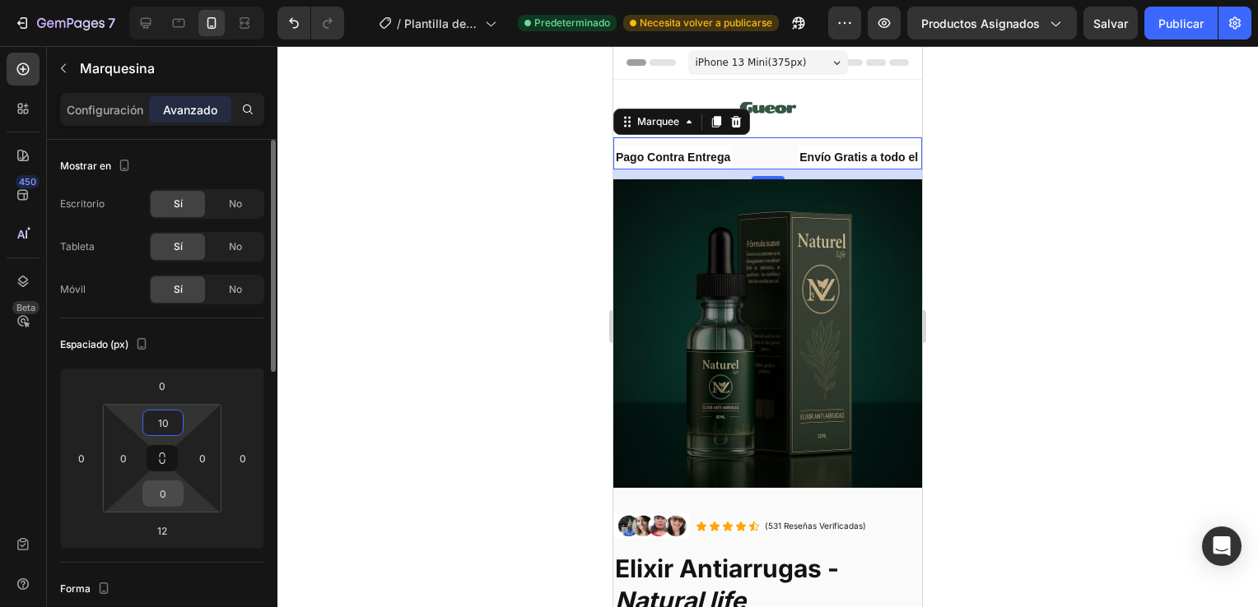
type input "10"
click at [162, 492] on input "0" at bounding box center [162, 493] width 33 height 25
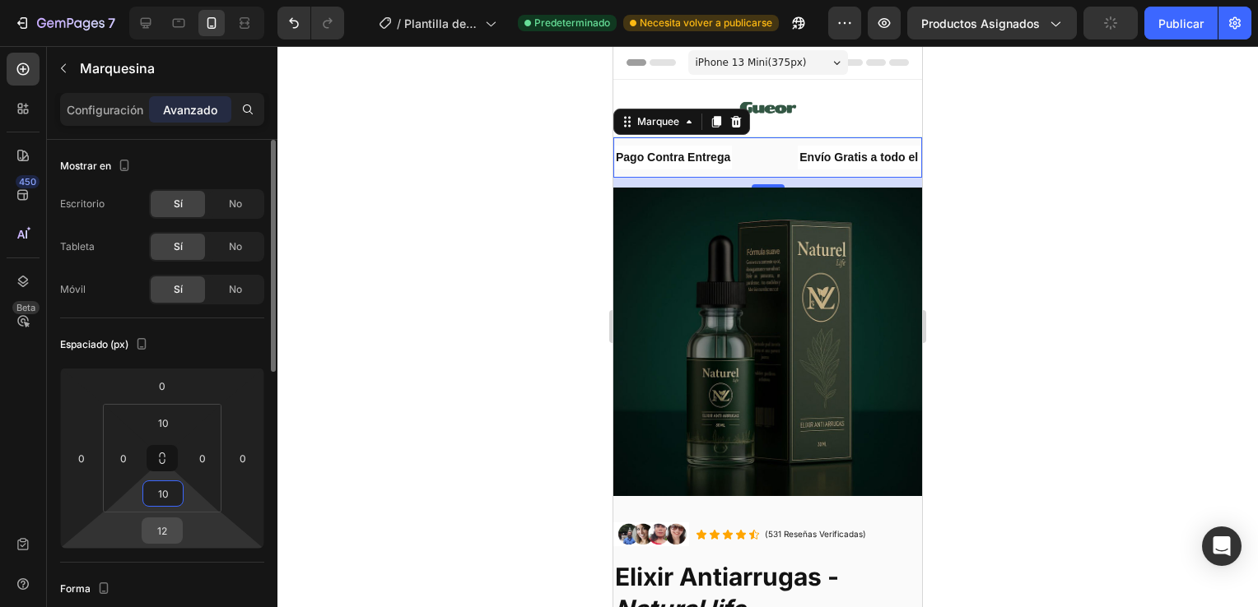
type input "10"
click at [168, 521] on input "12" at bounding box center [162, 530] width 33 height 25
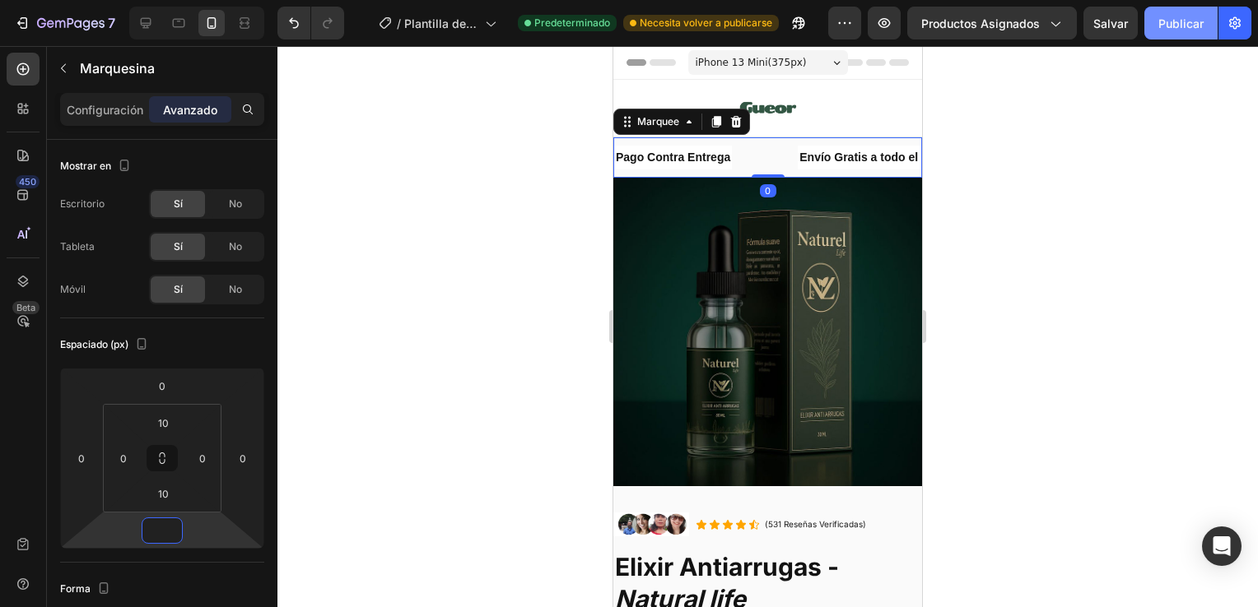
type input "0"
click at [1171, 24] on font "Publicar" at bounding box center [1180, 23] width 45 height 17
